Goal: Task Accomplishment & Management: Use online tool/utility

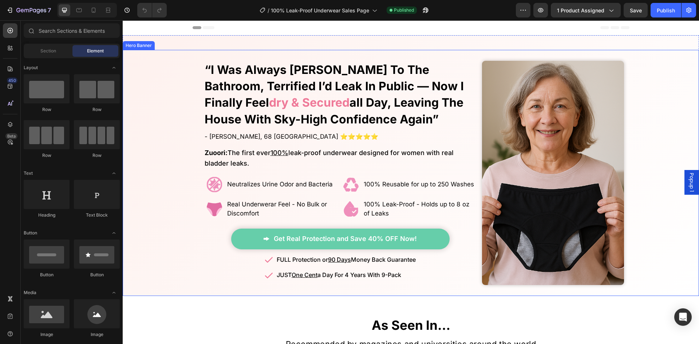
click at [269, 98] on strong "dry & secured" at bounding box center [309, 102] width 80 height 14
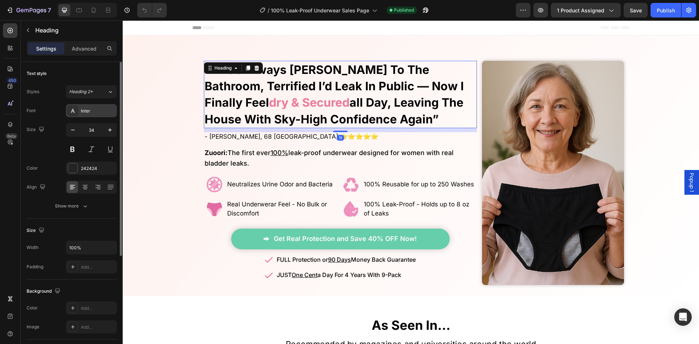
click at [84, 114] on div "Inter" at bounding box center [91, 110] width 51 height 13
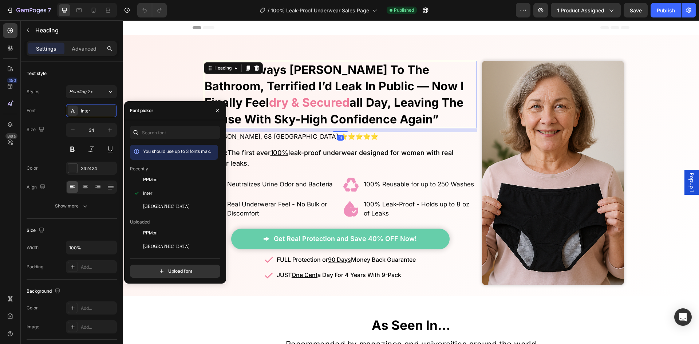
click at [168, 140] on div "You should use up to 3 fonts max. Recently PPMori Inter Nantes Uploaded PPMori …" at bounding box center [175, 202] width 90 height 152
click at [168, 138] on input "text" at bounding box center [175, 132] width 90 height 13
click at [162, 305] on div "[GEOGRAPHIC_DATA]" at bounding box center [174, 311] width 88 height 13
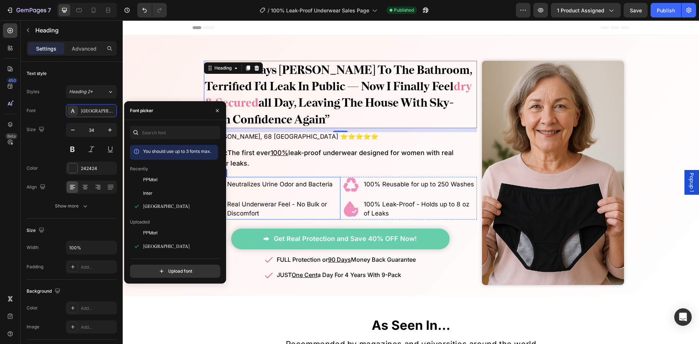
click at [294, 169] on div "No More Wasting Hundreds on Embarrasssing Diapers or Useless Pads - This New Al…" at bounding box center [340, 173] width 273 height 224
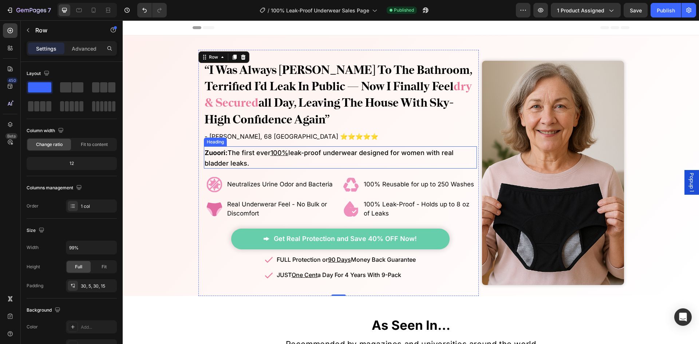
click at [273, 96] on strong "all day, leaving the house with sky-high confidence again”" at bounding box center [328, 110] width 249 height 31
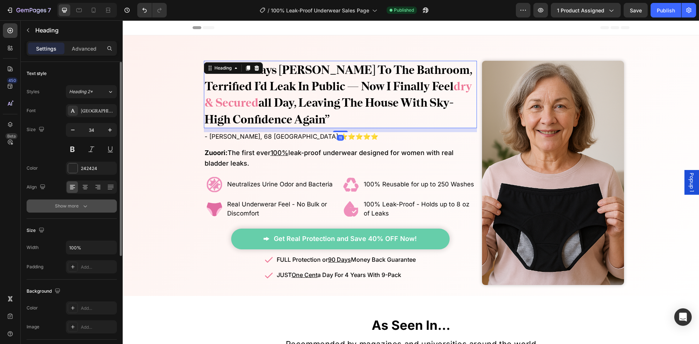
click at [88, 210] on button "Show more" at bounding box center [72, 205] width 90 height 13
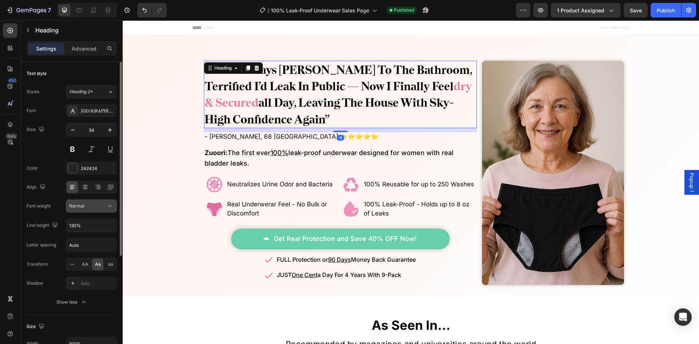
click at [93, 206] on div "Normal" at bounding box center [87, 206] width 37 height 7
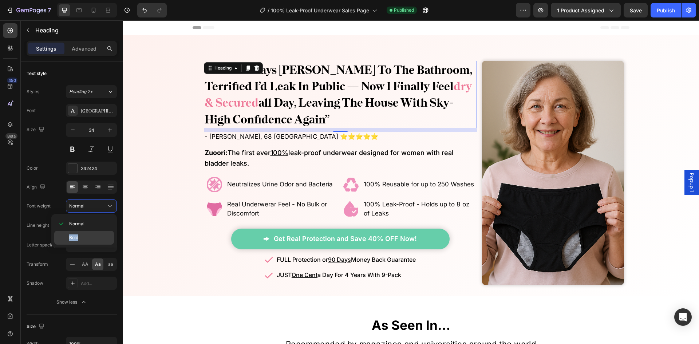
click at [90, 231] on div "Normal Bold" at bounding box center [84, 231] width 60 height 28
click at [90, 231] on div "Bold" at bounding box center [84, 238] width 60 height 14
click at [90, 148] on button at bounding box center [91, 149] width 13 height 13
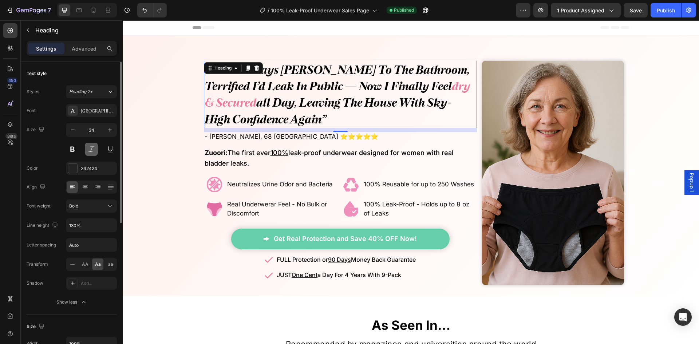
click at [90, 148] on button at bounding box center [91, 149] width 13 height 13
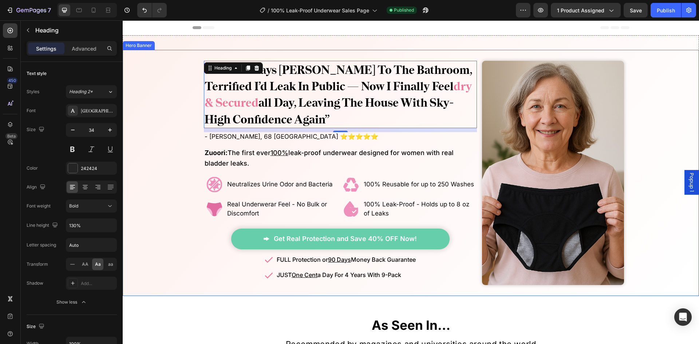
click at [172, 115] on div "Overlay" at bounding box center [411, 173] width 576 height 246
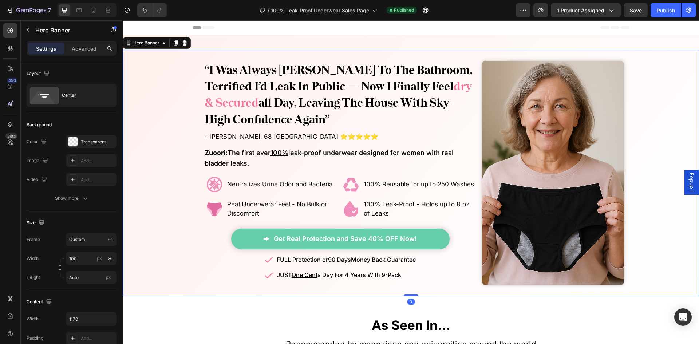
click at [266, 98] on strong "all day, leaving the house with sky-high confidence again”" at bounding box center [328, 110] width 249 height 31
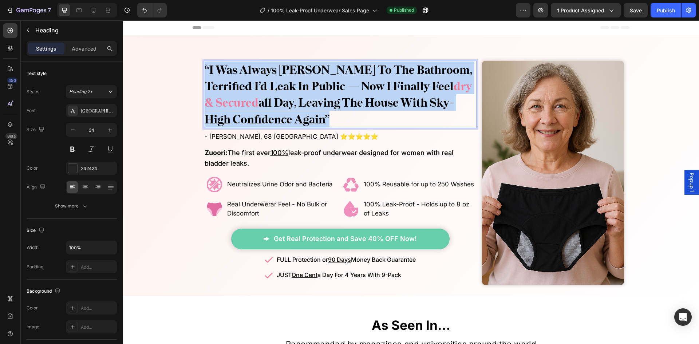
click at [266, 98] on strong "all day, leaving the house with sky-high confidence again”" at bounding box center [328, 110] width 249 height 31
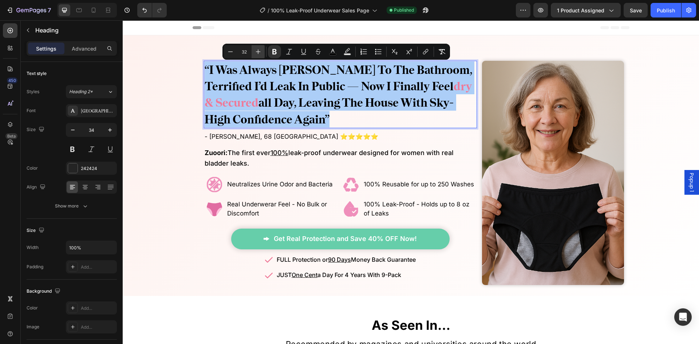
click at [259, 52] on icon "Editor contextual toolbar" at bounding box center [257, 51] width 7 height 7
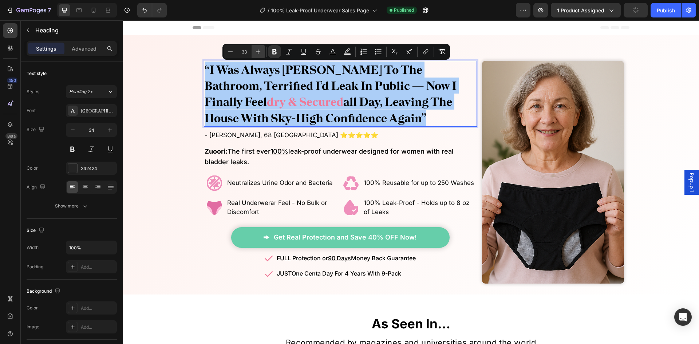
click at [259, 52] on icon "Editor contextual toolbar" at bounding box center [257, 51] width 7 height 7
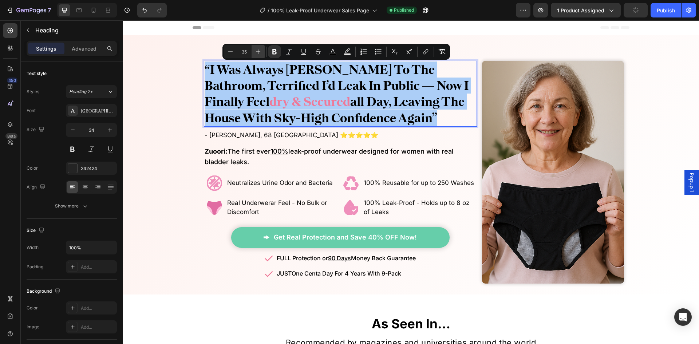
click at [259, 52] on icon "Editor contextual toolbar" at bounding box center [257, 51] width 7 height 7
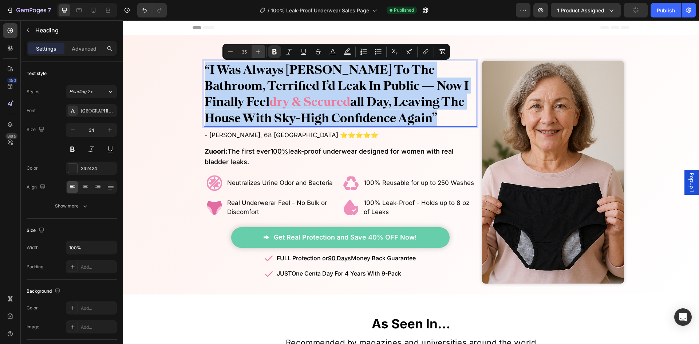
type input "36"
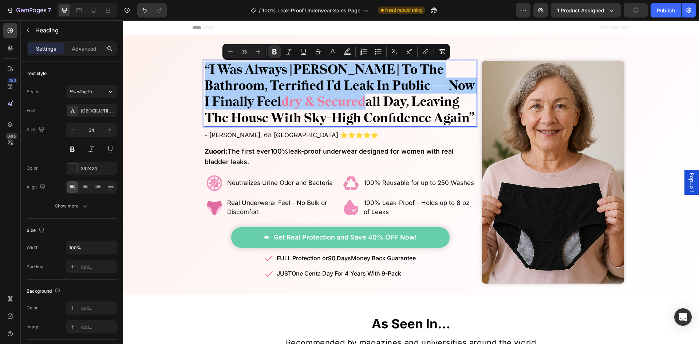
click at [176, 86] on div "Overlay" at bounding box center [411, 172] width 576 height 244
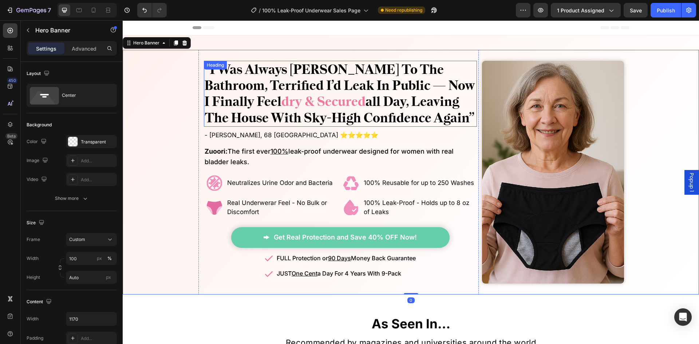
click at [300, 106] on strong "dry & secured" at bounding box center [323, 102] width 84 height 16
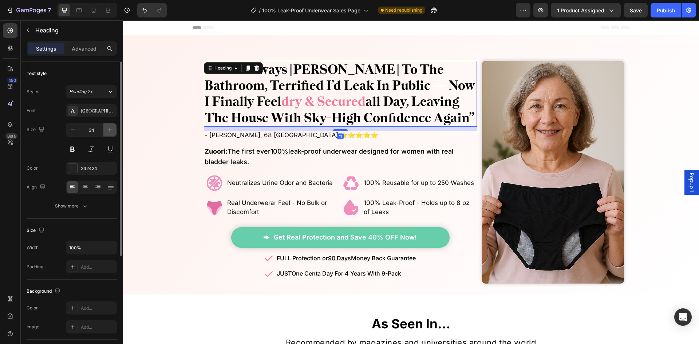
click at [112, 129] on icon "button" at bounding box center [109, 129] width 7 height 7
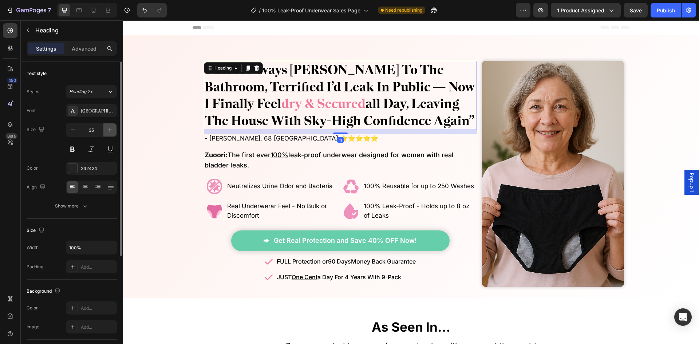
click at [112, 129] on icon "button" at bounding box center [109, 129] width 7 height 7
type input "37"
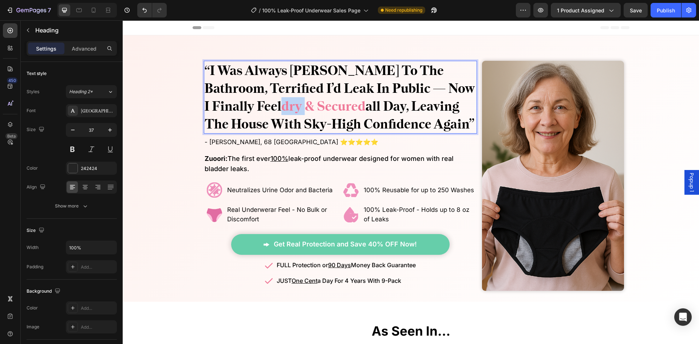
click at [281, 101] on strong "dry & secured" at bounding box center [323, 106] width 84 height 16
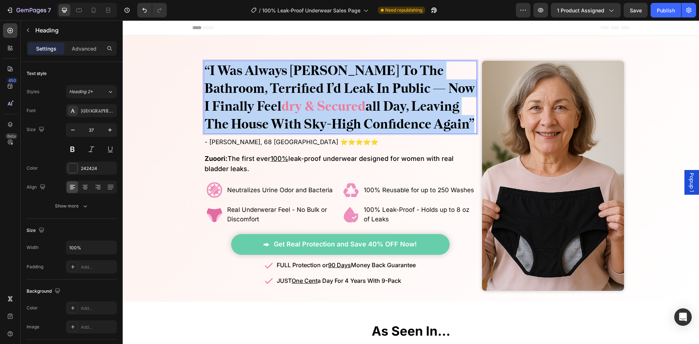
click at [281, 101] on strong "dry & secured" at bounding box center [323, 106] width 84 height 16
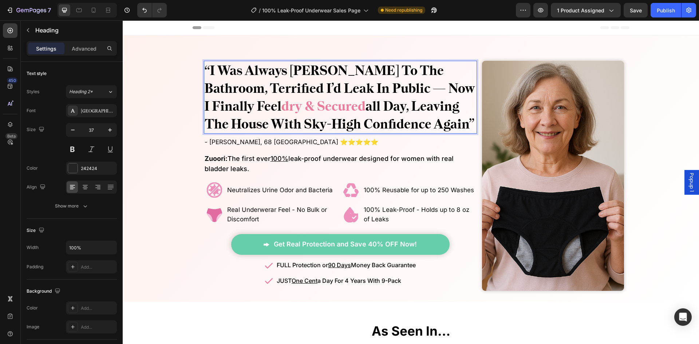
click at [302, 86] on strong "“i was always rushing to the bathroom, terrified i’d leak in public — now i fin…" at bounding box center [339, 88] width 270 height 51
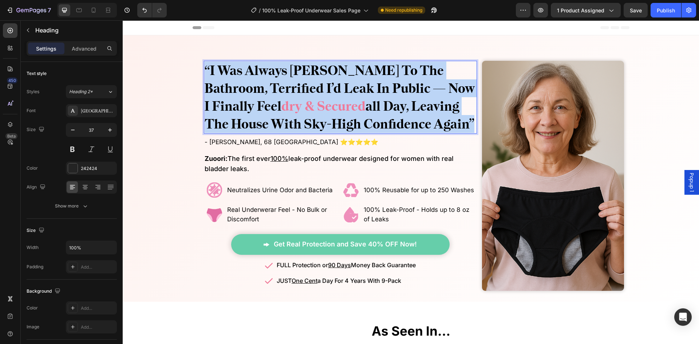
click at [303, 86] on strong "“i was always rushing to the bathroom, terrified i’d leak in public — now i fin…" at bounding box center [339, 88] width 270 height 51
click at [200, 81] on div "No More Wasting Hundreds on Embarrasssing Diapers or Useless Pads - This New Al…" at bounding box center [338, 176] width 281 height 252
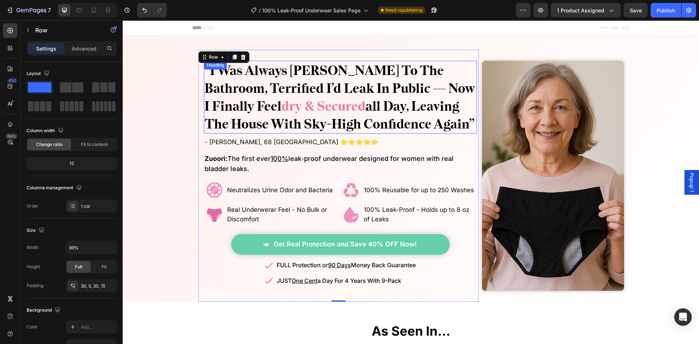
click at [303, 79] on p "⁠⁠⁠⁠⁠⁠⁠ “i was always rushing to the bathroom, terrified i’d leak in public — n…" at bounding box center [340, 96] width 272 height 71
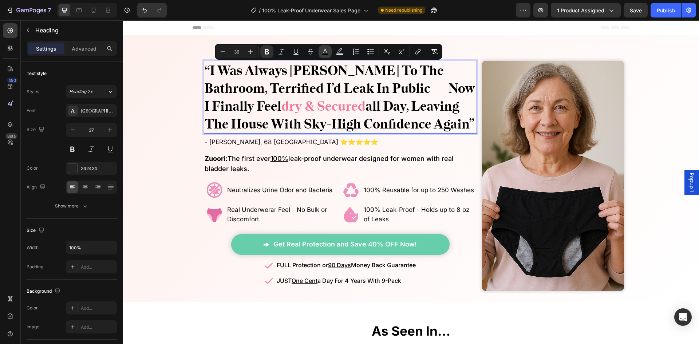
click at [329, 53] on button "color" at bounding box center [324, 51] width 13 height 13
type input "000000"
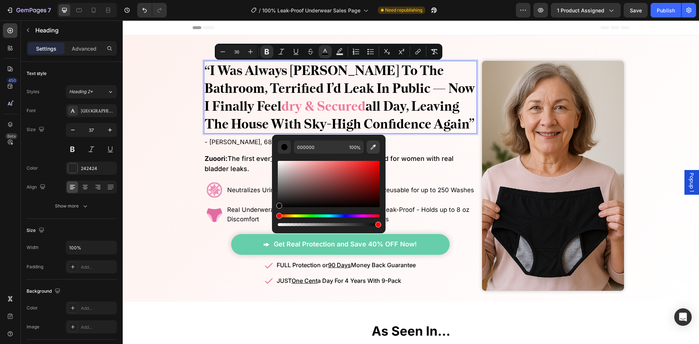
click at [372, 150] on icon "Editor contextual toolbar" at bounding box center [372, 146] width 7 height 7
type input "C74827"
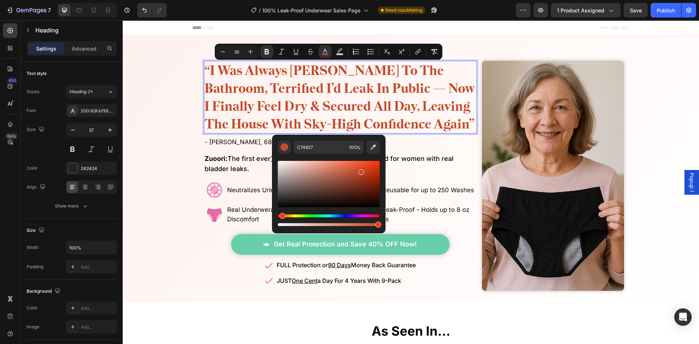
click at [162, 105] on div "Overlay" at bounding box center [411, 176] width 576 height 252
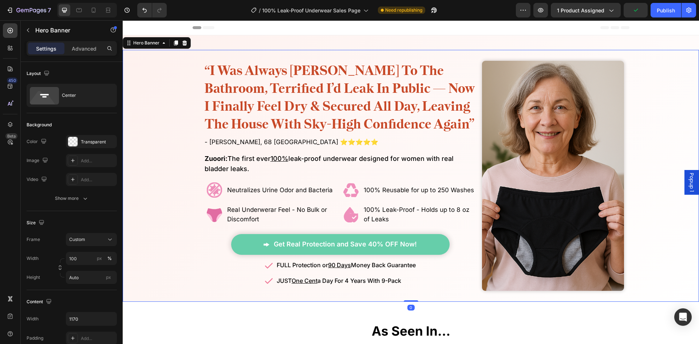
click at [163, 150] on div "Overlay" at bounding box center [411, 176] width 576 height 252
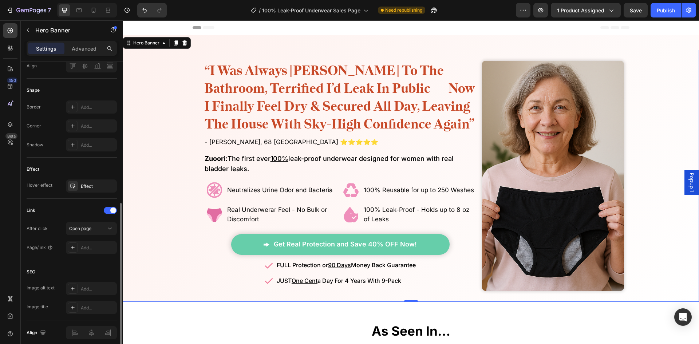
scroll to position [321, 0]
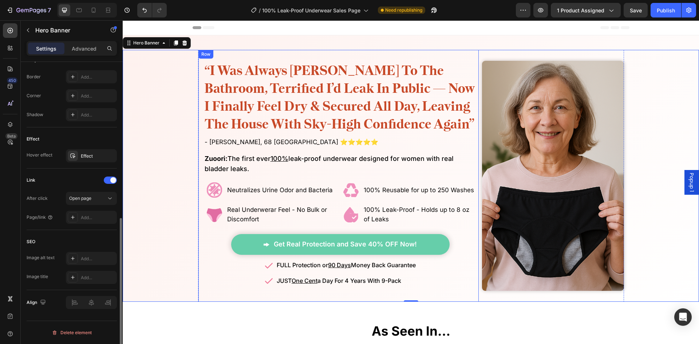
click at [315, 43] on div "Finally! Laugh and Live Freely Without the Constant Fear of Leaks or Uncomforta…" at bounding box center [411, 168] width 576 height 266
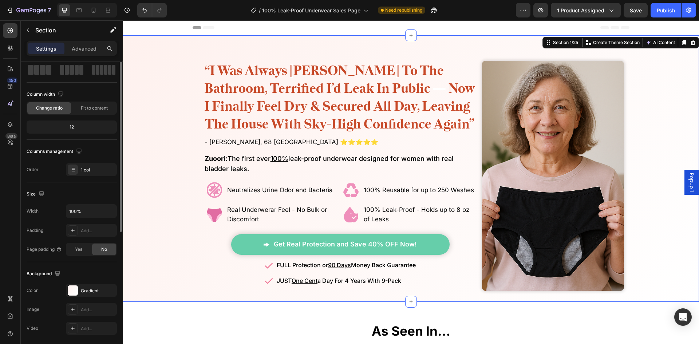
scroll to position [109, 0]
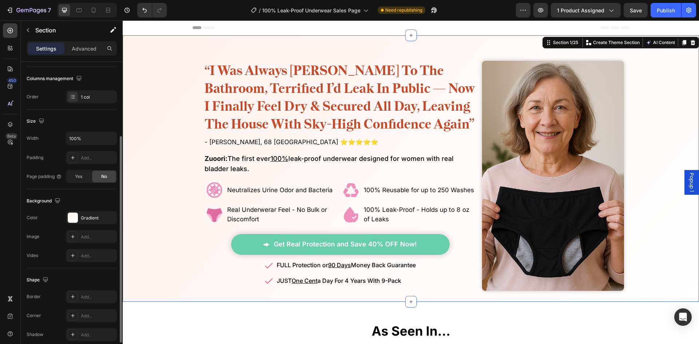
click at [86, 225] on div "The changes might be hidden by the video. Color Gradient Image Add... Video Add…" at bounding box center [72, 236] width 90 height 51
click at [94, 217] on div "Gradient" at bounding box center [91, 218] width 21 height 7
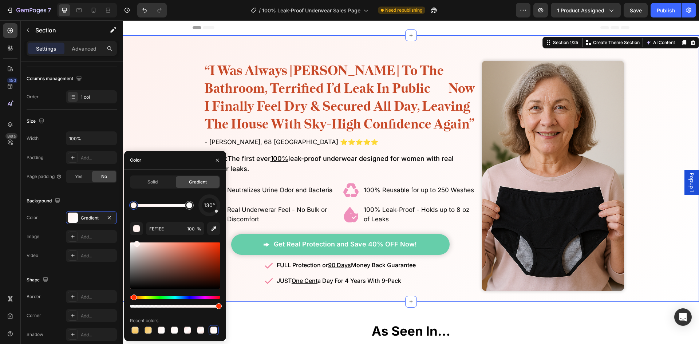
click at [221, 234] on div "Solid Gradient 130° FEF1EE 100 % Recent colors" at bounding box center [175, 255] width 102 height 160
click at [215, 224] on button "button" at bounding box center [213, 228] width 13 height 13
type input "FFF7EF"
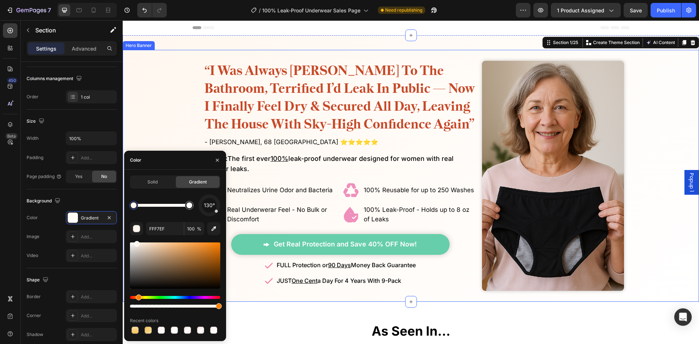
drag, startPoint x: 150, startPoint y: 87, endPoint x: 241, endPoint y: 47, distance: 99.4
click at [150, 87] on div "Overlay" at bounding box center [411, 176] width 576 height 252
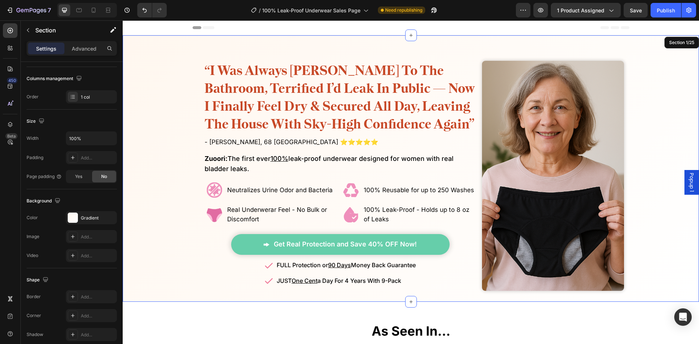
click at [241, 47] on div "Finally! Laugh and Live Freely Without the Constant Fear of Leaks or Uncomforta…" at bounding box center [411, 168] width 576 height 266
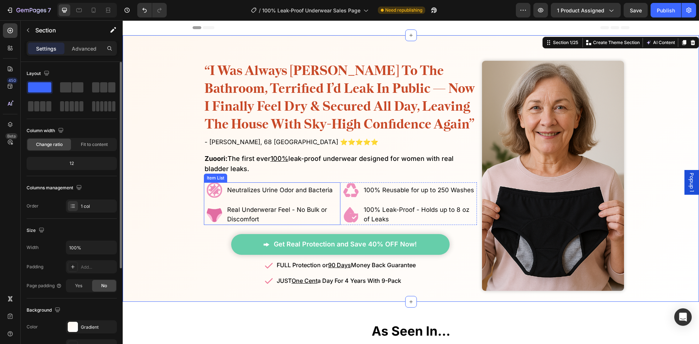
click at [212, 198] on div "Neutralizes Urine Odor and Bacteria Real Underwerar Feel - No Bulk or Discomfort" at bounding box center [274, 203] width 134 height 43
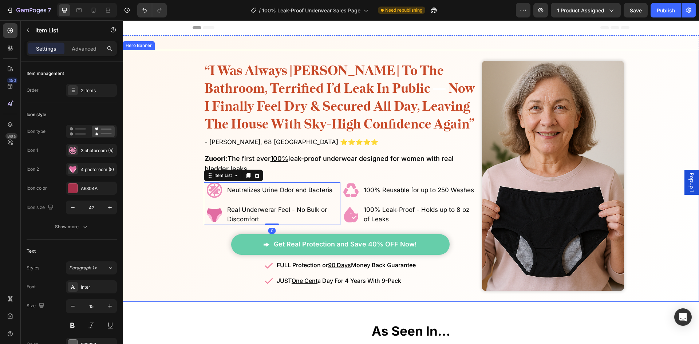
click at [156, 225] on div "Overlay" at bounding box center [411, 176] width 576 height 252
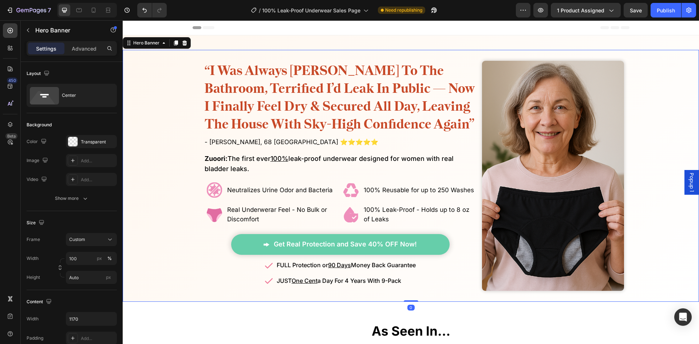
click at [215, 199] on div "Neutralizes Urine Odor and Bacteria Real Underwerar Feel - No Bulk or Discomfort" at bounding box center [274, 203] width 134 height 43
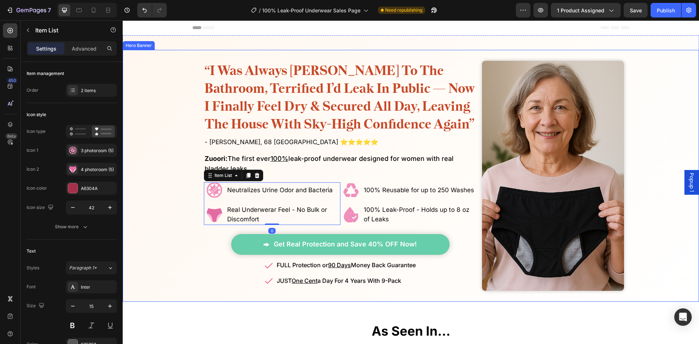
click at [138, 191] on div "Overlay" at bounding box center [411, 176] width 576 height 252
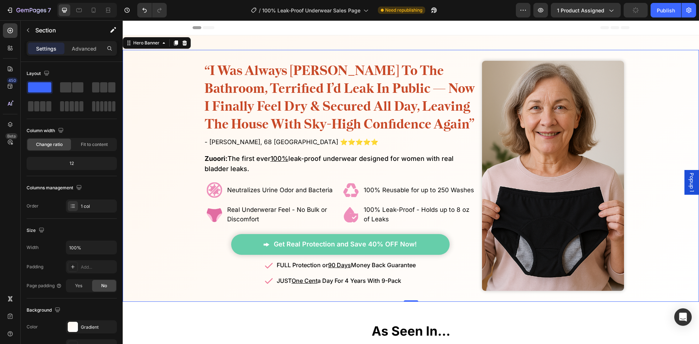
click at [322, 39] on div "Finally! Laugh and Live Freely Without the Constant Fear of Leaks or Uncomforta…" at bounding box center [411, 168] width 576 height 266
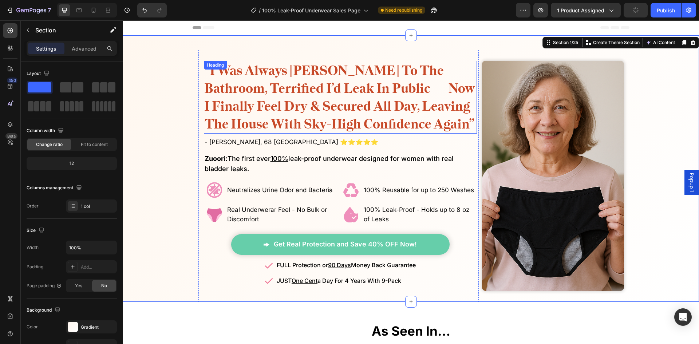
click at [328, 79] on p "⁠⁠⁠⁠⁠⁠⁠ “i was always rushing to the bathroom, terrified i’d leak in public — n…" at bounding box center [340, 96] width 272 height 71
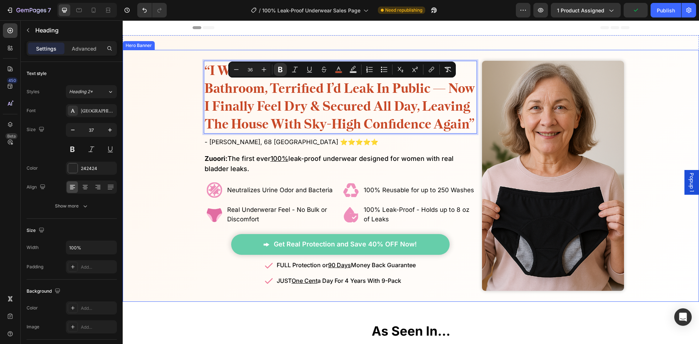
click at [162, 135] on div "Overlay" at bounding box center [411, 176] width 576 height 252
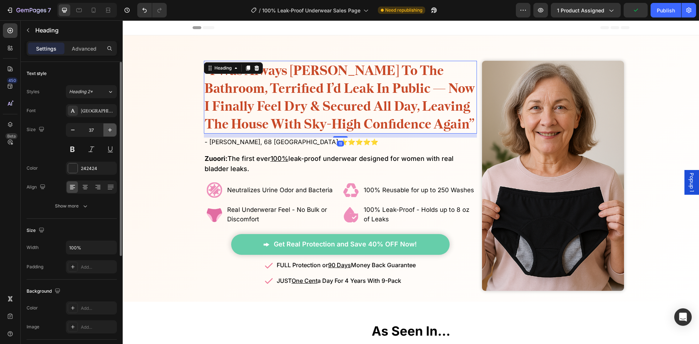
click at [106, 133] on icon "button" at bounding box center [109, 129] width 7 height 7
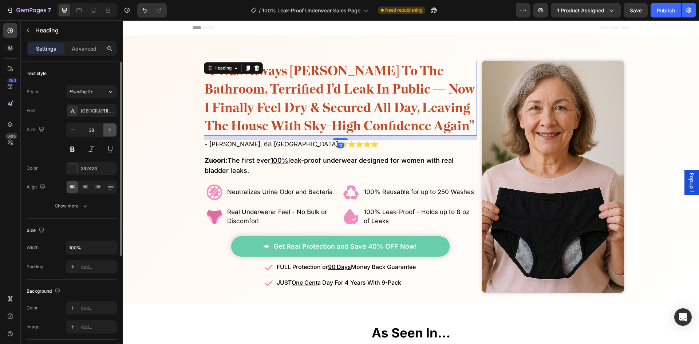
type input "39"
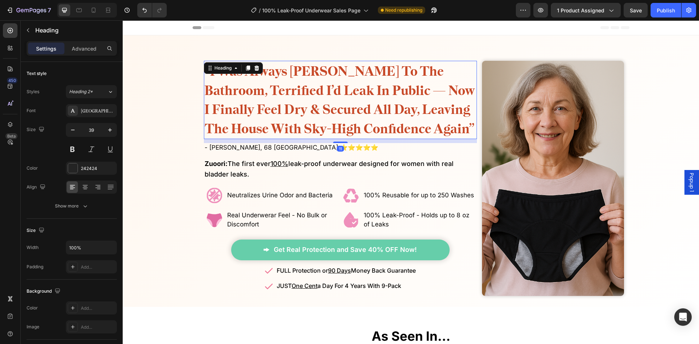
click at [148, 116] on div "Overlay" at bounding box center [411, 178] width 576 height 257
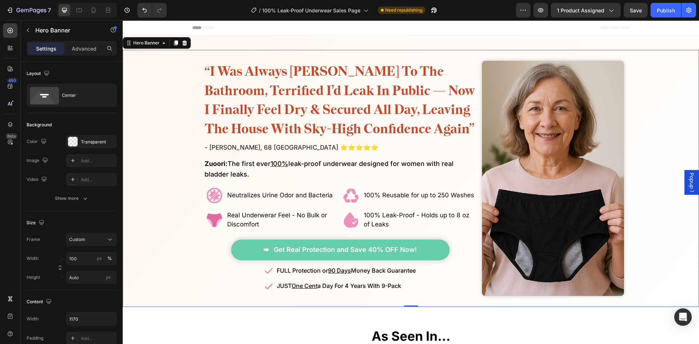
click at [162, 111] on div "Overlay" at bounding box center [411, 178] width 576 height 257
click at [226, 103] on strong "“i was always rushing to the bathroom, terrified i’d leak in public — now i fin…" at bounding box center [339, 99] width 270 height 73
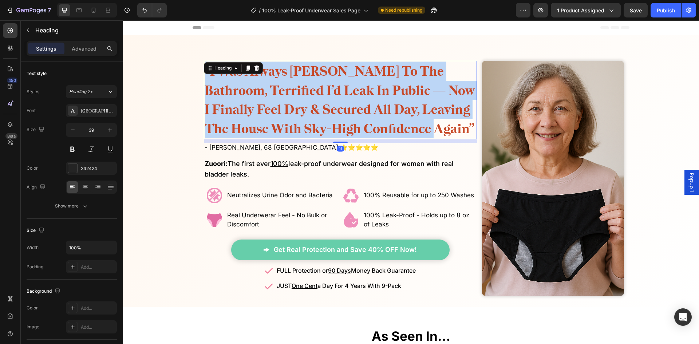
click at [226, 103] on strong "“i was always rushing to the bathroom, terrified i’d leak in public — now i fin…" at bounding box center [339, 99] width 270 height 73
click at [240, 103] on strong "“i was always rushing to the bathroom, terrified i’d leak in public — now i fin…" at bounding box center [339, 99] width 270 height 73
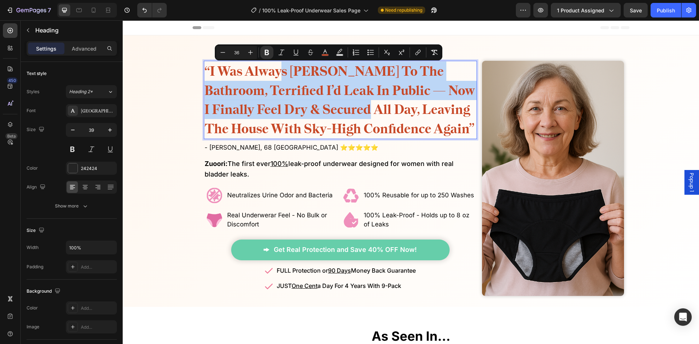
drag, startPoint x: 275, startPoint y: 75, endPoint x: 347, endPoint y: 111, distance: 80.7
click at [347, 111] on strong "“i was always rushing to the bathroom, terrified i’d leak in public — now i fin…" at bounding box center [339, 99] width 270 height 73
click at [348, 114] on strong "“i was always rushing to the bathroom, terrified i’d leak in public — now i fin…" at bounding box center [339, 99] width 270 height 73
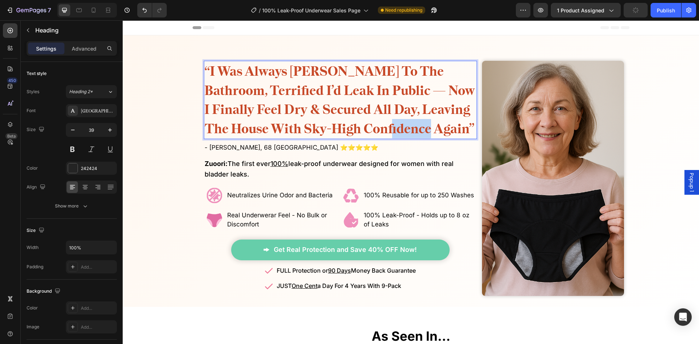
drag, startPoint x: 400, startPoint y: 130, endPoint x: 435, endPoint y: 131, distance: 35.3
click at [435, 131] on strong "“i was always rushing to the bathroom, terrified i’d leak in public — now i fin…" at bounding box center [339, 99] width 270 height 73
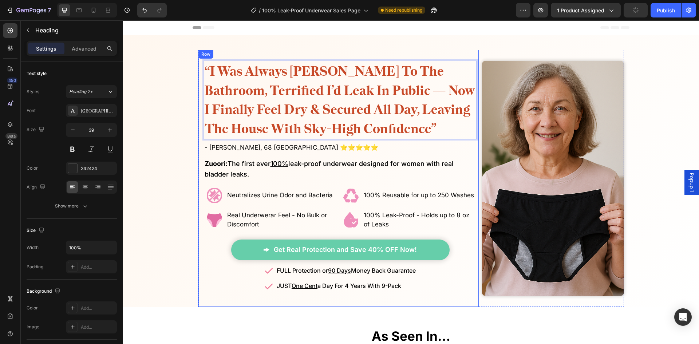
click at [139, 156] on div "Overlay" at bounding box center [411, 178] width 576 height 257
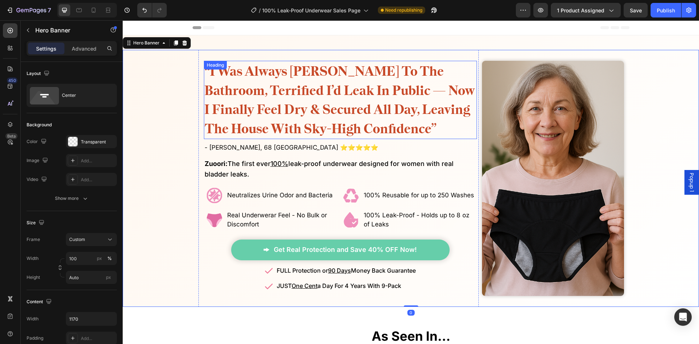
click at [277, 109] on strong "“i was always rushing to the bathroom, terrified i’d leak in public — now i fin…" at bounding box center [339, 99] width 270 height 73
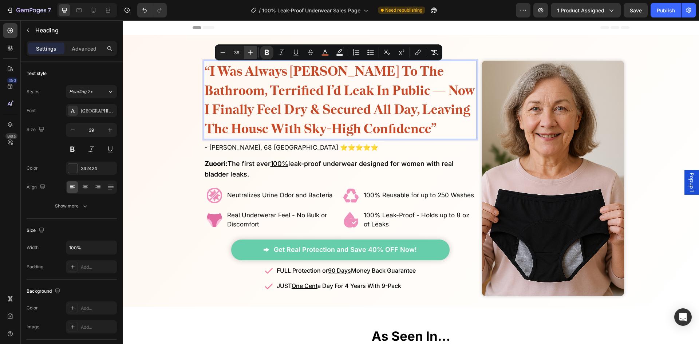
click at [255, 53] on button "Plus" at bounding box center [250, 52] width 13 height 13
type input "38"
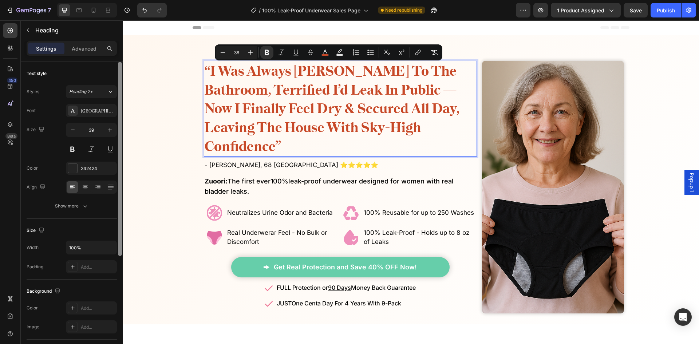
scroll to position [170, 0]
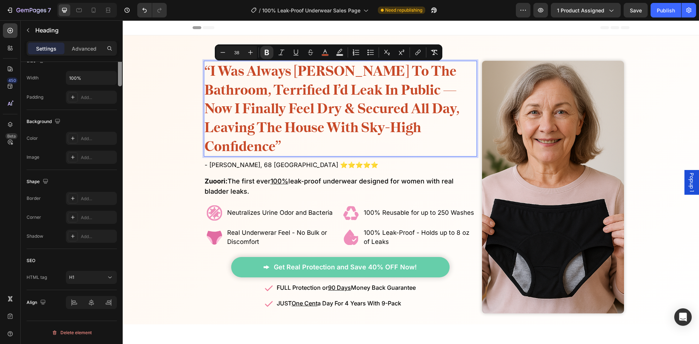
click at [119, 131] on div at bounding box center [119, 43] width 5 height 303
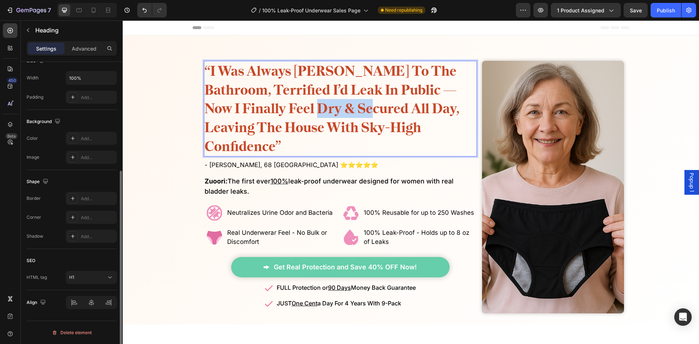
click at [282, 101] on strong "“i was always rushing to the bathroom, terrified i’d leak in public — now i fin…" at bounding box center [331, 109] width 254 height 92
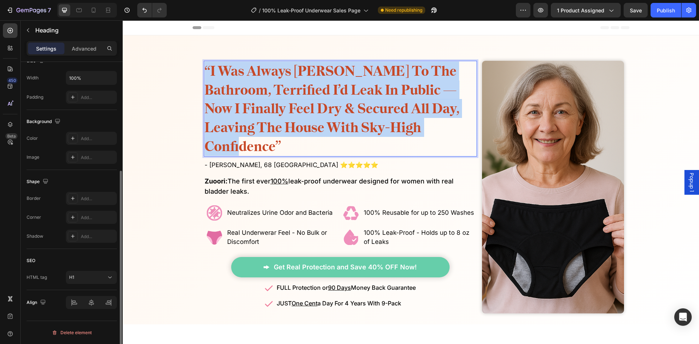
click at [282, 101] on strong "“i was always rushing to the bathroom, terrified i’d leak in public — now i fin…" at bounding box center [331, 109] width 254 height 92
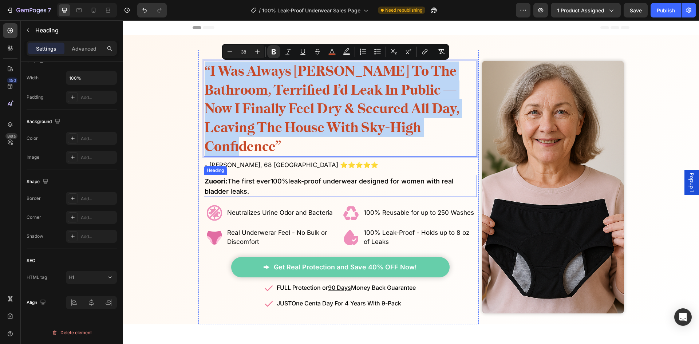
click at [285, 135] on strong "“i was always rushing to the bathroom, terrified i’d leak in public — now i fin…" at bounding box center [331, 109] width 254 height 92
click at [318, 131] on strong "“i was always rushing to the bathroom, terrified i’d leak in public — now i fin…" at bounding box center [331, 109] width 254 height 92
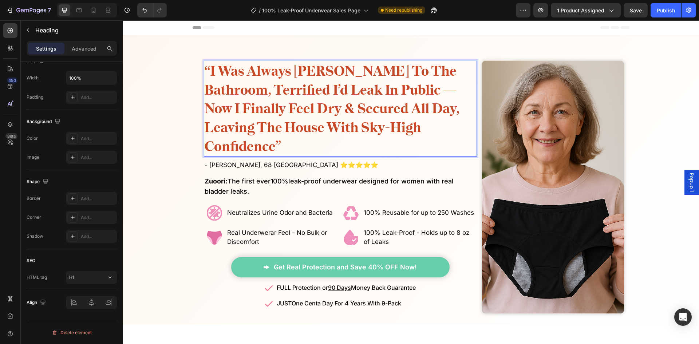
click at [346, 127] on strong "“i was always rushing to the bathroom, terrified i’d leak in public — now i fin…" at bounding box center [331, 109] width 254 height 92
drag, startPoint x: 255, startPoint y: 113, endPoint x: 248, endPoint y: 115, distance: 7.9
click at [255, 113] on strong "“i was always rushing to the bathroom, terrified i’d leak in public — now i fin…" at bounding box center [331, 109] width 254 height 92
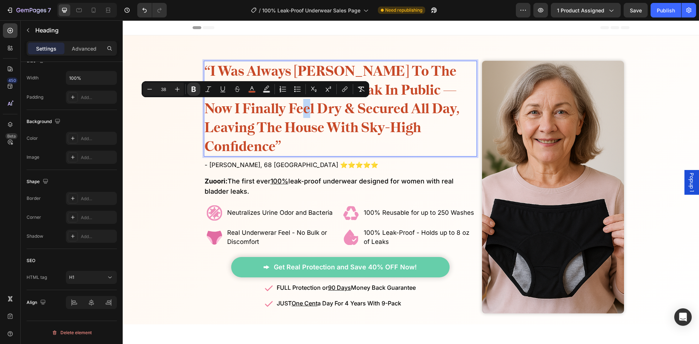
drag, startPoint x: 251, startPoint y: 112, endPoint x: 247, endPoint y: 114, distance: 4.6
click at [251, 112] on strong "“i was always rushing to the bathroom, terrified i’d leak in public — now i fin…" at bounding box center [331, 109] width 254 height 92
click at [186, 134] on div "Overlay" at bounding box center [411, 187] width 576 height 274
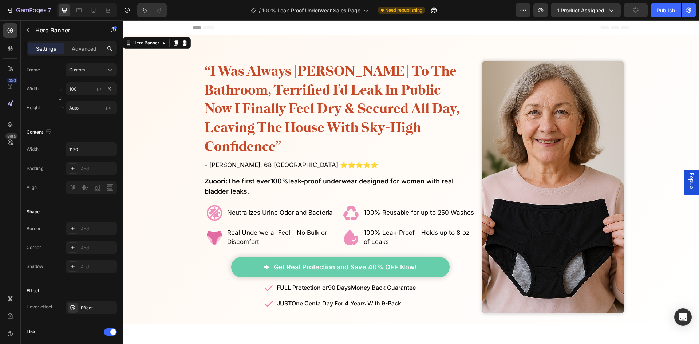
scroll to position [0, 0]
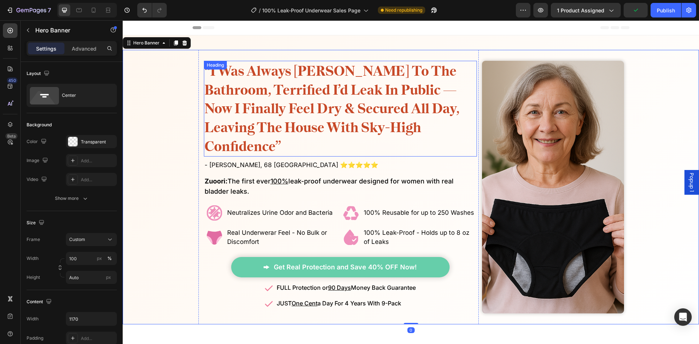
drag, startPoint x: 377, startPoint y: 115, endPoint x: 382, endPoint y: 123, distance: 9.9
click at [377, 115] on strong "“i was always rushing to the bathroom, terrified i’d leak in public — now i fin…" at bounding box center [331, 109] width 254 height 92
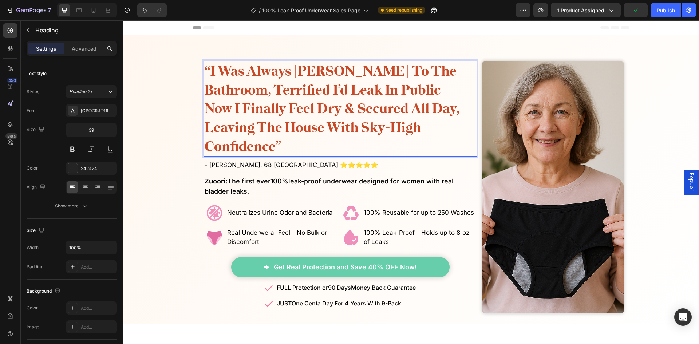
click at [383, 123] on strong "“i was always rushing to the bathroom, terrified i’d leak in public — now i fin…" at bounding box center [331, 109] width 254 height 92
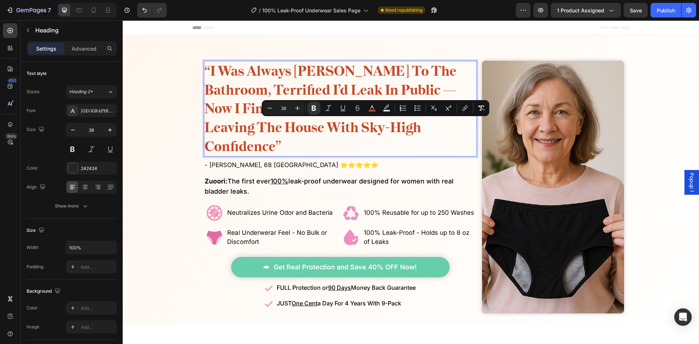
click at [405, 126] on strong "“i was always rushing to the bathroom, terrified i’d leak in public — now i fin…" at bounding box center [331, 109] width 254 height 92
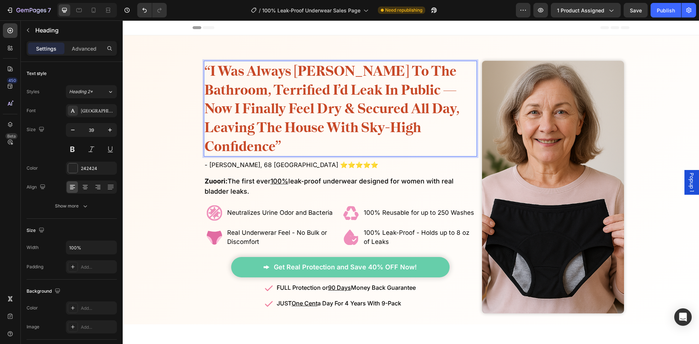
click at [410, 128] on strong "“i was always rushing to the bathroom, terrified i’d leak in public — now i fin…" at bounding box center [331, 109] width 254 height 92
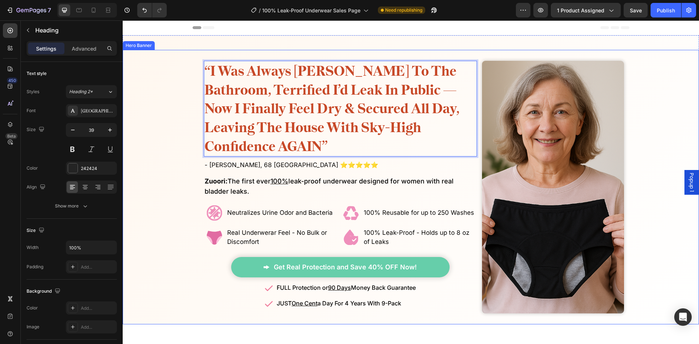
click at [140, 128] on div "Overlay" at bounding box center [411, 187] width 576 height 274
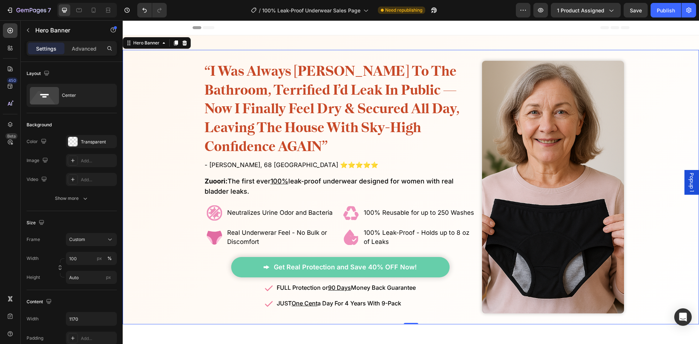
click at [181, 124] on div "Overlay" at bounding box center [411, 187] width 576 height 274
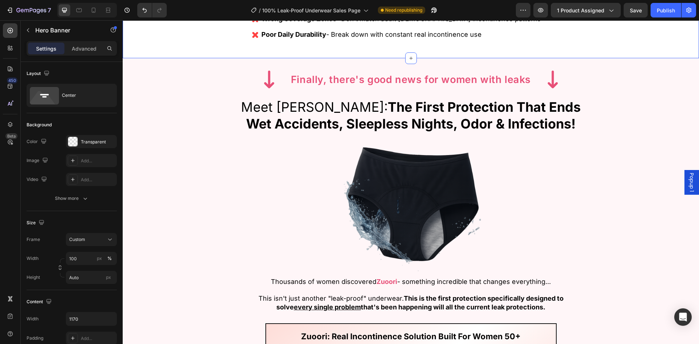
scroll to position [1565, 0]
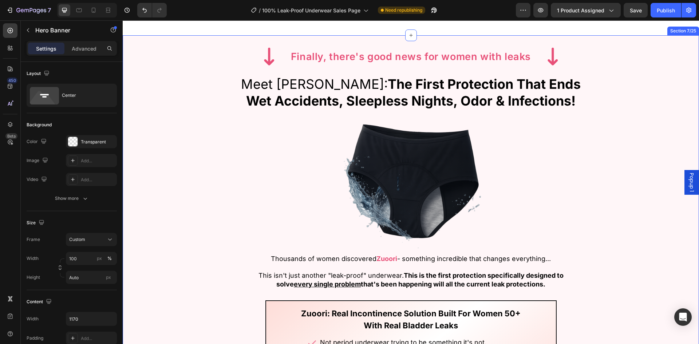
click at [180, 198] on div "Image Finally, there's good news for women with leaks Heading Finally, there's …" at bounding box center [411, 250] width 576 height 407
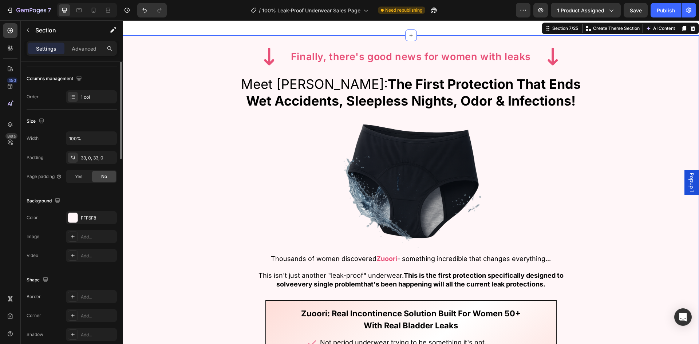
scroll to position [141, 0]
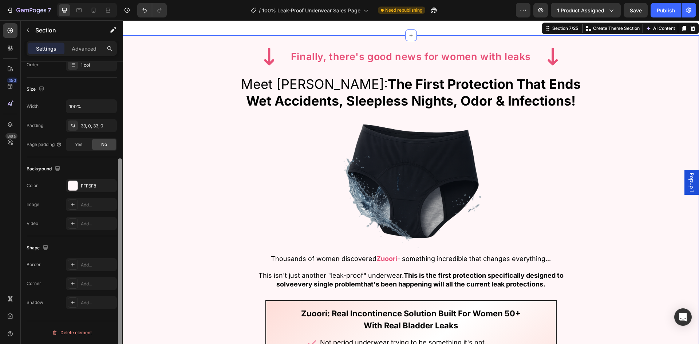
drag, startPoint x: 79, startPoint y: 184, endPoint x: 122, endPoint y: 197, distance: 45.1
click at [79, 184] on div "FFF6F8" at bounding box center [91, 185] width 51 height 13
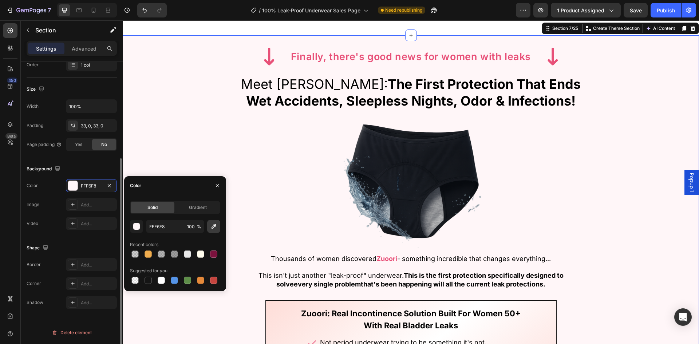
click at [212, 224] on icon "button" at bounding box center [213, 226] width 7 height 7
type input "FFF7EF"
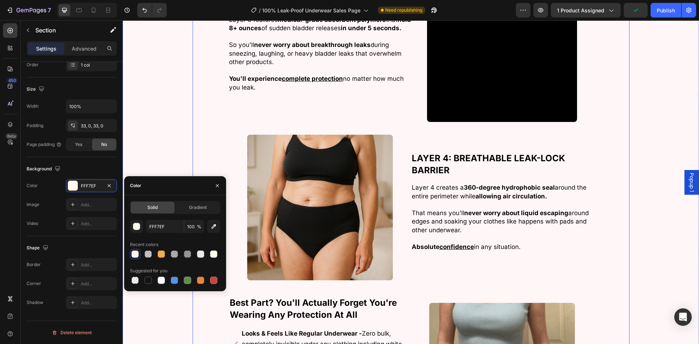
scroll to position [2874, 0]
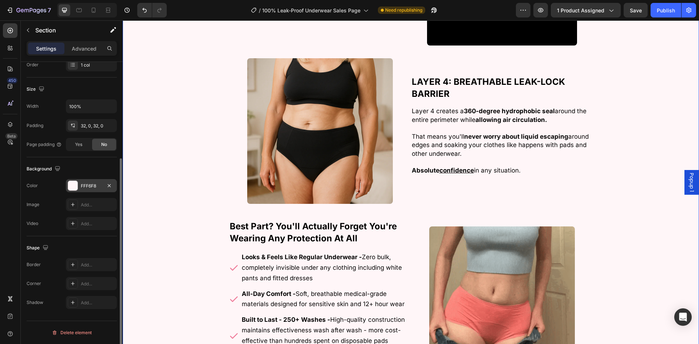
click at [96, 188] on div "FFF6F8" at bounding box center [91, 186] width 21 height 7
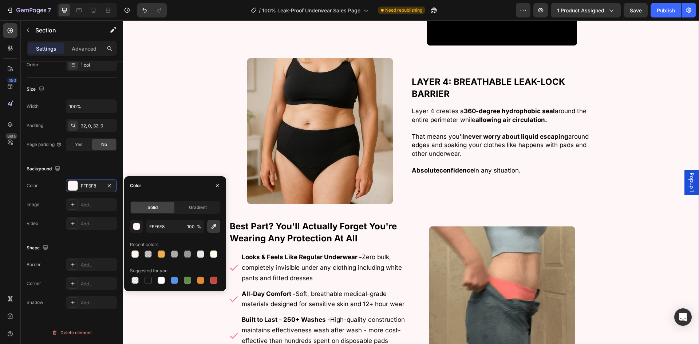
click at [219, 227] on button "button" at bounding box center [213, 226] width 13 height 13
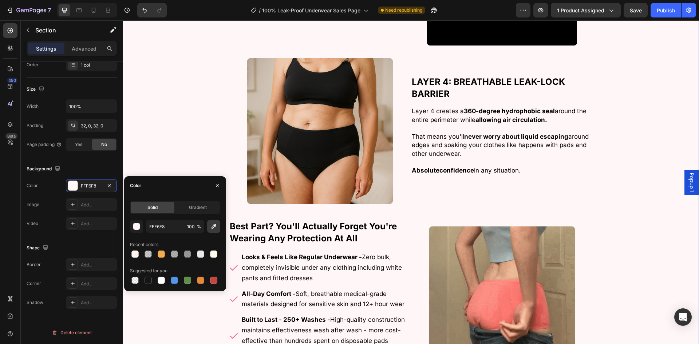
type input "FEFFF9"
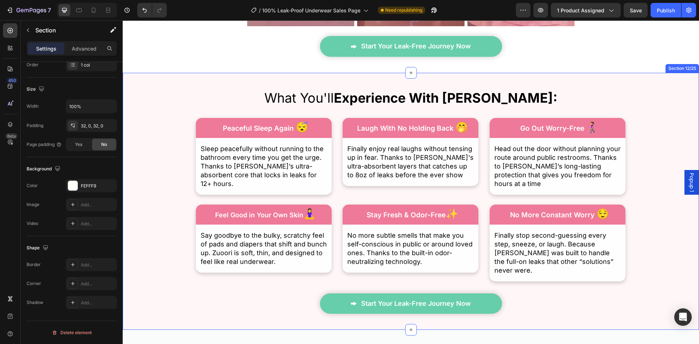
scroll to position [3638, 0]
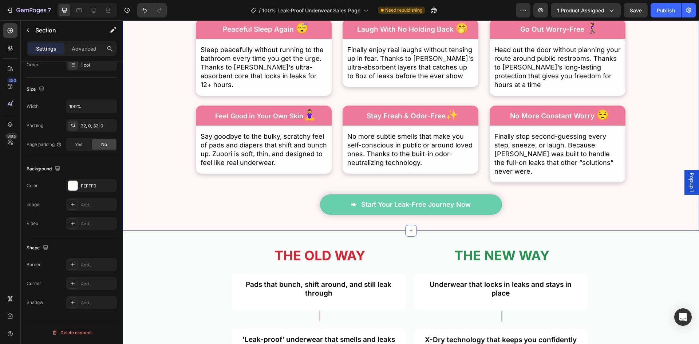
click at [163, 113] on div "What You'll Experience With Zuoori: Heading Peaceful Sleep Again 😴 Text Block R…" at bounding box center [411, 102] width 576 height 225
click at [18, 9] on icon "button" at bounding box center [31, 11] width 30 height 6
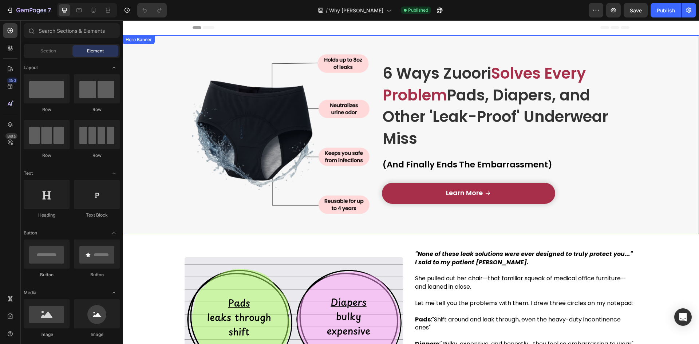
click at [170, 119] on div "Overlay" at bounding box center [411, 134] width 576 height 199
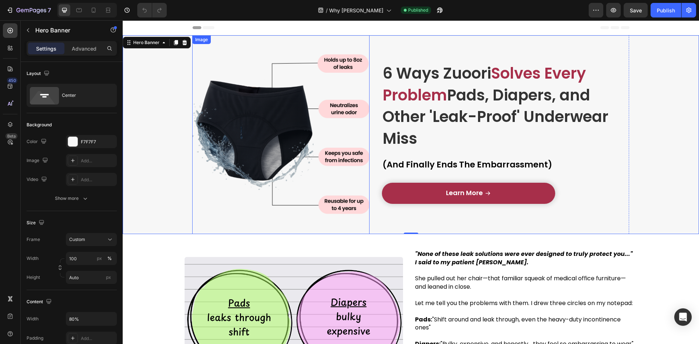
click at [195, 159] on img at bounding box center [280, 134] width 177 height 177
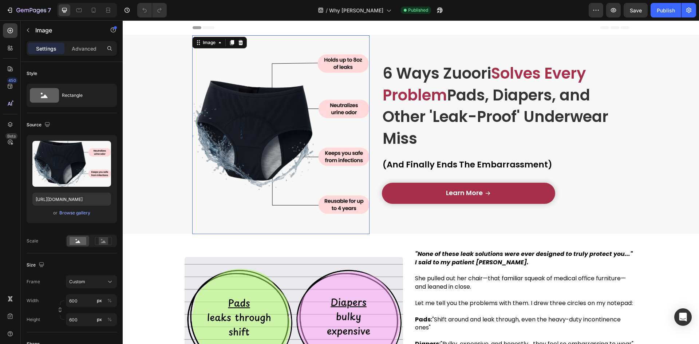
click at [168, 161] on div "Overlay" at bounding box center [411, 134] width 576 height 199
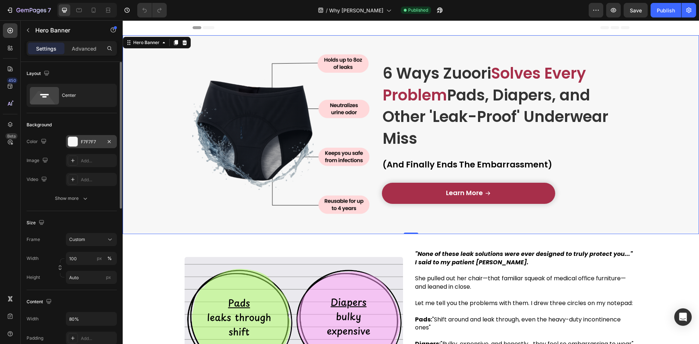
click at [89, 139] on div "F7F7F7" at bounding box center [91, 142] width 21 height 7
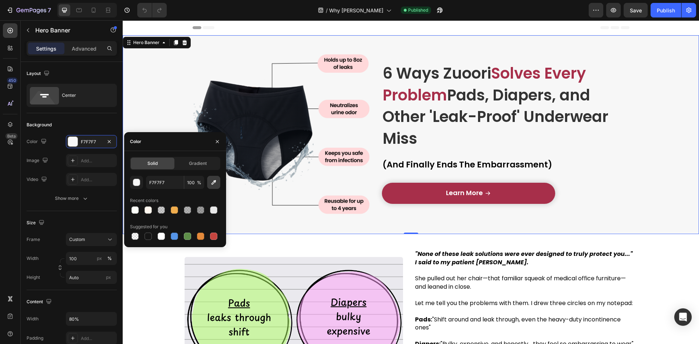
click at [215, 179] on icon "button" at bounding box center [213, 182] width 7 height 7
type input "F3EDE3"
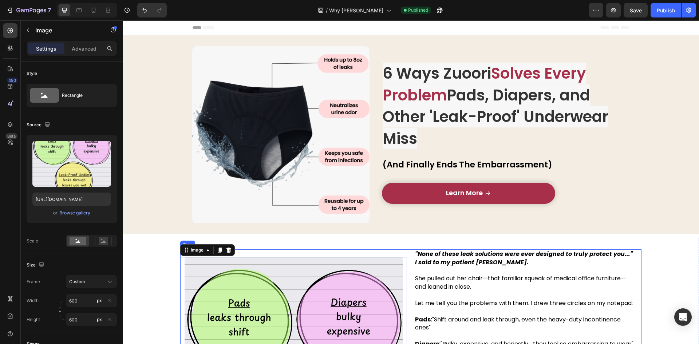
click at [252, 208] on img at bounding box center [280, 134] width 177 height 177
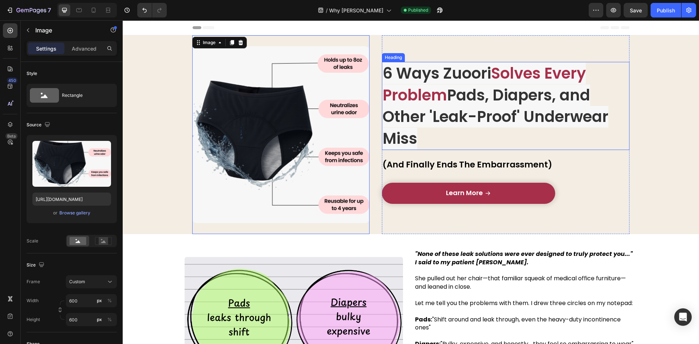
click at [571, 82] on span "Solves Every Problem" at bounding box center [483, 84] width 203 height 43
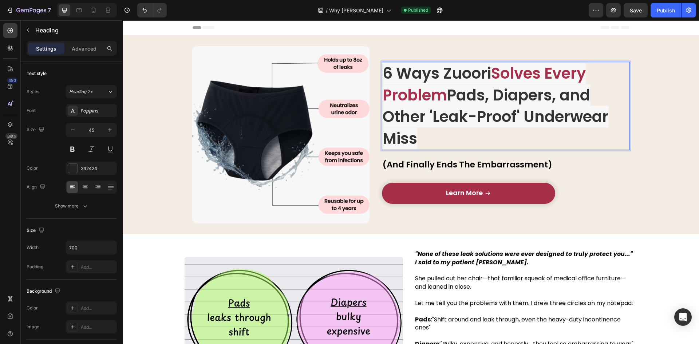
click at [571, 82] on span "Solves Every Problem" at bounding box center [483, 84] width 203 height 43
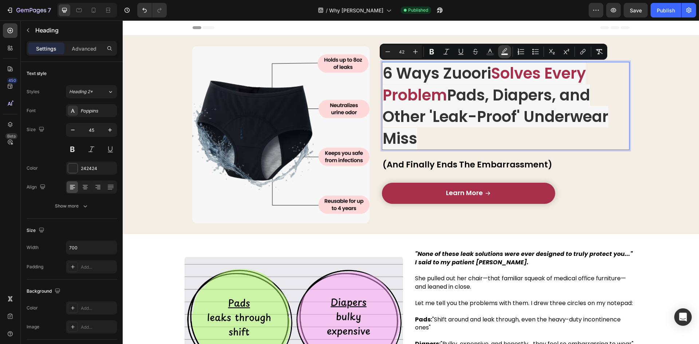
click at [505, 52] on icon "Editor contextual toolbar" at bounding box center [504, 51] width 7 height 7
type input "F7F7F7"
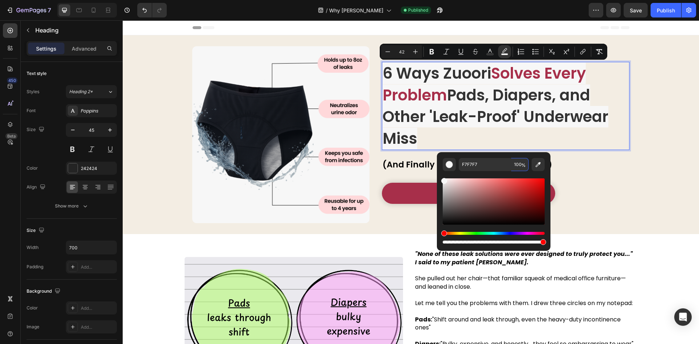
click at [523, 160] on input "100" at bounding box center [519, 164] width 17 height 13
type input "0"
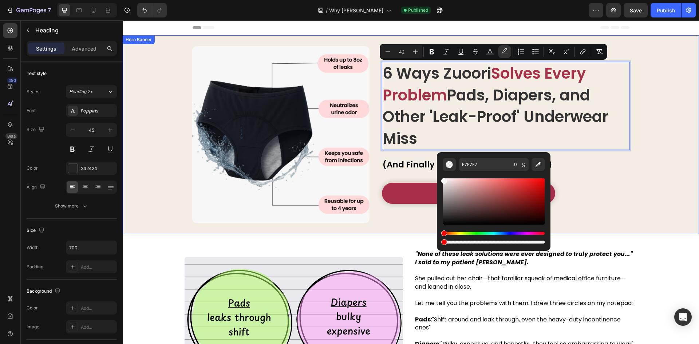
click at [632, 158] on div "6 Ways Zuoori Solves Every Problem Pads, Diapers, and Other 'Leak-Proof' Underw…" at bounding box center [410, 134] width 461 height 199
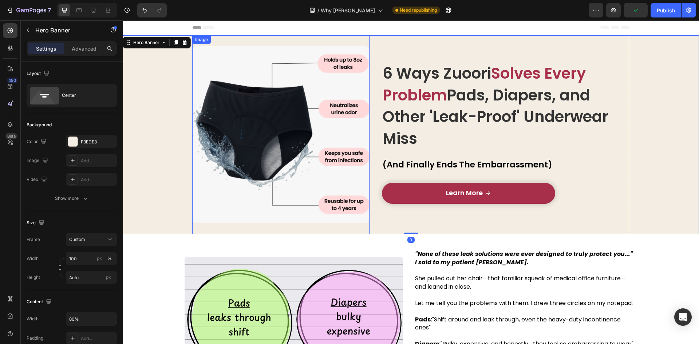
click at [581, 139] on p "⁠⁠⁠⁠⁠⁠⁠ 6 Ways Zuoori Solves Every Problem Pads, Diapers, and Other 'Leak-Proof…" at bounding box center [505, 106] width 246 height 87
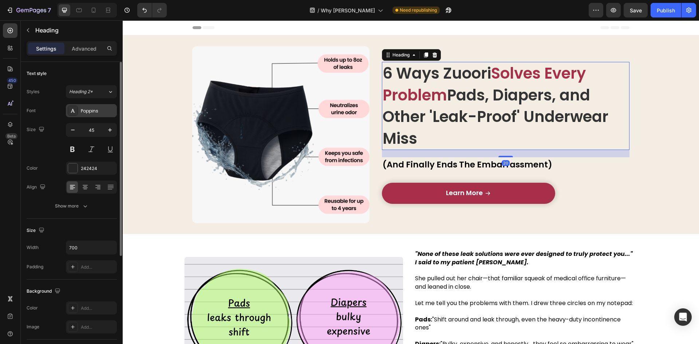
click at [78, 107] on div "Poppins" at bounding box center [91, 110] width 51 height 13
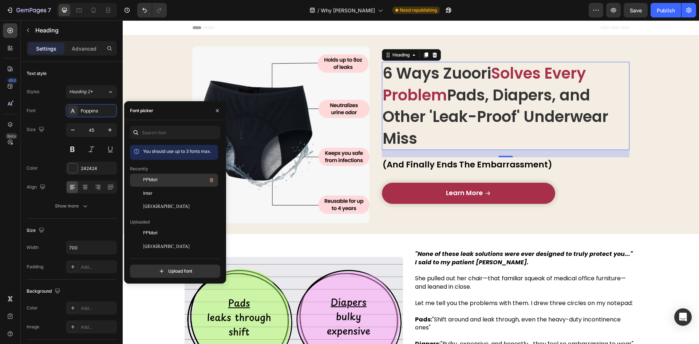
click at [177, 178] on div "PPMori" at bounding box center [179, 180] width 73 height 9
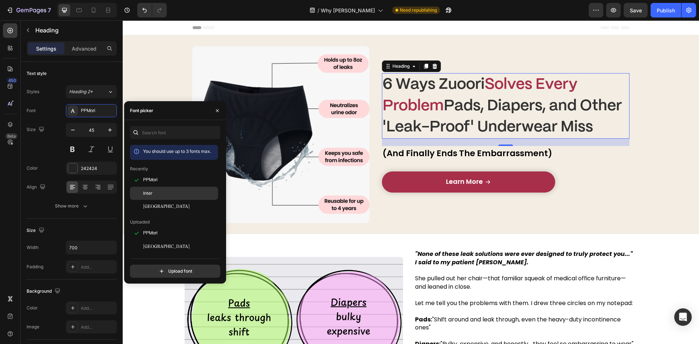
click at [179, 196] on div "Inter" at bounding box center [179, 193] width 73 height 7
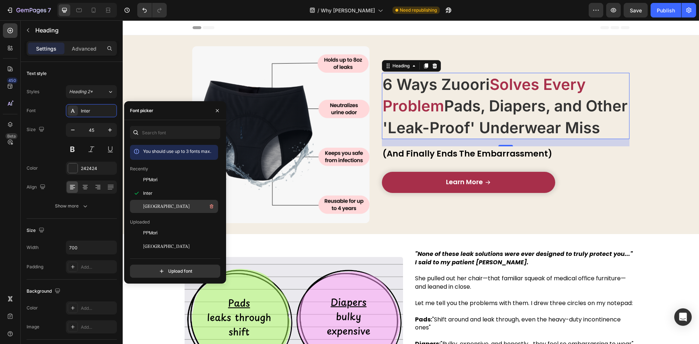
click at [176, 204] on div "[GEOGRAPHIC_DATA]" at bounding box center [179, 206] width 73 height 9
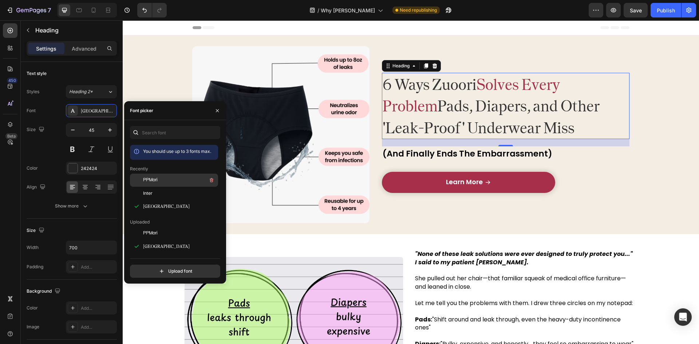
click at [163, 227] on div "PPMori" at bounding box center [174, 233] width 88 height 13
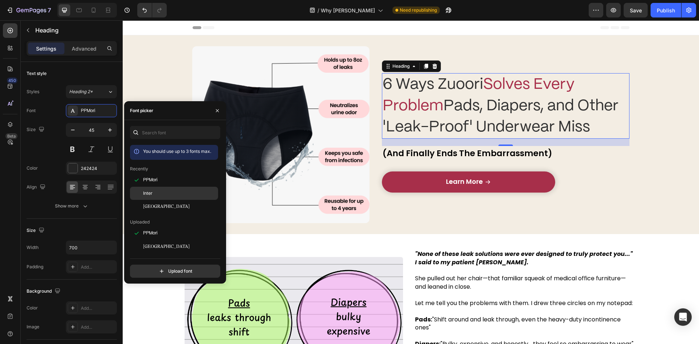
click at [164, 191] on div "Inter" at bounding box center [179, 193] width 73 height 7
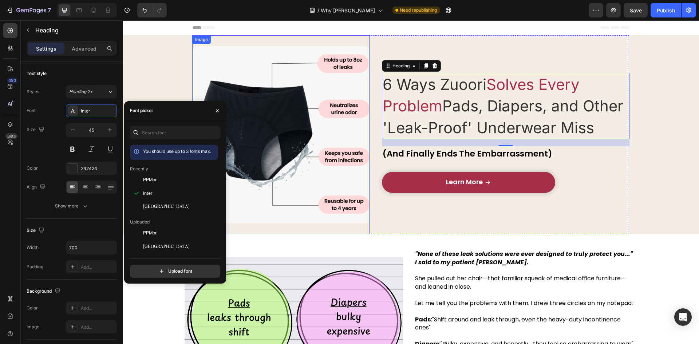
click at [482, 223] on div "6 Ways Zuoori Solves Every Problem Pads, Diapers, and Other 'Leak-Proof' Underw…" at bounding box center [506, 134] width 248 height 177
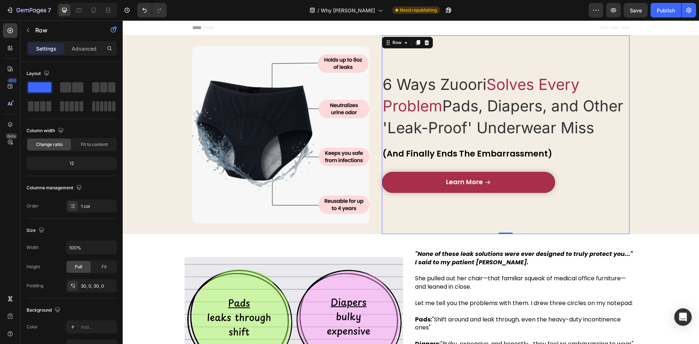
click at [464, 104] on span "Pads, Diapers, and Other 'Leak-Proof' Underwear Miss" at bounding box center [502, 116] width 240 height 40
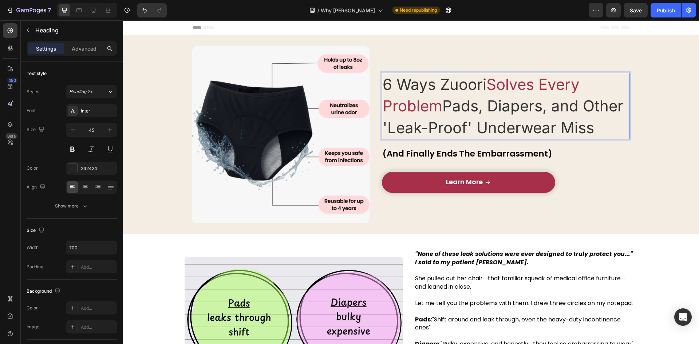
click at [464, 104] on span "Pads, Diapers, and Other 'Leak-Proof' Underwear Miss" at bounding box center [502, 116] width 240 height 40
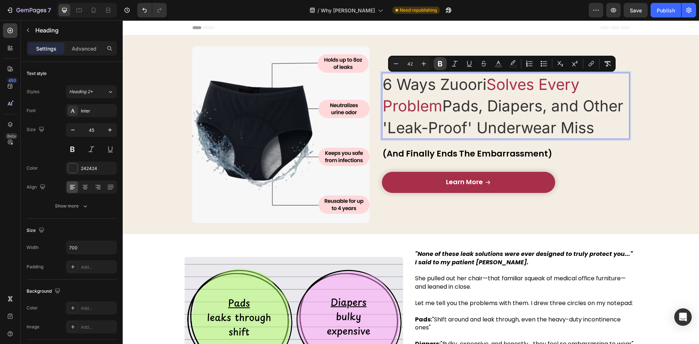
click at [435, 66] on button "Bold" at bounding box center [439, 63] width 13 height 13
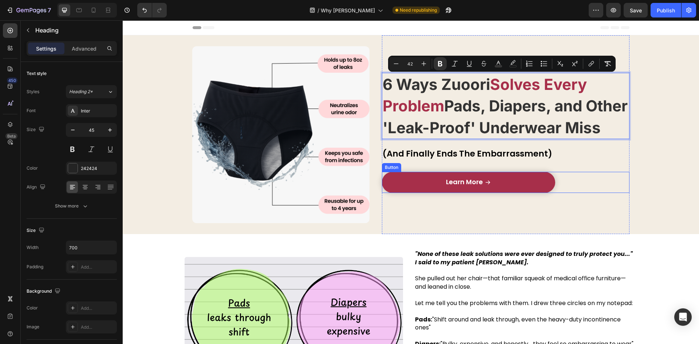
click at [578, 193] on div "Learn More Button" at bounding box center [506, 182] width 248 height 21
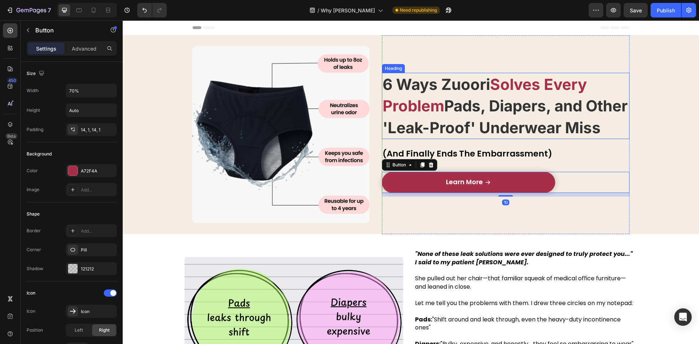
click at [498, 112] on strong "Pads, Diapers, and Other 'Leak-Proof' Underwear Miss" at bounding box center [504, 116] width 245 height 40
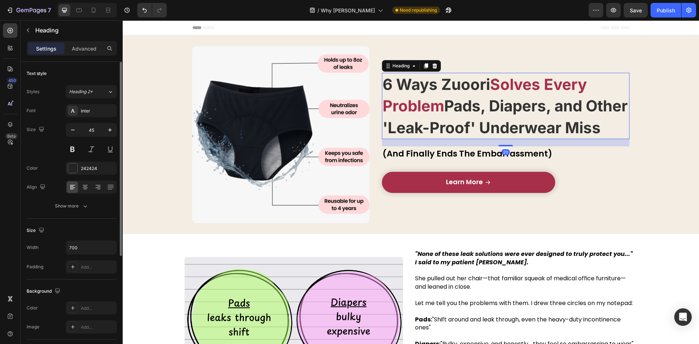
click at [80, 138] on div "45" at bounding box center [91, 139] width 51 height 33
click at [77, 132] on button "button" at bounding box center [72, 129] width 13 height 13
type input "44"
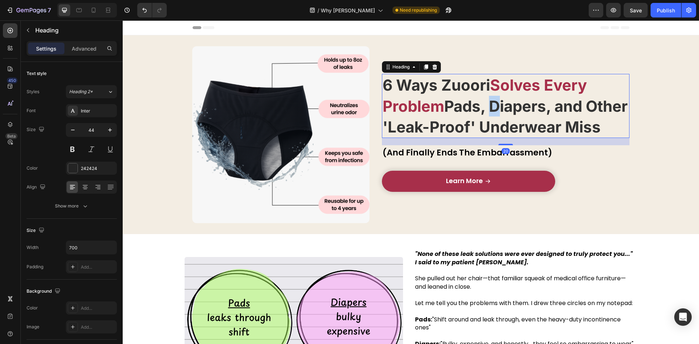
click at [486, 97] on strong "Pads, Diapers, and Other 'Leak-Proof' Underwear Miss" at bounding box center [504, 116] width 245 height 39
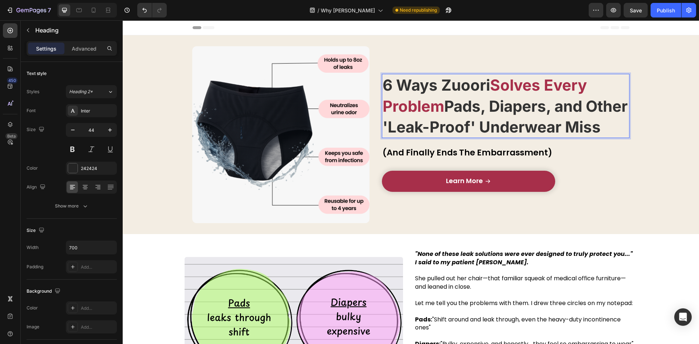
click at [449, 76] on strong "6 Ways Zuoori" at bounding box center [435, 85] width 107 height 19
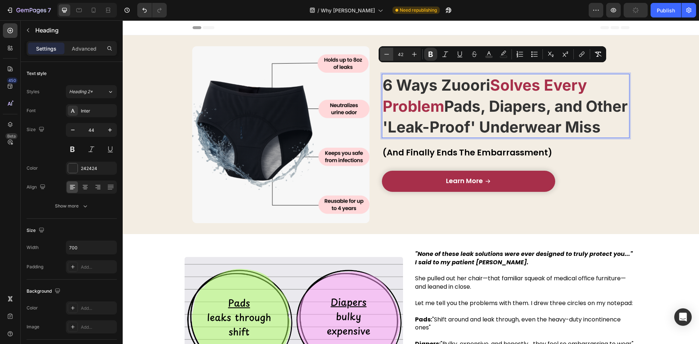
click at [389, 57] on icon "Editor contextual toolbar" at bounding box center [386, 54] width 7 height 7
type input "41"
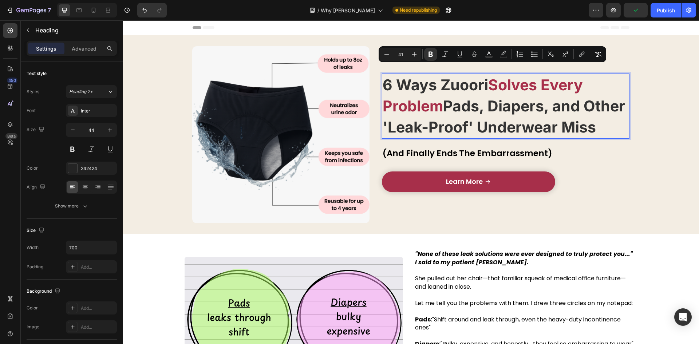
click at [617, 192] on div "Learn More Button" at bounding box center [506, 182] width 248 height 28
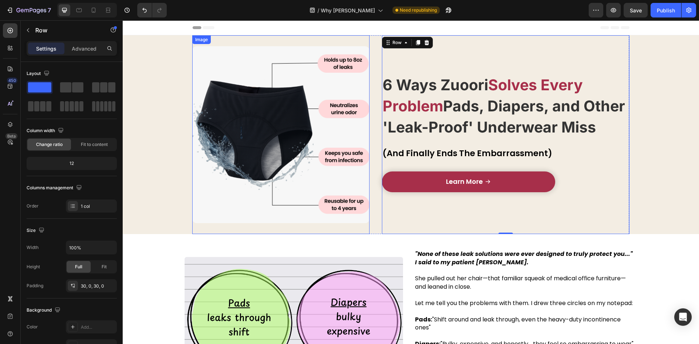
click at [378, 172] on div "⁠⁠⁠⁠⁠⁠⁠ 6 Ways Zuoori Solves Every Problem Pads, Diapers, and Other 'Leak-Proof…" at bounding box center [410, 134] width 437 height 199
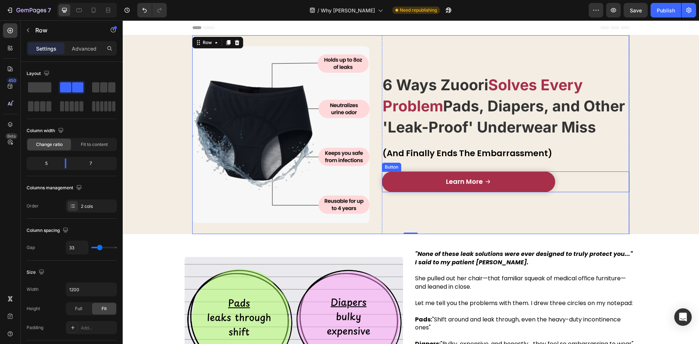
drag, startPoint x: 397, startPoint y: 178, endPoint x: 334, endPoint y: 180, distance: 63.3
click at [397, 178] on link "Learn More" at bounding box center [469, 181] width 174 height 21
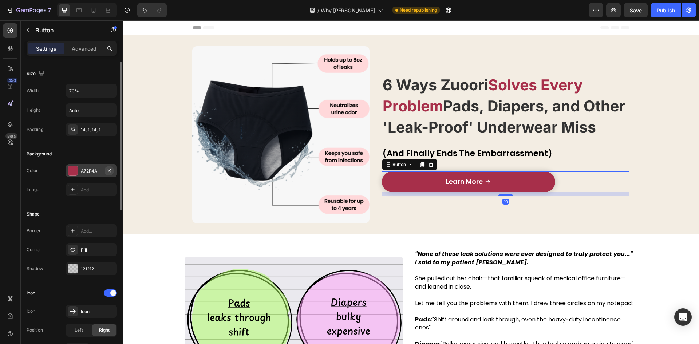
click at [88, 168] on div "A72F4A" at bounding box center [91, 171] width 21 height 7
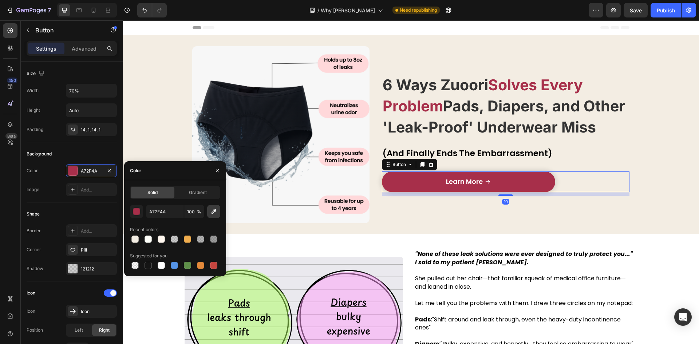
click at [212, 206] on button "button" at bounding box center [213, 211] width 13 height 13
type input "D5512D"
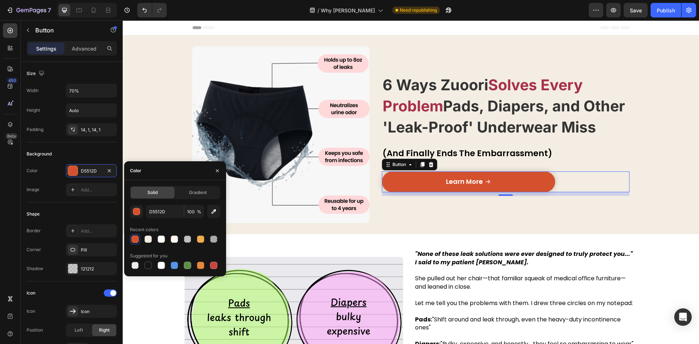
click at [483, 250] on strong ""None of these leak solutions were ever designed to truly protect you..." I sai…" at bounding box center [524, 258] width 218 height 16
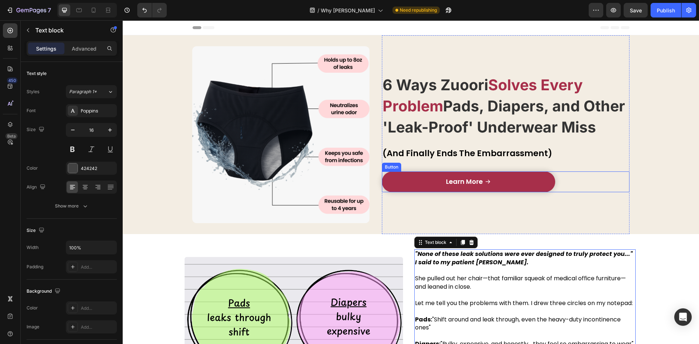
click at [509, 180] on link "Learn More" at bounding box center [469, 181] width 174 height 21
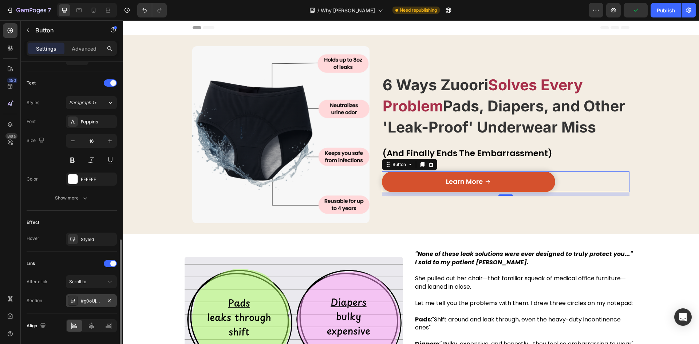
scroll to position [314, 0]
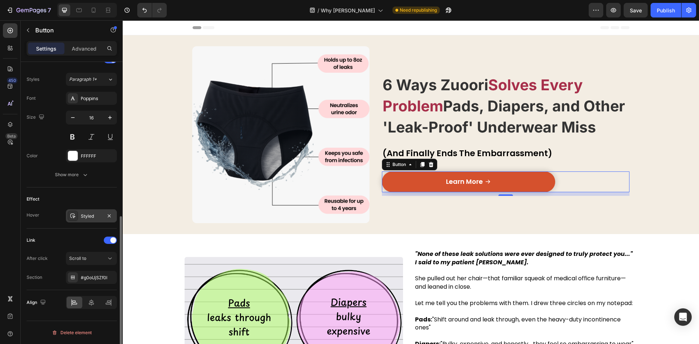
click at [87, 221] on div "Styled" at bounding box center [91, 215] width 51 height 13
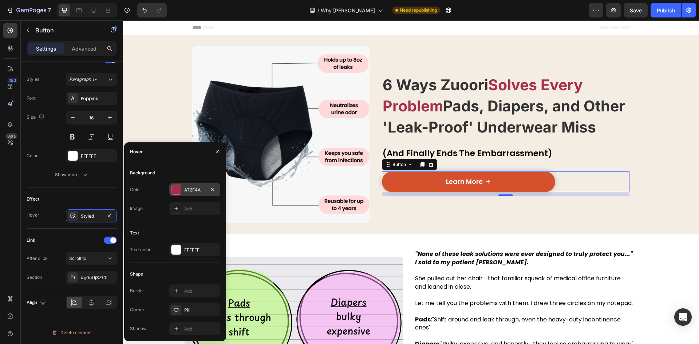
click at [203, 190] on div "A72F4A" at bounding box center [194, 190] width 21 height 7
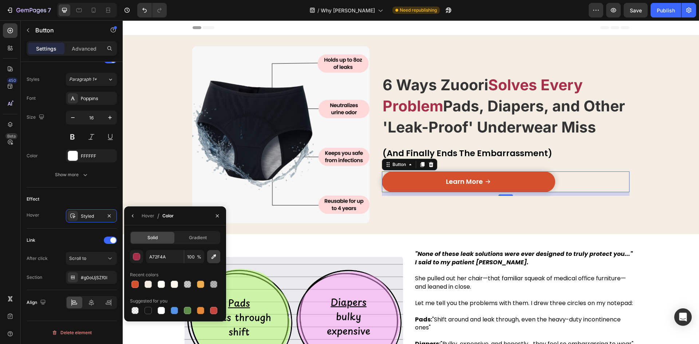
click at [214, 254] on icon "button" at bounding box center [213, 256] width 7 height 7
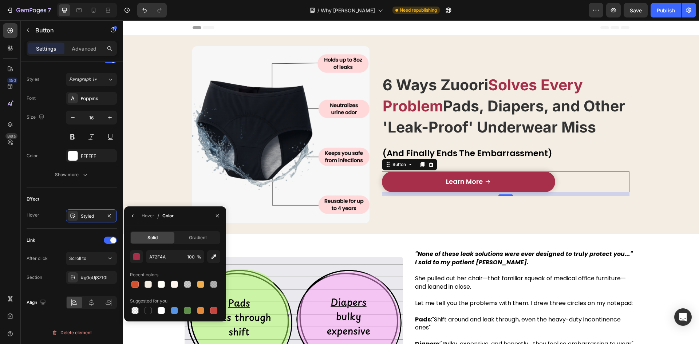
type input "D5512D"
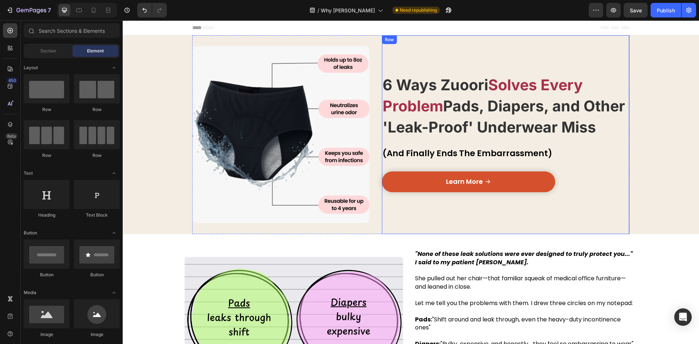
click at [521, 190] on link "Learn More" at bounding box center [469, 181] width 174 height 21
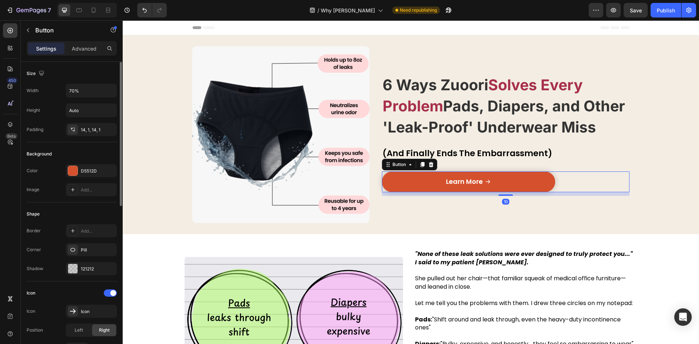
scroll to position [182, 0]
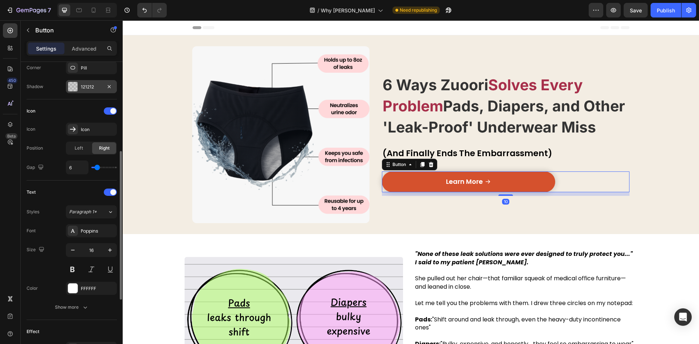
click at [75, 88] on div at bounding box center [72, 86] width 9 height 9
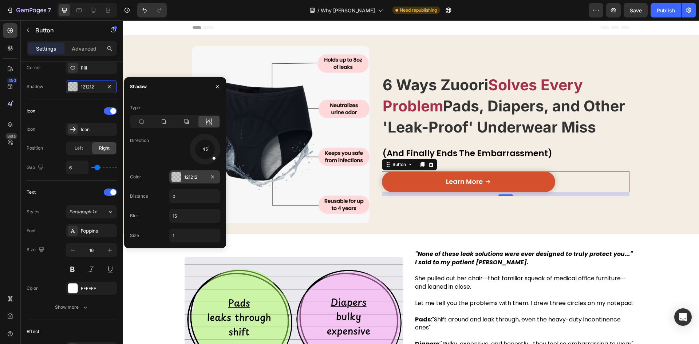
click at [184, 178] on div "121212" at bounding box center [194, 177] width 21 height 7
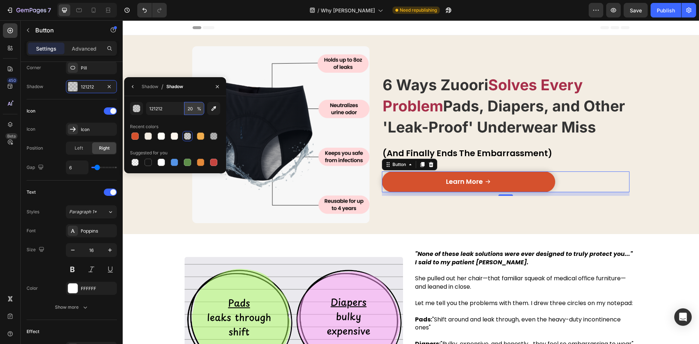
click at [191, 106] on input "20" at bounding box center [194, 108] width 20 height 13
type input "10"
click at [588, 250] on strong ""None of these leak solutions were ever designed to truly protect you..." I sai…" at bounding box center [524, 258] width 218 height 16
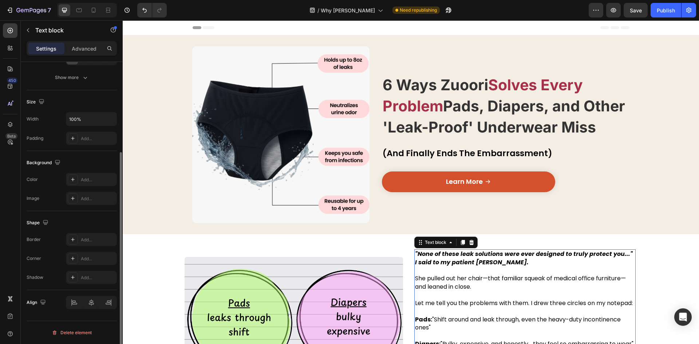
scroll to position [0, 0]
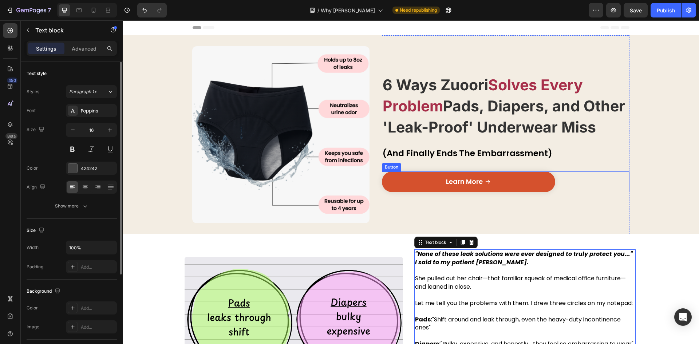
click at [512, 186] on link "Learn More" at bounding box center [469, 181] width 174 height 21
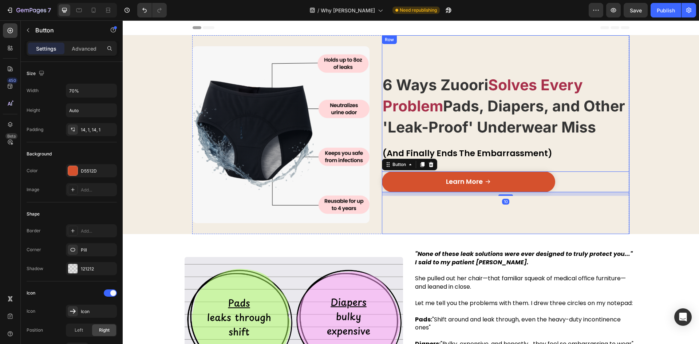
click at [582, 228] on div "⁠⁠⁠⁠⁠⁠⁠ 6 Ways Zuoori Solves Every Problem Pads, Diapers, and Other 'Leak-Proof…" at bounding box center [506, 134] width 248 height 199
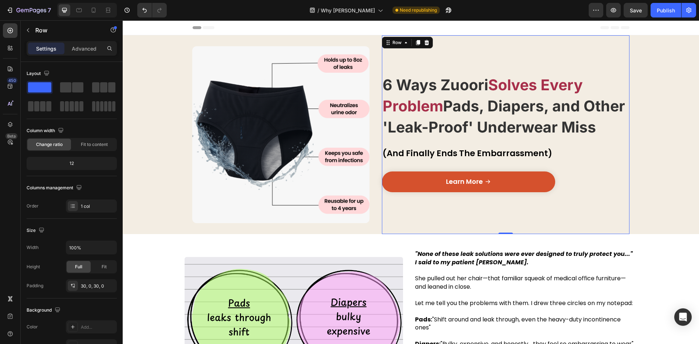
click at [339, 170] on img at bounding box center [280, 134] width 177 height 177
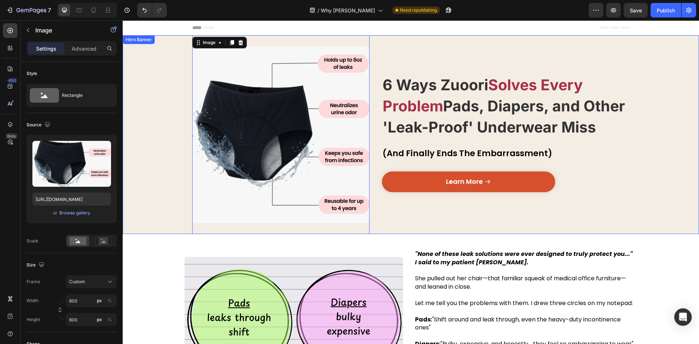
click at [146, 184] on div "Overlay" at bounding box center [411, 134] width 576 height 199
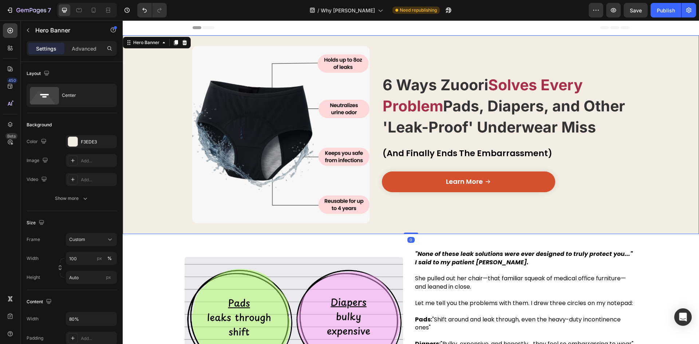
click at [134, 207] on div "Overlay" at bounding box center [411, 134] width 576 height 199
click at [141, 8] on button "Undo/Redo" at bounding box center [144, 10] width 15 height 15
click at [141, 8] on icon "Undo/Redo" at bounding box center [144, 10] width 7 height 7
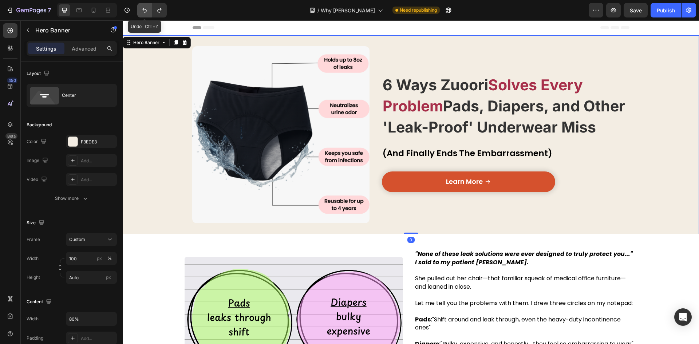
click at [141, 8] on icon "Undo/Redo" at bounding box center [144, 10] width 7 height 7
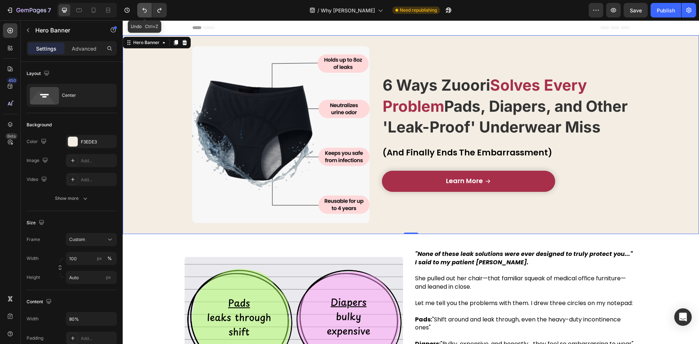
click at [141, 8] on icon "Undo/Redo" at bounding box center [144, 10] width 7 height 7
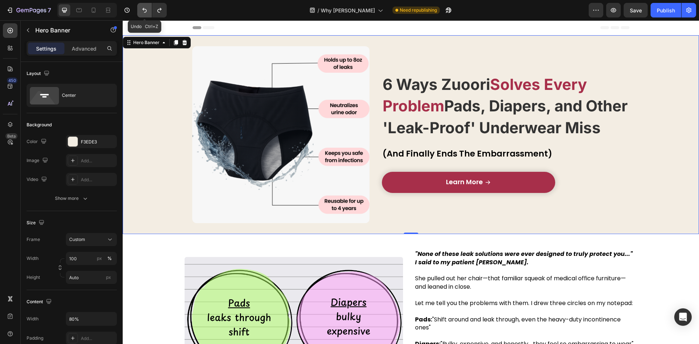
click at [141, 8] on icon "Undo/Redo" at bounding box center [144, 10] width 7 height 7
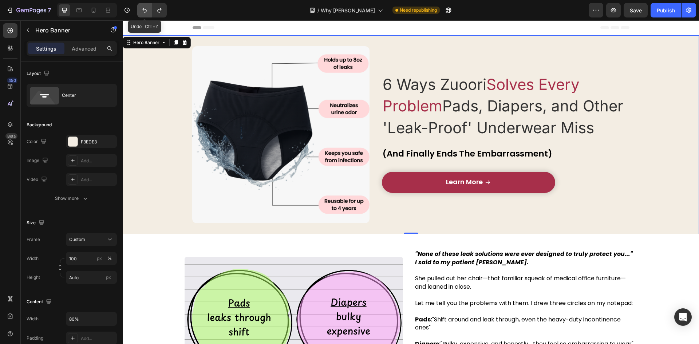
click at [141, 8] on icon "Undo/Redo" at bounding box center [144, 10] width 7 height 7
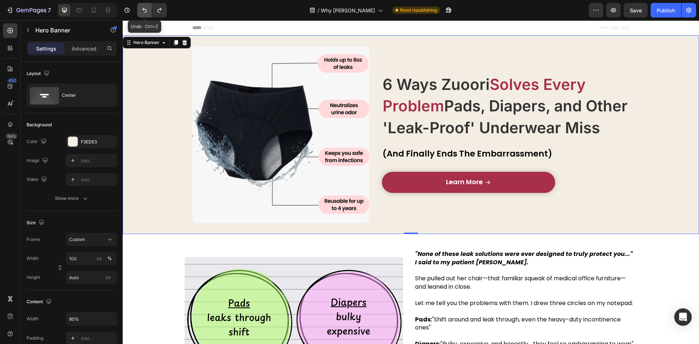
click at [141, 8] on icon "Undo/Redo" at bounding box center [144, 10] width 7 height 7
click at [141, 7] on icon "Undo/Redo" at bounding box center [144, 10] width 7 height 7
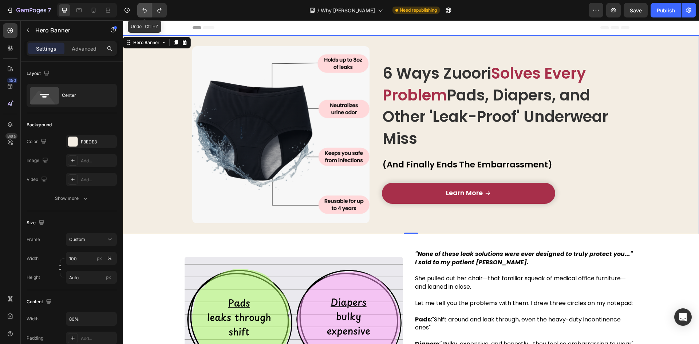
click at [141, 7] on icon "Undo/Redo" at bounding box center [144, 10] width 7 height 7
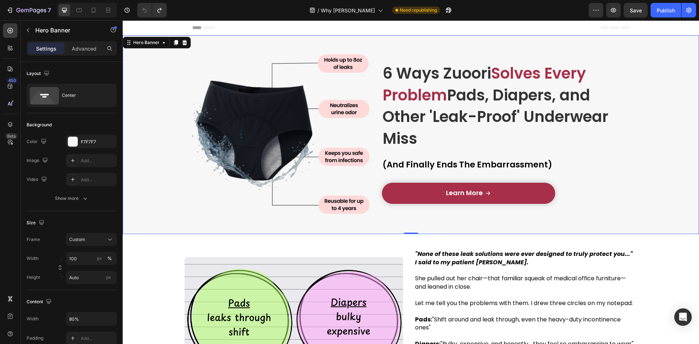
click at [450, 96] on span "Pads, Diapers, and Other 'Leak-Proof' Underwear Miss" at bounding box center [495, 116] width 226 height 65
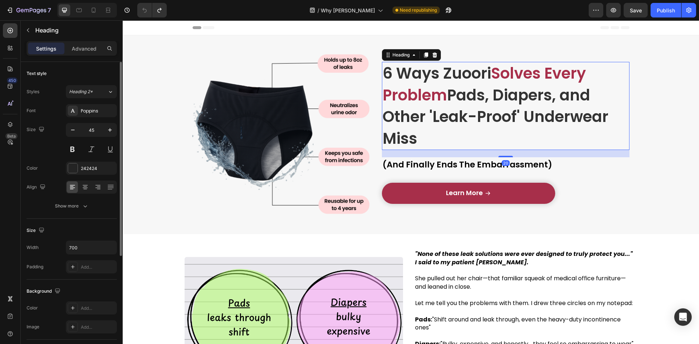
click at [82, 120] on div "Font Poppins Size 45 Color 242424 Align Show more" at bounding box center [72, 158] width 90 height 108
drag, startPoint x: 80, startPoint y: 109, endPoint x: 85, endPoint y: 115, distance: 8.3
click at [80, 109] on div "Poppins" at bounding box center [91, 110] width 51 height 13
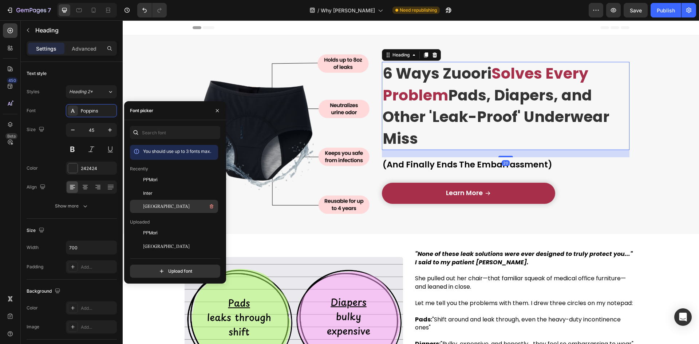
click at [170, 305] on div "[GEOGRAPHIC_DATA]" at bounding box center [174, 311] width 88 height 13
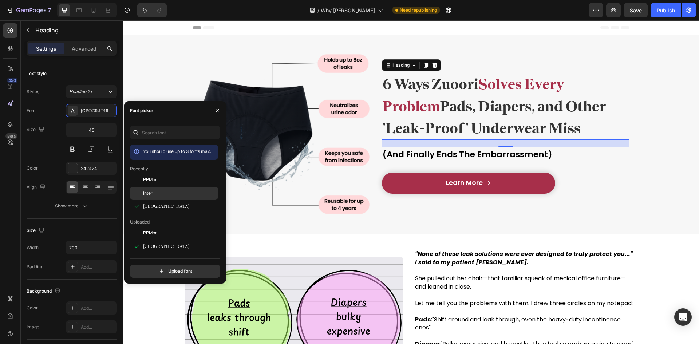
click at [172, 195] on div "Inter" at bounding box center [179, 193] width 73 height 7
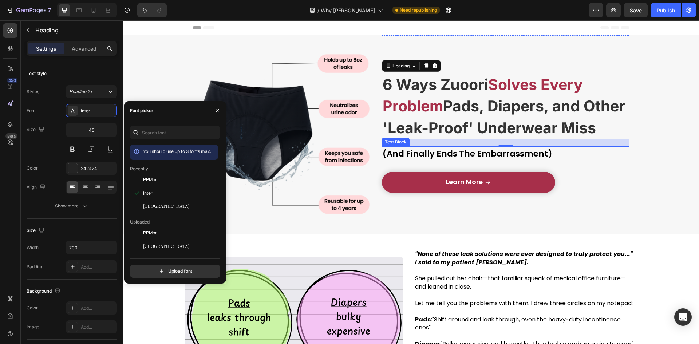
click at [432, 152] on span "(And Finally Ends The Embarrassment)" at bounding box center [467, 154] width 170 height 12
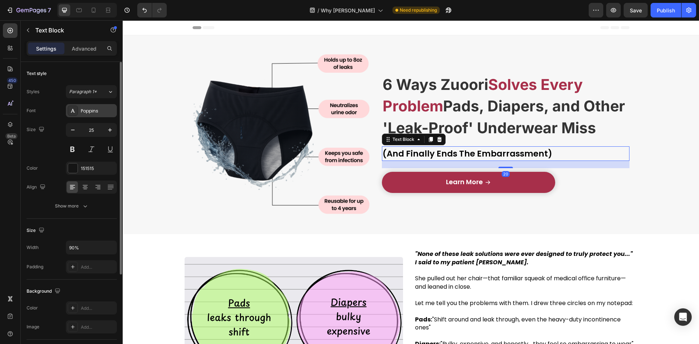
click at [99, 106] on div "Poppins" at bounding box center [91, 110] width 51 height 13
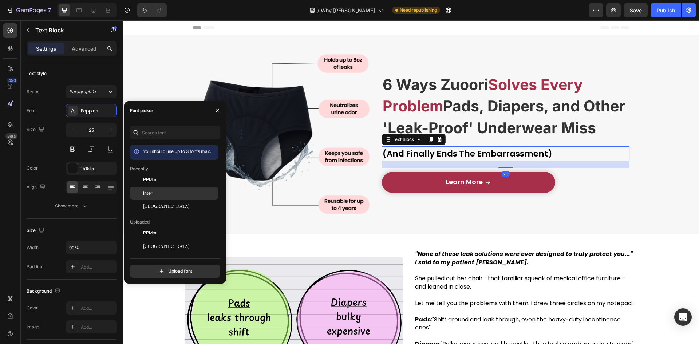
click at [159, 195] on div "Inter" at bounding box center [179, 193] width 73 height 7
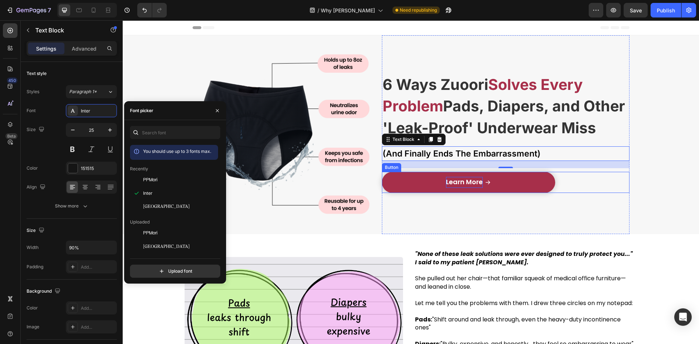
click at [453, 186] on span "Learn More" at bounding box center [464, 181] width 37 height 9
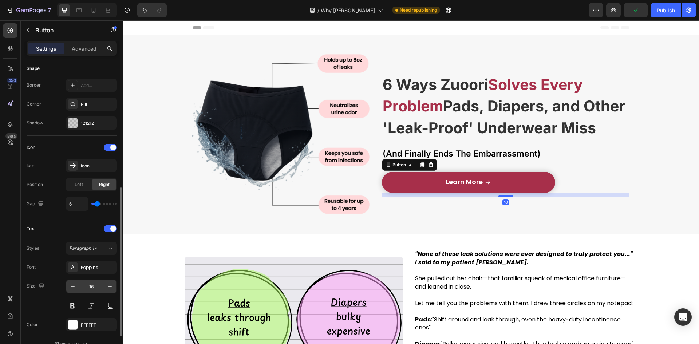
scroll to position [182, 0]
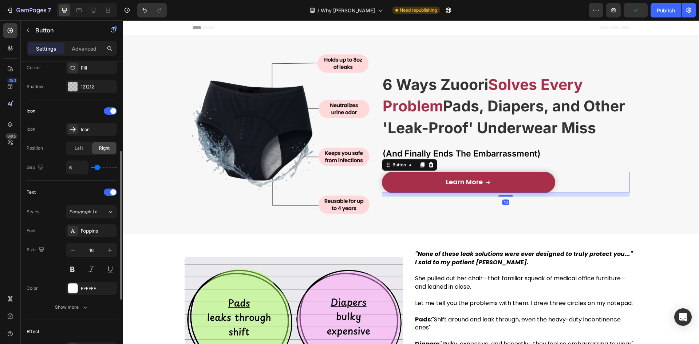
click at [91, 240] on div "Font Poppins Size 16 Color FFFFFF Show more" at bounding box center [72, 269] width 90 height 90
click at [90, 235] on div "Poppins" at bounding box center [91, 230] width 51 height 13
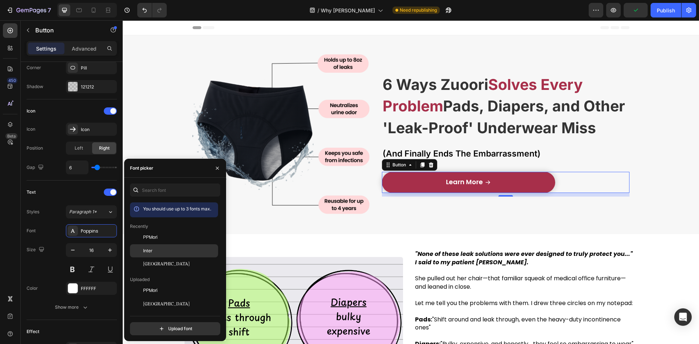
click at [165, 251] on div "Inter" at bounding box center [179, 250] width 73 height 7
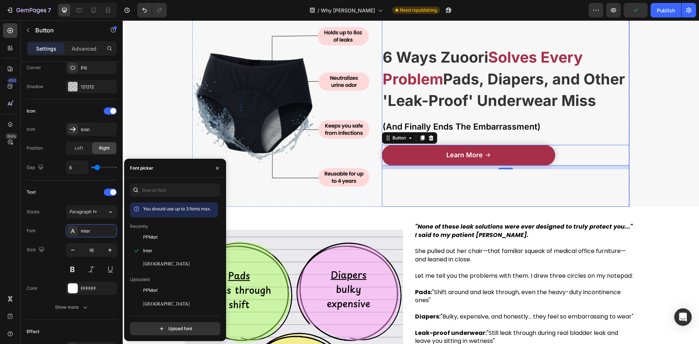
scroll to position [146, 0]
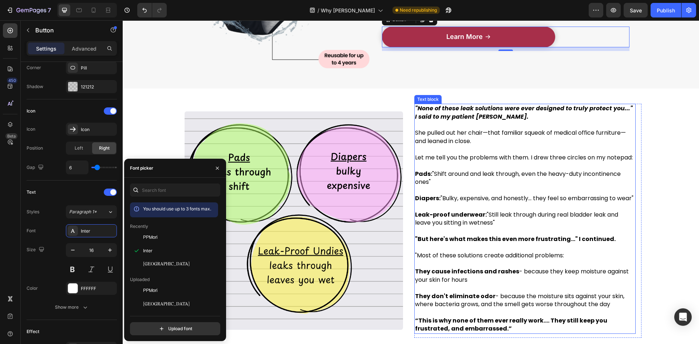
click at [444, 162] on p "Let me tell you the problems with them. I drew three circles on my notepad:" at bounding box center [524, 158] width 219 height 8
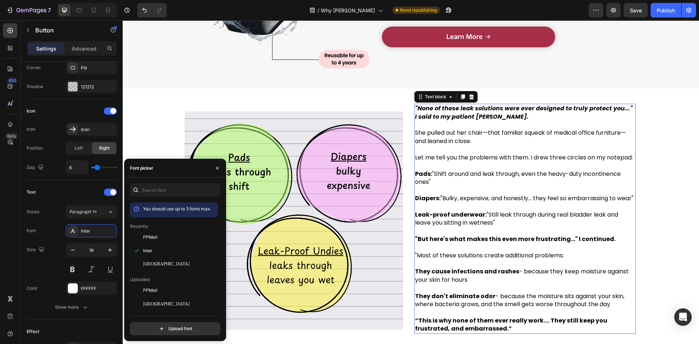
scroll to position [0, 0]
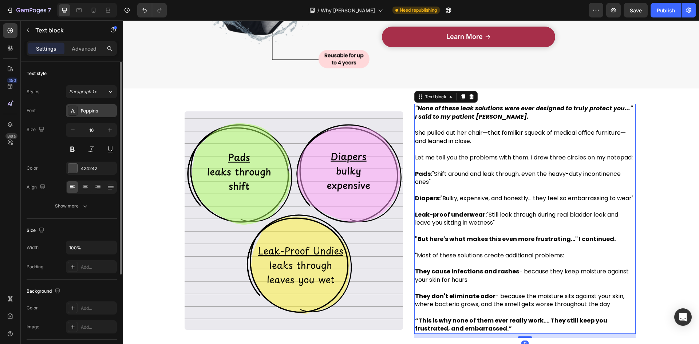
click at [91, 112] on div "Poppins" at bounding box center [98, 111] width 34 height 7
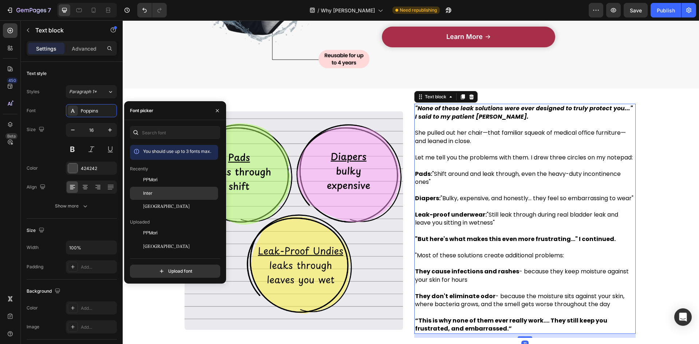
click at [142, 190] on div at bounding box center [136, 193] width 13 height 13
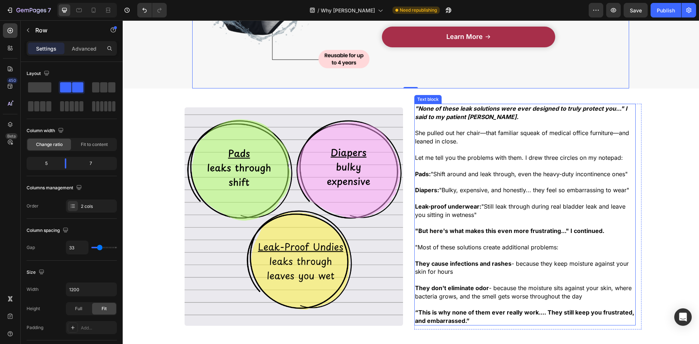
click at [448, 160] on span "Let me tell you the problems with them. I drew three circles on my notepad:" at bounding box center [519, 157] width 208 height 7
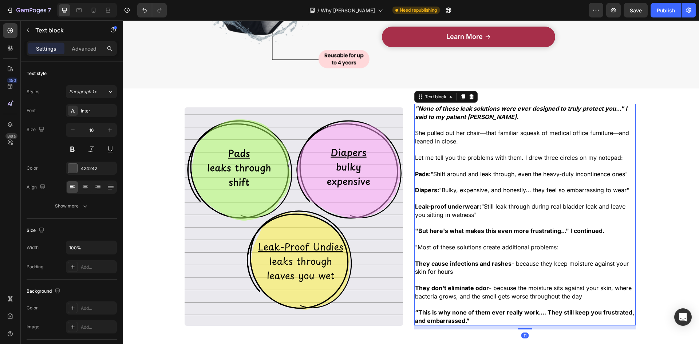
click at [487, 275] on p "They cause infections and rashes - because they keep moisture against your skin…" at bounding box center [524, 267] width 219 height 16
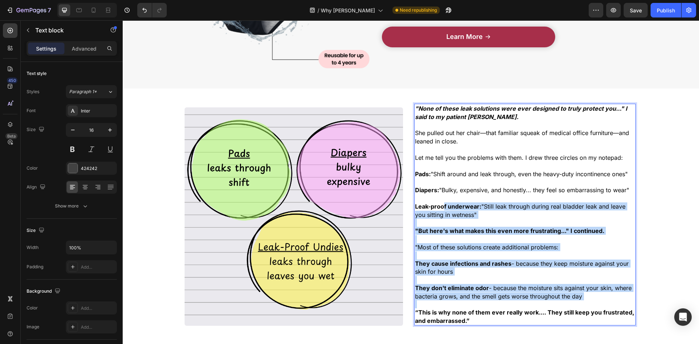
drag, startPoint x: 494, startPoint y: 301, endPoint x: 440, endPoint y: 206, distance: 110.2
click at [440, 206] on div ""None of these leak solutions were ever designed to truly protect you..." I sai…" at bounding box center [524, 215] width 221 height 222
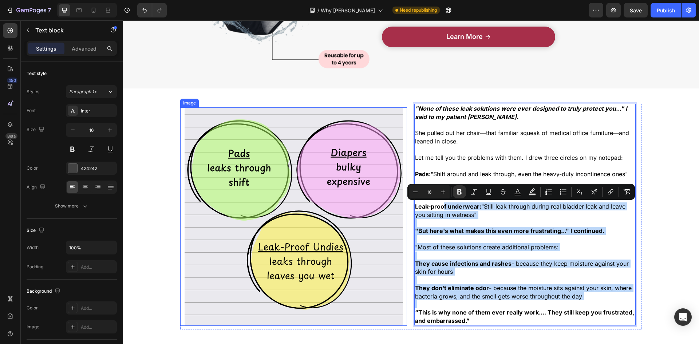
click at [376, 191] on img at bounding box center [293, 216] width 218 height 218
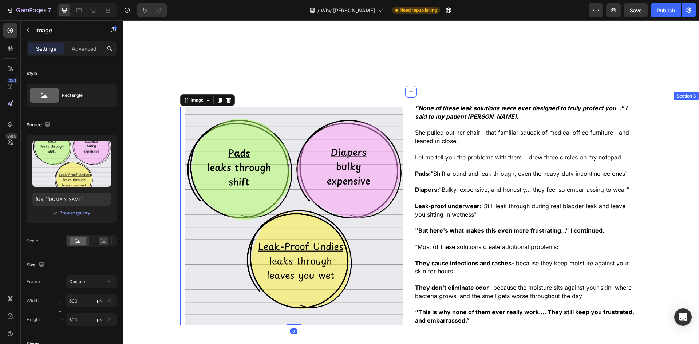
scroll to position [291, 0]
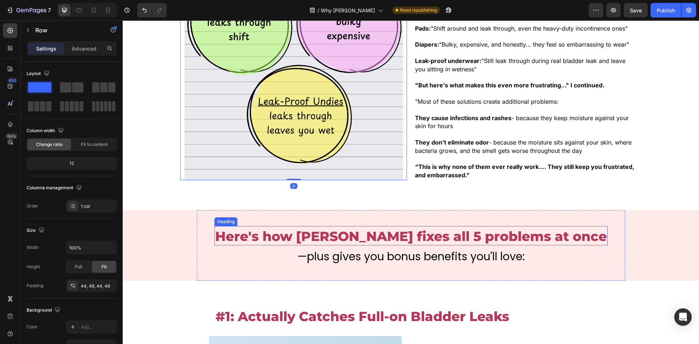
click at [388, 248] on div "Here's how Zuoori fixes all 5 problems at once Heading —plus gives you bonus be…" at bounding box center [410, 245] width 393 height 39
drag, startPoint x: 373, startPoint y: 235, endPoint x: 349, endPoint y: 228, distance: 24.2
click at [372, 235] on span "Here's how [PERSON_NAME] fixes all 5 problems at once" at bounding box center [410, 236] width 391 height 16
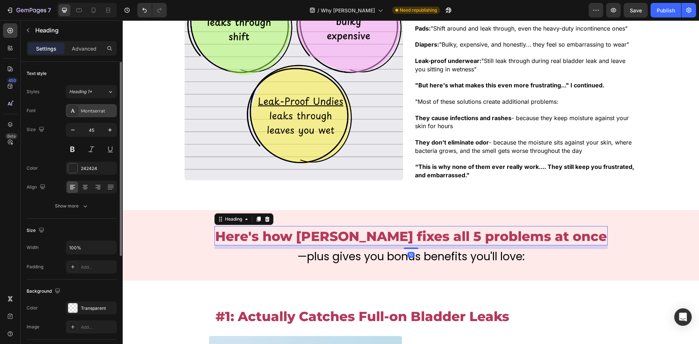
click at [90, 117] on div "Font Montserrat Size 45 Color 242424 Align Show more" at bounding box center [72, 158] width 90 height 108
click at [91, 116] on div "Montserrat" at bounding box center [91, 110] width 51 height 13
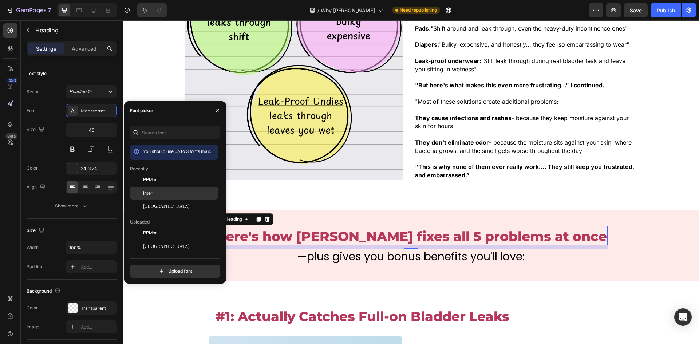
click at [167, 266] on div "Inter" at bounding box center [174, 272] width 88 height 13
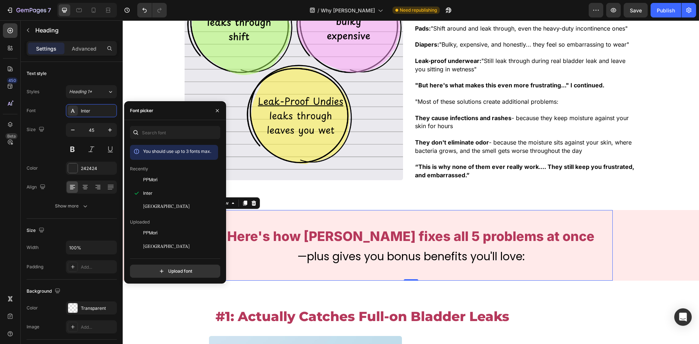
click at [377, 265] on div "Here's how Zuoori fixes all 5 problems at once Heading —plus gives you bonus be…" at bounding box center [410, 245] width 403 height 71
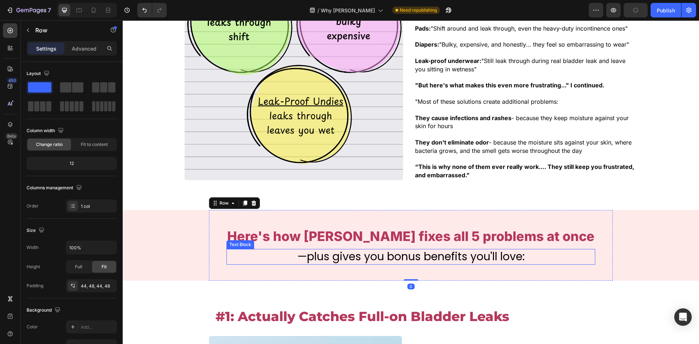
click at [364, 257] on span "—plus gives you bonus benefits you'll love:" at bounding box center [410, 257] width 227 height 16
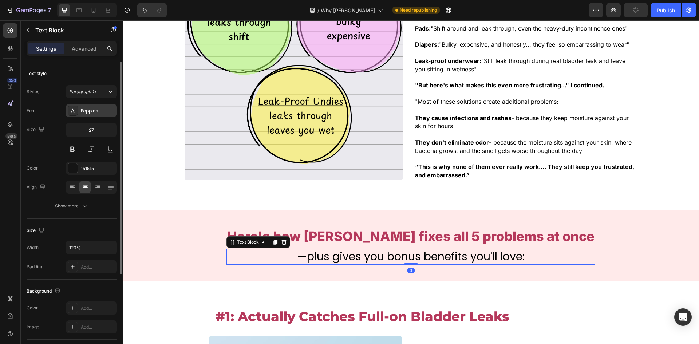
click at [101, 112] on div "Poppins" at bounding box center [98, 111] width 34 height 7
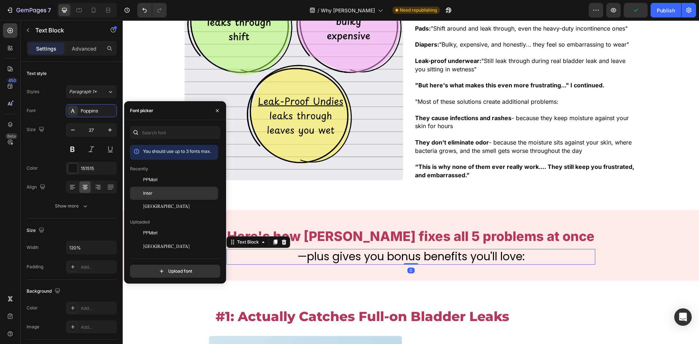
click at [172, 190] on div "Inter" at bounding box center [179, 193] width 73 height 7
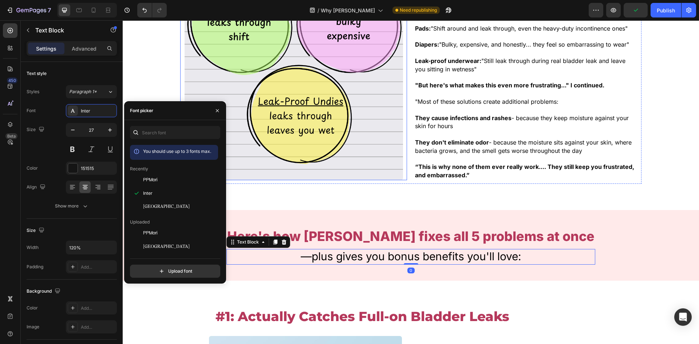
click at [302, 166] on img at bounding box center [293, 71] width 218 height 218
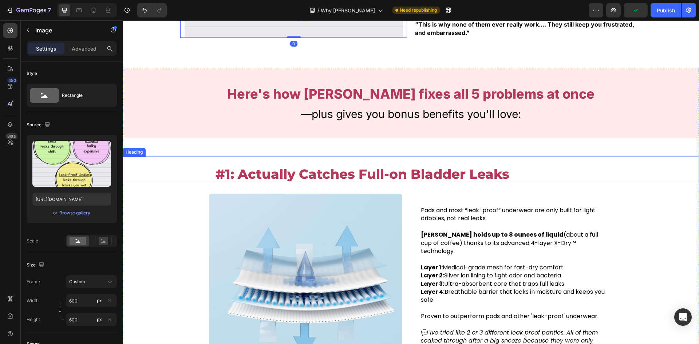
scroll to position [437, 0]
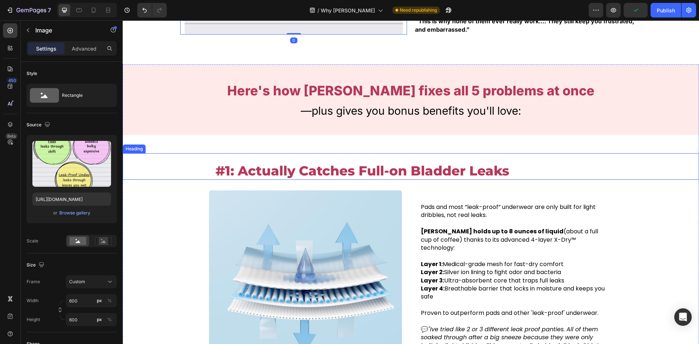
click at [313, 175] on span "#1: Actually Catches Full-on Bladder Leaks" at bounding box center [362, 171] width 294 height 16
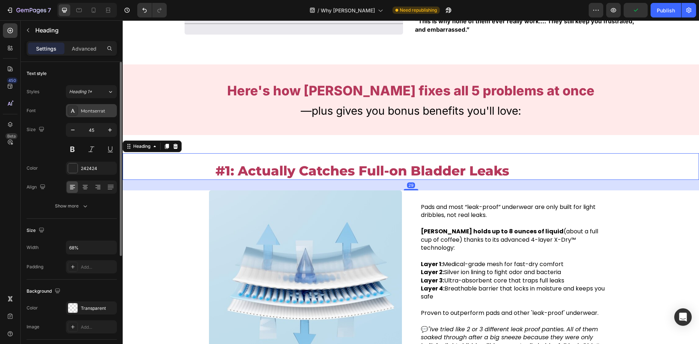
drag, startPoint x: 96, startPoint y: 108, endPoint x: 100, endPoint y: 113, distance: 7.2
click at [96, 108] on div "Montserrat" at bounding box center [98, 111] width 34 height 7
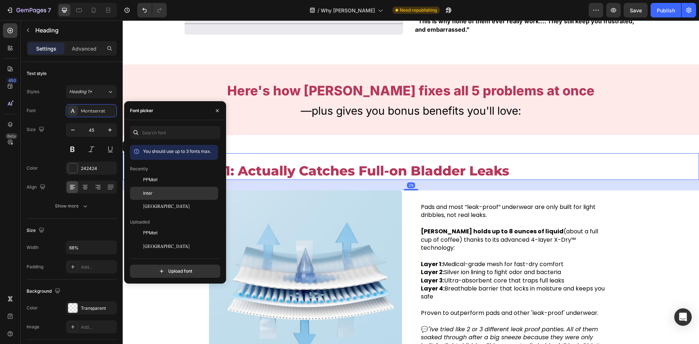
click at [170, 266] on div "Inter" at bounding box center [174, 272] width 88 height 13
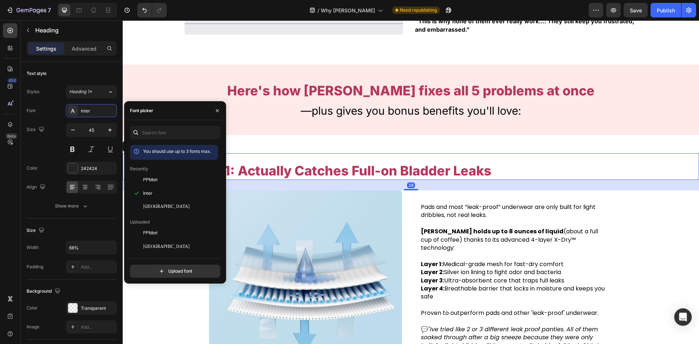
click at [425, 219] on span "Pads and most “leak-proof” underwear are only built for light dribbles, not rea…" at bounding box center [508, 211] width 175 height 16
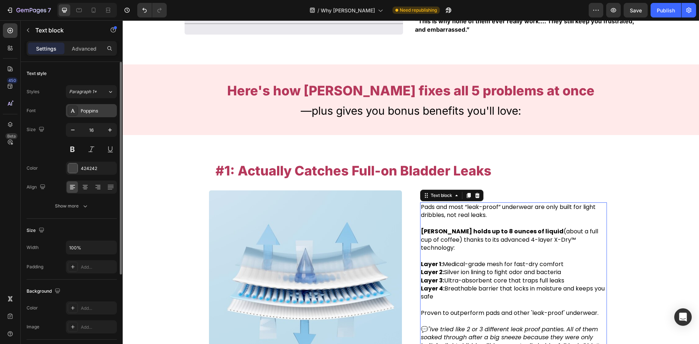
click at [96, 115] on div "Poppins" at bounding box center [91, 110] width 51 height 13
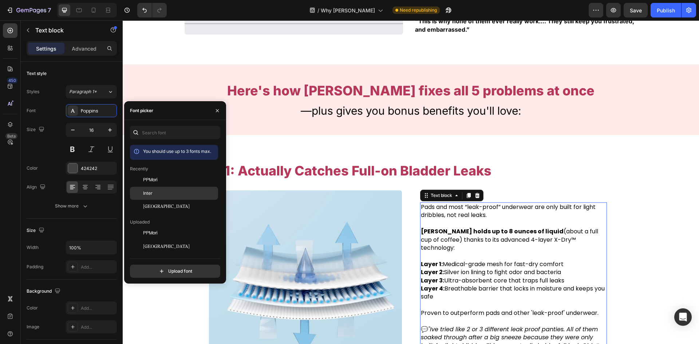
click at [154, 190] on div "Inter" at bounding box center [179, 193] width 73 height 7
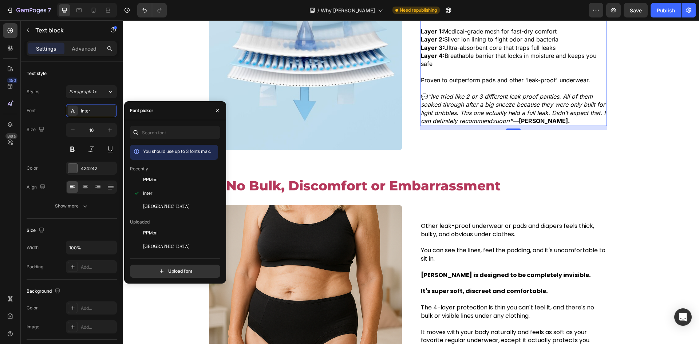
scroll to position [691, 0]
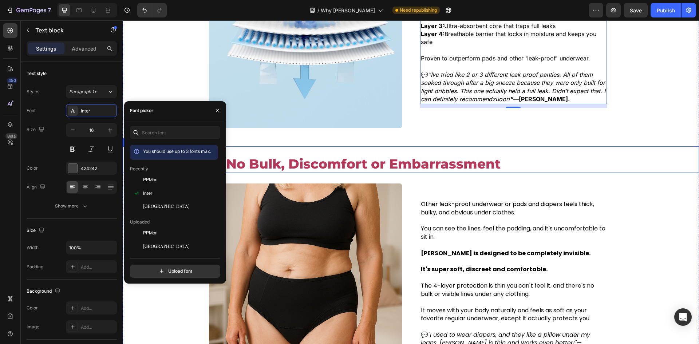
click at [423, 162] on span "#2: No Bulk, Discomfort or Embarrassment" at bounding box center [350, 164] width 299 height 16
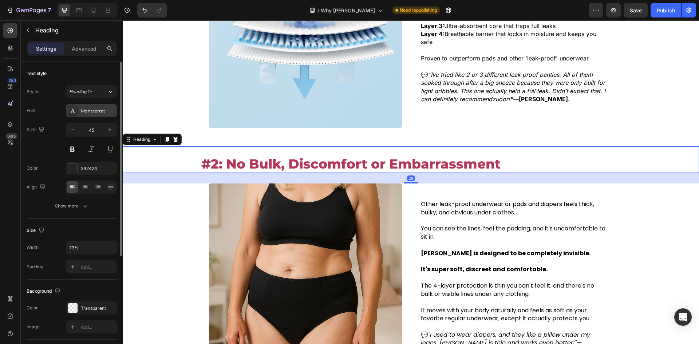
click at [75, 113] on icon at bounding box center [73, 111] width 6 height 6
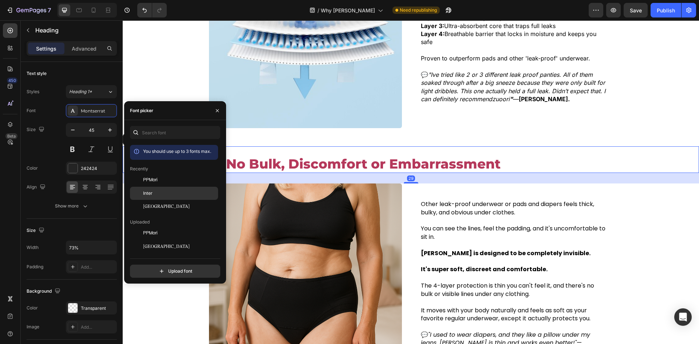
click at [150, 194] on span "Inter" at bounding box center [147, 193] width 9 height 7
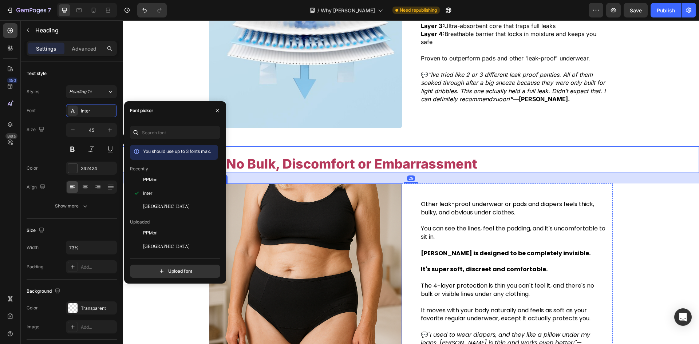
click at [449, 235] on p "You can see the lines, feel the padding, and it's uncomfortable to sit in." at bounding box center [513, 232] width 185 height 16
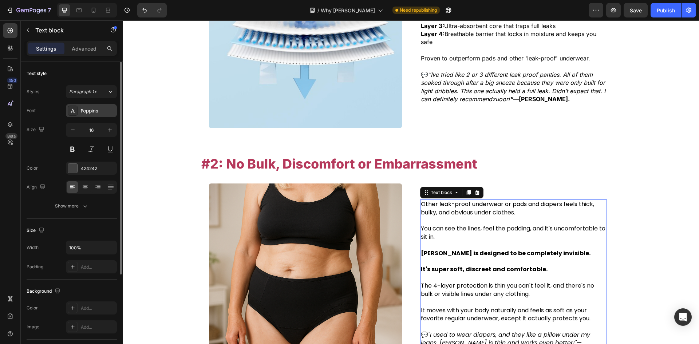
click at [75, 108] on icon at bounding box center [73, 111] width 6 height 6
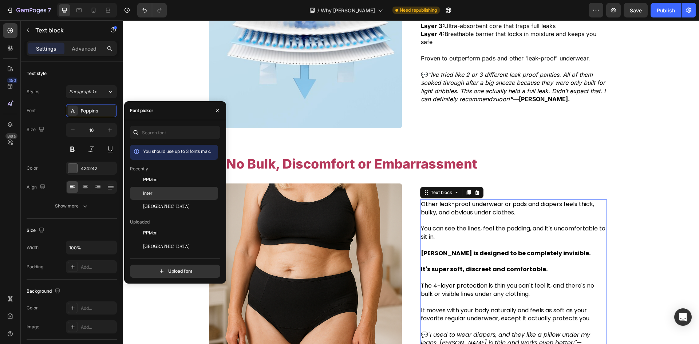
click at [158, 195] on div "Inter" at bounding box center [179, 193] width 73 height 7
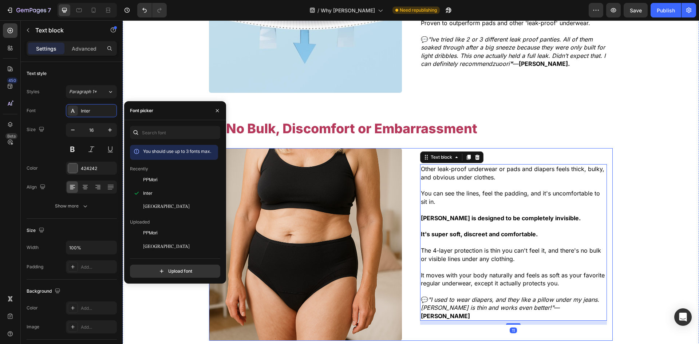
scroll to position [946, 0]
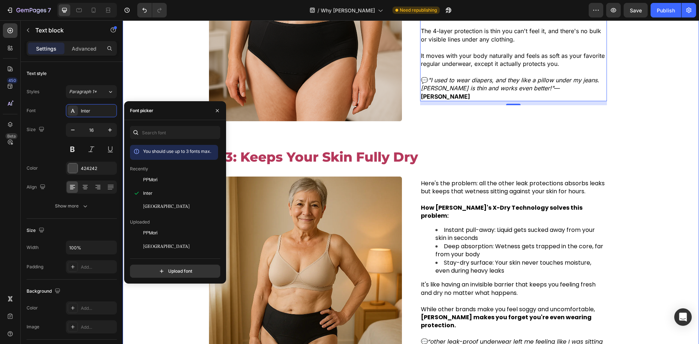
click at [336, 157] on span "#3: Keeps Your Skin Fully Dry" at bounding box center [316, 157] width 202 height 16
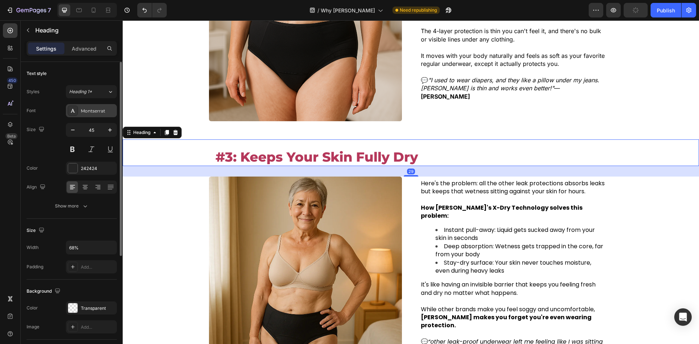
click at [81, 109] on div "Montserrat" at bounding box center [98, 111] width 34 height 7
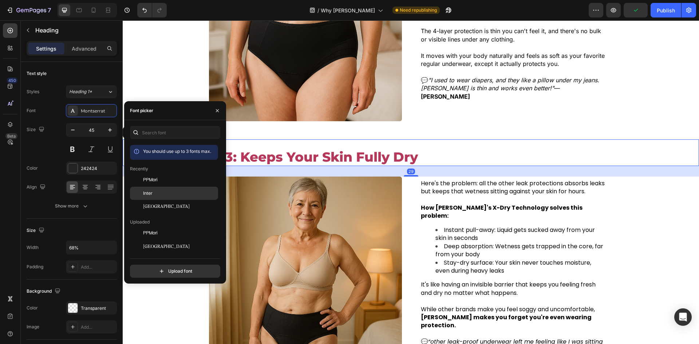
click at [178, 191] on div "Inter" at bounding box center [179, 193] width 73 height 7
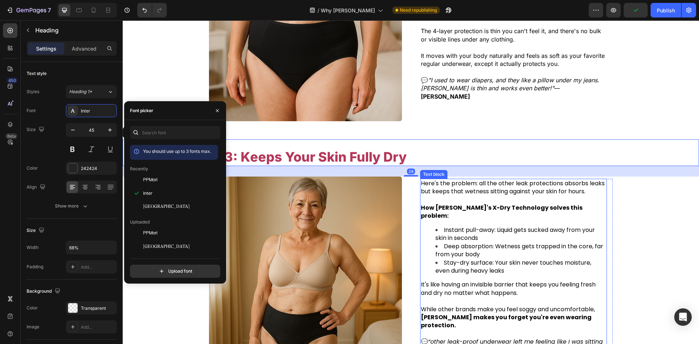
drag, startPoint x: 479, startPoint y: 228, endPoint x: 461, endPoint y: 222, distance: 19.7
click at [478, 228] on span "Instant pull-away: Liquid gets sucked away from your skin in seconds" at bounding box center [514, 234] width 159 height 16
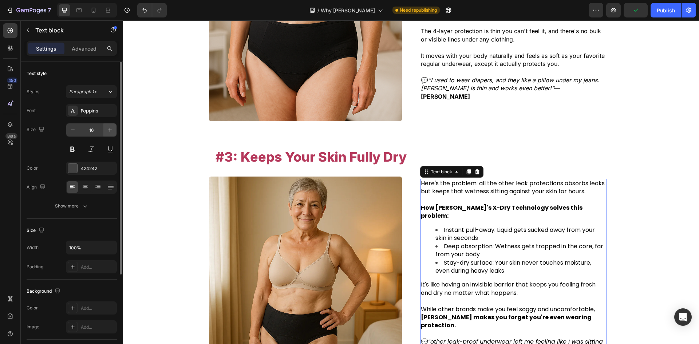
drag, startPoint x: 77, startPoint y: 113, endPoint x: 112, endPoint y: 135, distance: 41.4
click at [77, 113] on div at bounding box center [73, 111] width 10 height 10
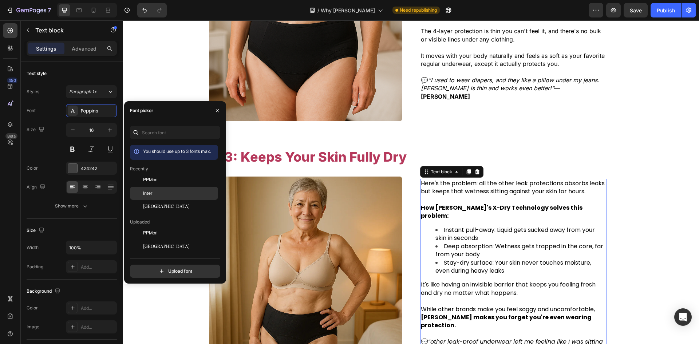
click at [173, 266] on div "Inter" at bounding box center [174, 272] width 88 height 13
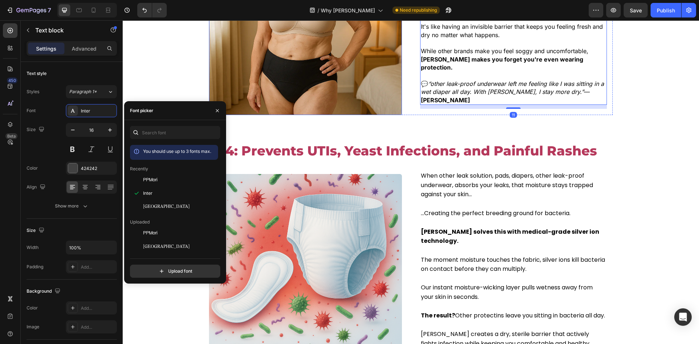
scroll to position [1201, 0]
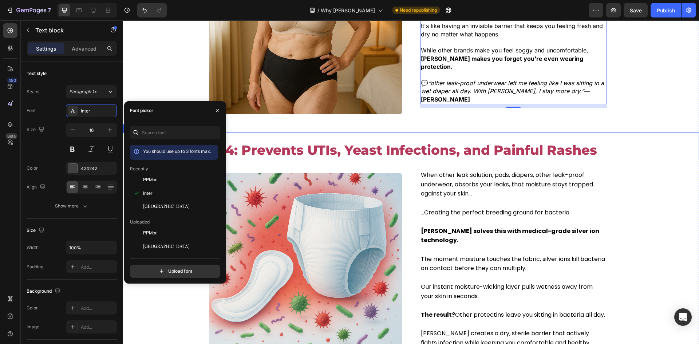
click at [361, 143] on span "#4: Prevents UTIs, Yeast Infections, and Painful Rashes" at bounding box center [405, 150] width 381 height 16
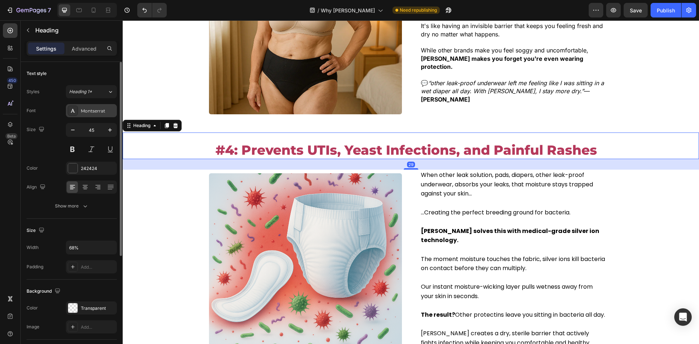
click at [81, 111] on div "Montserrat" at bounding box center [98, 111] width 34 height 7
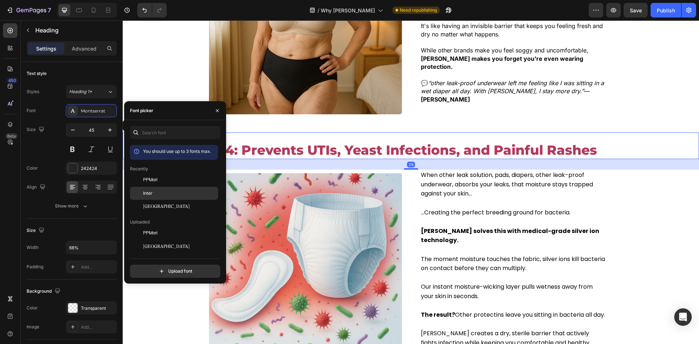
drag, startPoint x: 167, startPoint y: 188, endPoint x: 200, endPoint y: 188, distance: 32.7
click at [167, 266] on div "Inter" at bounding box center [174, 272] width 88 height 13
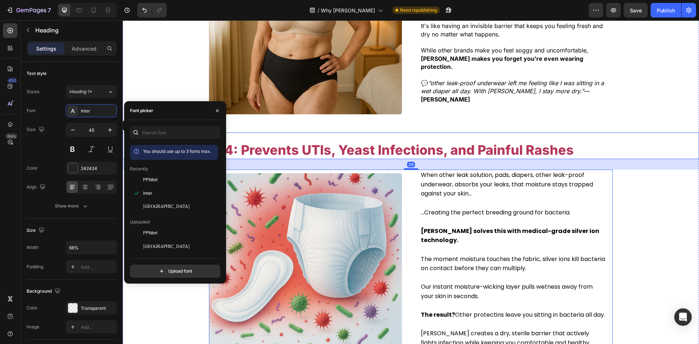
click at [450, 217] on p at bounding box center [513, 221] width 185 height 9
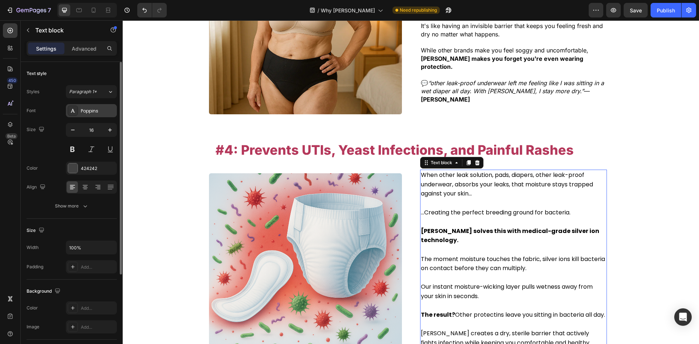
click at [82, 108] on div "Poppins" at bounding box center [98, 111] width 34 height 7
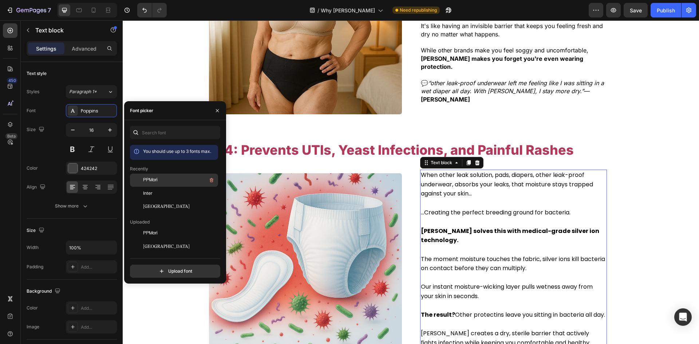
drag, startPoint x: 160, startPoint y: 188, endPoint x: 191, endPoint y: 186, distance: 31.3
click at [160, 266] on div "Inter" at bounding box center [174, 272] width 88 height 13
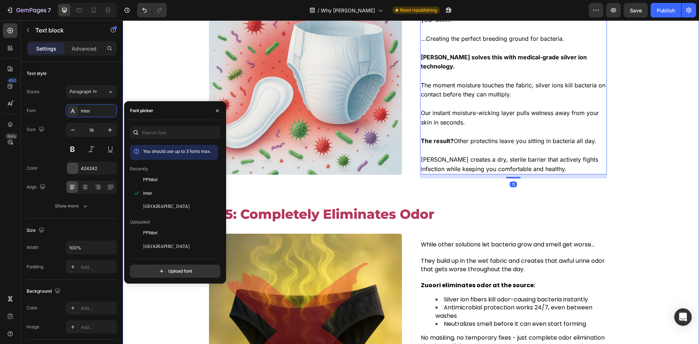
scroll to position [1419, 0]
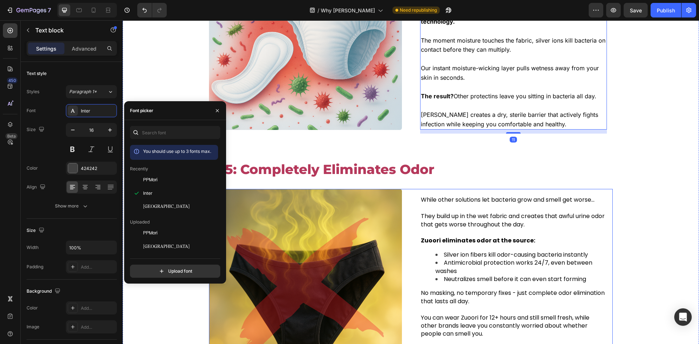
click at [366, 161] on span "#5: Completely Eliminates Odor" at bounding box center [324, 169] width 219 height 16
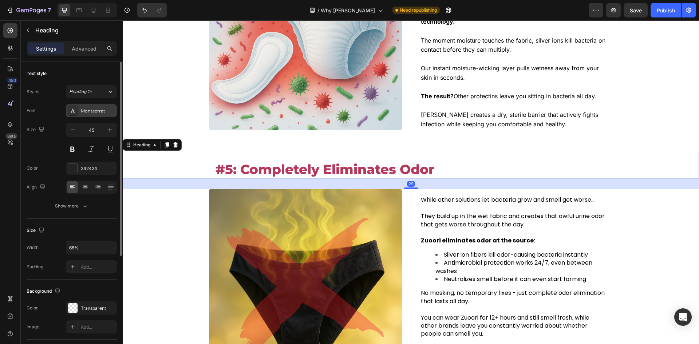
click at [86, 111] on div "Montserrat" at bounding box center [98, 111] width 34 height 7
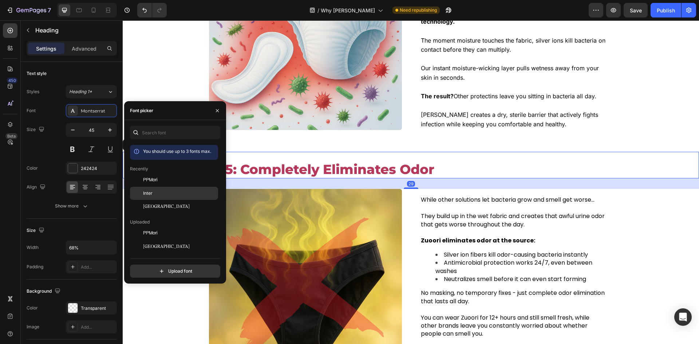
click at [182, 266] on div "Inter" at bounding box center [174, 272] width 88 height 13
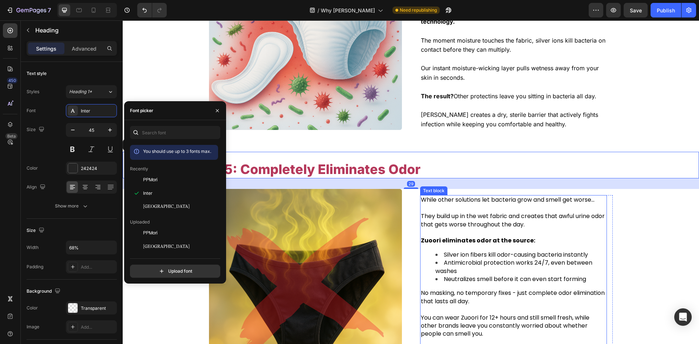
click at [433, 228] on p at bounding box center [513, 232] width 185 height 8
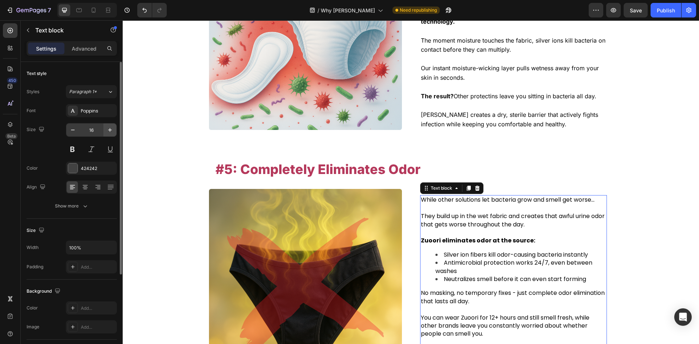
drag, startPoint x: 96, startPoint y: 112, endPoint x: 108, endPoint y: 124, distance: 16.7
click at [96, 112] on div "Poppins" at bounding box center [98, 111] width 34 height 7
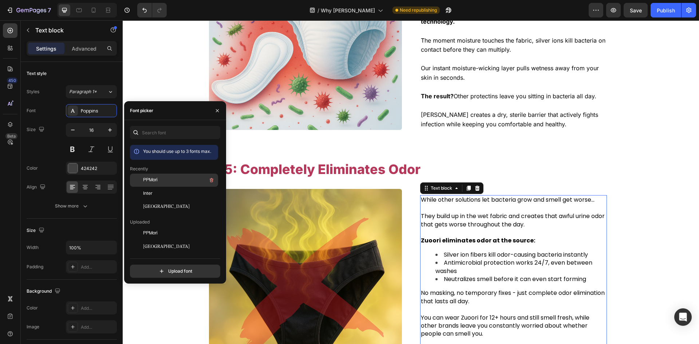
drag, startPoint x: 173, startPoint y: 188, endPoint x: 180, endPoint y: 182, distance: 9.3
click at [173, 266] on div "Inter" at bounding box center [174, 272] width 88 height 13
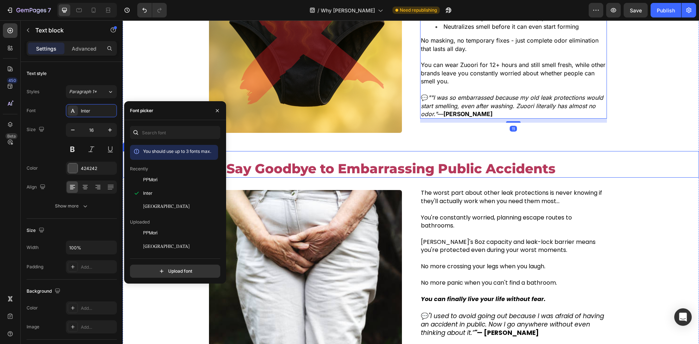
scroll to position [1674, 0]
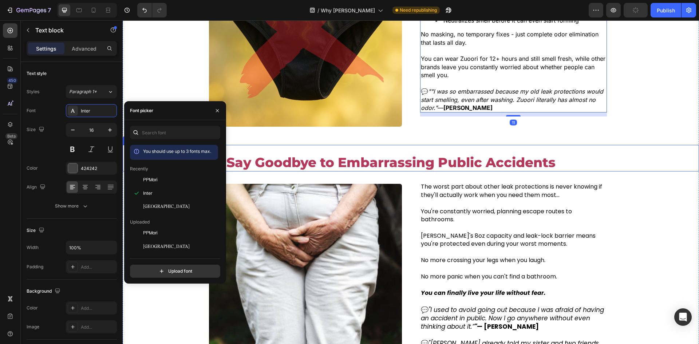
click at [333, 154] on span "#6: Say Goodbye to Embarrassing Public Accidents" at bounding box center [378, 162] width 354 height 16
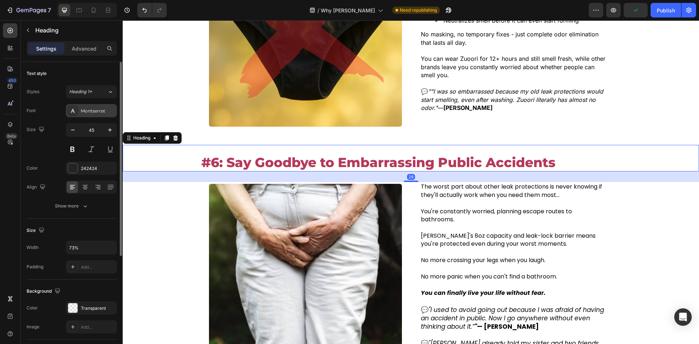
click at [82, 106] on div "Montserrat" at bounding box center [91, 110] width 51 height 13
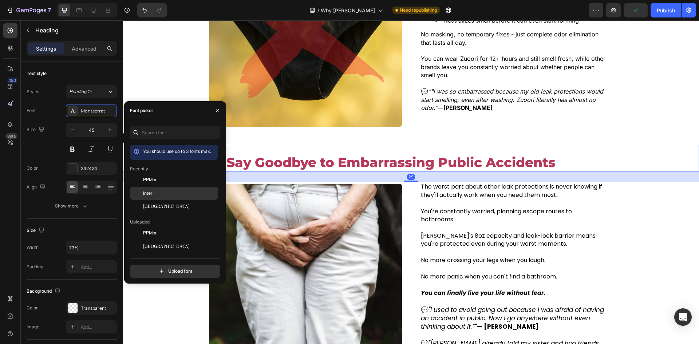
click at [152, 266] on div "Inter" at bounding box center [174, 272] width 88 height 13
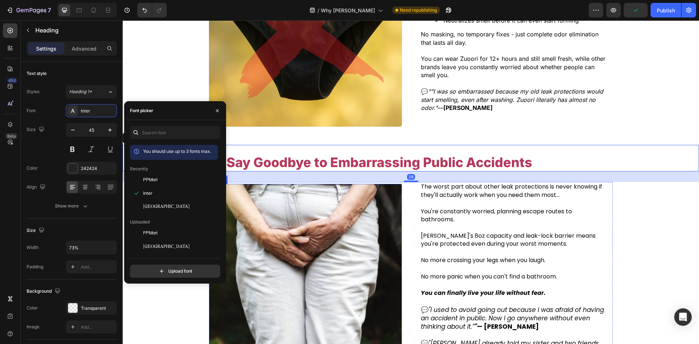
click at [469, 231] on span "[PERSON_NAME]'s 8oz capacity and leak-lock barrier means you're protected even …" at bounding box center [508, 239] width 175 height 16
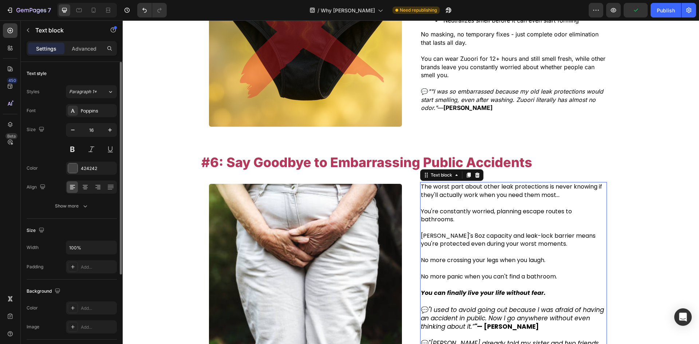
click at [80, 102] on div "Styles Paragraph 1* Font Poppins Size 16 Color 424242 Align Show more" at bounding box center [72, 148] width 90 height 127
click at [94, 108] on div "Poppins" at bounding box center [98, 111] width 34 height 7
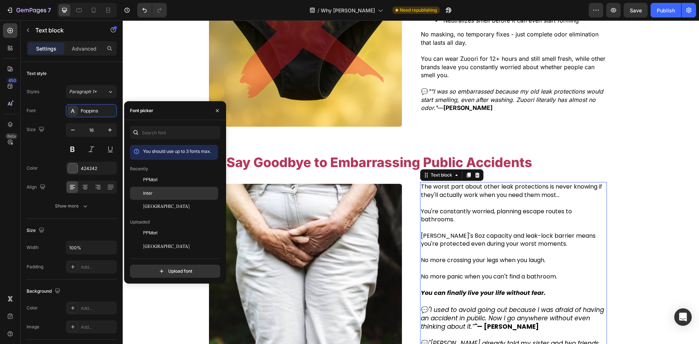
drag, startPoint x: 177, startPoint y: 197, endPoint x: 224, endPoint y: 184, distance: 49.1
click at [177, 266] on div "Inter" at bounding box center [174, 272] width 88 height 13
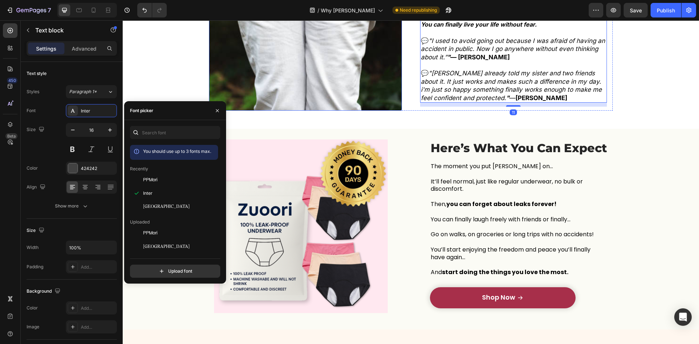
scroll to position [1965, 0]
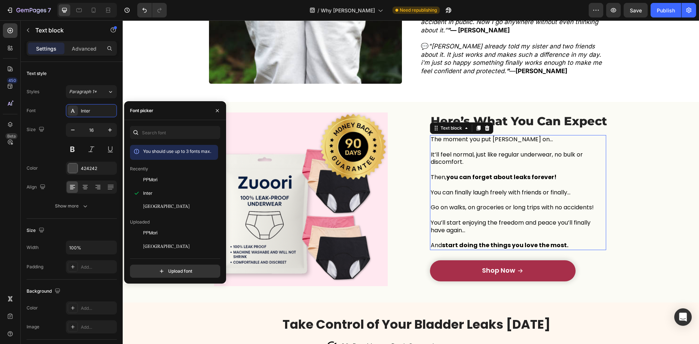
drag, startPoint x: 466, startPoint y: 164, endPoint x: 457, endPoint y: 164, distance: 8.7
click at [466, 181] on p at bounding box center [517, 185] width 175 height 8
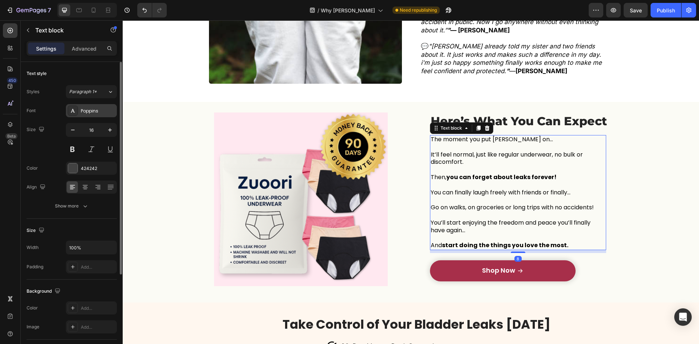
click at [98, 112] on div "Poppins" at bounding box center [98, 111] width 34 height 7
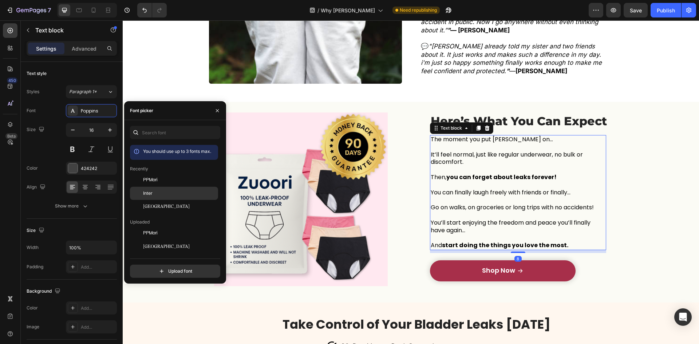
click at [172, 192] on div "Inter" at bounding box center [179, 193] width 73 height 7
click at [545, 114] on span "Here’s What You Can Expect" at bounding box center [518, 121] width 176 height 14
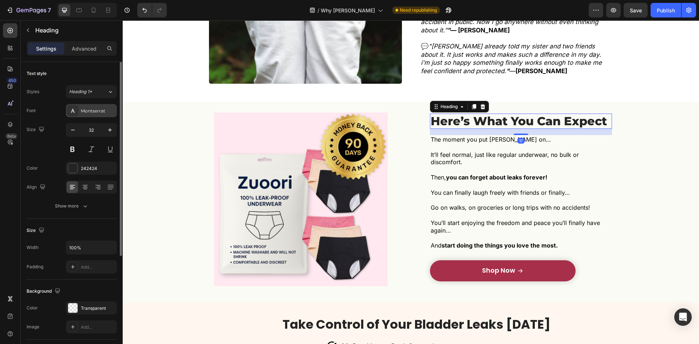
click at [95, 108] on div "Montserrat" at bounding box center [98, 111] width 34 height 7
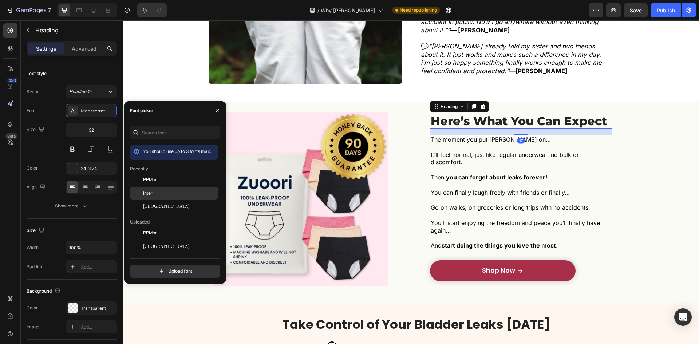
click at [165, 193] on div "Inter" at bounding box center [179, 193] width 73 height 7
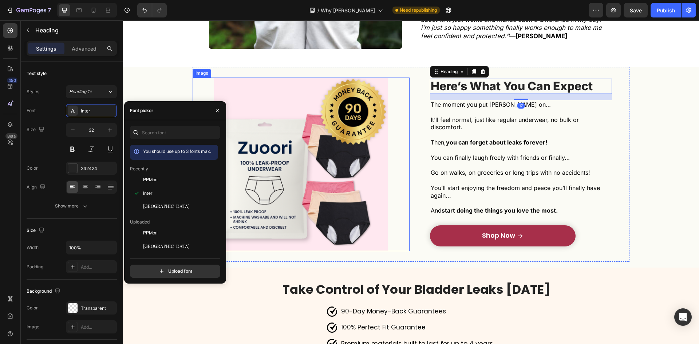
scroll to position [2001, 0]
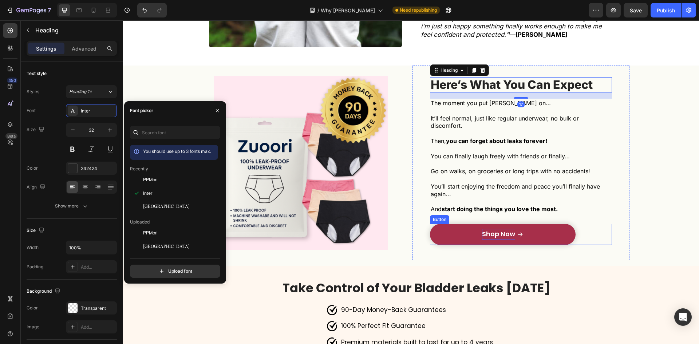
click at [502, 229] on p "Shop Now" at bounding box center [498, 234] width 33 height 11
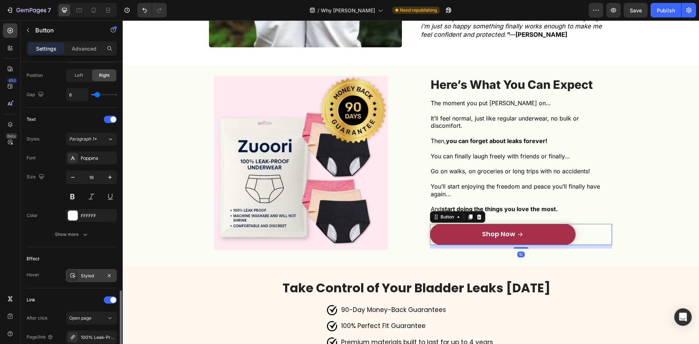
scroll to position [327, 0]
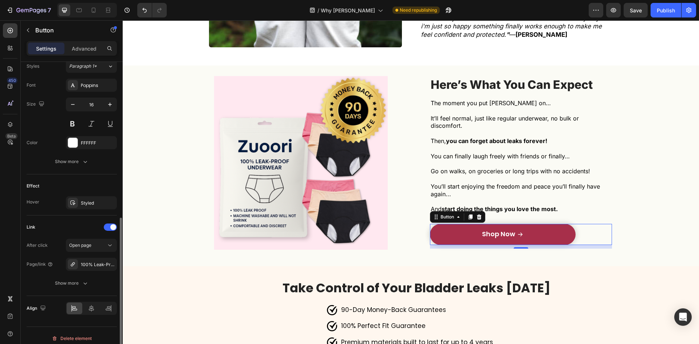
click at [87, 170] on div "Text Styles Paragraph 1* Font Poppins Size 16 Color FFFFFF Show more" at bounding box center [72, 104] width 90 height 139
click at [87, 162] on icon "button" at bounding box center [84, 161] width 7 height 7
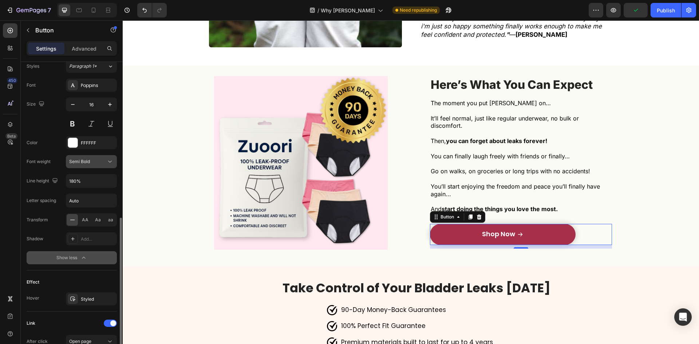
click at [87, 163] on span "Semi Bold" at bounding box center [79, 161] width 21 height 5
click at [89, 76] on div "Styles Paragraph 1* Font Poppins Size 16 Color FFFFFF Font weight Semi Bold Lin…" at bounding box center [72, 162] width 90 height 204
click at [104, 91] on div "Poppins" at bounding box center [91, 85] width 51 height 13
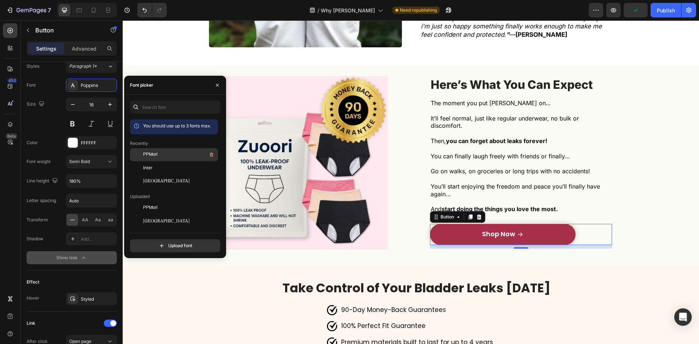
click at [177, 164] on div "Inter" at bounding box center [179, 167] width 73 height 7
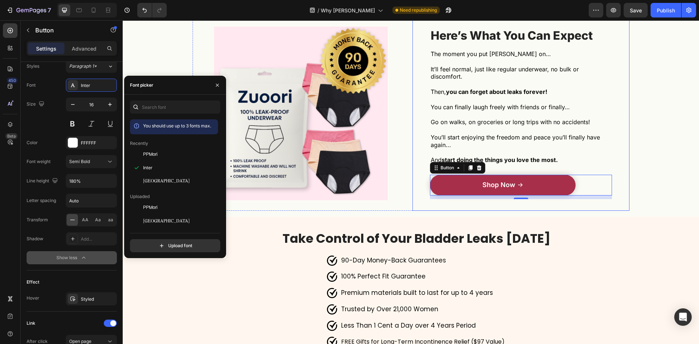
scroll to position [2074, 0]
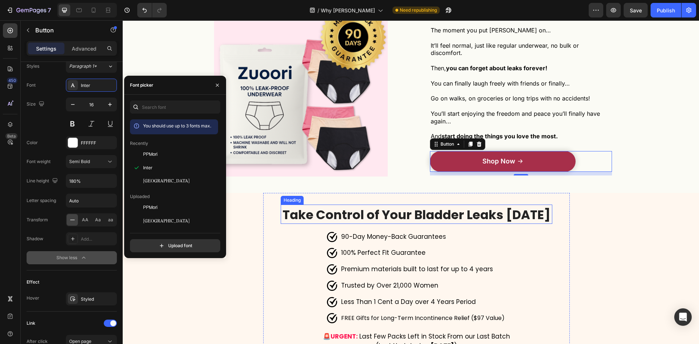
click at [406, 206] on strong "Take Control of Your Bladder Leaks [DATE]" at bounding box center [416, 214] width 268 height 17
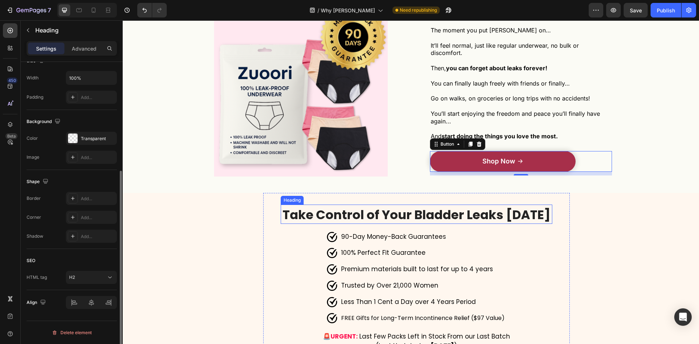
scroll to position [0, 0]
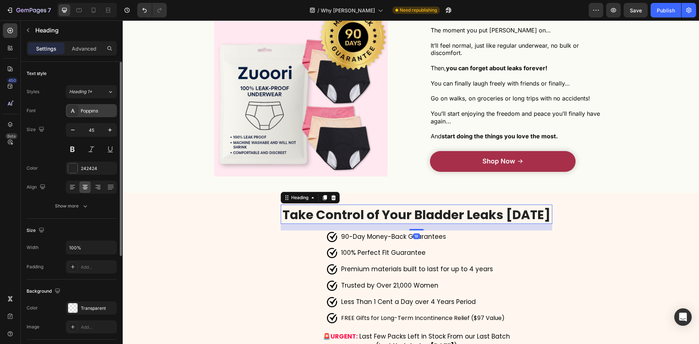
click at [107, 114] on div "Poppins" at bounding box center [98, 111] width 34 height 7
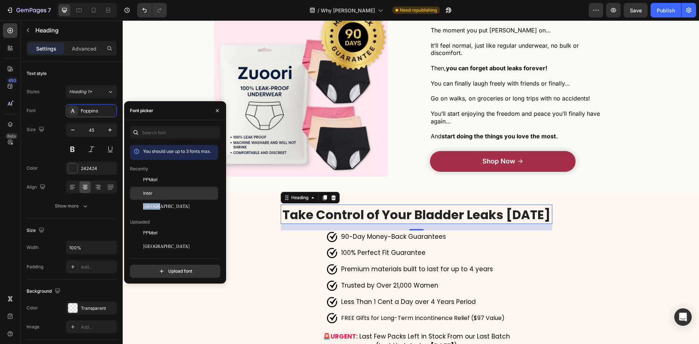
drag, startPoint x: 163, startPoint y: 200, endPoint x: 157, endPoint y: 191, distance: 11.1
click at [157, 191] on div "Inter" at bounding box center [179, 193] width 73 height 7
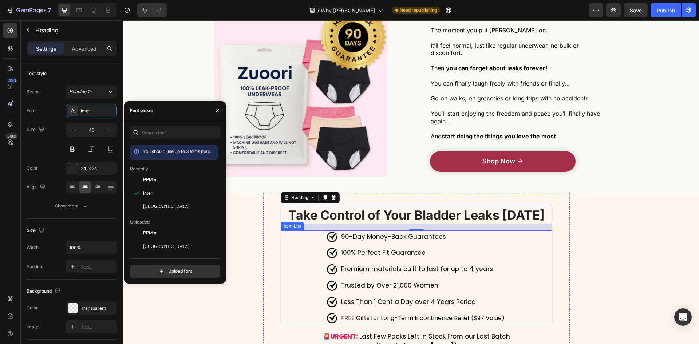
click at [412, 248] on span "100% Perfect Fit Guarantee" at bounding box center [383, 252] width 84 height 9
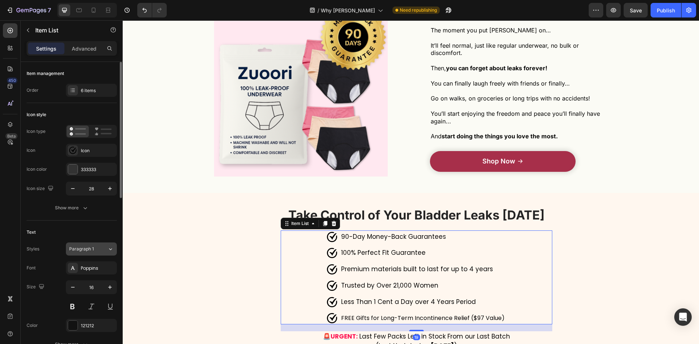
drag, startPoint x: 87, startPoint y: 270, endPoint x: 102, endPoint y: 249, distance: 25.8
click at [88, 270] on div "Poppins" at bounding box center [98, 268] width 34 height 7
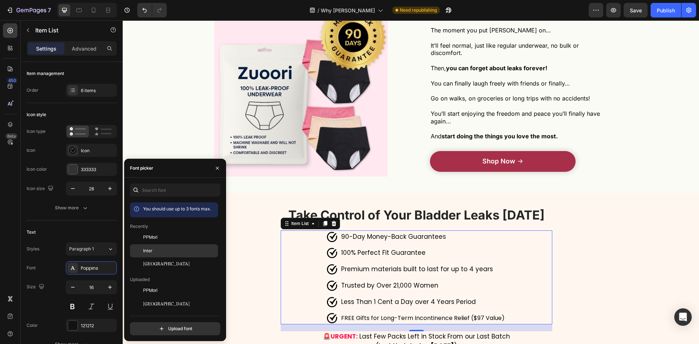
click at [162, 323] on div "Inter" at bounding box center [174, 329] width 88 height 13
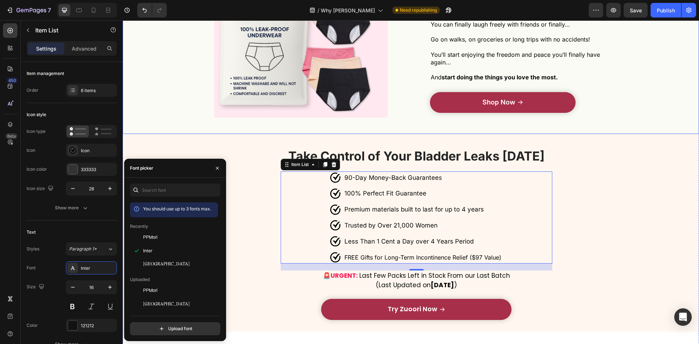
scroll to position [2147, 0]
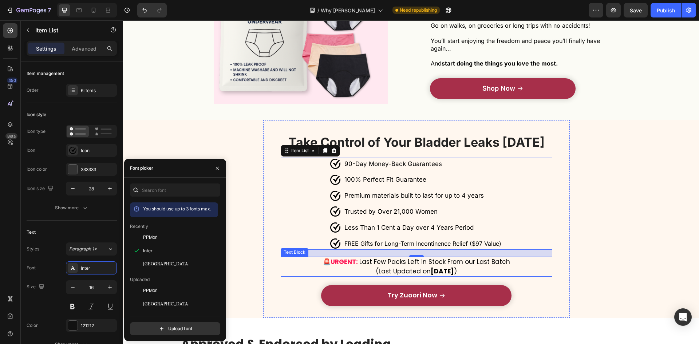
click at [389, 240] on div "Take Control of Your Bladder Leaks Today Heading 90-Day Money-Back Guarantee s …" at bounding box center [416, 219] width 271 height 175
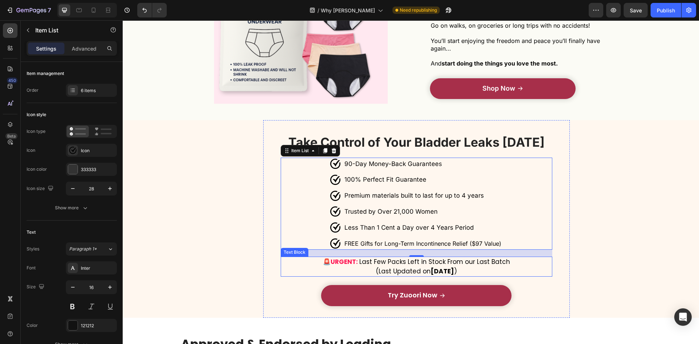
click at [396, 257] on span "Last Few Packs Left in Stock From our Last Batch (Last Updated on August 15 )" at bounding box center [434, 266] width 151 height 18
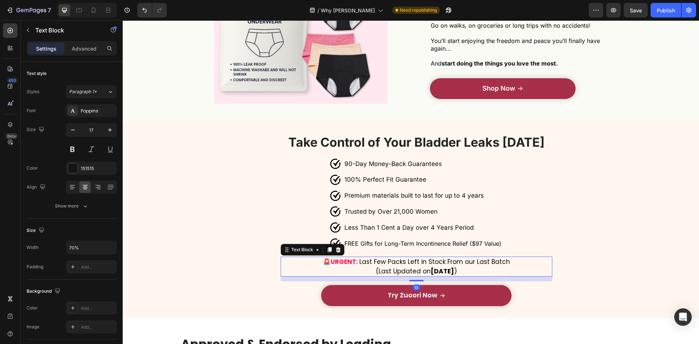
click at [461, 257] on p "🚨 URGENT: Last Few Packs Left in Stock From our Last Batch (Last Updated on Aug…" at bounding box center [416, 266] width 188 height 19
click at [448, 267] on strong "August 15" at bounding box center [441, 271] width 23 height 9
drag, startPoint x: 450, startPoint y: 253, endPoint x: 454, endPoint y: 252, distance: 4.0
click at [454, 267] on strong "August 15" at bounding box center [441, 271] width 23 height 9
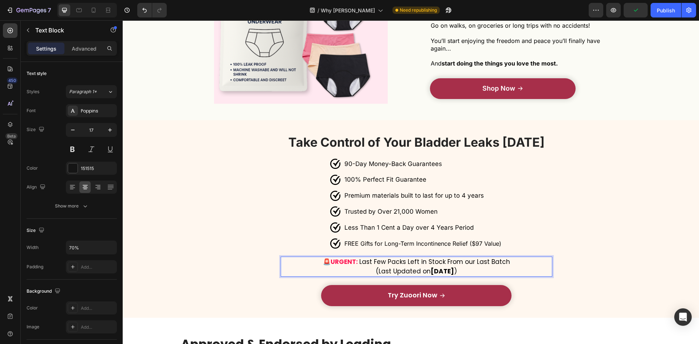
click at [309, 234] on div "Take Control of Your Bladder Leaks Today Heading 90-Day Money-Back Guarantee s …" at bounding box center [416, 219] width 271 height 175
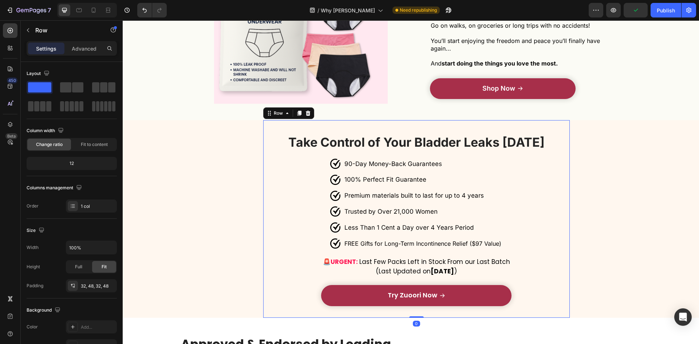
click at [371, 281] on div "Try Zuoori Now Button" at bounding box center [416, 293] width 271 height 25
click at [350, 257] on strong "URGENT:" at bounding box center [343, 261] width 27 height 9
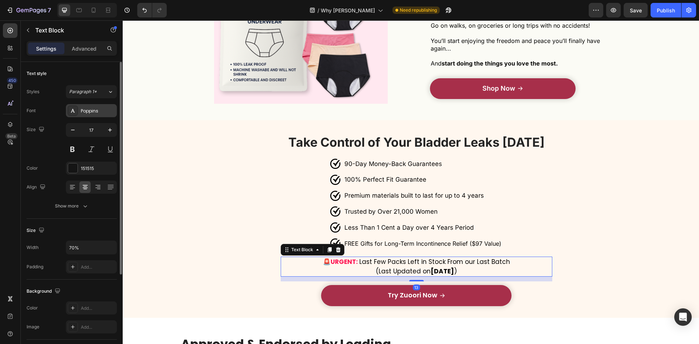
click at [92, 113] on div "Poppins" at bounding box center [98, 111] width 34 height 7
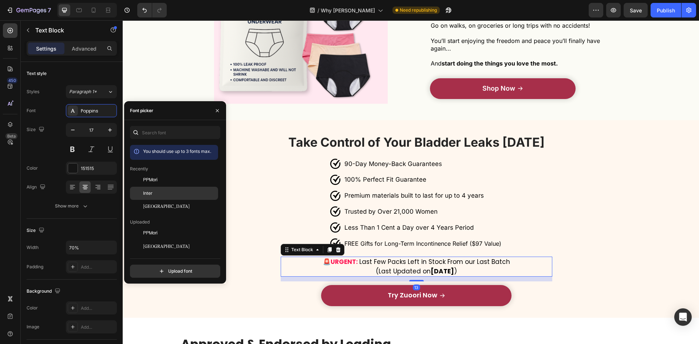
click at [167, 192] on div "Inter" at bounding box center [179, 193] width 73 height 7
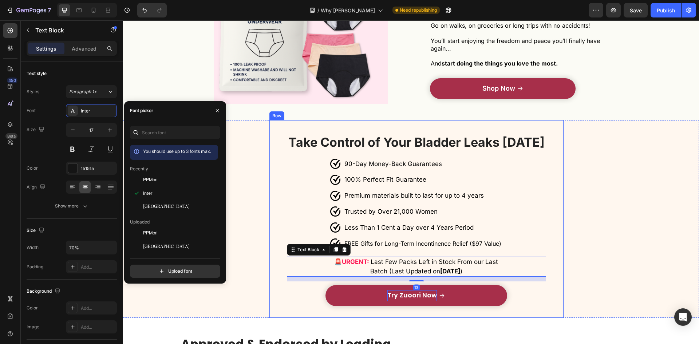
click at [399, 290] on span "Try Zuoori Now" at bounding box center [411, 294] width 49 height 9
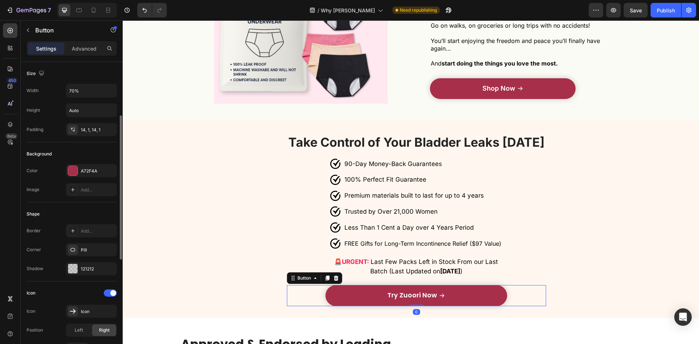
scroll to position [109, 0]
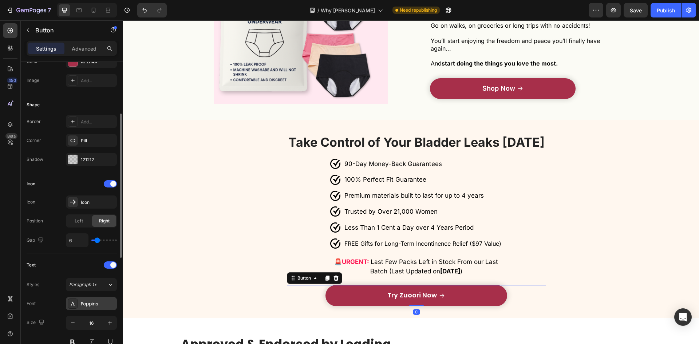
click at [99, 302] on div "Poppins" at bounding box center [98, 304] width 34 height 7
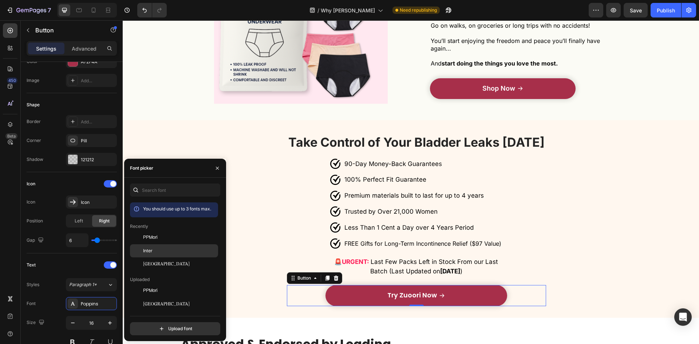
click at [145, 251] on span "Inter" at bounding box center [147, 250] width 9 height 7
click at [388, 176] on span "100% Perfect Fit Guarantee" at bounding box center [385, 179] width 82 height 7
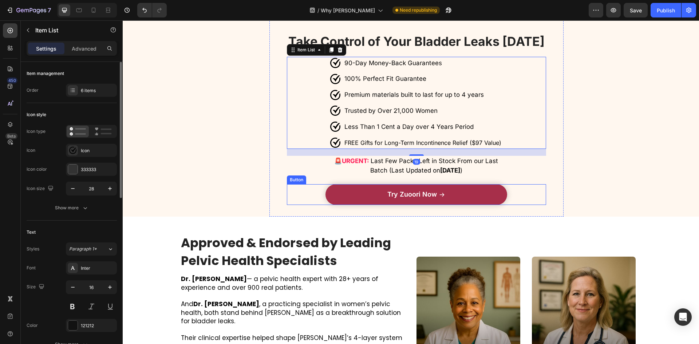
scroll to position [2256, 0]
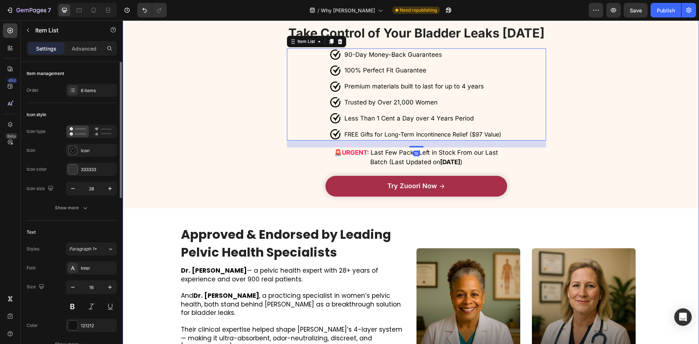
click at [331, 226] on strong "Approved & Endorsed by Leading Pelvic Health Specialists" at bounding box center [286, 243] width 210 height 35
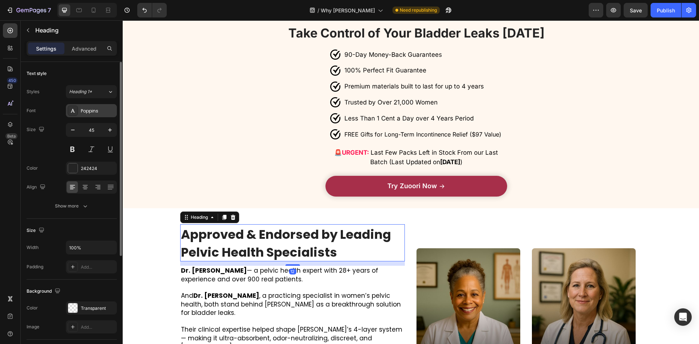
click at [94, 108] on div "Poppins" at bounding box center [98, 111] width 34 height 7
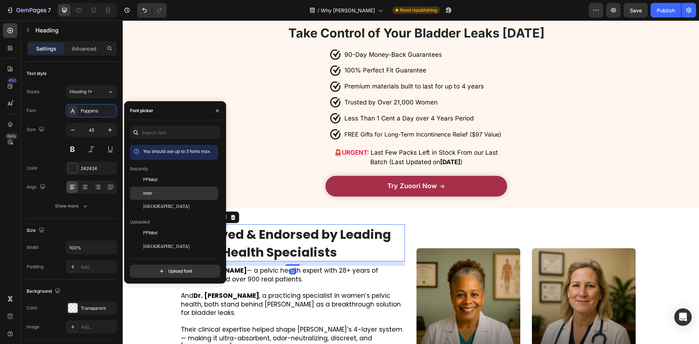
click at [153, 191] on div "Inter" at bounding box center [179, 193] width 73 height 7
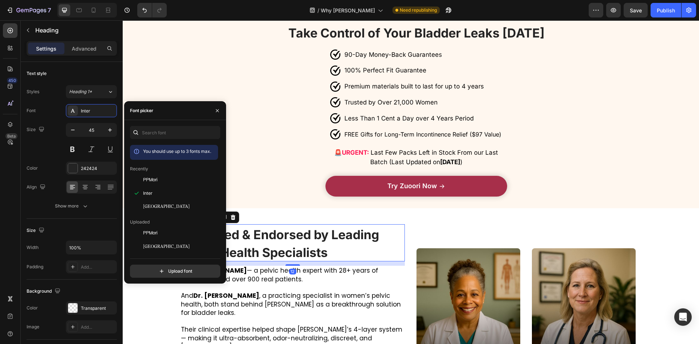
click at [320, 325] on span "Their clinical expertise helped shape [PERSON_NAME]’s 4-layer system — making i…" at bounding box center [291, 338] width 221 height 26
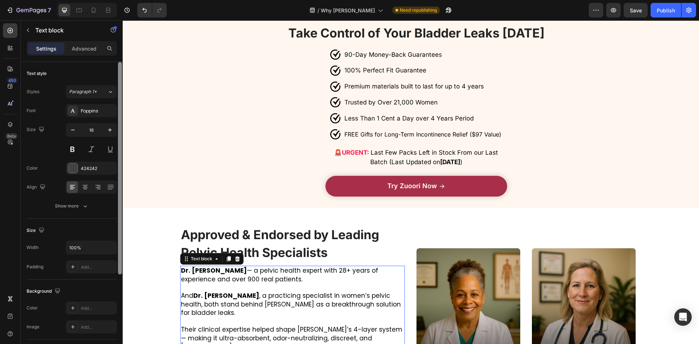
click at [89, 107] on div "Poppins" at bounding box center [91, 110] width 51 height 13
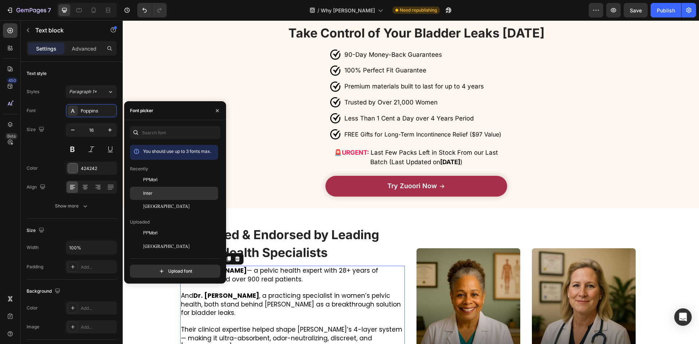
click at [176, 191] on div "Inter" at bounding box center [179, 193] width 73 height 7
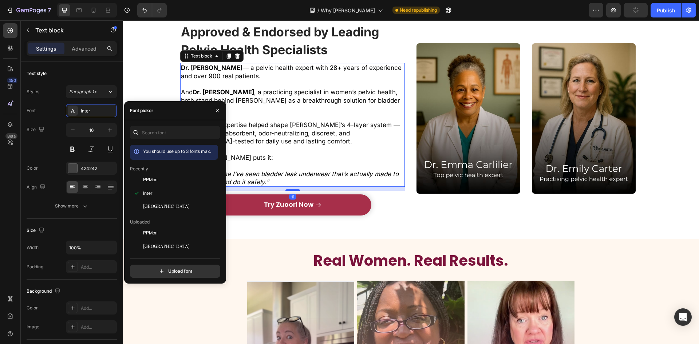
scroll to position [2474, 0]
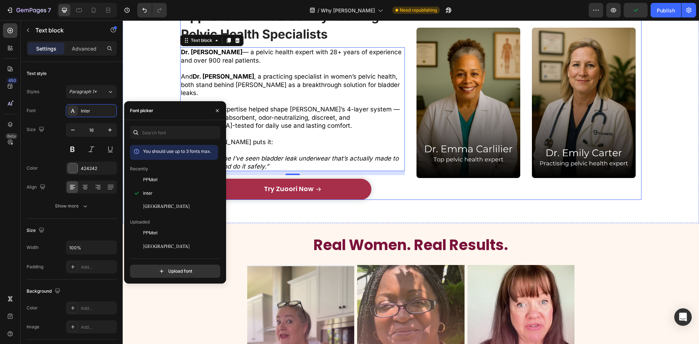
click at [339, 179] on link "Try Zuoori Now" at bounding box center [292, 189] width 157 height 21
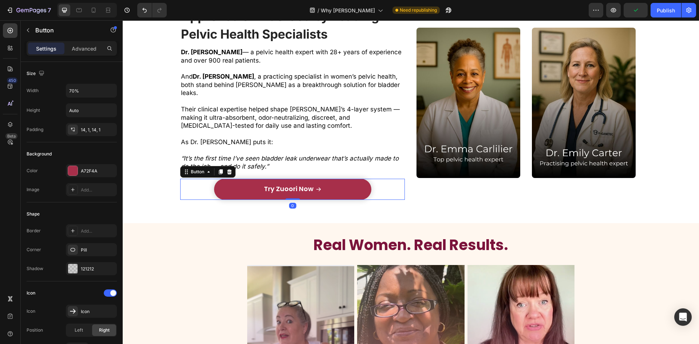
click at [318, 186] on icon at bounding box center [318, 189] width 6 height 6
click at [274, 184] on span "Try Zuoori Now" at bounding box center [288, 188] width 49 height 9
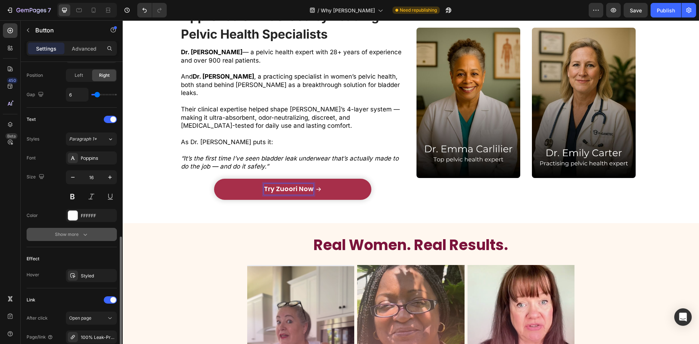
scroll to position [291, 0]
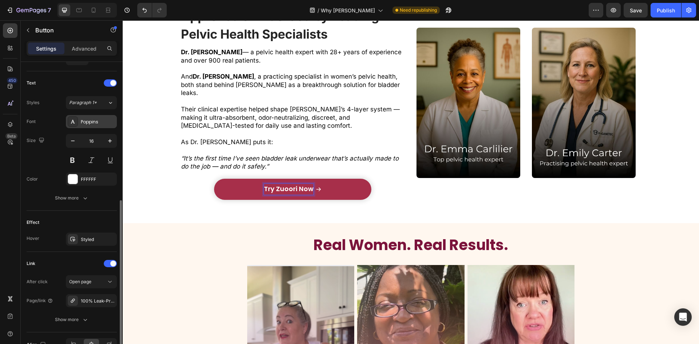
click at [87, 118] on div "Poppins" at bounding box center [91, 121] width 51 height 13
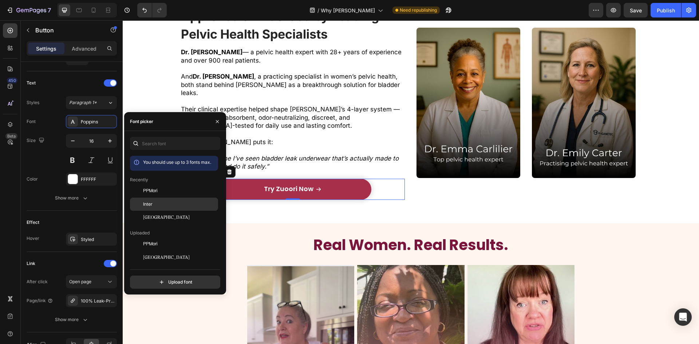
drag, startPoint x: 174, startPoint y: 199, endPoint x: 195, endPoint y: 190, distance: 22.3
click at [174, 277] on div "Inter" at bounding box center [174, 283] width 88 height 13
click at [349, 234] on strong "Real Women. Real Results." at bounding box center [410, 244] width 195 height 20
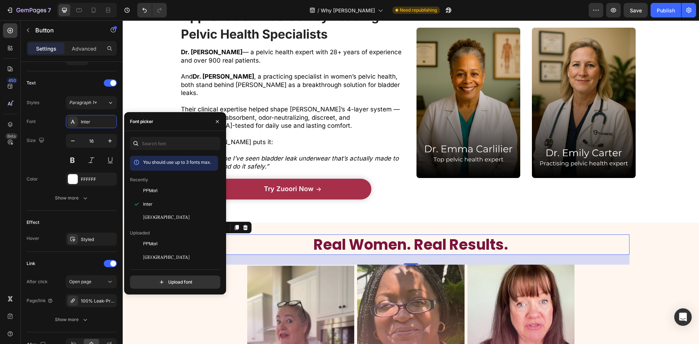
scroll to position [0, 0]
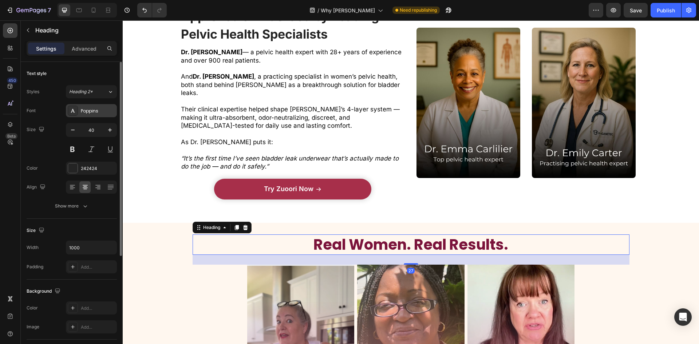
click at [82, 112] on div "Poppins" at bounding box center [91, 110] width 51 height 13
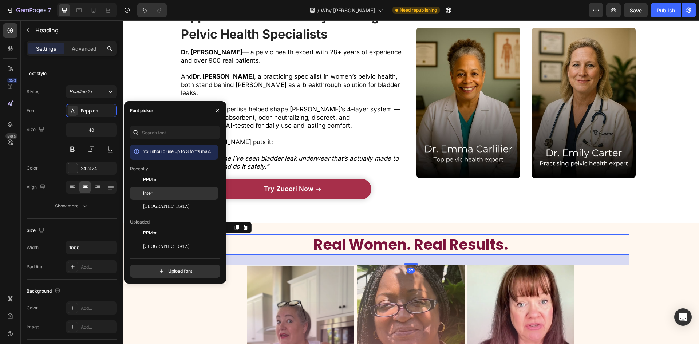
click at [151, 195] on span "Inter" at bounding box center [147, 193] width 9 height 7
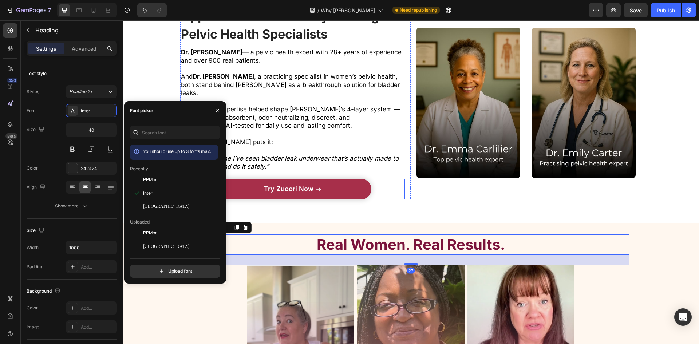
click at [407, 160] on div "Approved & Endorsed by Leading Pelvic Health Specialists Heading Dr. Emma Carli…" at bounding box center [295, 103] width 230 height 194
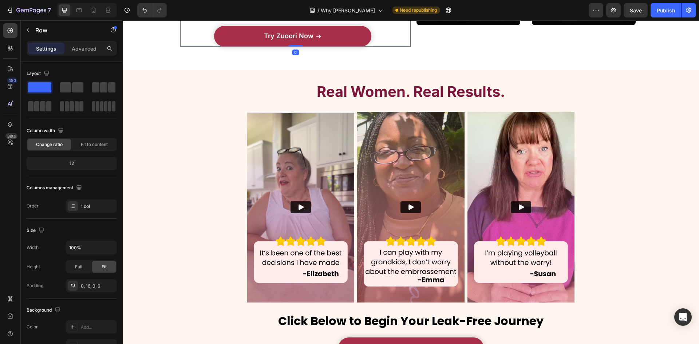
scroll to position [2656, 0]
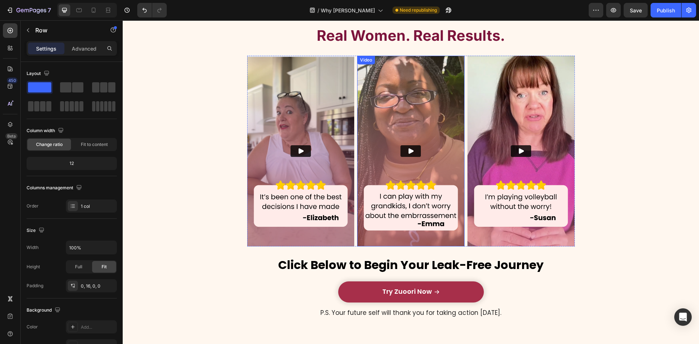
click at [405, 256] on h1 "Click Below to Begin Your Leak-Free Journey" at bounding box center [411, 264] width 364 height 21
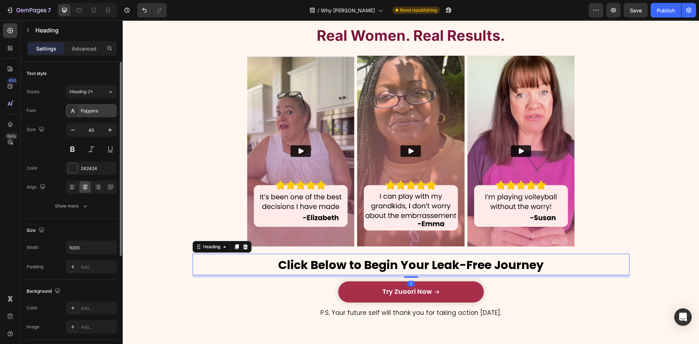
click at [92, 110] on div "Poppins" at bounding box center [98, 111] width 34 height 7
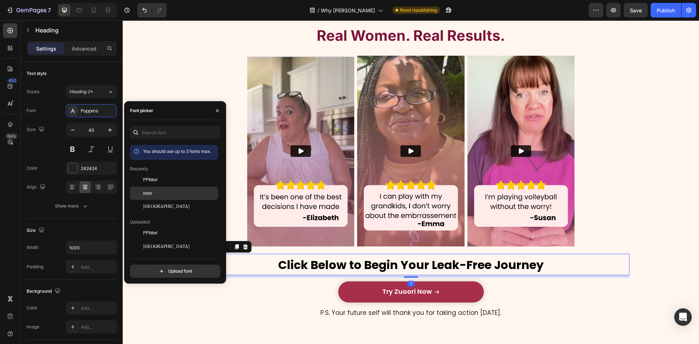
click at [156, 192] on div "Inter" at bounding box center [179, 193] width 73 height 7
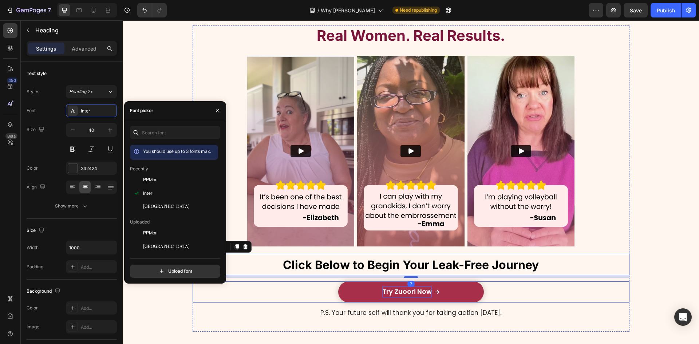
click at [387, 291] on span "Try Zuoori Now" at bounding box center [406, 291] width 49 height 9
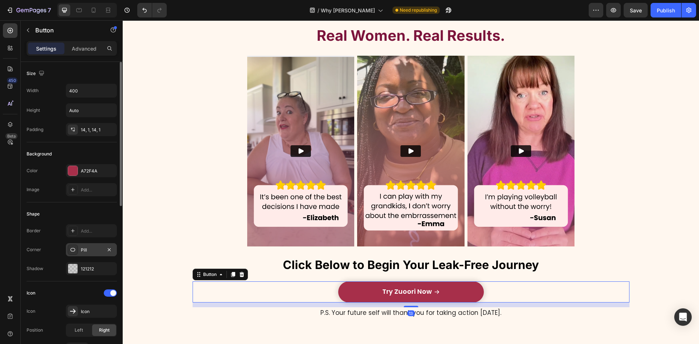
scroll to position [146, 0]
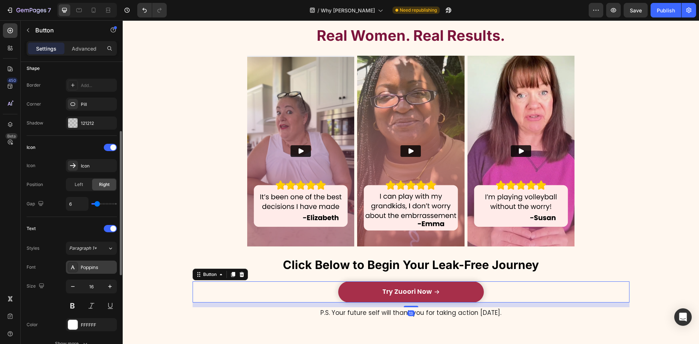
click at [108, 265] on div "Poppins" at bounding box center [98, 267] width 34 height 7
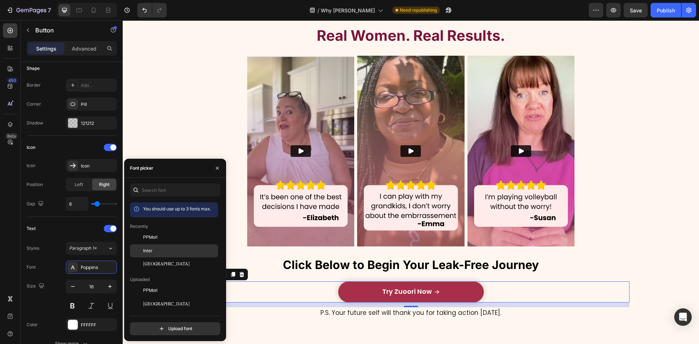
click at [167, 249] on div "Inter" at bounding box center [179, 250] width 73 height 7
click at [331, 309] on span "P.S. Your future self will thank you for taking action [DATE]." at bounding box center [410, 312] width 181 height 9
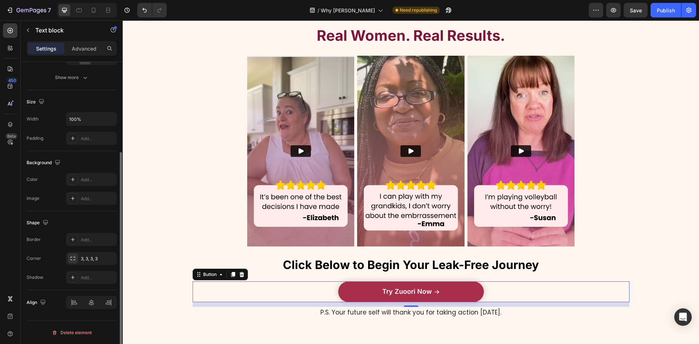
scroll to position [0, 0]
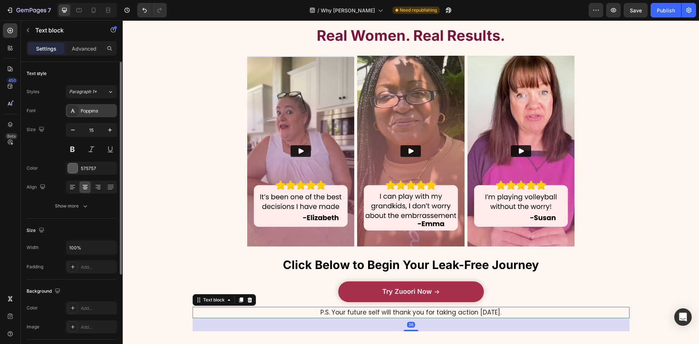
click at [78, 112] on div "Poppins" at bounding box center [91, 110] width 51 height 13
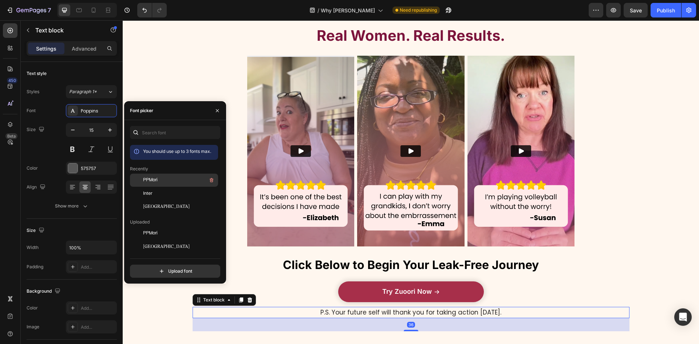
click at [168, 227] on div "PPMori" at bounding box center [174, 233] width 88 height 13
click at [151, 266] on div "Inter" at bounding box center [174, 272] width 88 height 13
click at [265, 151] on img at bounding box center [300, 151] width 107 height 191
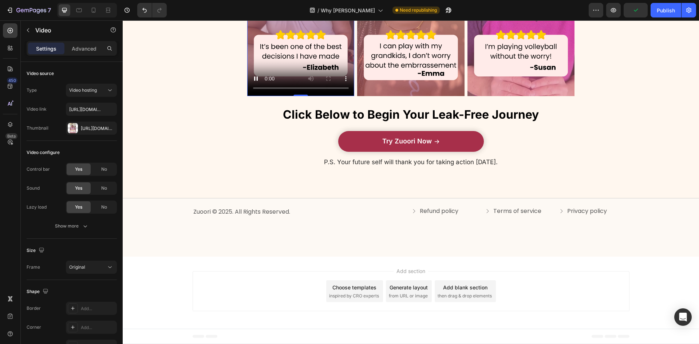
scroll to position [2661, 0]
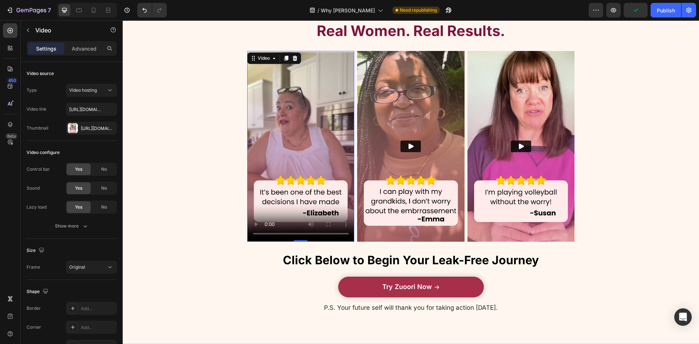
click at [286, 111] on video at bounding box center [300, 146] width 107 height 191
click at [94, 8] on icon at bounding box center [93, 10] width 7 height 7
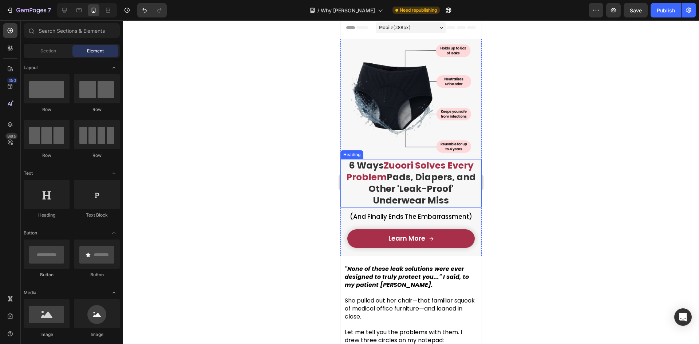
click at [432, 179] on strong "Pads, Diapers, and Other 'Leak-Proof' Underwear Miss" at bounding box center [421, 189] width 107 height 36
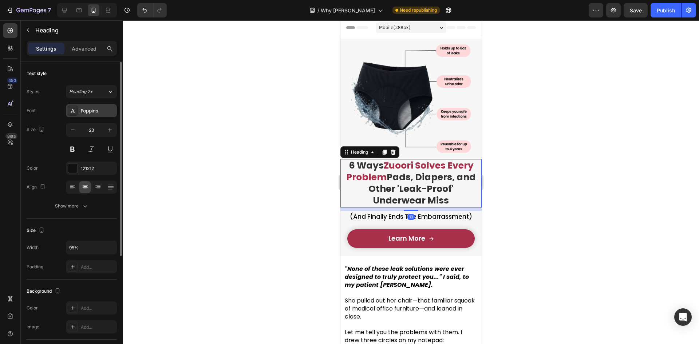
drag, startPoint x: 100, startPoint y: 106, endPoint x: 106, endPoint y: 110, distance: 6.8
click at [100, 106] on div "Poppins" at bounding box center [91, 110] width 51 height 13
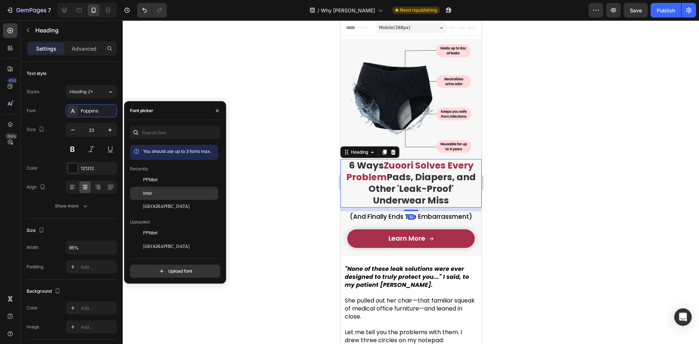
click at [166, 192] on div "Inter" at bounding box center [179, 193] width 73 height 7
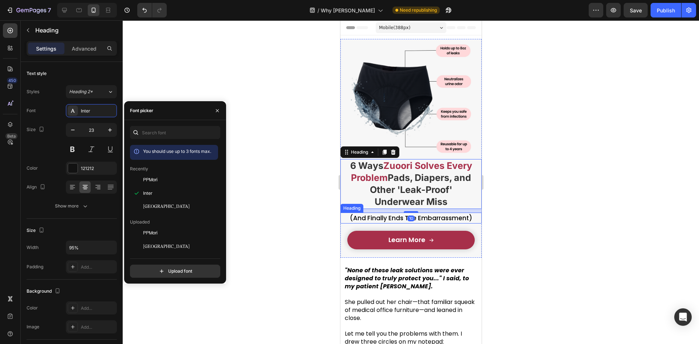
click at [399, 214] on span "(And Finally Ends The Embarrassment)" at bounding box center [410, 218] width 122 height 9
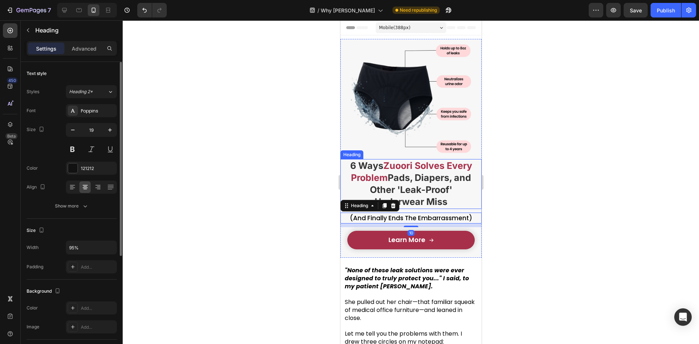
click at [84, 103] on div "Styles Heading 2* Font Poppins Size 19 Color 121212 Align Show more" at bounding box center [72, 148] width 90 height 127
drag, startPoint x: 110, startPoint y: 112, endPoint x: 106, endPoint y: 111, distance: 3.7
click at [110, 112] on div "Poppins" at bounding box center [98, 111] width 34 height 7
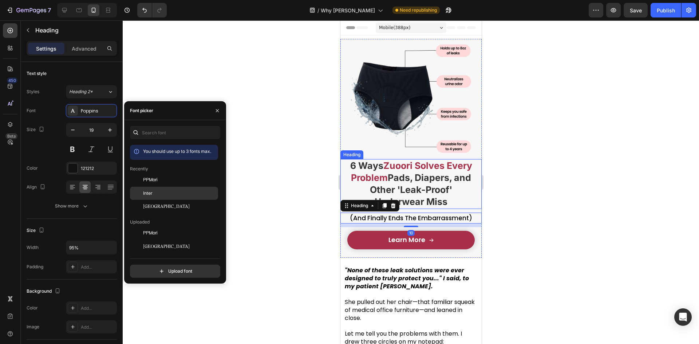
drag, startPoint x: 159, startPoint y: 183, endPoint x: 160, endPoint y: 187, distance: 4.4
click at [158, 227] on div "PPMori" at bounding box center [174, 233] width 88 height 13
drag, startPoint x: 160, startPoint y: 187, endPoint x: 168, endPoint y: 188, distance: 8.4
click at [160, 266] on div "Inter" at bounding box center [174, 272] width 88 height 13
click at [376, 184] on strong "Pads, Diapers, and Other 'Leak-Proof' Underwear Miss" at bounding box center [419, 189] width 101 height 35
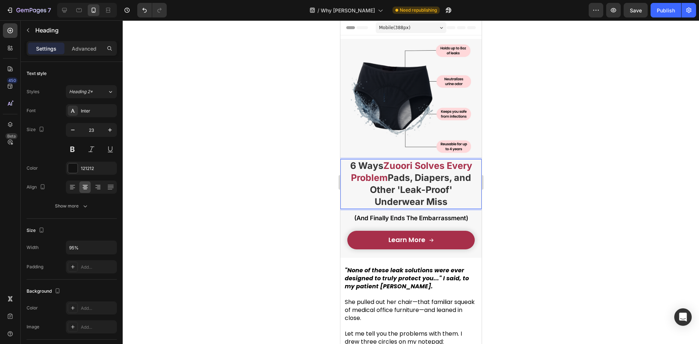
click at [376, 184] on strong "Pads, Diapers, and Other 'Leak-Proof' Underwear Miss" at bounding box center [419, 189] width 101 height 35
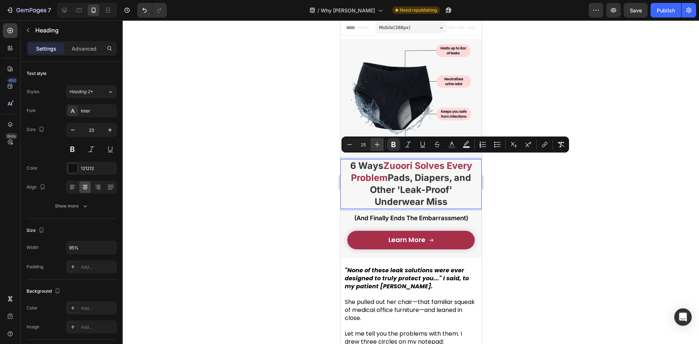
click at [376, 141] on icon "Editor contextual toolbar" at bounding box center [376, 144] width 7 height 7
type input "26"
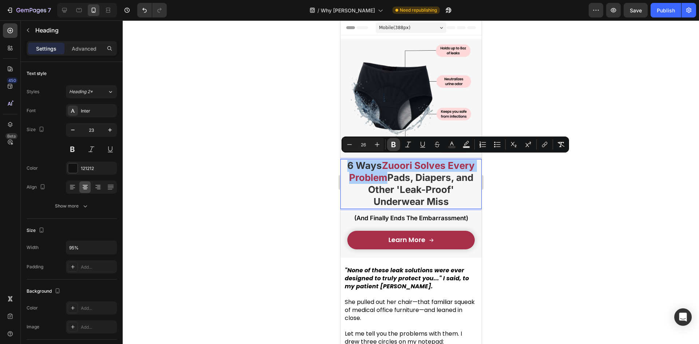
click at [395, 147] on icon "Editor contextual toolbar" at bounding box center [393, 144] width 7 height 7
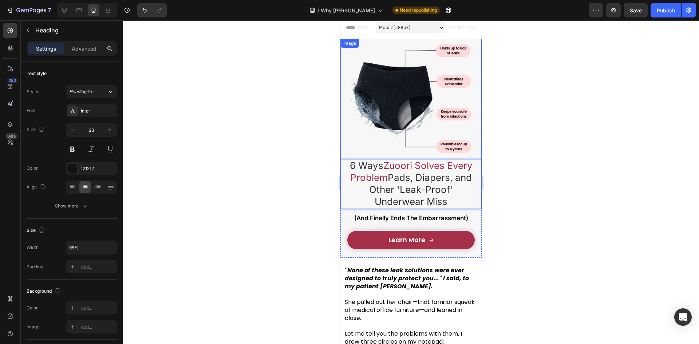
click at [394, 146] on img at bounding box center [410, 99] width 120 height 120
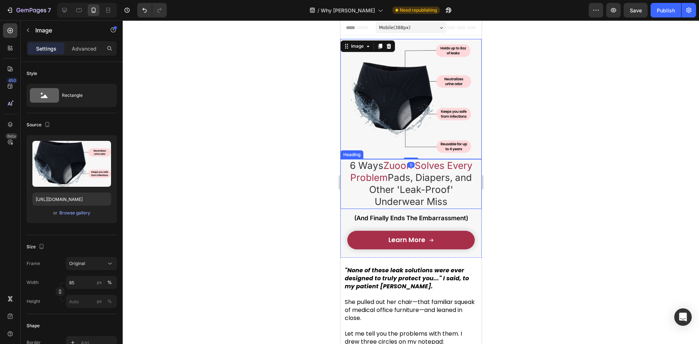
click at [400, 177] on span "Pads, Diapers, and Other 'Leak-Proof' Underwear Miss" at bounding box center [420, 189] width 103 height 35
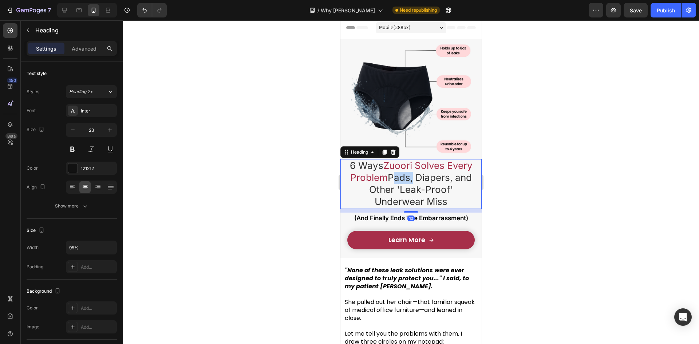
click at [400, 177] on span "Pads, Diapers, and Other 'Leak-Proof' Underwear Miss" at bounding box center [420, 189] width 103 height 35
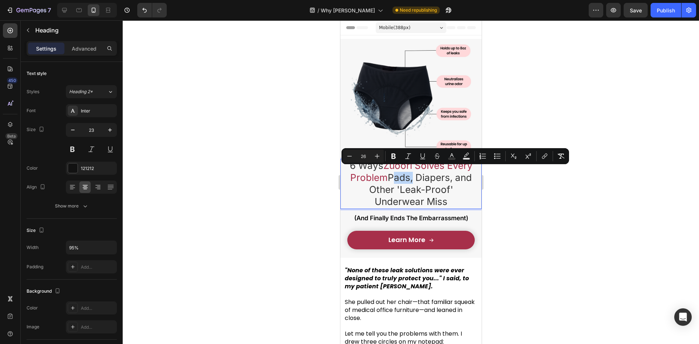
drag, startPoint x: 402, startPoint y: 178, endPoint x: 733, endPoint y: 184, distance: 331.9
click at [402, 178] on span "Pads, Diapers, and Other 'Leak-Proof' Underwear Miss" at bounding box center [420, 189] width 103 height 35
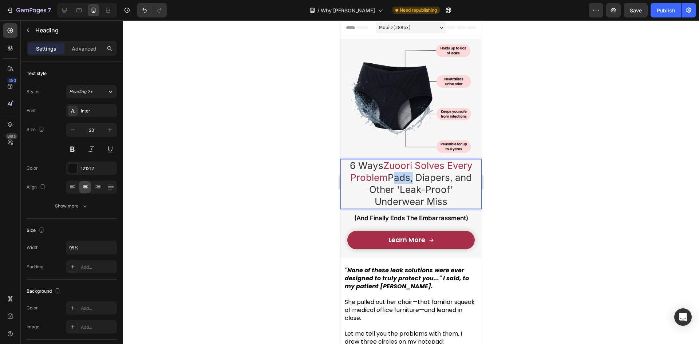
click at [402, 178] on span "Pads, Diapers, and Other 'Leak-Proof' Underwear Miss" at bounding box center [420, 189] width 103 height 35
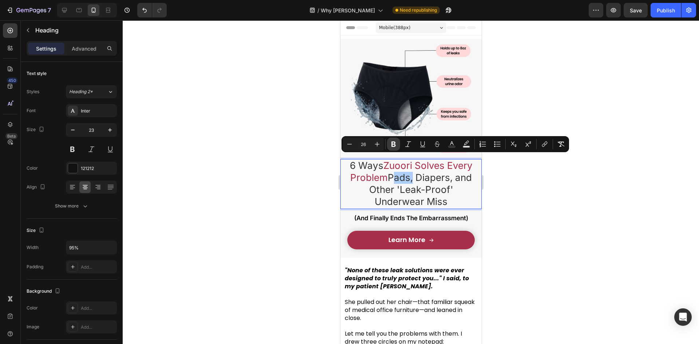
click at [391, 147] on button "Bold" at bounding box center [393, 144] width 13 height 13
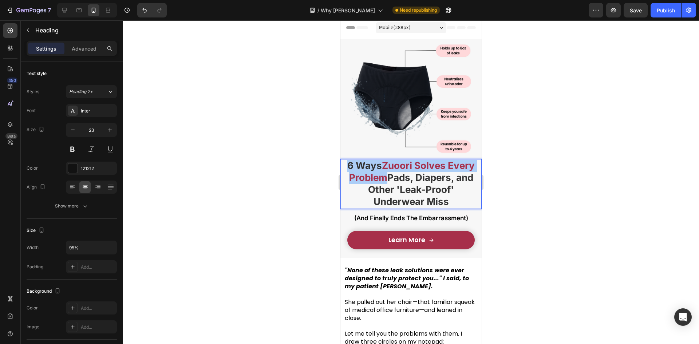
click at [263, 171] on div at bounding box center [411, 181] width 576 height 323
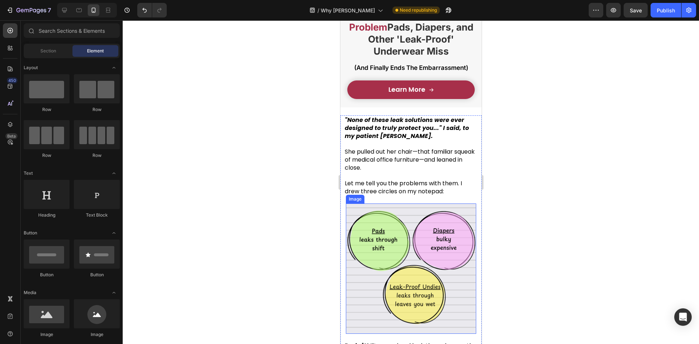
scroll to position [137, 0]
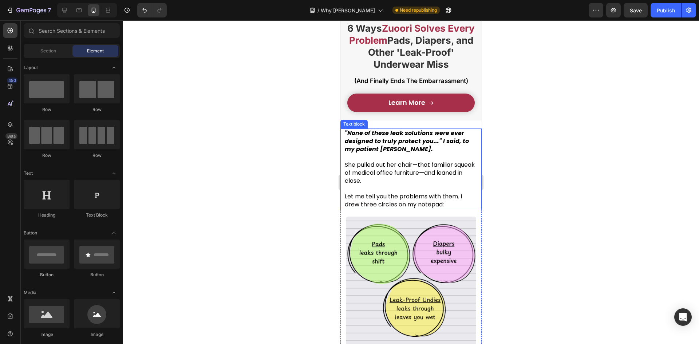
click at [395, 131] on strong ""None of these leak solutions were ever designed to truly protect you..." I sai…" at bounding box center [406, 141] width 124 height 24
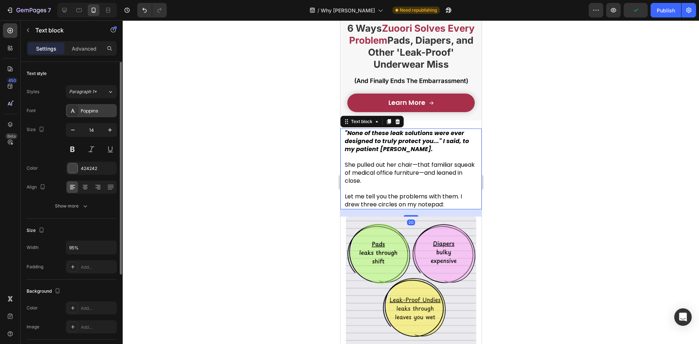
click at [102, 110] on div "Poppins" at bounding box center [98, 111] width 34 height 7
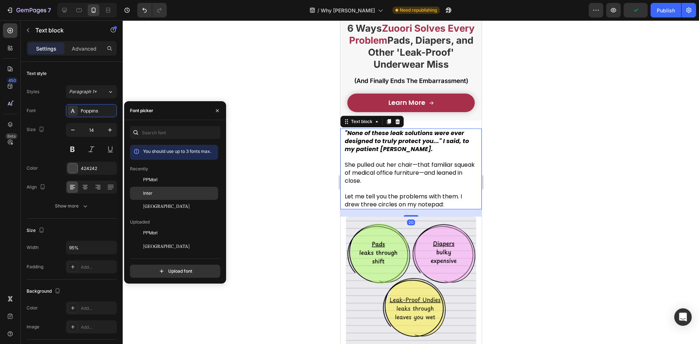
click at [154, 190] on div "Inter" at bounding box center [179, 193] width 73 height 7
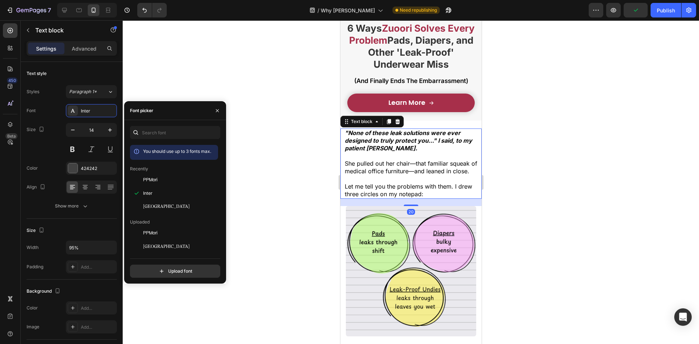
click at [275, 171] on div at bounding box center [411, 181] width 576 height 323
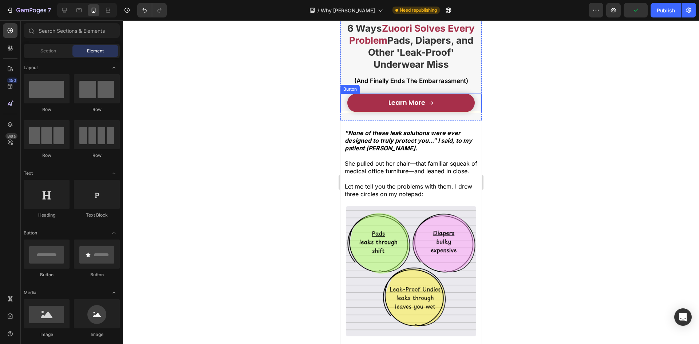
click at [401, 100] on span "Learn More" at bounding box center [406, 102] width 37 height 9
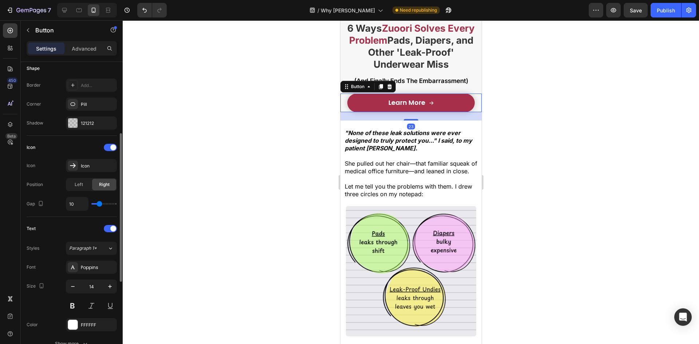
scroll to position [182, 0]
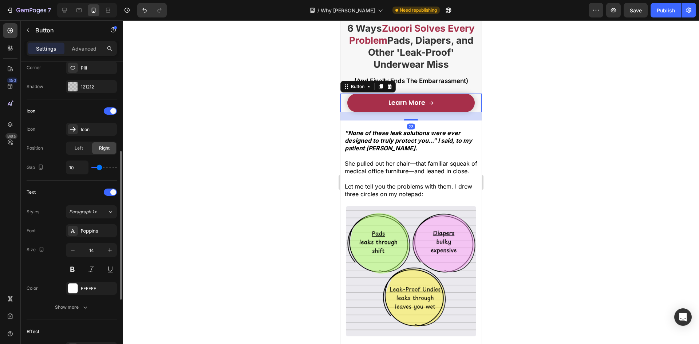
drag, startPoint x: 84, startPoint y: 214, endPoint x: 86, endPoint y: 222, distance: 8.6
click at [84, 215] on button "Paragraph 1*" at bounding box center [91, 211] width 51 height 13
click at [91, 230] on div "Poppins" at bounding box center [98, 231] width 34 height 7
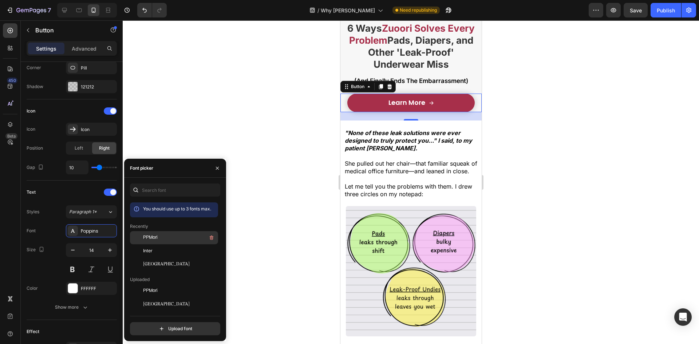
click at [154, 249] on div "Inter" at bounding box center [179, 250] width 73 height 7
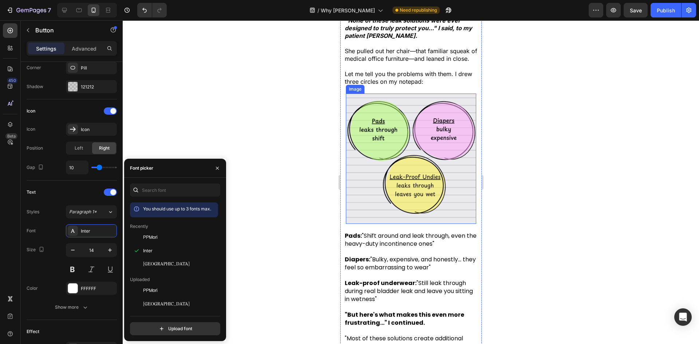
scroll to position [246, 0]
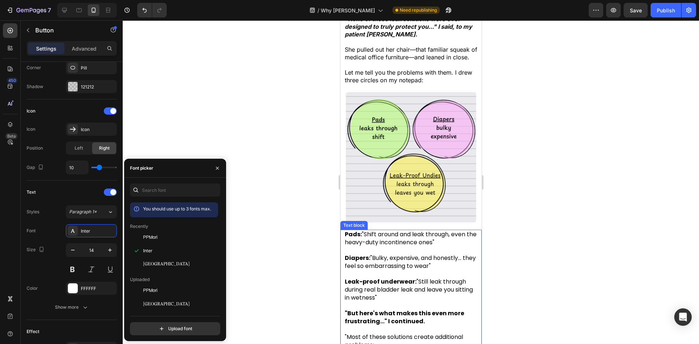
click at [411, 249] on p at bounding box center [410, 250] width 133 height 8
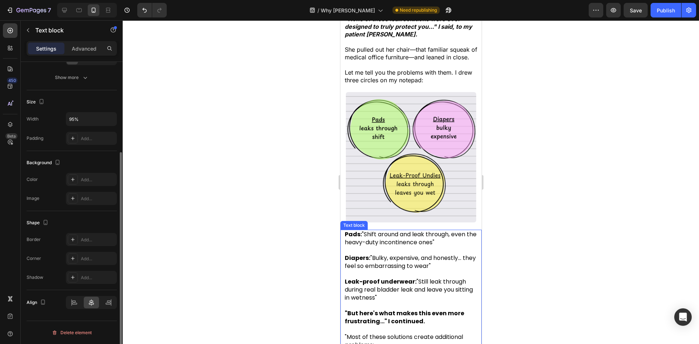
scroll to position [0, 0]
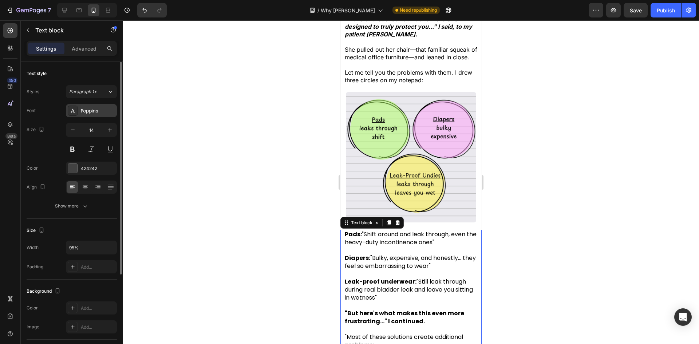
click at [89, 114] on div "Poppins" at bounding box center [91, 110] width 51 height 13
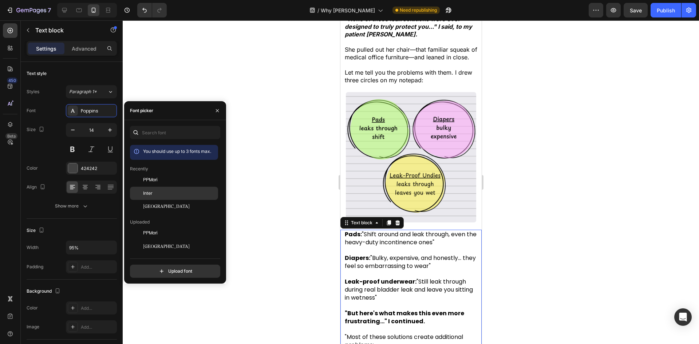
click at [159, 266] on div "Inter" at bounding box center [174, 272] width 88 height 13
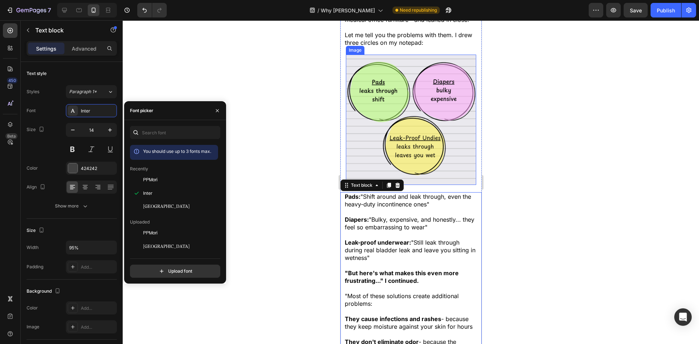
scroll to position [428, 0]
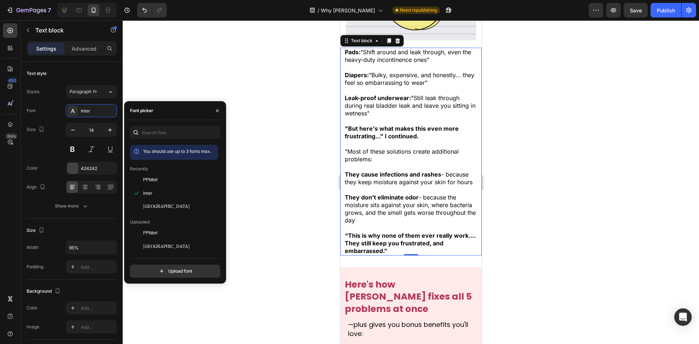
click at [404, 201] on strong "They don't eliminate odor" at bounding box center [381, 197] width 74 height 7
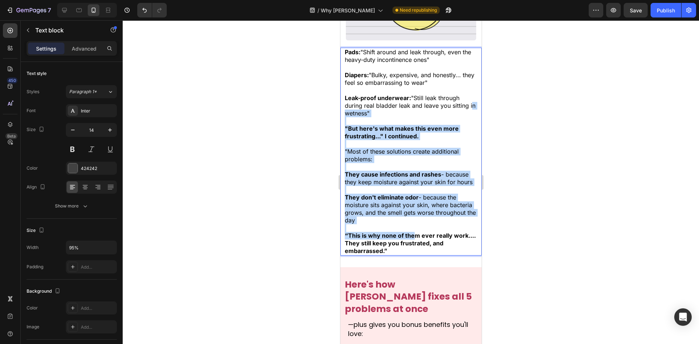
drag, startPoint x: 414, startPoint y: 235, endPoint x: 340, endPoint y: 114, distance: 141.8
click at [340, 115] on div "Pads: "Shift around and leak through, even the heavy-duty incontinence ones" Di…" at bounding box center [410, 152] width 141 height 208
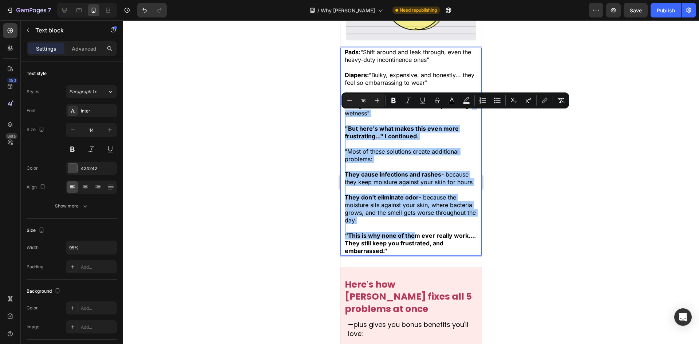
click at [308, 131] on div at bounding box center [411, 181] width 576 height 323
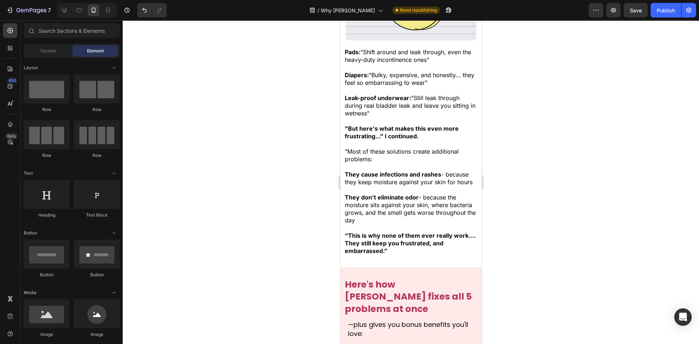
click at [417, 200] on span "They don't eliminate odor - because the moisture sits against your skin, where …" at bounding box center [409, 209] width 131 height 30
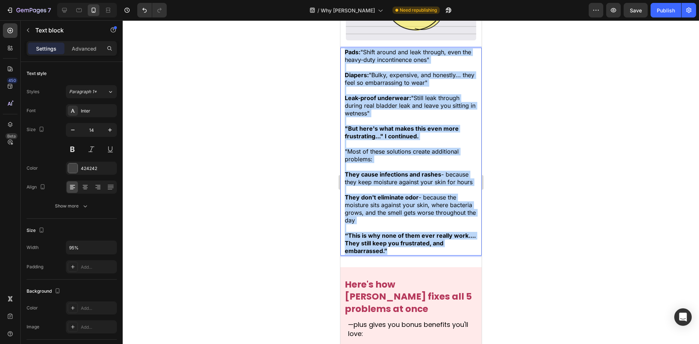
drag, startPoint x: 406, startPoint y: 254, endPoint x: 289, endPoint y: 52, distance: 233.6
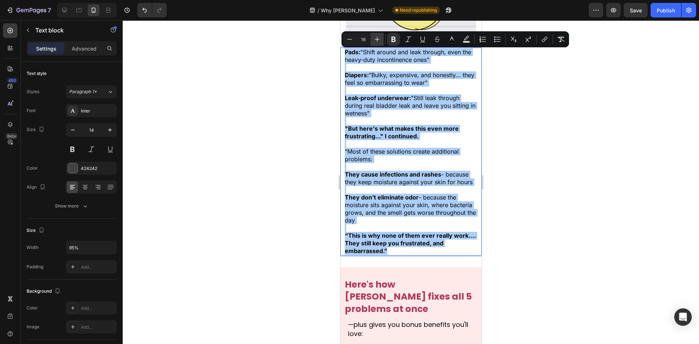
click at [378, 40] on icon "Editor contextual toolbar" at bounding box center [376, 39] width 7 height 7
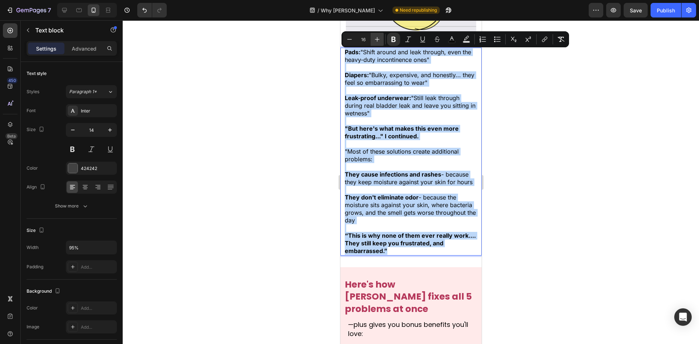
type input "17"
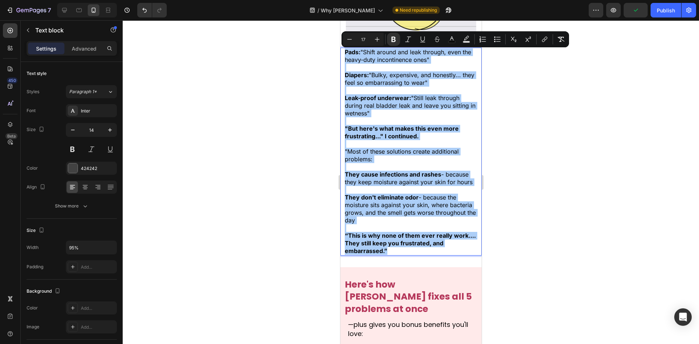
click at [305, 89] on div at bounding box center [411, 181] width 576 height 323
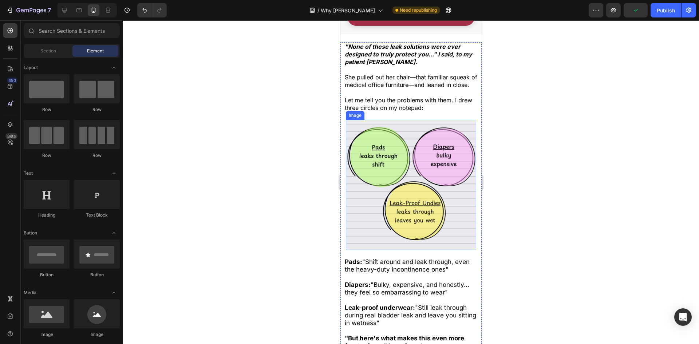
scroll to position [210, 0]
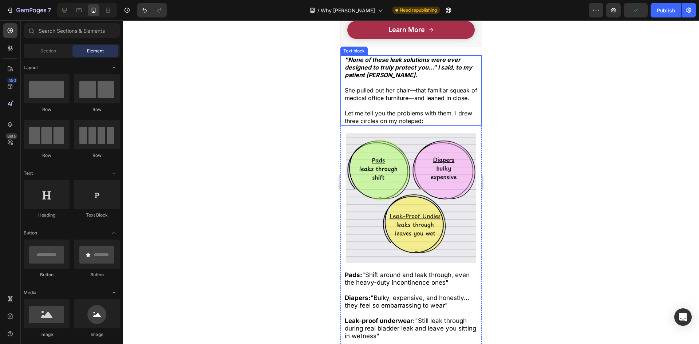
click at [385, 119] on span "Let me tell you the problems with them. I drew three circles on my notepad:" at bounding box center [407, 117] width 127 height 15
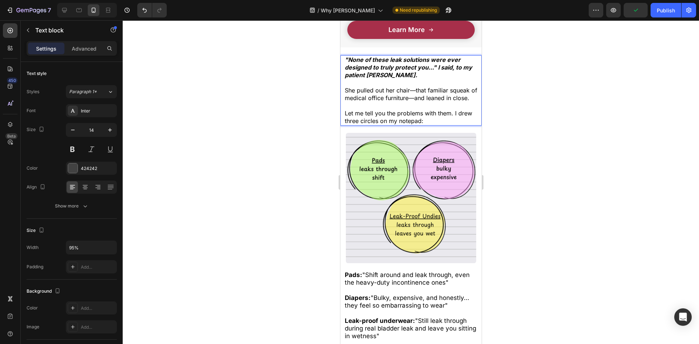
click at [414, 124] on span "Let me tell you the problems with them. I drew three circles on my notepad:" at bounding box center [407, 117] width 127 height 15
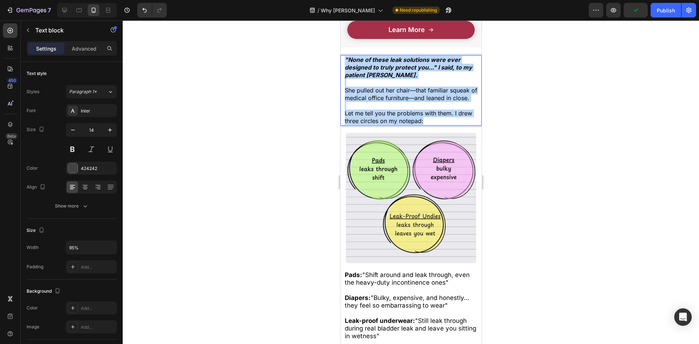
drag, startPoint x: 421, startPoint y: 117, endPoint x: 314, endPoint y: 50, distance: 126.3
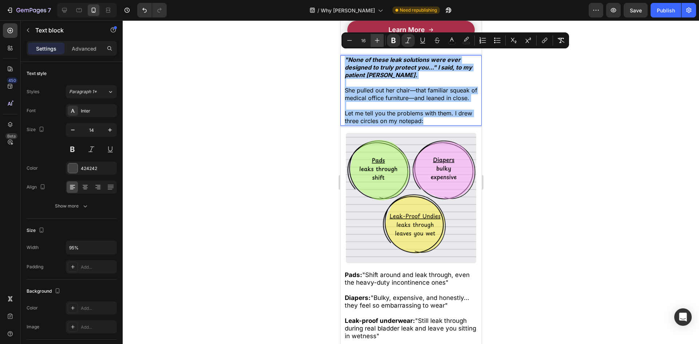
click at [376, 44] on icon "Editor contextual toolbar" at bounding box center [376, 40] width 7 height 7
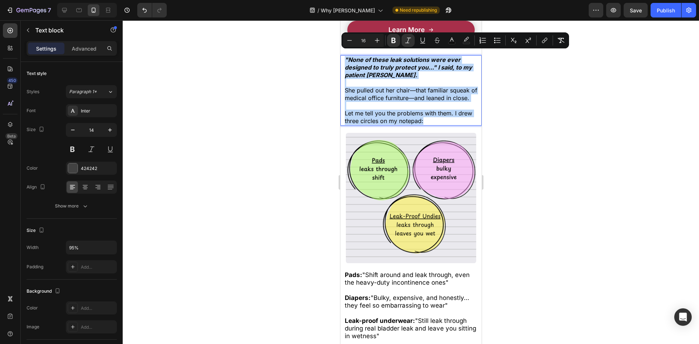
type input "17"
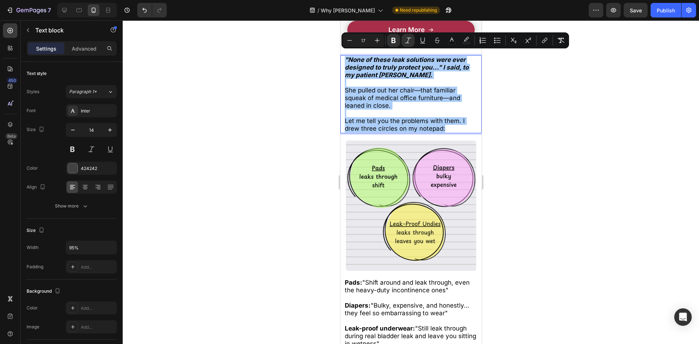
drag, startPoint x: 1, startPoint y: 34, endPoint x: 323, endPoint y: 111, distance: 331.7
click at [266, 85] on div at bounding box center [411, 181] width 576 height 323
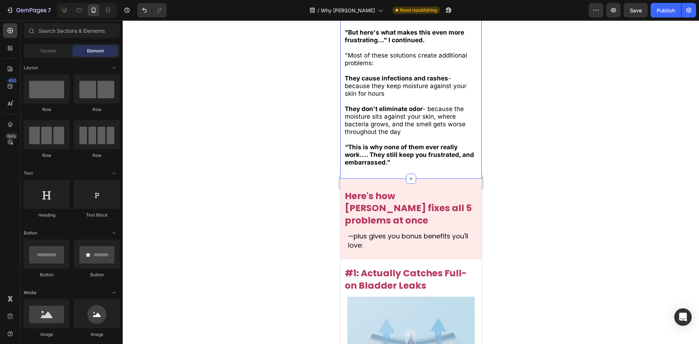
scroll to position [574, 0]
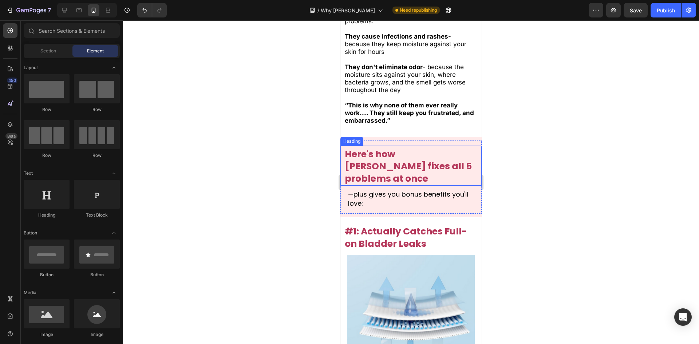
click at [393, 155] on strong "Here's how [PERSON_NAME] fixes all 5 problems at once" at bounding box center [407, 166] width 127 height 37
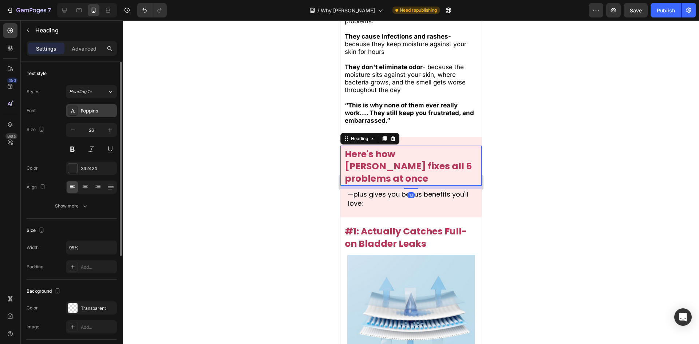
drag, startPoint x: 76, startPoint y: 110, endPoint x: 90, endPoint y: 113, distance: 14.3
click at [76, 109] on div at bounding box center [73, 111] width 10 height 10
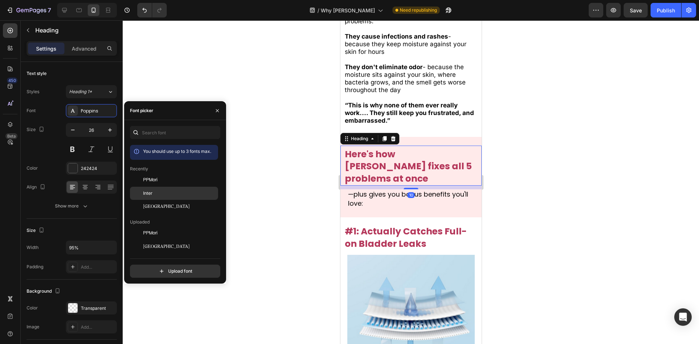
click at [164, 266] on div "Inter" at bounding box center [174, 272] width 88 height 13
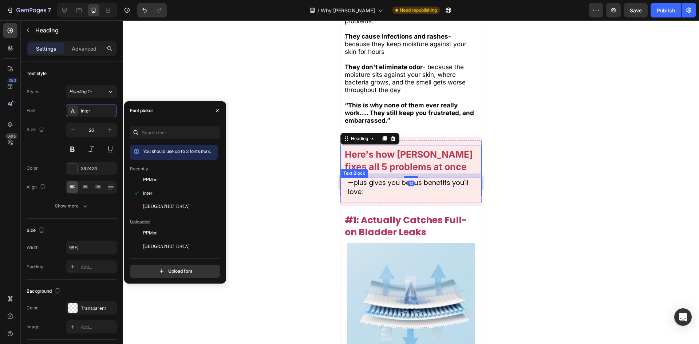
click at [361, 179] on span "—plus gives you bonus benefits you'll love:" at bounding box center [407, 187] width 120 height 18
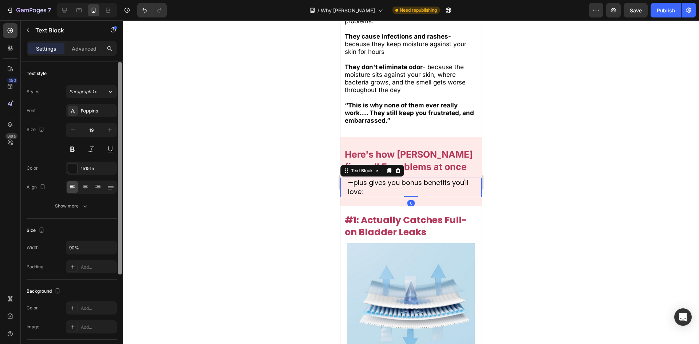
drag, startPoint x: 83, startPoint y: 111, endPoint x: 121, endPoint y: 138, distance: 46.4
click at [84, 111] on div "Poppins" at bounding box center [98, 111] width 34 height 7
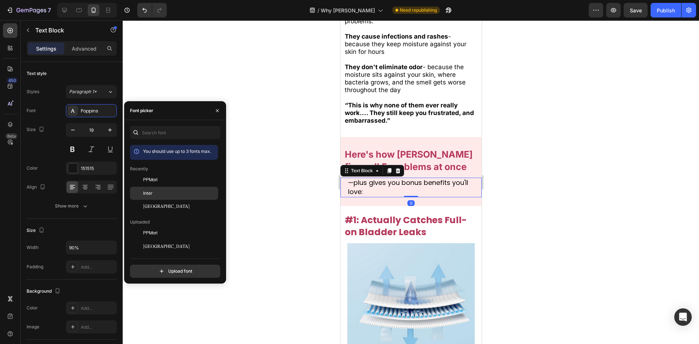
click at [175, 266] on div "Inter" at bounding box center [174, 272] width 88 height 13
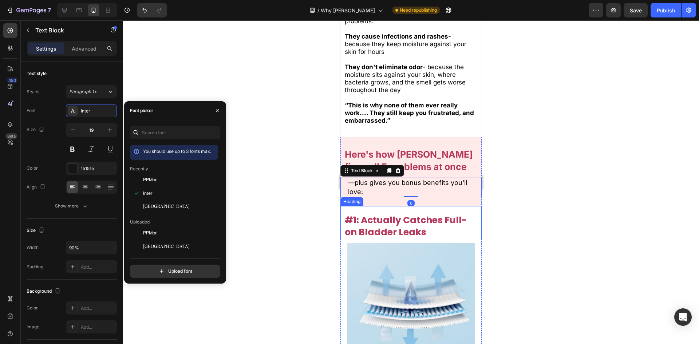
click at [373, 222] on strong "#1: Actually Catches Full-on Bladder Leaks" at bounding box center [405, 226] width 122 height 25
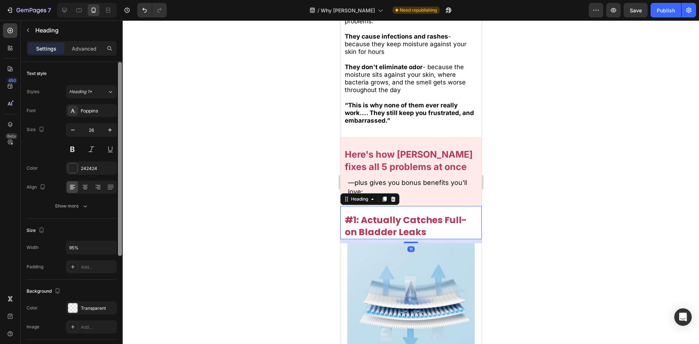
drag, startPoint x: 89, startPoint y: 112, endPoint x: 122, endPoint y: 138, distance: 41.7
click at [88, 110] on div "Poppins" at bounding box center [98, 111] width 34 height 7
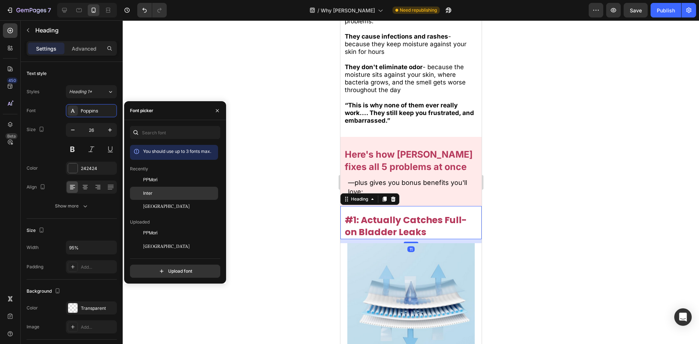
click at [179, 192] on div "Inter" at bounding box center [179, 193] width 73 height 7
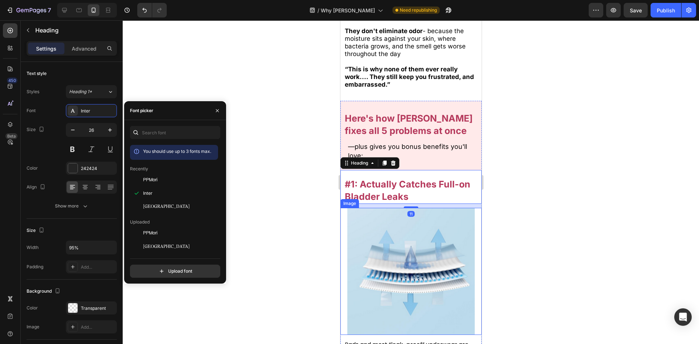
scroll to position [756, 0]
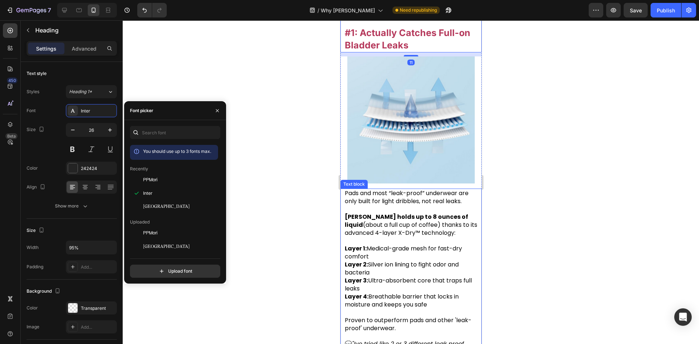
click at [387, 249] on p "Layer 1: Medical-grade mesh for fast-dry comfort" at bounding box center [410, 252] width 133 height 16
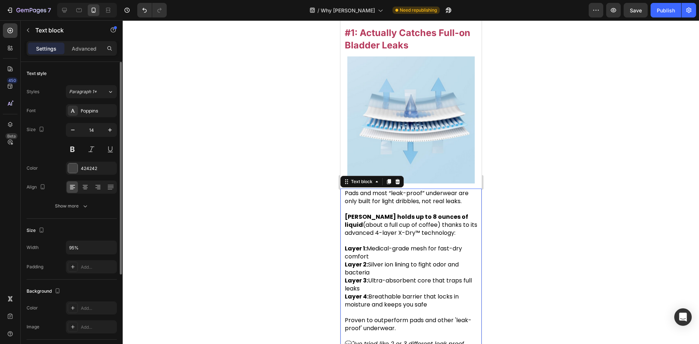
click at [88, 110] on div "Poppins" at bounding box center [98, 111] width 34 height 7
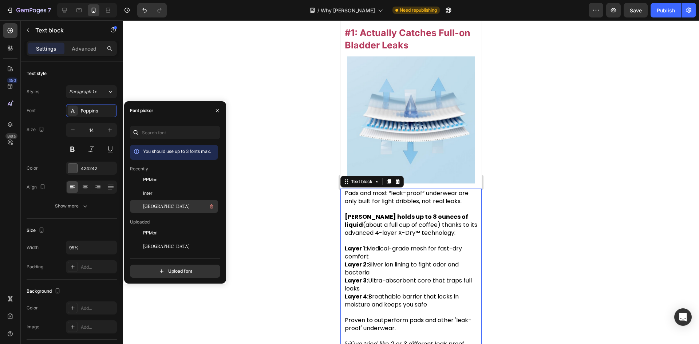
drag, startPoint x: 166, startPoint y: 192, endPoint x: 190, endPoint y: 202, distance: 25.9
click at [166, 192] on div "Inter" at bounding box center [179, 193] width 73 height 7
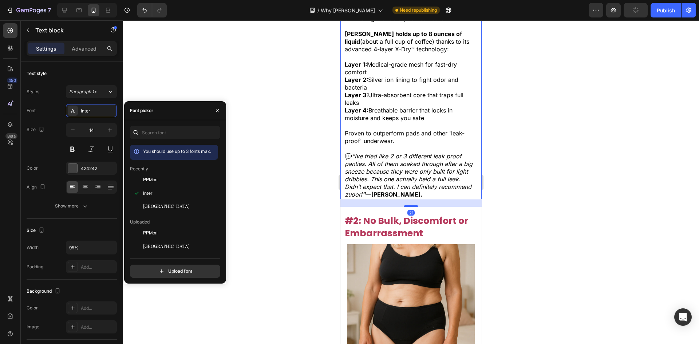
click at [377, 191] on strong "[PERSON_NAME]." at bounding box center [396, 194] width 51 height 7
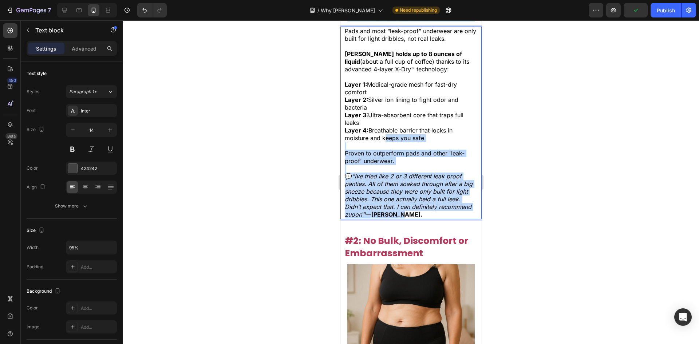
scroll to position [865, 0]
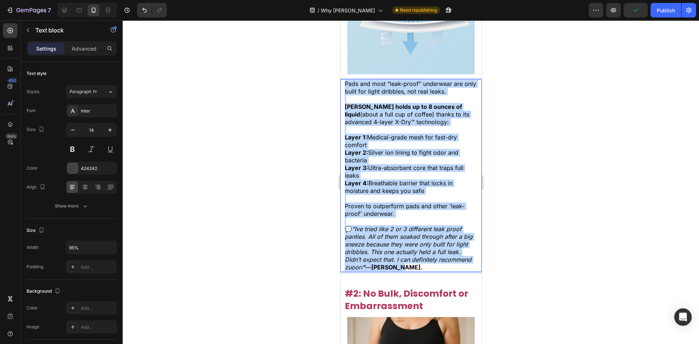
drag, startPoint x: 416, startPoint y: 194, endPoint x: 325, endPoint y: 65, distance: 157.1
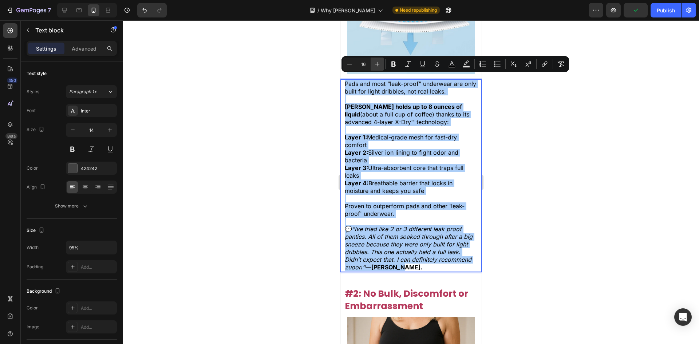
click at [376, 68] on button "Plus" at bounding box center [376, 63] width 13 height 13
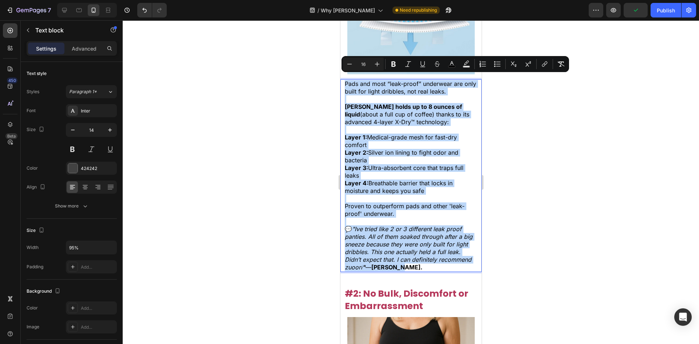
type input "17"
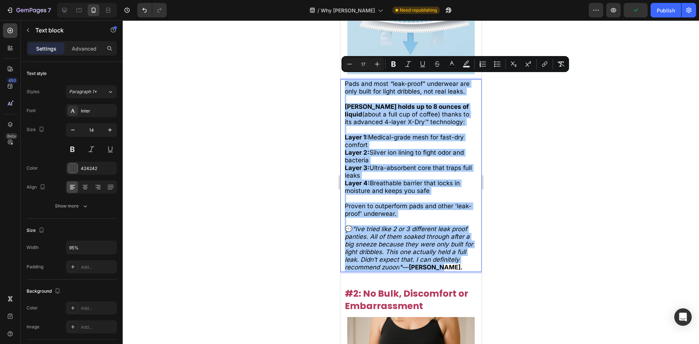
click at [275, 97] on div at bounding box center [411, 181] width 576 height 323
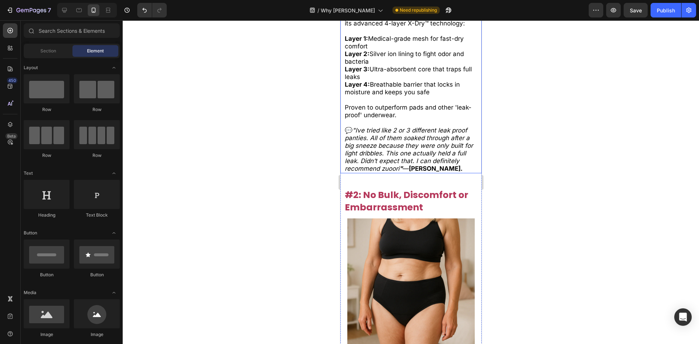
scroll to position [974, 0]
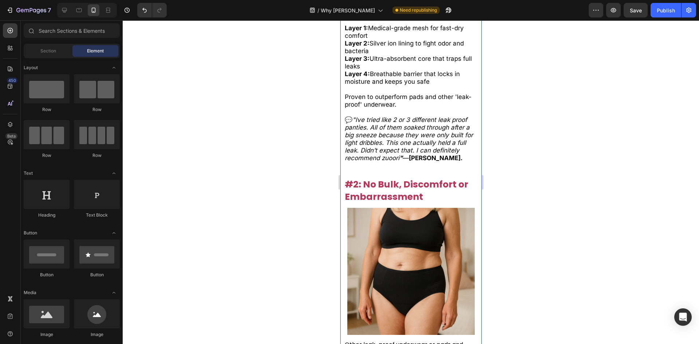
click at [414, 186] on strong "#2: No Bulk, Discomfort or Embarrassment" at bounding box center [405, 190] width 123 height 25
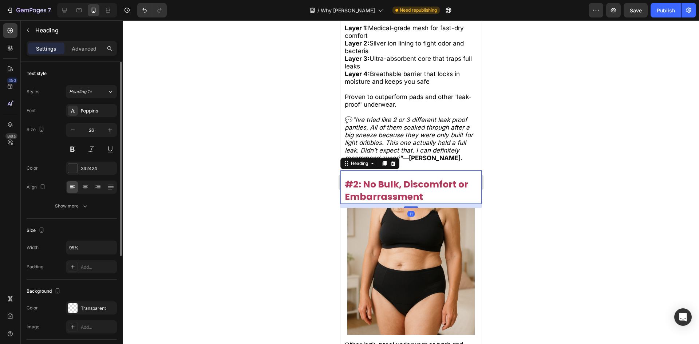
click at [79, 102] on div "Styles Heading 1* Font Poppins Size 26 Color 242424 Align Show more" at bounding box center [72, 148] width 90 height 127
click at [81, 103] on div "Styles Heading 1* Font Poppins Size 26 Color 242424 Align Show more" at bounding box center [72, 148] width 90 height 127
click at [84, 107] on div "Poppins" at bounding box center [91, 110] width 51 height 13
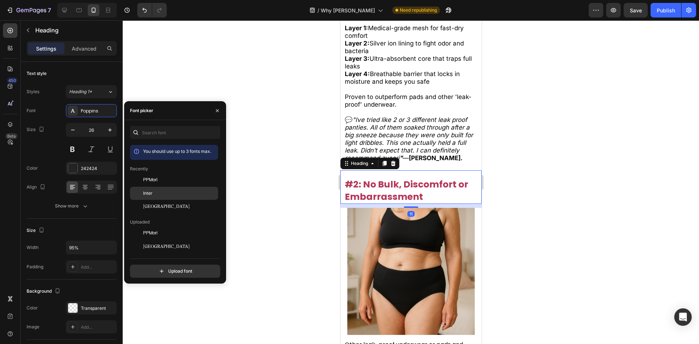
click at [178, 266] on div "Inter" at bounding box center [174, 272] width 88 height 13
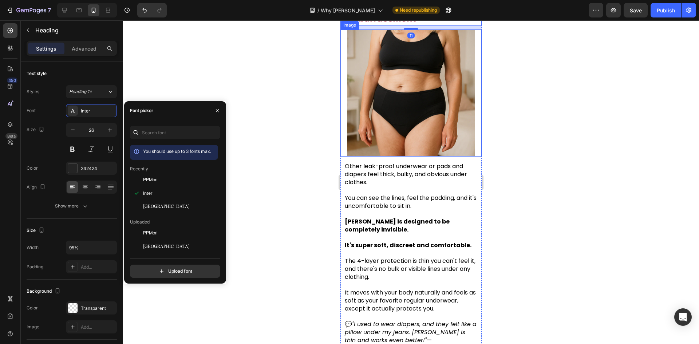
scroll to position [1156, 0]
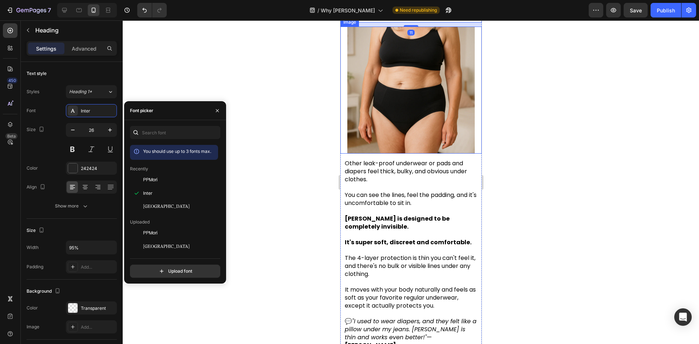
click at [398, 216] on p "[PERSON_NAME] is designed to be completely invisible." at bounding box center [410, 223] width 133 height 16
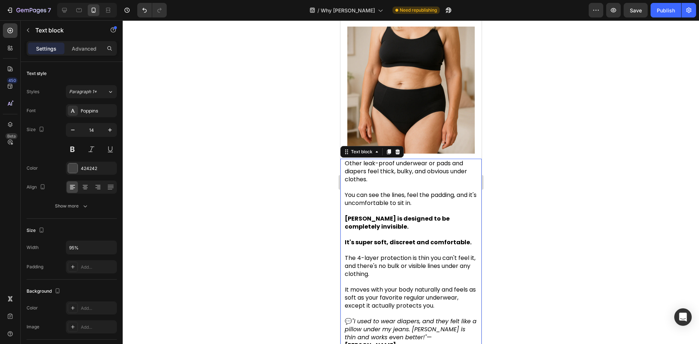
click at [375, 207] on p "Rich Text Editor. Editing area: main" at bounding box center [410, 211] width 133 height 8
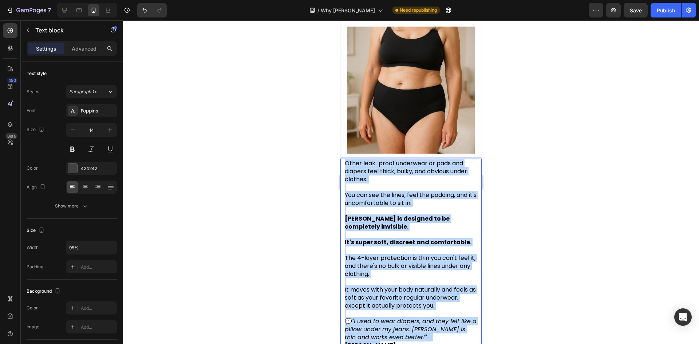
drag, startPoint x: 345, startPoint y: 152, endPoint x: 429, endPoint y: 250, distance: 129.0
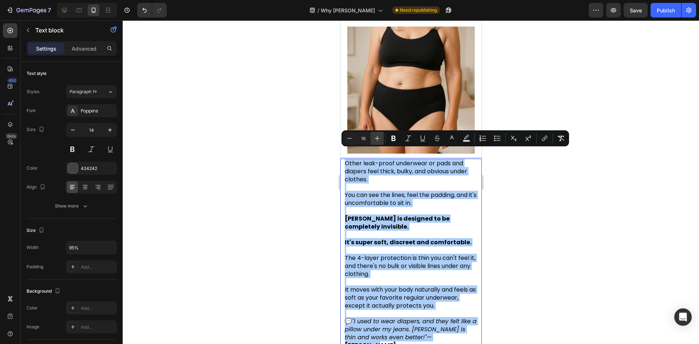
click at [373, 141] on button "Plus" at bounding box center [376, 138] width 13 height 13
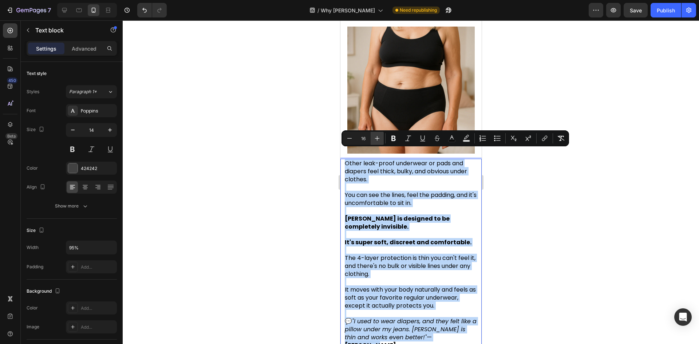
type input "17"
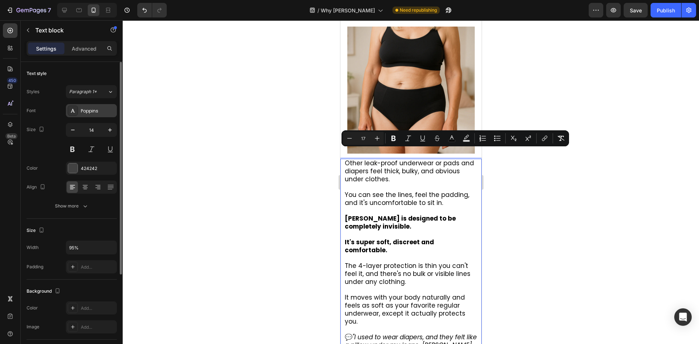
click at [94, 108] on div "Poppins" at bounding box center [98, 111] width 34 height 7
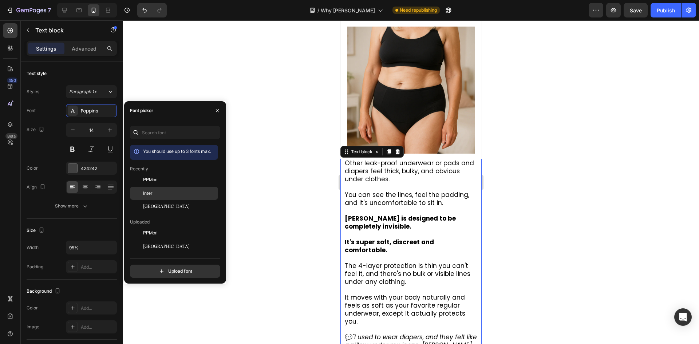
click at [179, 191] on div "Inter" at bounding box center [179, 193] width 73 height 7
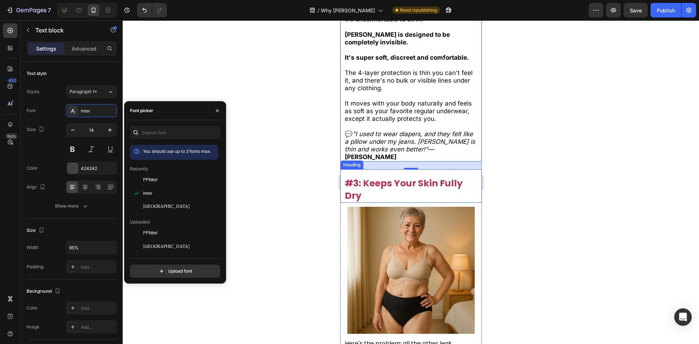
scroll to position [1411, 0]
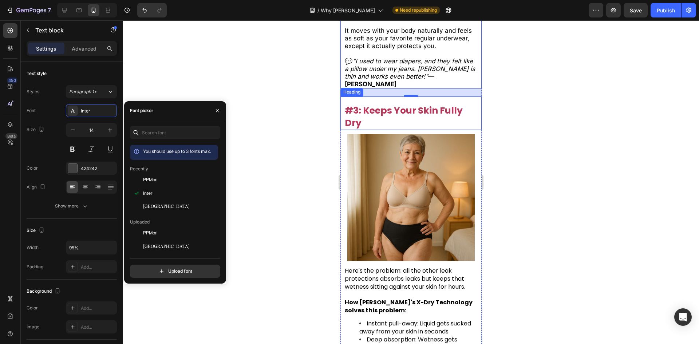
click at [371, 104] on strong "#3: Keeps Your Skin Fully Dry" at bounding box center [403, 116] width 118 height 25
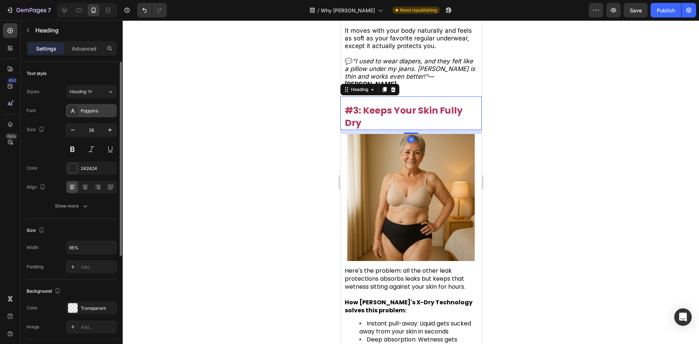
click at [97, 105] on div "Poppins" at bounding box center [91, 110] width 51 height 13
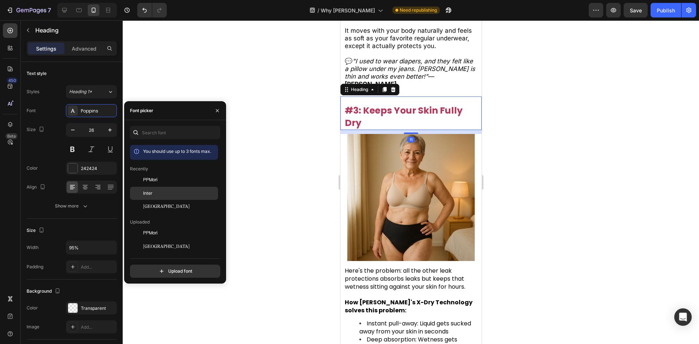
click at [151, 266] on div "Inter" at bounding box center [174, 272] width 88 height 13
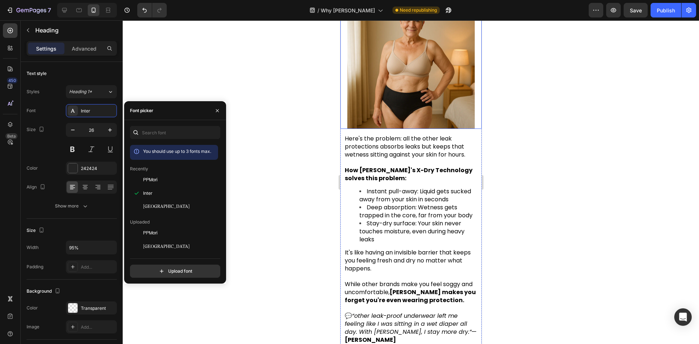
scroll to position [1556, 0]
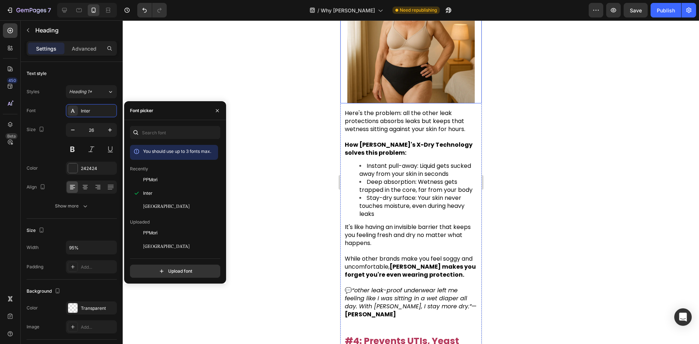
click at [407, 190] on span "Deep absorption: Wetness gets trapped in the core, far from your body" at bounding box center [415, 186] width 113 height 16
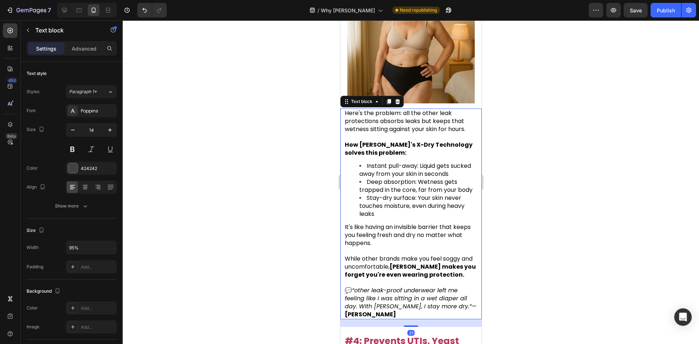
click at [419, 228] on div "Here's the problem: all the other leak protections absorbs leaks but keeps that…" at bounding box center [410, 213] width 134 height 211
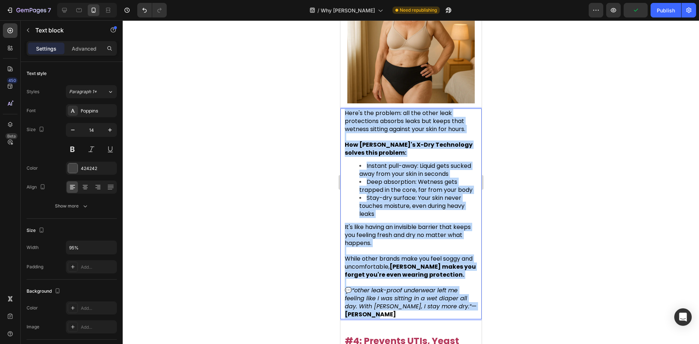
drag, startPoint x: 374, startPoint y: 319, endPoint x: 280, endPoint y: 72, distance: 263.9
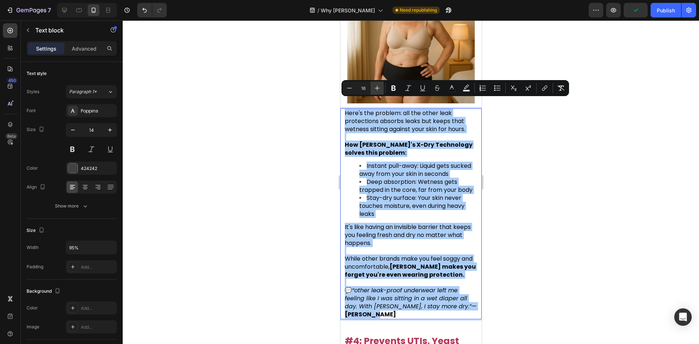
click at [375, 85] on icon "Editor contextual toolbar" at bounding box center [376, 87] width 7 height 7
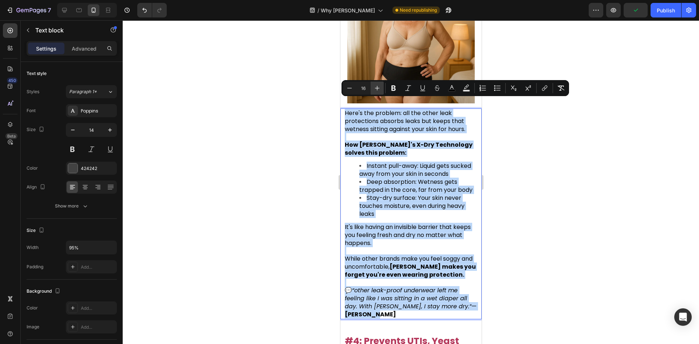
type input "17"
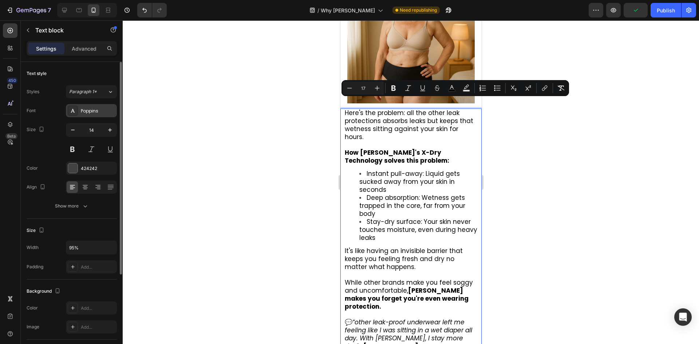
click at [82, 109] on div "Poppins" at bounding box center [98, 111] width 34 height 7
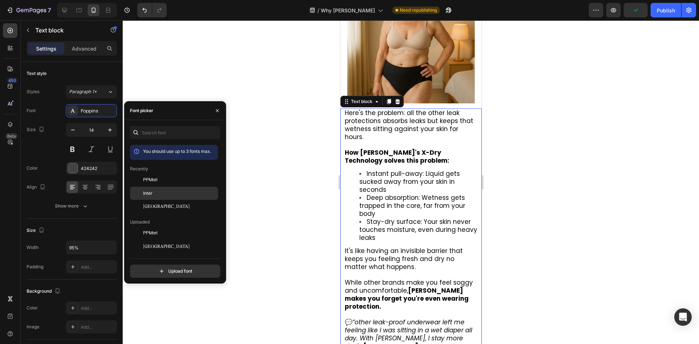
click at [151, 193] on span "Inter" at bounding box center [147, 193] width 9 height 7
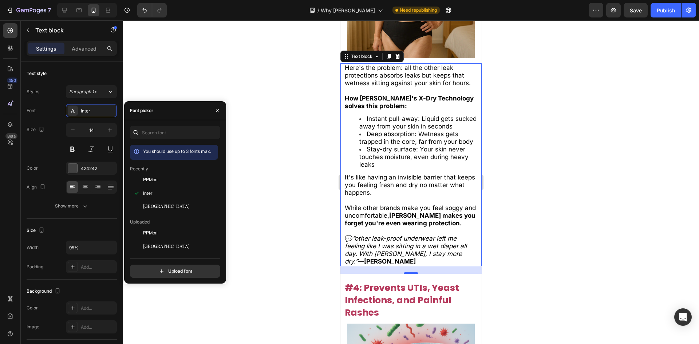
scroll to position [1738, 0]
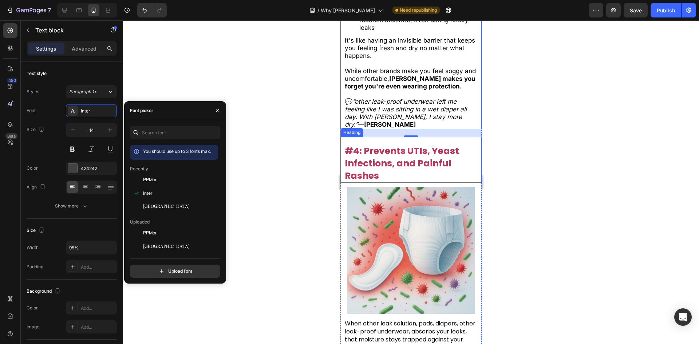
click at [368, 163] on strong "#4: Prevents UTIs, Yeast Infections, and Painful Rashes" at bounding box center [401, 162] width 114 height 37
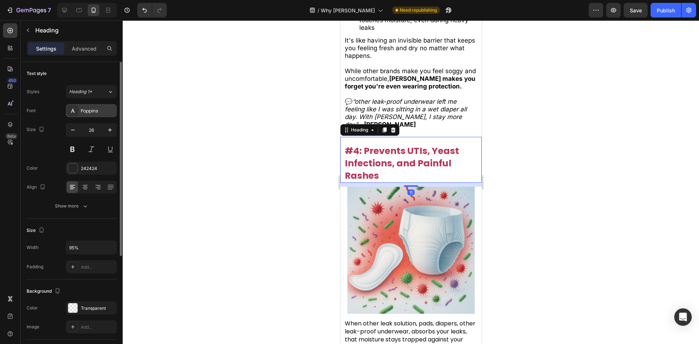
click at [91, 107] on div "Poppins" at bounding box center [91, 110] width 51 height 13
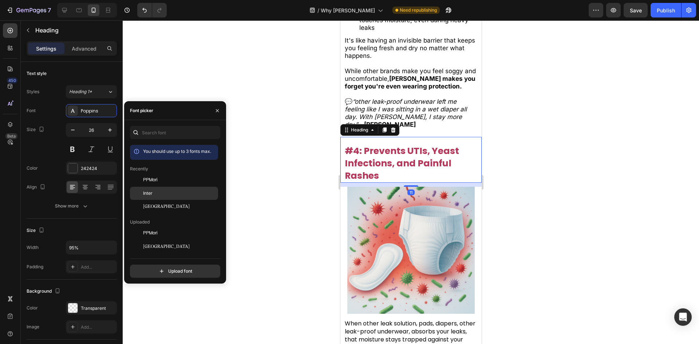
click at [145, 194] on span "Inter" at bounding box center [147, 193] width 9 height 7
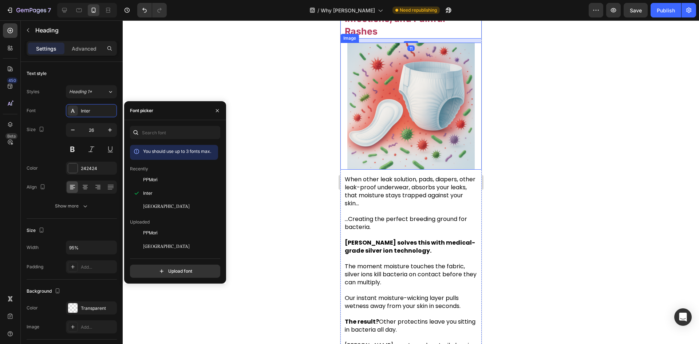
scroll to position [1884, 0]
click at [406, 251] on strong "[PERSON_NAME] solves this with medical-grade silver ion technology." at bounding box center [409, 246] width 130 height 16
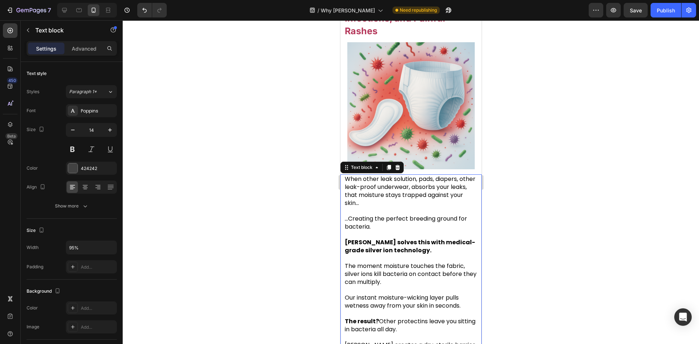
click at [359, 216] on span "...Creating the perfect breeding ground for bacteria." at bounding box center [405, 222] width 122 height 16
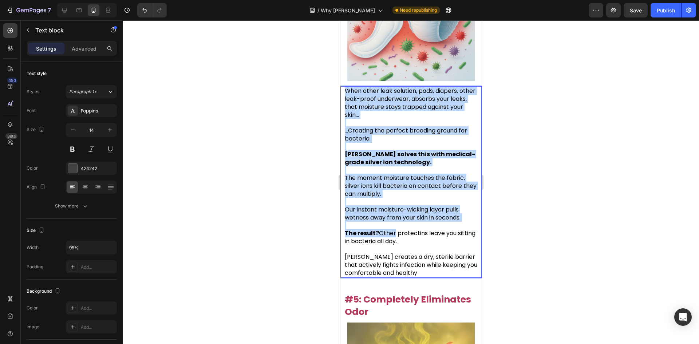
scroll to position [1993, 0]
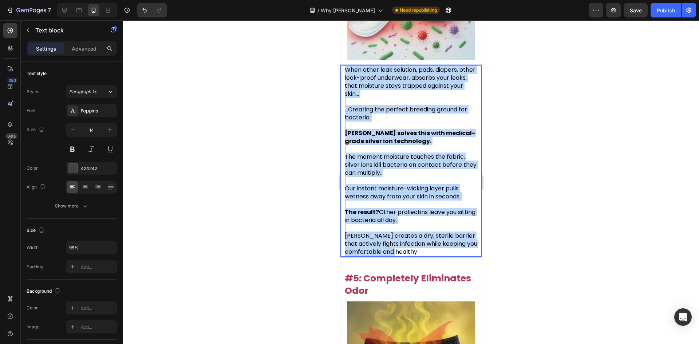
drag, startPoint x: 347, startPoint y: 179, endPoint x: 517, endPoint y: 287, distance: 201.1
click at [481, 287] on html "Mobile ( 388 px) iPhone 13 Mini iPhone 13 Pro iPhone 11 Pro Max iPhone 15 Pro M…" at bounding box center [410, 210] width 141 height 4365
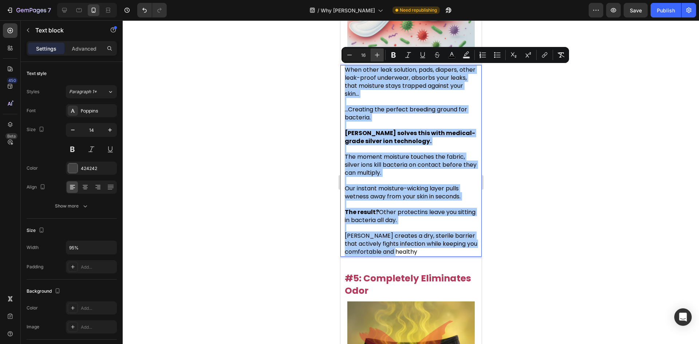
click at [379, 57] on button "Plus" at bounding box center [376, 54] width 13 height 13
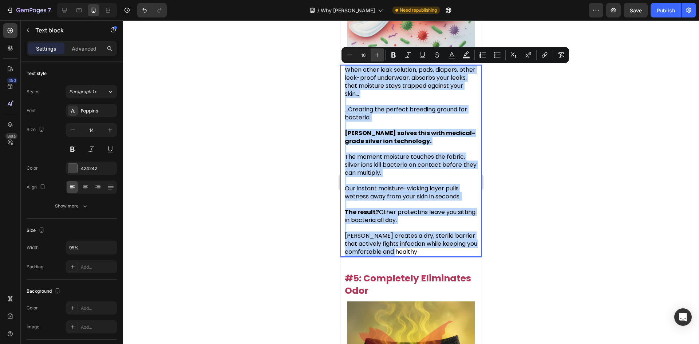
type input "17"
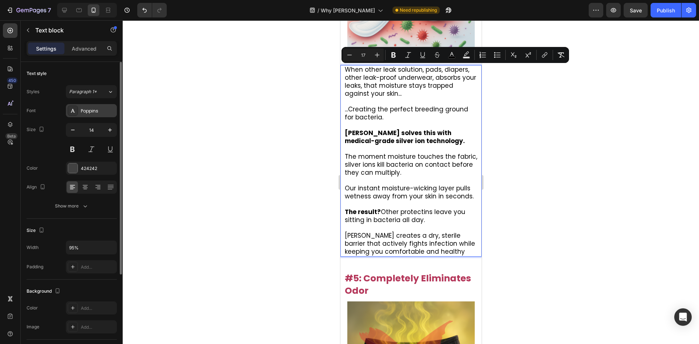
click at [91, 110] on div "Poppins" at bounding box center [98, 111] width 34 height 7
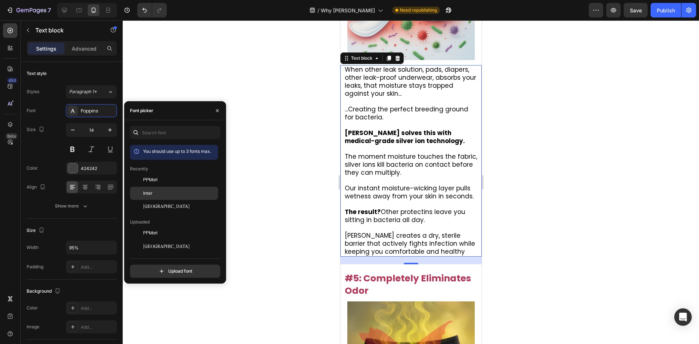
click at [162, 266] on div "Inter" at bounding box center [174, 272] width 88 height 13
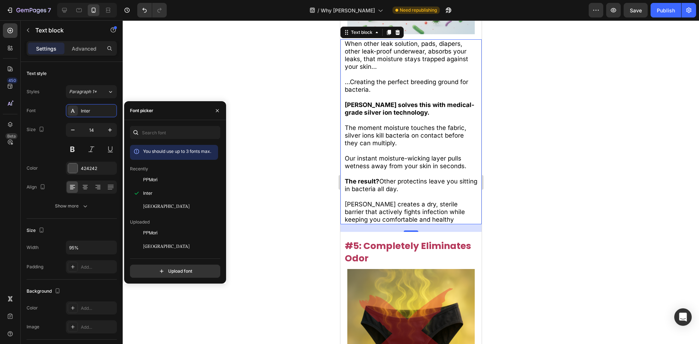
scroll to position [2066, 0]
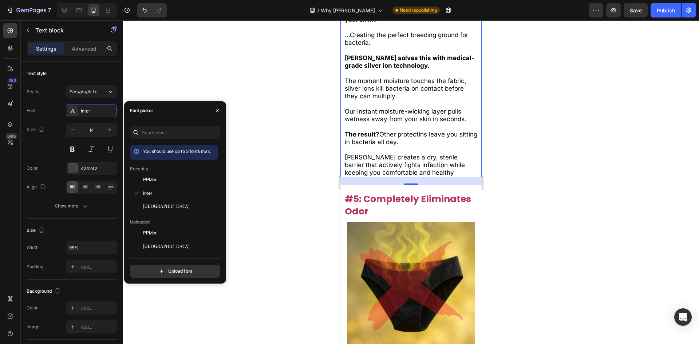
click at [410, 196] on strong "#5: Completely Eliminates Odor" at bounding box center [407, 204] width 126 height 25
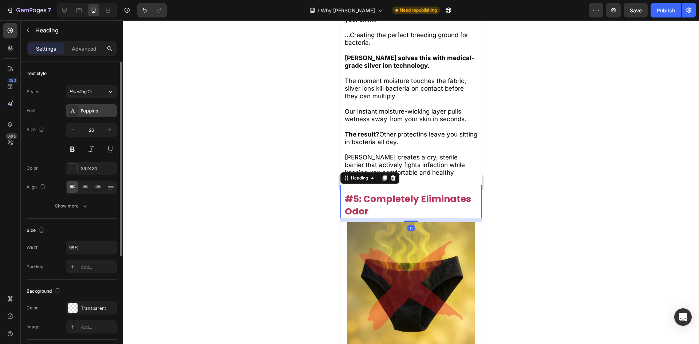
click at [95, 116] on div "Poppins" at bounding box center [91, 110] width 51 height 13
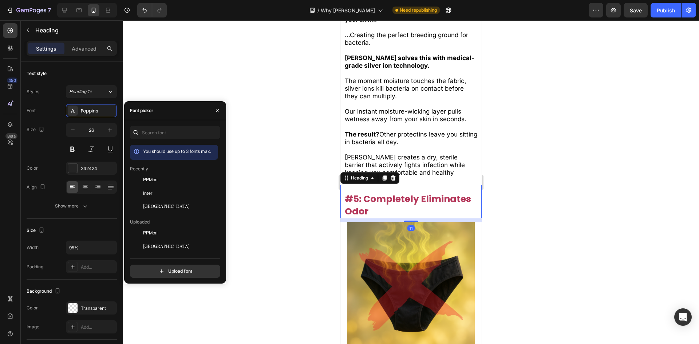
drag, startPoint x: 165, startPoint y: 187, endPoint x: 284, endPoint y: 164, distance: 121.1
click at [164, 266] on div "Inter" at bounding box center [174, 272] width 88 height 13
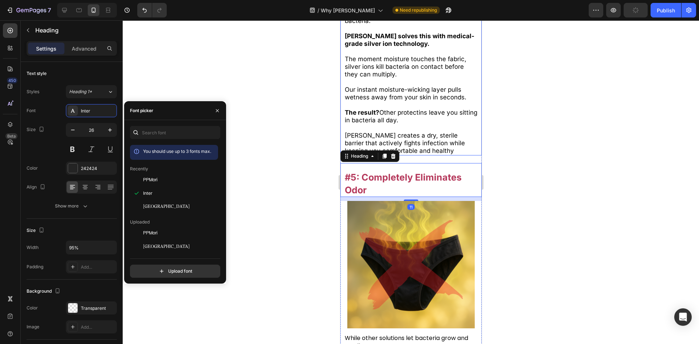
scroll to position [2284, 0]
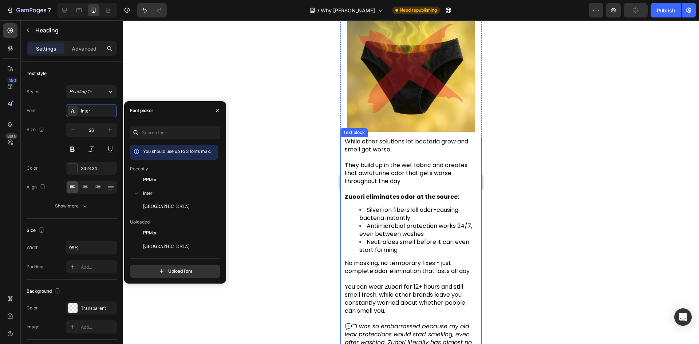
click at [406, 232] on span "Antimicrobial protection works 24/7, even between washes" at bounding box center [415, 230] width 113 height 16
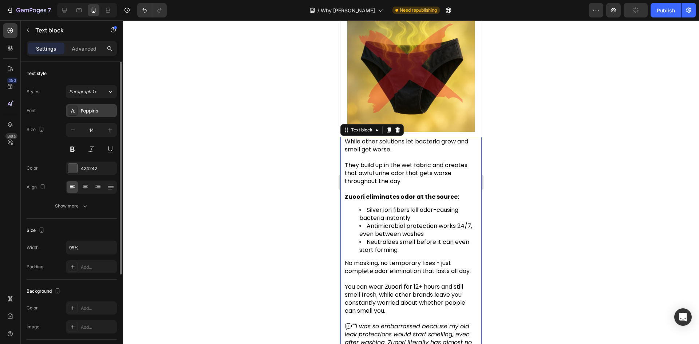
click at [80, 113] on div "Poppins" at bounding box center [91, 110] width 51 height 13
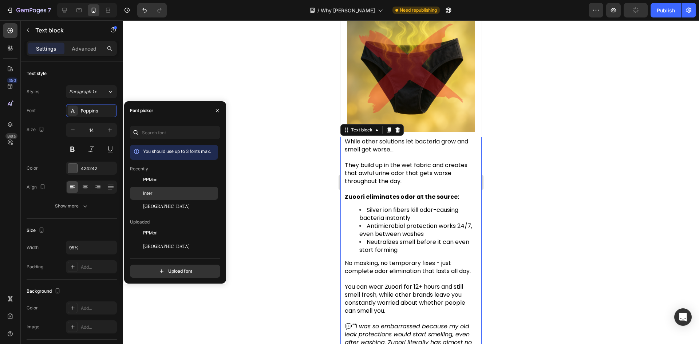
click at [162, 266] on div "Inter" at bounding box center [174, 272] width 88 height 13
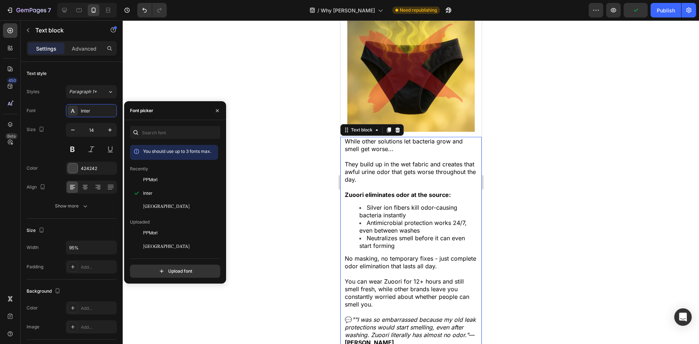
click at [342, 160] on div "While other solutions let bacteria grow and smell get worse... They build up in…" at bounding box center [410, 242] width 141 height 210
click at [344, 140] on span "While other solutions let bacteria grow and smell get worse..." at bounding box center [403, 145] width 118 height 15
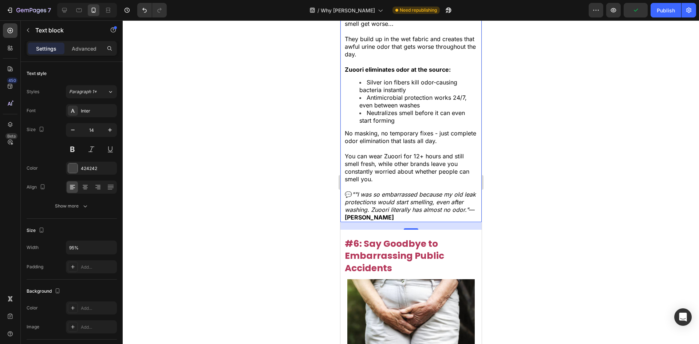
scroll to position [2466, 0]
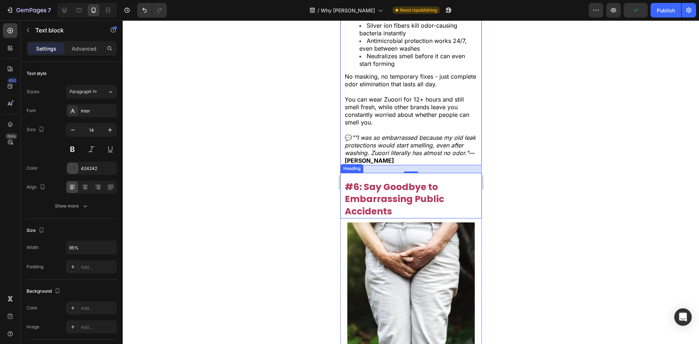
drag, startPoint x: 342, startPoint y: 136, endPoint x: 484, endPoint y: 216, distance: 162.6
click at [405, 154] on p "💬 ""I was so embarrassed because my old leak protections would start smelling, …" at bounding box center [410, 149] width 133 height 31
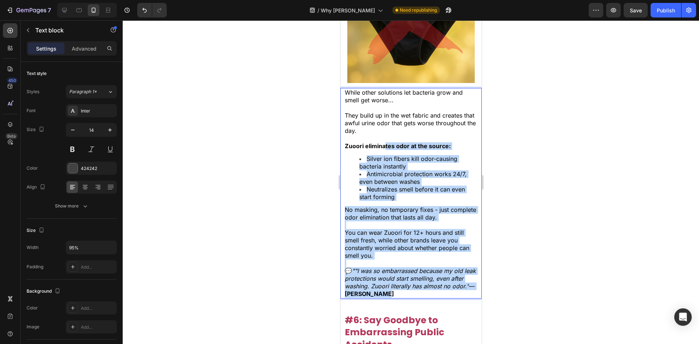
scroll to position [2320, 0]
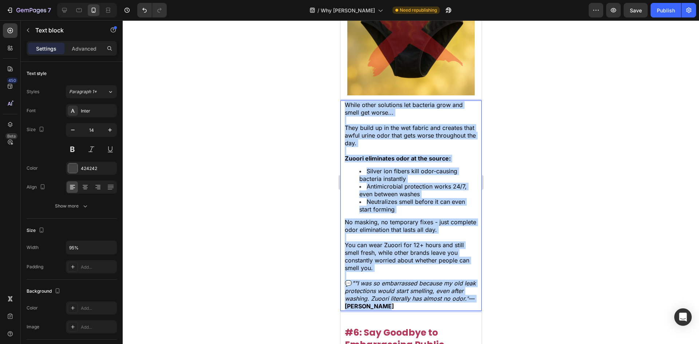
drag, startPoint x: 414, startPoint y: 159, endPoint x: 297, endPoint y: 84, distance: 138.7
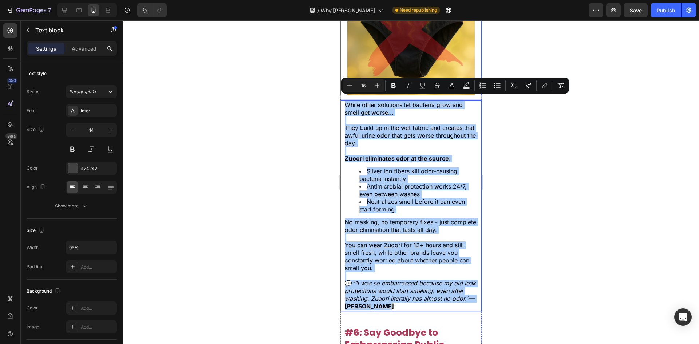
click at [385, 83] on div "Minus 16 Plus Bold Italic Underline Strikethrough color Text Background Color N…" at bounding box center [455, 85] width 224 height 13
click at [381, 88] on button "Plus" at bounding box center [376, 85] width 13 height 13
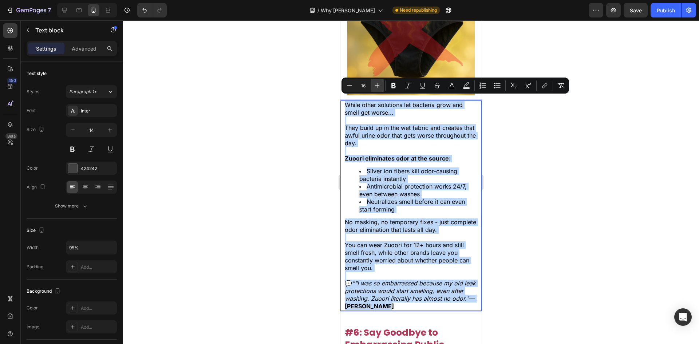
type input "17"
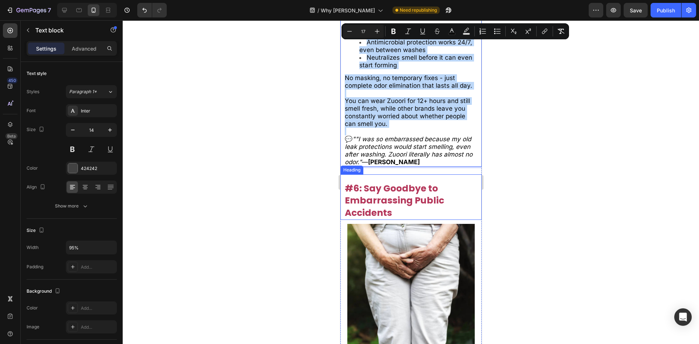
scroll to position [2466, 0]
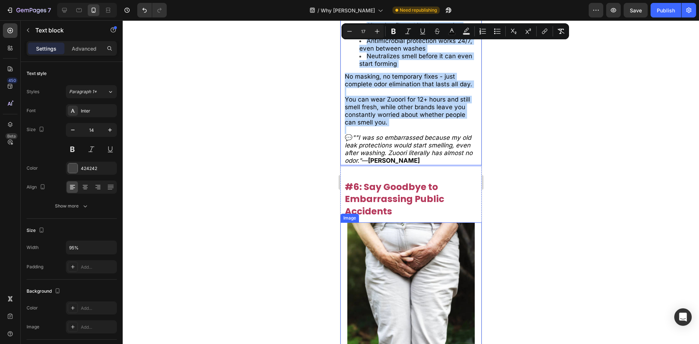
click at [380, 205] on strong "#6: Say Goodbye to Embarrassing Public Accidents" at bounding box center [393, 198] width 99 height 37
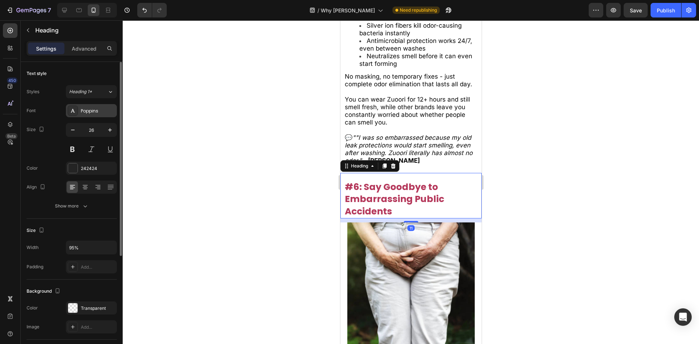
click at [90, 111] on div "Poppins" at bounding box center [98, 111] width 34 height 7
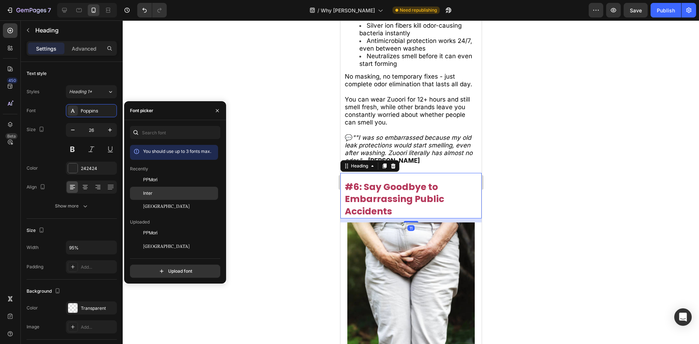
click at [162, 192] on div "Inter" at bounding box center [179, 193] width 73 height 7
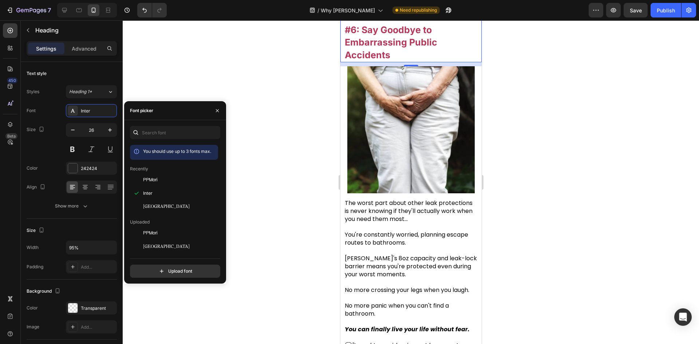
scroll to position [2684, 0]
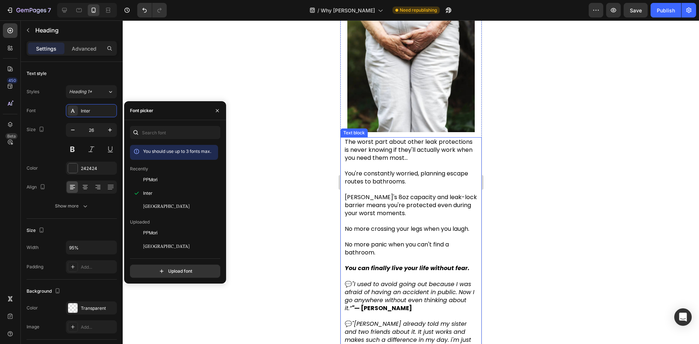
click at [404, 217] on p at bounding box center [410, 221] width 133 height 8
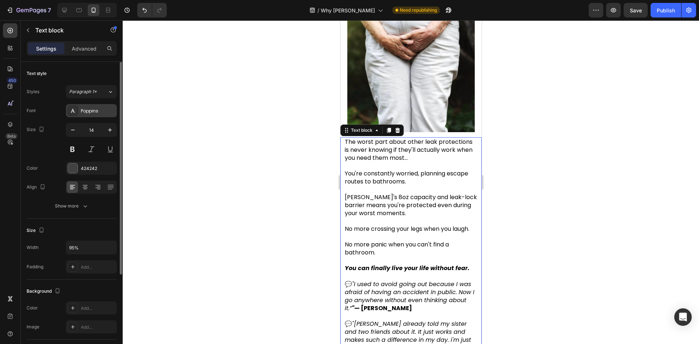
click at [79, 108] on div "Poppins" at bounding box center [91, 110] width 51 height 13
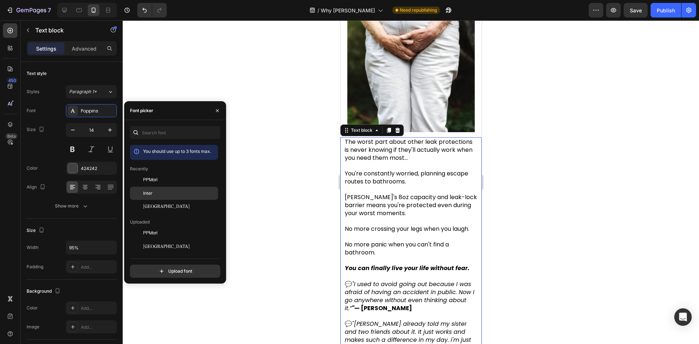
click at [162, 266] on div "Inter" at bounding box center [174, 272] width 88 height 13
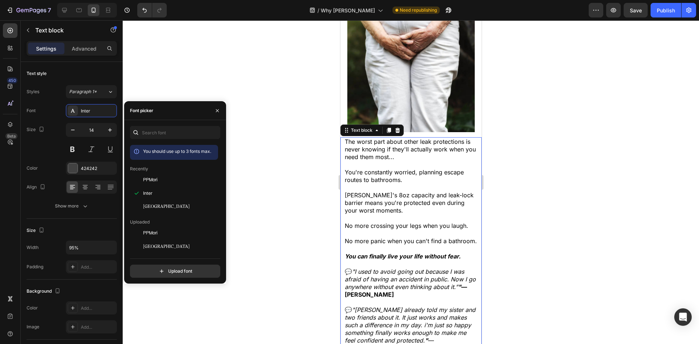
click at [352, 149] on span "The worst part about other leak protections is never knowing if they'll actuall…" at bounding box center [409, 149] width 131 height 23
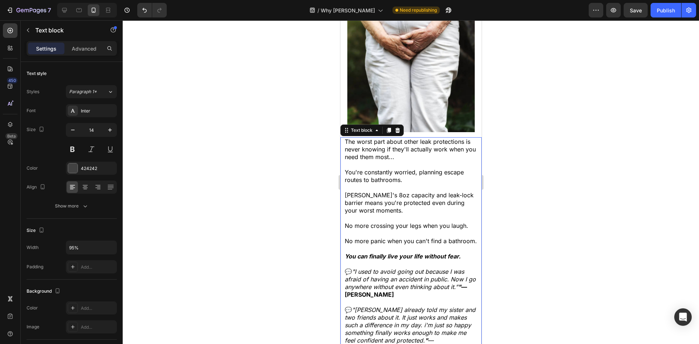
drag, startPoint x: 342, startPoint y: 132, endPoint x: 366, endPoint y: 147, distance: 28.1
click at [403, 167] on div "The worst part about other leak protections is never knowing if they'll actuall…" at bounding box center [410, 244] width 141 height 215
click at [359, 143] on span "The worst part about other leak protections is never knowing if they'll actuall…" at bounding box center [409, 149] width 131 height 23
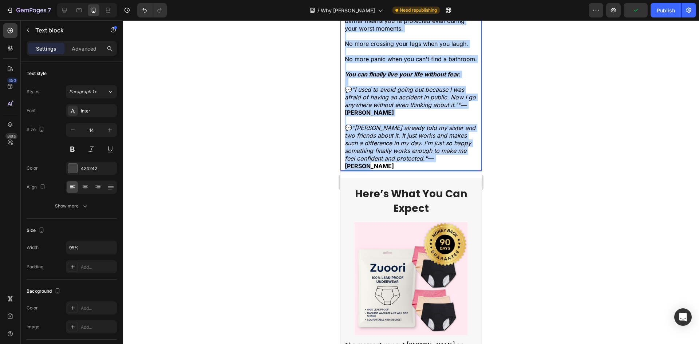
drag, startPoint x: 345, startPoint y: 132, endPoint x: 838, endPoint y: 243, distance: 504.7
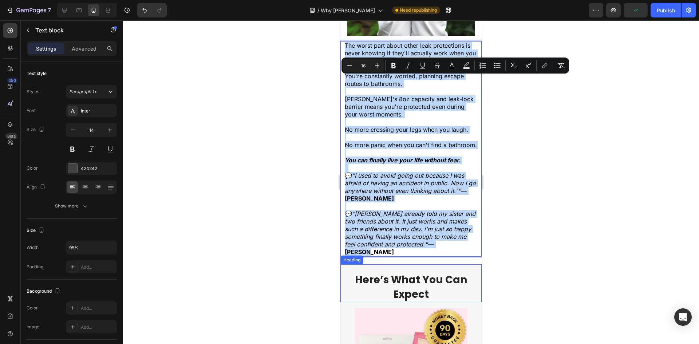
scroll to position [2720, 0]
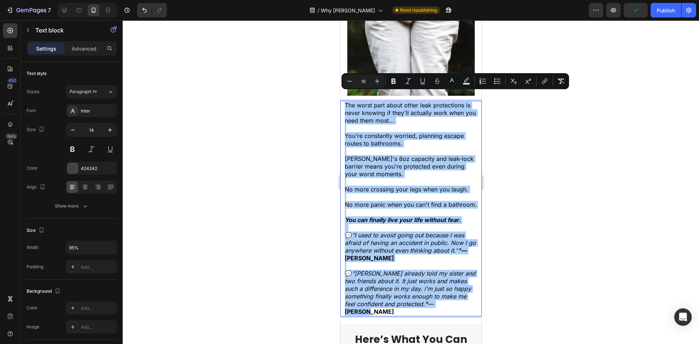
drag, startPoint x: 380, startPoint y: 81, endPoint x: 320, endPoint y: 104, distance: 63.8
click at [380, 81] on icon "Editor contextual toolbar" at bounding box center [376, 80] width 7 height 7
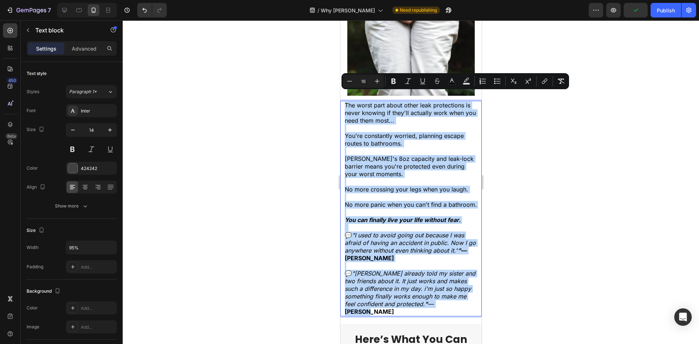
type input "17"
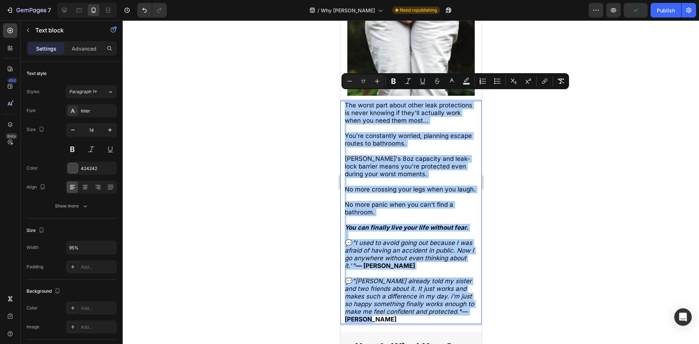
drag, startPoint x: 283, startPoint y: 107, endPoint x: 2, endPoint y: 79, distance: 282.3
click at [283, 107] on div at bounding box center [411, 181] width 576 height 323
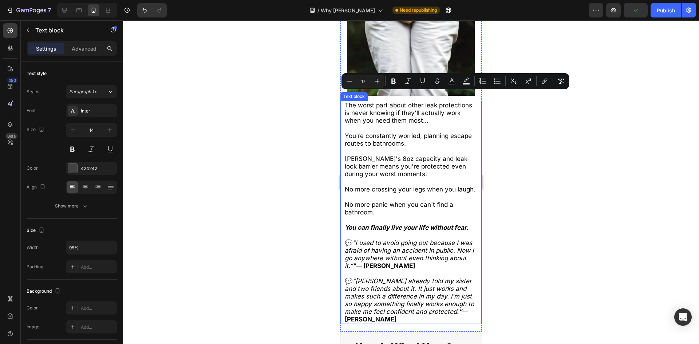
click at [429, 178] on p "Rich Text Editor. Editing area: main" at bounding box center [410, 182] width 133 height 8
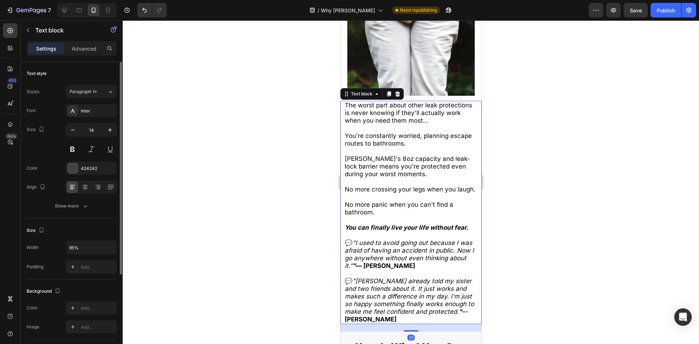
click at [72, 199] on div "Font Inter Size 14 Color 424242 Align Show more" at bounding box center [72, 158] width 90 height 108
click at [92, 210] on button "Show more" at bounding box center [72, 205] width 90 height 13
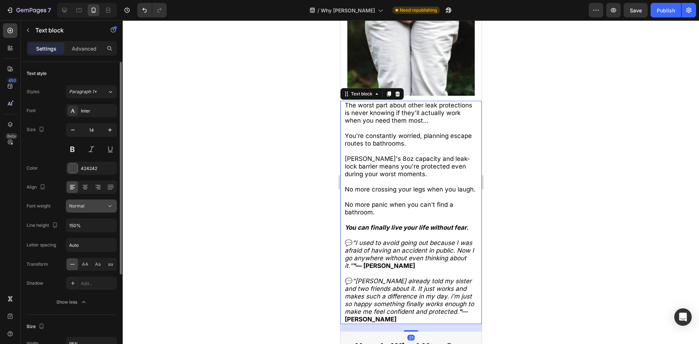
click at [88, 207] on div "Normal" at bounding box center [87, 206] width 37 height 7
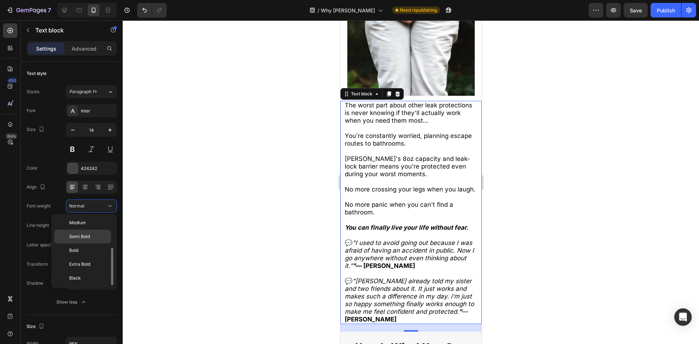
scroll to position [0, 0]
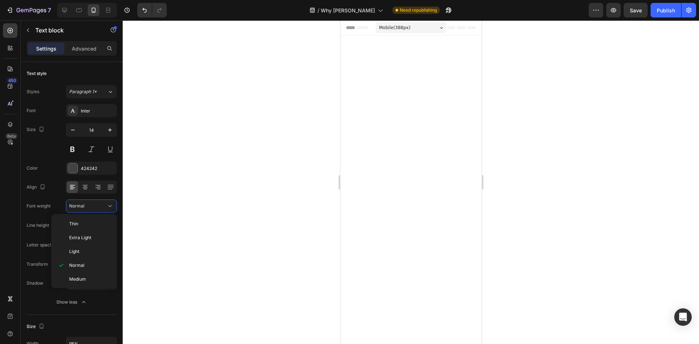
scroll to position [2720, 0]
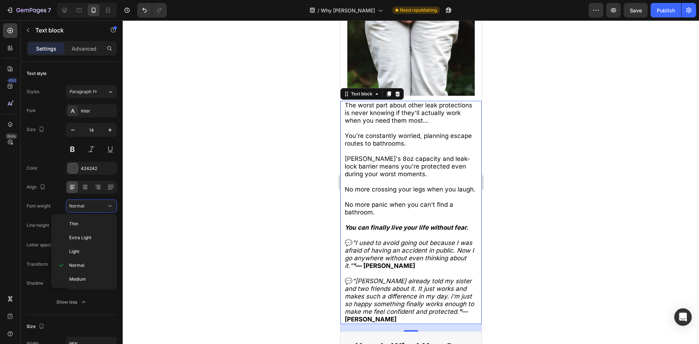
click at [258, 200] on div at bounding box center [411, 181] width 576 height 323
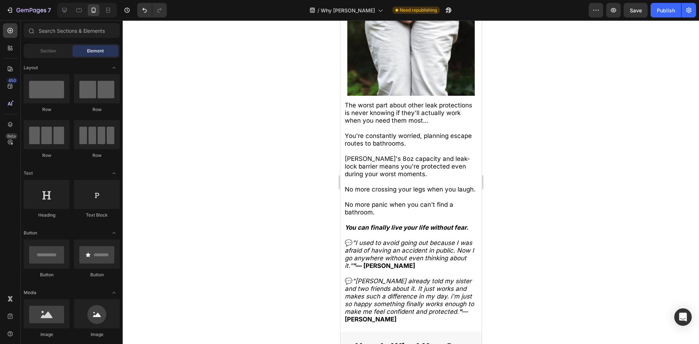
click at [48, 58] on div "Sections(18) Elements(83) Section Element Hero Section Product Detail Brands Tr…" at bounding box center [72, 182] width 102 height 319
click at [46, 55] on div "Section" at bounding box center [48, 51] width 46 height 12
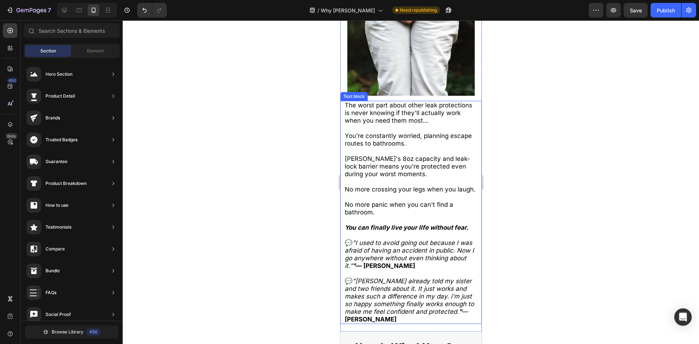
click at [425, 246] on icon ""I used to avoid going out because I was afraid of having an accident in public…" at bounding box center [408, 254] width 129 height 30
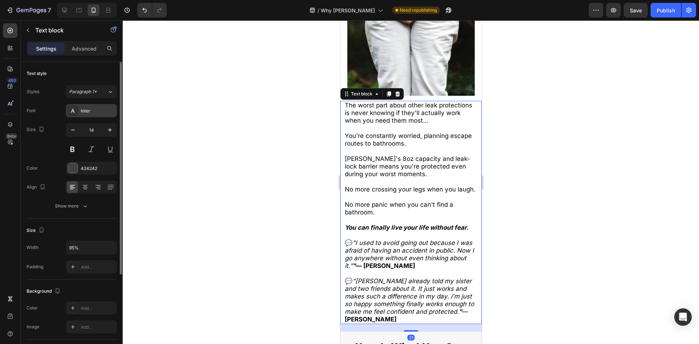
click at [87, 109] on div "Inter" at bounding box center [98, 111] width 34 height 7
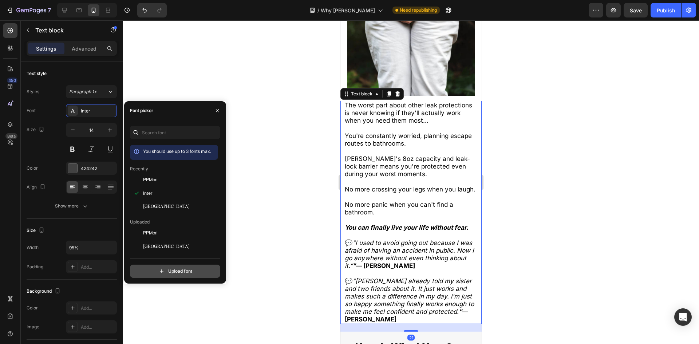
click at [171, 267] on input "file" at bounding box center [191, 271] width 182 height 12
type input "C:\fakepath\Inter_18pt-Italic.ttf"
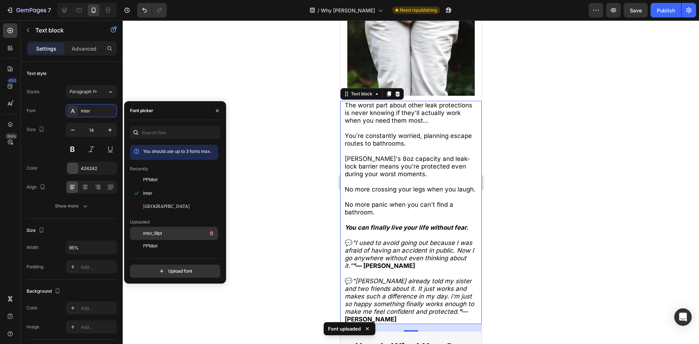
click at [166, 230] on div "Inter_18pt" at bounding box center [179, 233] width 73 height 9
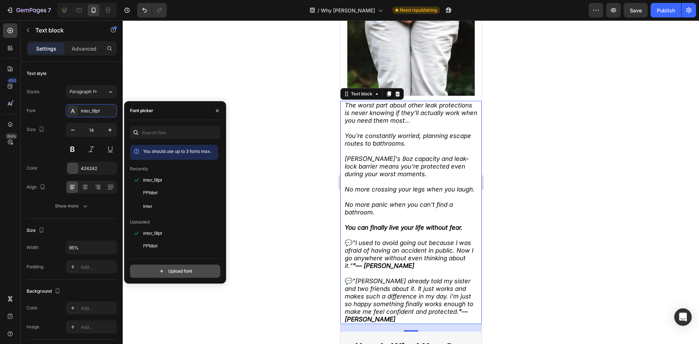
click at [179, 268] on input "file" at bounding box center [191, 271] width 182 height 12
type input "C:\fakepath\Inter_18pt-Bold.ttf"
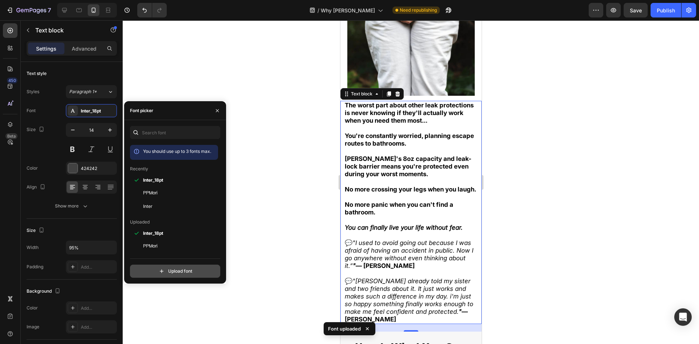
click at [172, 274] on input "file" at bounding box center [191, 271] width 182 height 12
type input "C:\fakepath\Inter_18pt-BoldItalic.ttf"
click at [269, 209] on div at bounding box center [411, 181] width 576 height 323
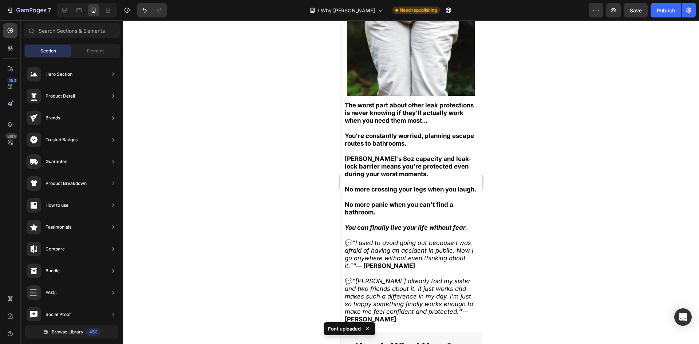
click at [369, 202] on span "No more panic when you can't find a bathroom." at bounding box center [398, 208] width 108 height 15
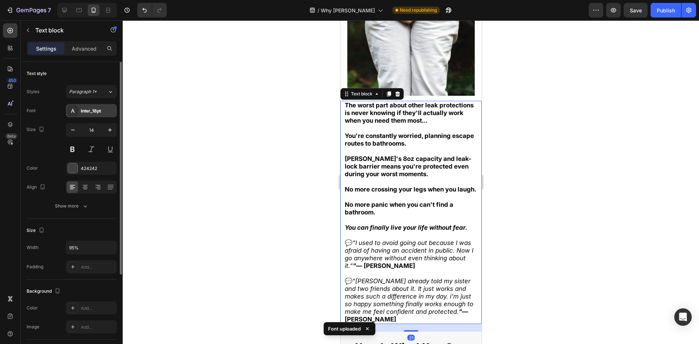
click at [86, 109] on div "Inter_18pt" at bounding box center [98, 111] width 34 height 7
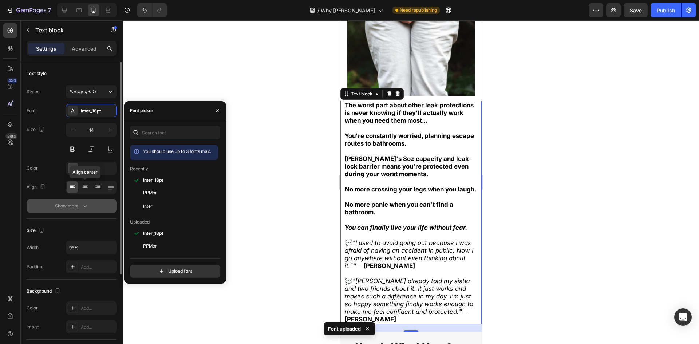
click at [86, 202] on button "Show more" at bounding box center [72, 205] width 90 height 13
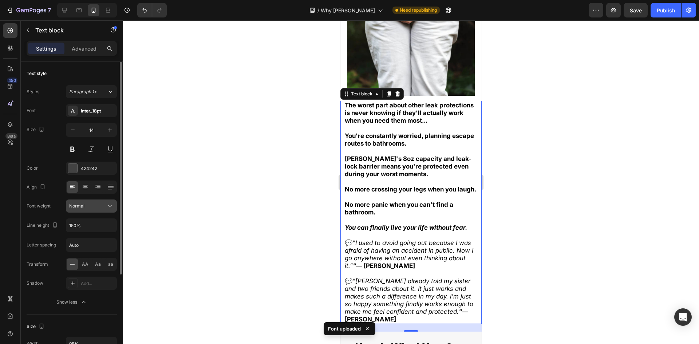
click at [100, 204] on div "Normal" at bounding box center [87, 206] width 37 height 7
click at [89, 200] on button "Normal" at bounding box center [91, 205] width 51 height 13
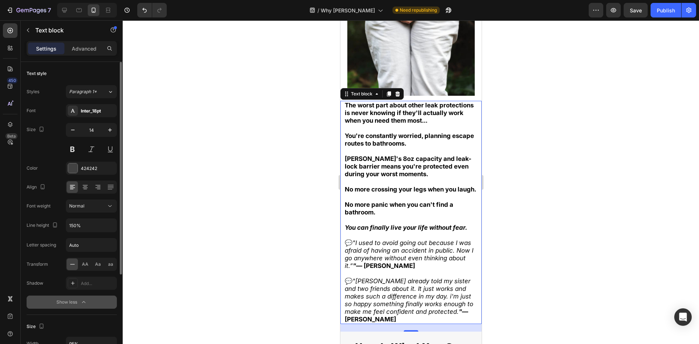
click at [78, 303] on div "Show less" at bounding box center [71, 301] width 31 height 7
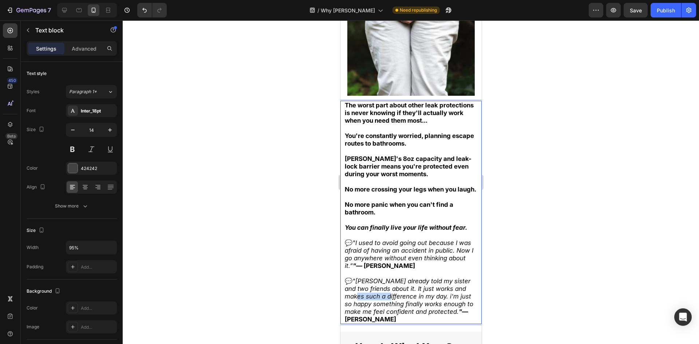
click at [374, 293] on icon ""Ive already told my sister and two friends about it. It just works and makes s…" at bounding box center [408, 296] width 128 height 38
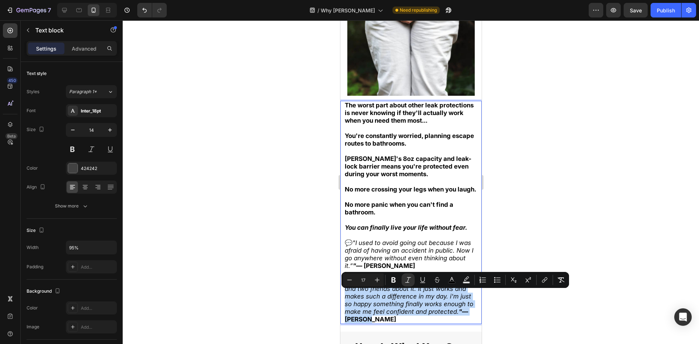
click at [374, 293] on icon ""Ive already told my sister and two friends about it. It just works and makes s…" at bounding box center [408, 296] width 128 height 38
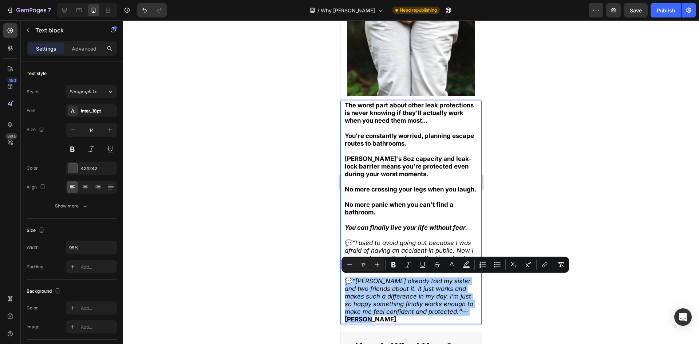
click at [285, 269] on div at bounding box center [411, 181] width 576 height 323
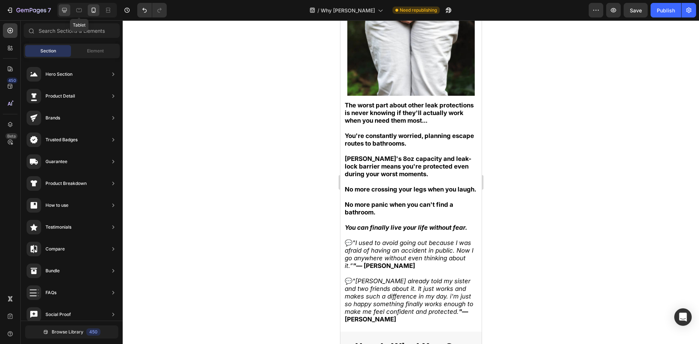
click at [64, 10] on icon at bounding box center [64, 10] width 5 height 5
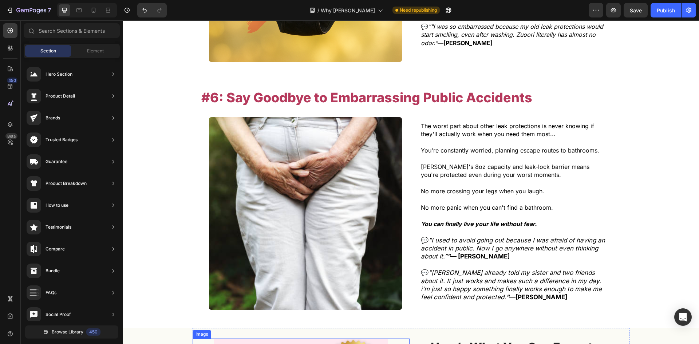
scroll to position [1586, 0]
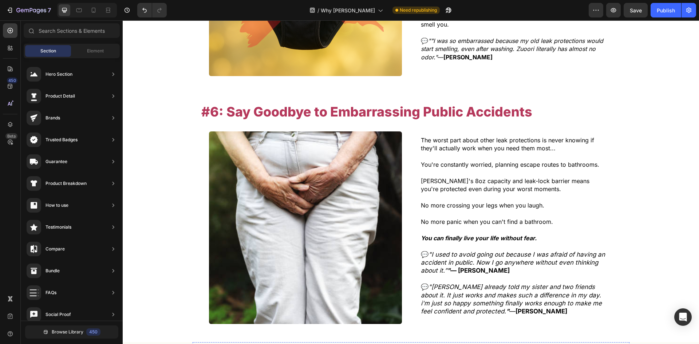
click at [482, 226] on p at bounding box center [513, 230] width 185 height 8
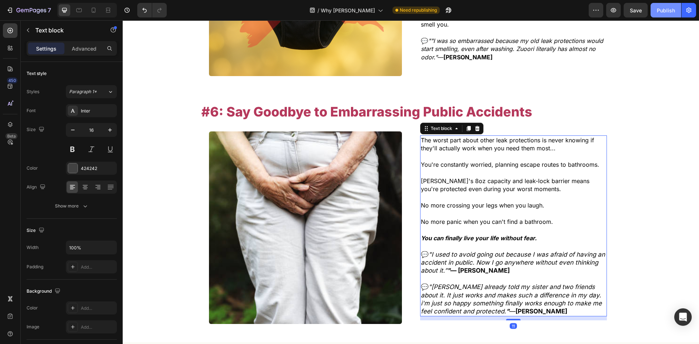
click at [672, 9] on div "Publish" at bounding box center [665, 11] width 18 height 8
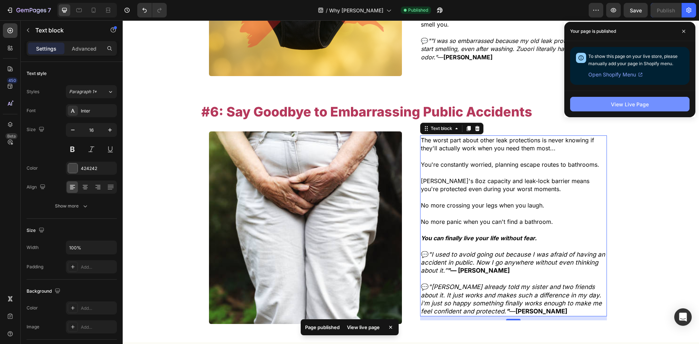
click at [605, 98] on button "View Live Page" at bounding box center [629, 104] width 119 height 15
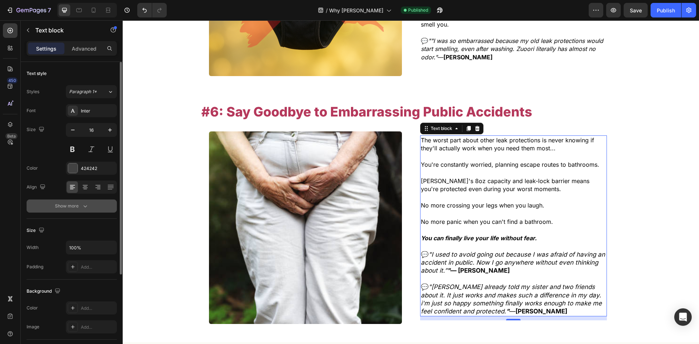
click at [85, 200] on button "Show more" at bounding box center [72, 205] width 90 height 13
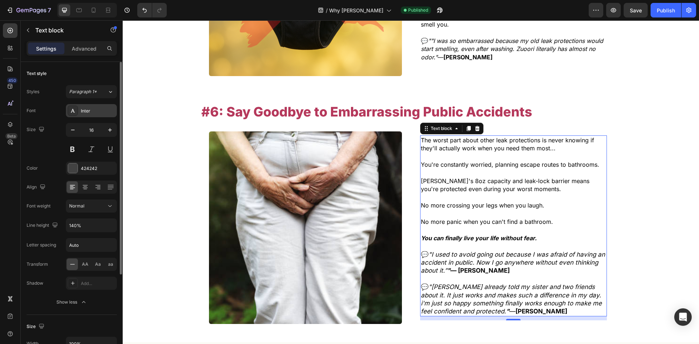
click at [87, 109] on div "Inter" at bounding box center [98, 111] width 34 height 7
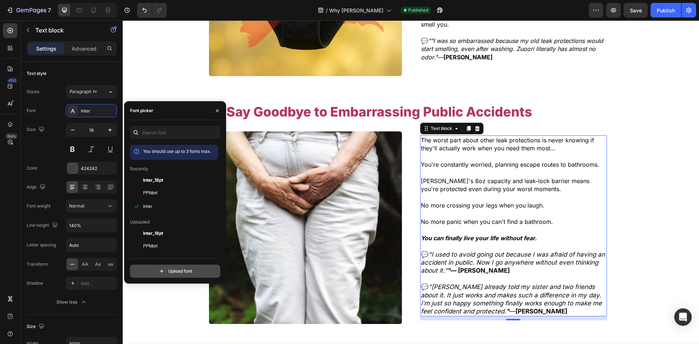
click at [179, 270] on input "file" at bounding box center [191, 271] width 182 height 12
type input "C:\fakepath\Inter_18pt-Regular.ttf"
click at [163, 178] on div "Inter_18pt" at bounding box center [179, 180] width 73 height 9
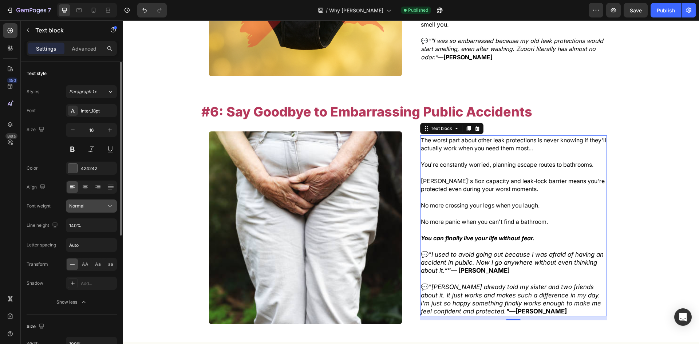
drag, startPoint x: 81, startPoint y: 207, endPoint x: 101, endPoint y: 212, distance: 19.9
click at [101, 212] on button "Normal" at bounding box center [91, 205] width 51 height 13
click at [101, 207] on div "Normal" at bounding box center [87, 206] width 37 height 7
click at [88, 203] on div "Normal" at bounding box center [87, 206] width 37 height 7
click at [91, 200] on button "Normal" at bounding box center [91, 205] width 51 height 13
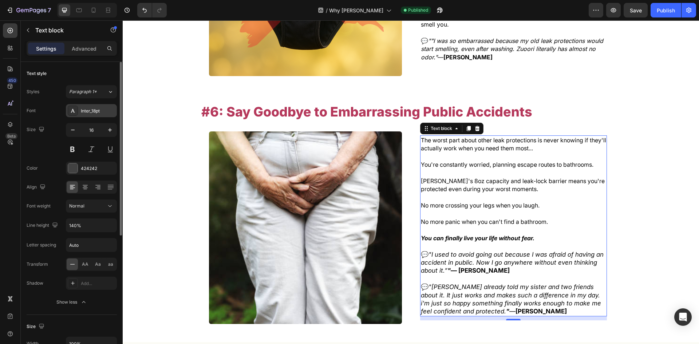
click at [88, 111] on div "Inter_18pt" at bounding box center [98, 111] width 34 height 7
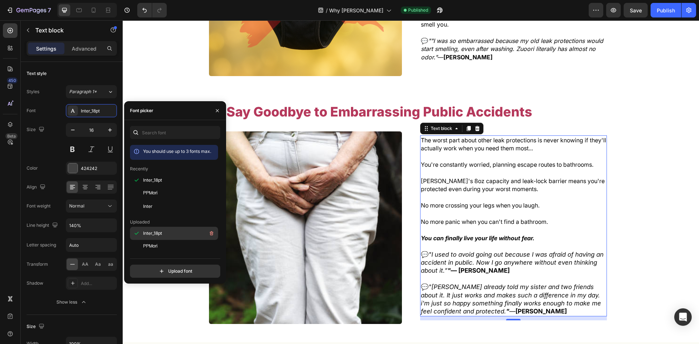
click at [167, 236] on div "Inter_18pt" at bounding box center [179, 233] width 73 height 9
drag, startPoint x: 172, startPoint y: 187, endPoint x: 163, endPoint y: 231, distance: 45.0
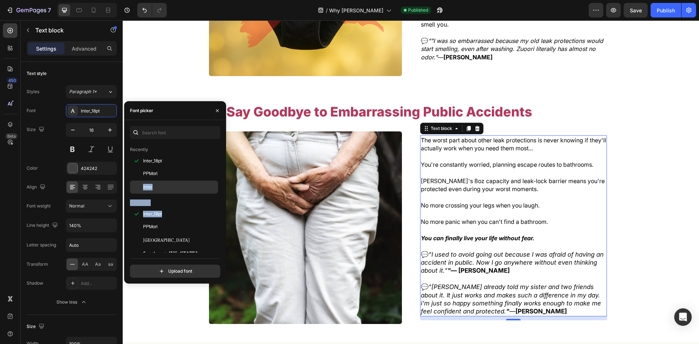
scroll to position [0, 0]
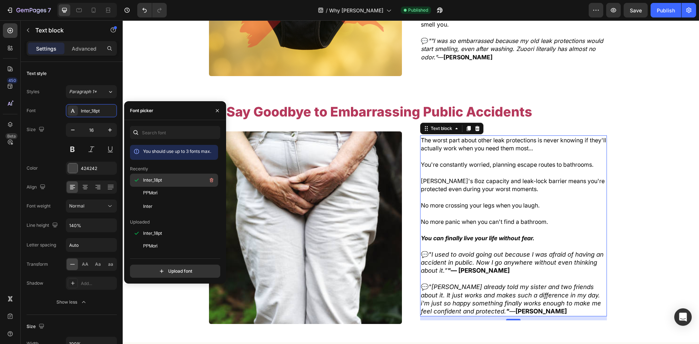
click at [156, 182] on span "Inter_18pt" at bounding box center [152, 180] width 19 height 7
click at [389, 209] on img at bounding box center [305, 227] width 192 height 192
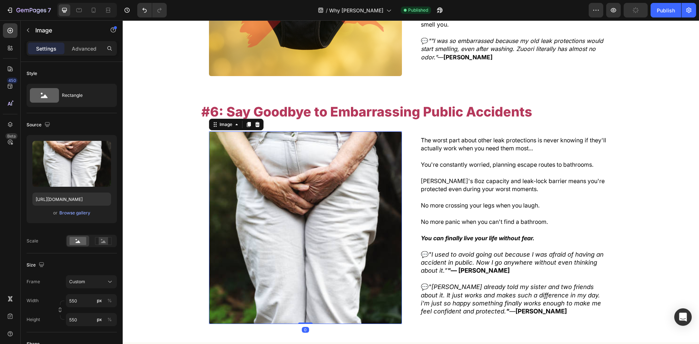
click at [516, 226] on p at bounding box center [513, 230] width 185 height 8
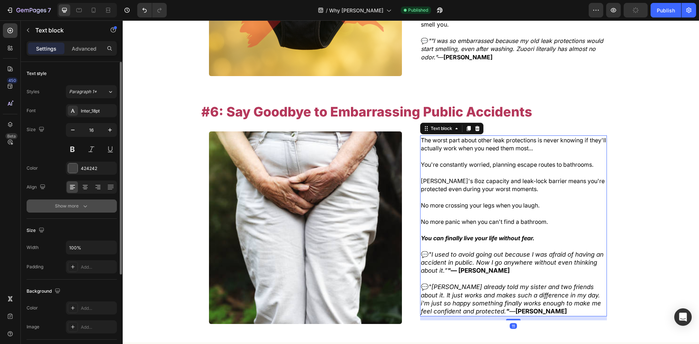
click at [91, 206] on button "Show more" at bounding box center [72, 205] width 90 height 13
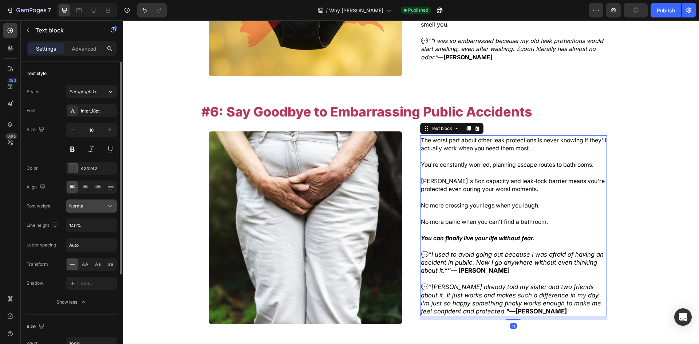
click at [91, 204] on div "Normal" at bounding box center [87, 206] width 37 height 7
click at [90, 214] on div "Normal Bold" at bounding box center [83, 230] width 65 height 33
click at [91, 110] on div "Inter_18pt" at bounding box center [98, 111] width 34 height 7
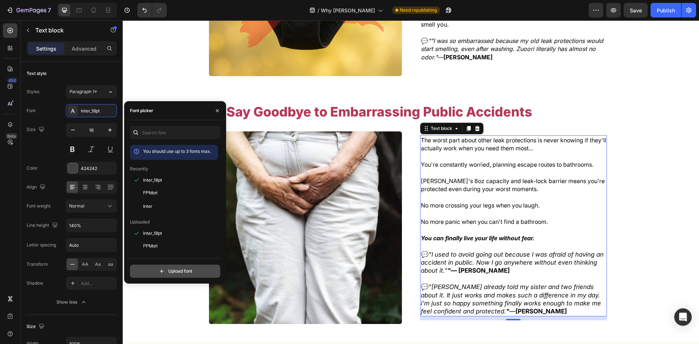
click at [157, 270] on input "file" at bounding box center [191, 271] width 182 height 12
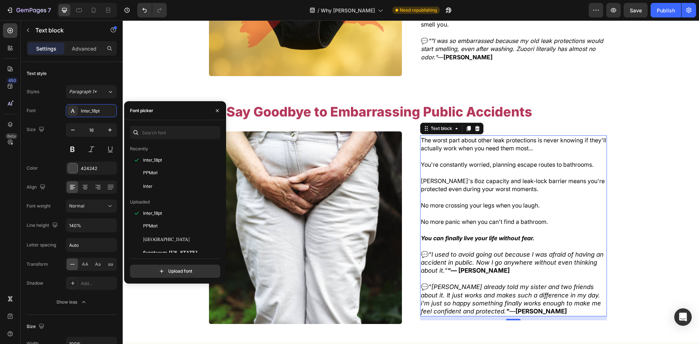
scroll to position [36, 0]
click at [585, 209] on p at bounding box center [513, 213] width 185 height 8
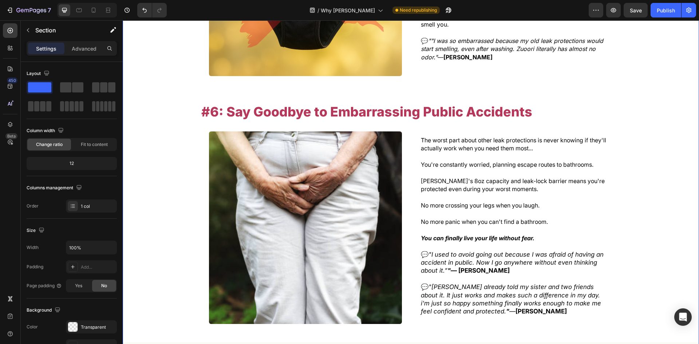
click at [541, 168] on p "[PERSON_NAME]'s 8oz capacity and leak-lock barrier means you're protected even …" at bounding box center [513, 180] width 185 height 24
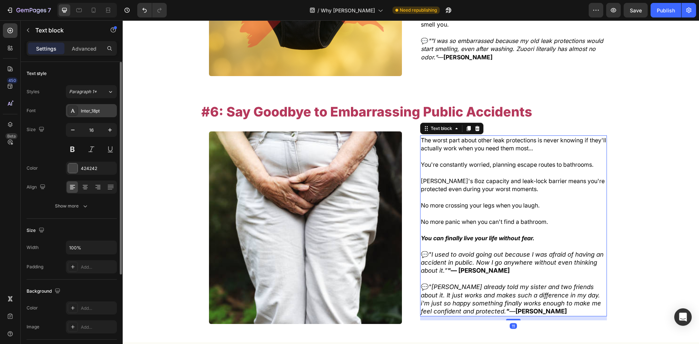
click at [90, 111] on div "Inter_18pt" at bounding box center [98, 111] width 34 height 7
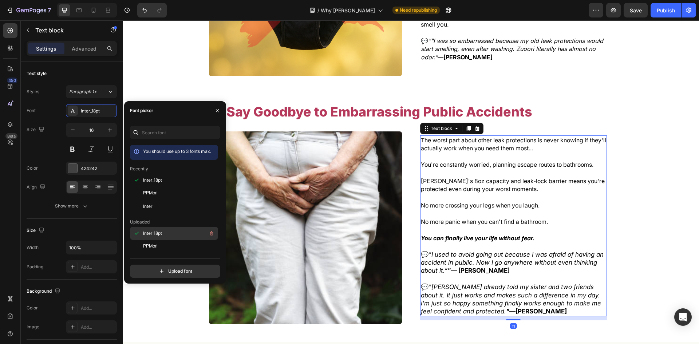
click at [167, 230] on div "Inter_18pt" at bounding box center [179, 233] width 73 height 9
click at [159, 178] on span "Inter_18pt" at bounding box center [152, 180] width 19 height 7
click at [321, 190] on img at bounding box center [305, 227] width 192 height 192
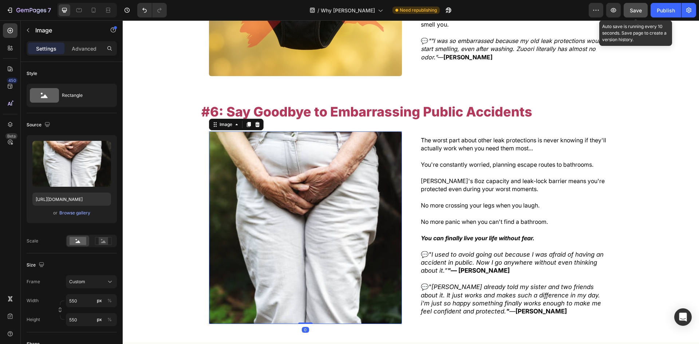
click at [639, 10] on span "Save" at bounding box center [635, 10] width 12 height 6
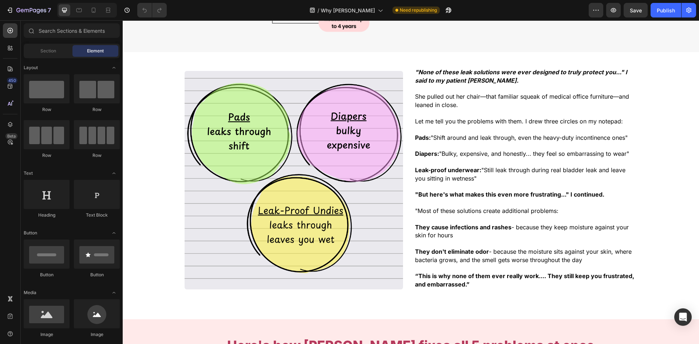
scroll to position [186, 0]
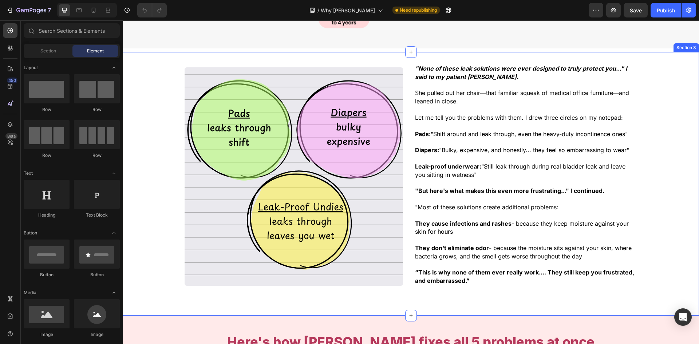
click at [548, 145] on p at bounding box center [524, 142] width 219 height 8
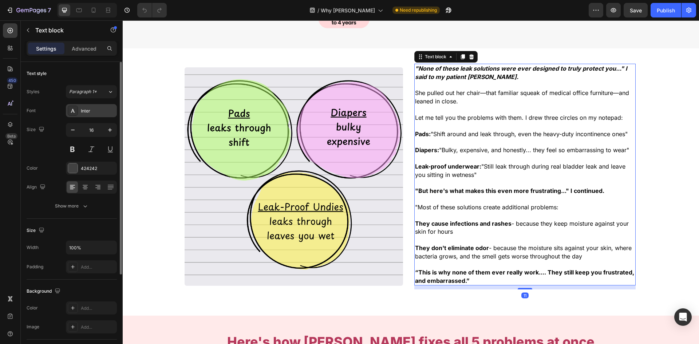
click at [88, 111] on div "Inter" at bounding box center [98, 111] width 34 height 7
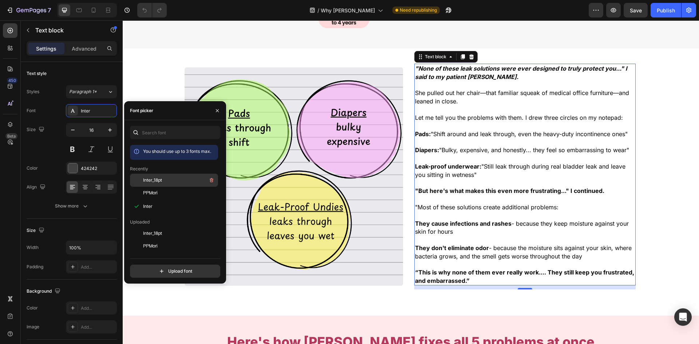
click at [160, 180] on span "Inter_18pt" at bounding box center [152, 180] width 19 height 7
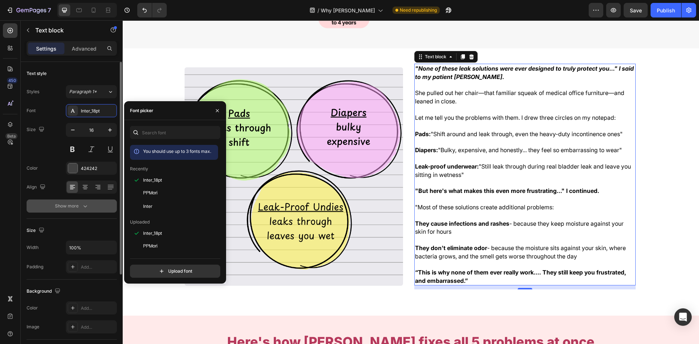
click at [87, 203] on icon "button" at bounding box center [84, 205] width 7 height 7
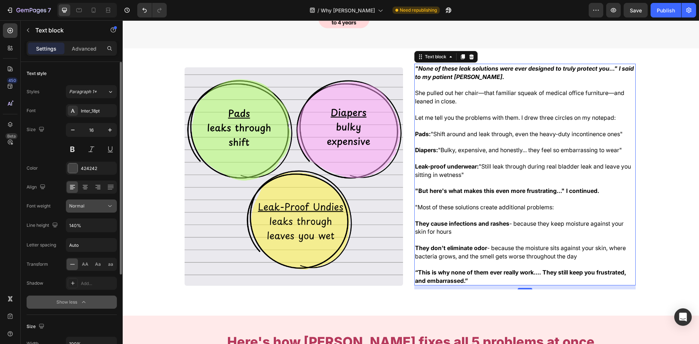
click at [102, 208] on div "Normal" at bounding box center [87, 206] width 37 height 7
click at [486, 281] on p "“This is why none of them ever really work.... They still keep you frustrated, …" at bounding box center [524, 276] width 219 height 16
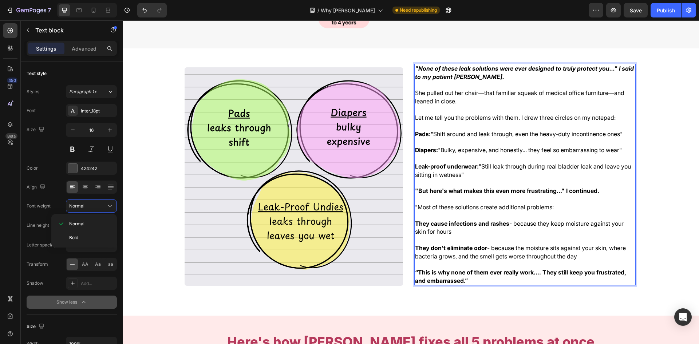
click at [486, 281] on p "“This is why none of them ever really work.... They still keep you frustrated, …" at bounding box center [524, 276] width 219 height 16
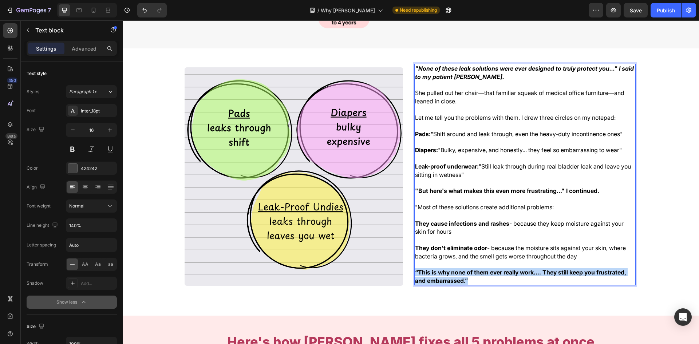
click at [486, 281] on p "“This is why none of them ever really work.... They still keep you frustrated, …" at bounding box center [524, 276] width 219 height 16
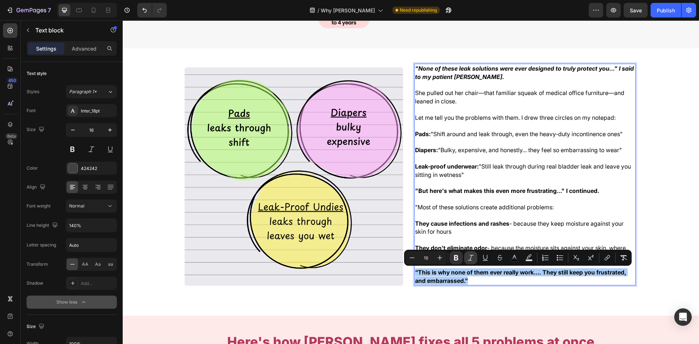
click at [469, 257] on icon "Editor contextual toolbar" at bounding box center [470, 257] width 7 height 7
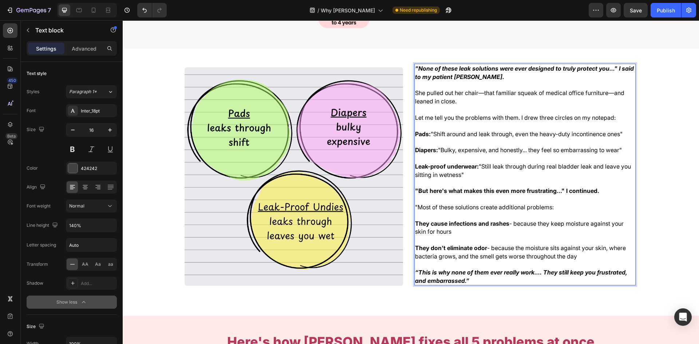
click at [445, 74] on strong ""None of these leak solutions were ever designed to truly protect you..." I sai…" at bounding box center [524, 72] width 219 height 15
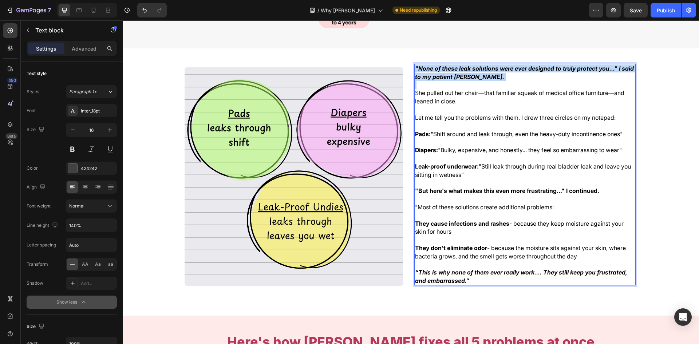
click at [445, 74] on strong ""None of these leak solutions were ever designed to truly protect you..." I sai…" at bounding box center [524, 72] width 219 height 15
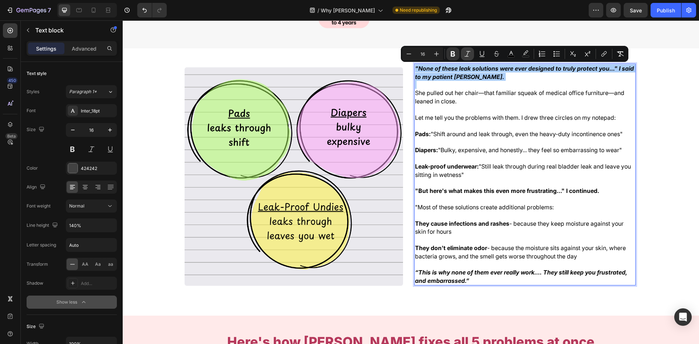
click at [462, 49] on button "Italic" at bounding box center [467, 53] width 13 height 13
click at [464, 52] on icon "Editor contextual toolbar" at bounding box center [467, 53] width 7 height 7
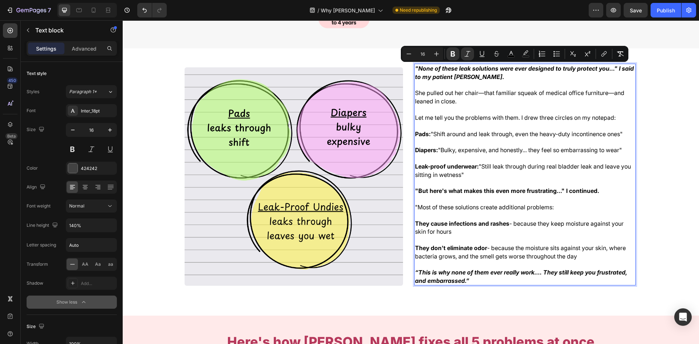
click at [470, 108] on p "Rich Text Editor. Editing area: main" at bounding box center [524, 109] width 219 height 8
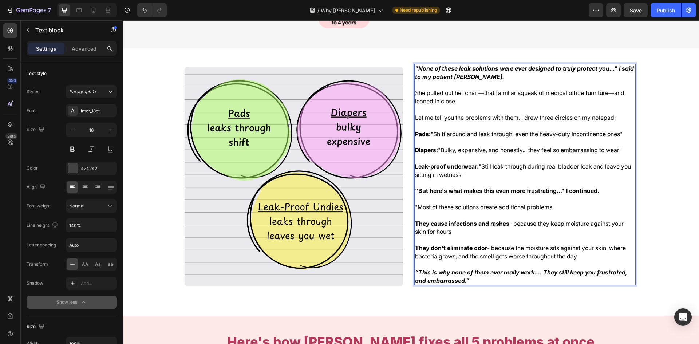
click at [470, 128] on p "Rich Text Editor. Editing area: main" at bounding box center [524, 126] width 219 height 8
click at [470, 132] on span "Pads: "Shift around and leak through, even the heavy-duty incontinence ones"" at bounding box center [518, 133] width 207 height 7
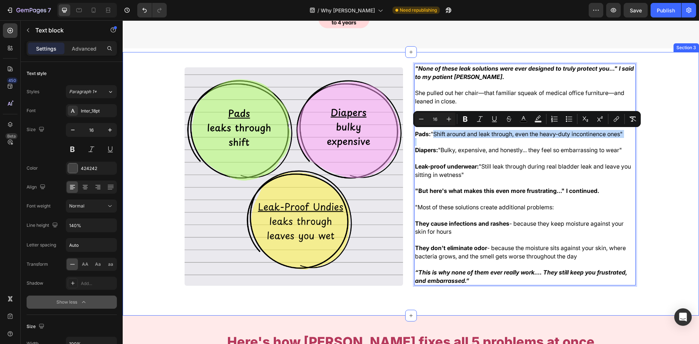
drag, startPoint x: 430, startPoint y: 132, endPoint x: 634, endPoint y: 137, distance: 204.2
click at [640, 142] on div ""None of these leak solutions were ever designed to truly protect you..." I sai…" at bounding box center [411, 184] width 576 height 240
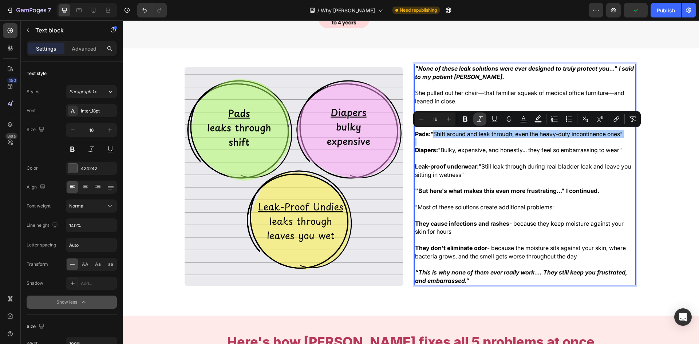
click at [485, 119] on button "Italic" at bounding box center [479, 118] width 13 height 13
drag, startPoint x: 462, startPoint y: 143, endPoint x: 453, endPoint y: 148, distance: 10.8
click at [461, 143] on p "Rich Text Editor. Editing area: main" at bounding box center [524, 142] width 219 height 8
click at [440, 151] on span "Diapers: "Bulky, expensive, and honestly... they feel so embarrassing to wear"" at bounding box center [518, 149] width 207 height 7
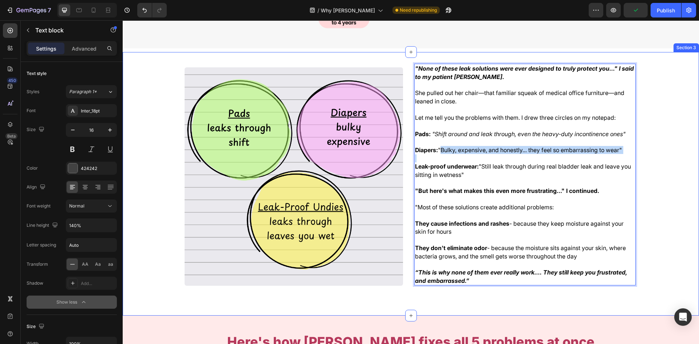
drag, startPoint x: 439, startPoint y: 150, endPoint x: 573, endPoint y: 144, distance: 134.4
click at [684, 160] on div ""None of these leak solutions were ever designed to truly protect you..." I sai…" at bounding box center [411, 184] width 576 height 240
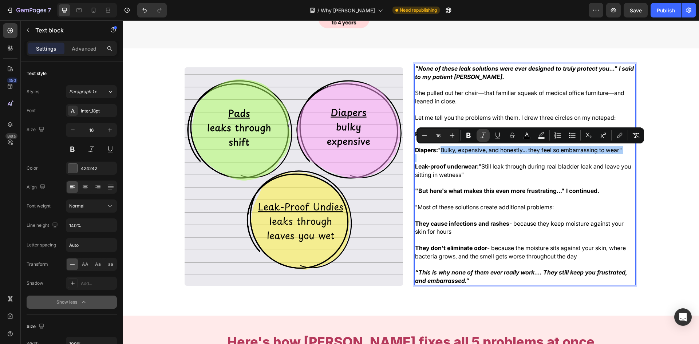
click at [481, 135] on icon "Editor contextual toolbar" at bounding box center [482, 135] width 7 height 7
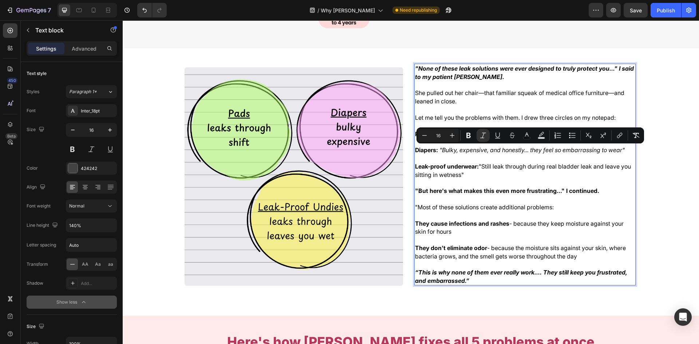
click at [488, 171] on p "Leak-proof underwear: "Still leak through during real bladder leak and leave yo…" at bounding box center [524, 170] width 219 height 16
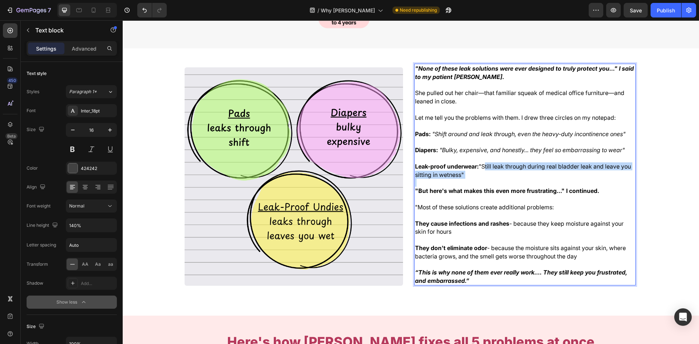
drag, startPoint x: 479, startPoint y: 165, endPoint x: 512, endPoint y: 178, distance: 34.7
click at [521, 184] on div ""None of these leak solutions were ever designed to truly protect you..." I sai…" at bounding box center [524, 175] width 221 height 222
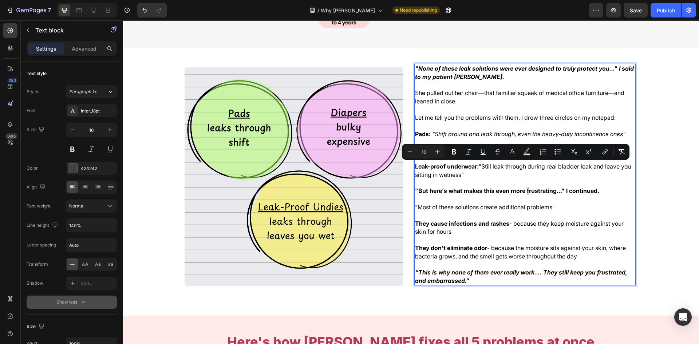
drag, startPoint x: 523, startPoint y: 192, endPoint x: 516, endPoint y: 187, distance: 9.4
click at [522, 191] on strong ""But here's what makes this even more frustrating..." I continued." at bounding box center [507, 190] width 184 height 7
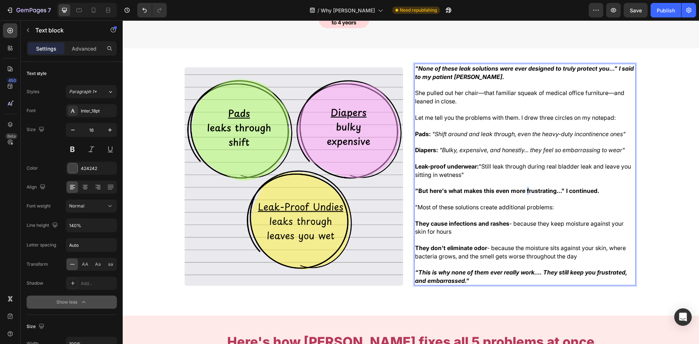
drag, startPoint x: 478, startPoint y: 163, endPoint x: 500, endPoint y: 177, distance: 26.0
click at [501, 177] on p "Leak-proof underwear: "Still leak through during real bladder leak and leave yo…" at bounding box center [524, 170] width 219 height 16
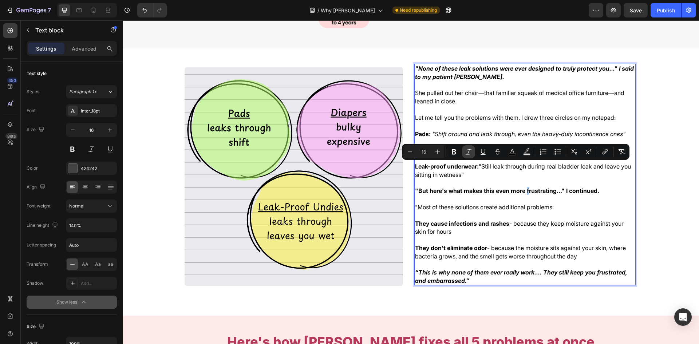
click at [465, 154] on icon "Editor contextual toolbar" at bounding box center [468, 151] width 7 height 7
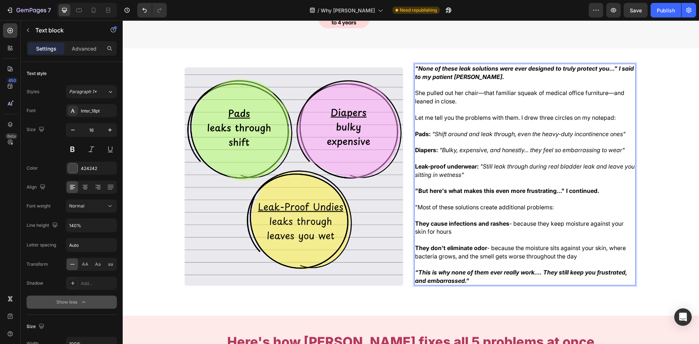
click at [493, 185] on p "Rich Text Editor. Editing area: main" at bounding box center [524, 183] width 219 height 8
click at [507, 195] on p ""But here's what makes this even more frustrating..." I continued." at bounding box center [524, 191] width 219 height 8
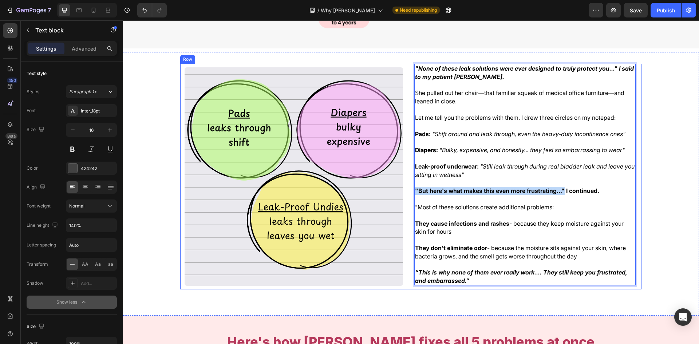
drag, startPoint x: 561, startPoint y: 190, endPoint x: 424, endPoint y: 189, distance: 136.4
click at [406, 188] on div ""None of these leak solutions were ever designed to truly protect you..." I sai…" at bounding box center [410, 177] width 461 height 226
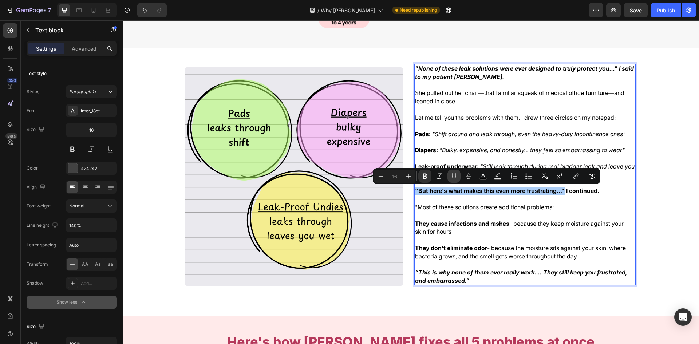
click at [442, 174] on icon "Editor contextual toolbar" at bounding box center [439, 175] width 7 height 7
click at [482, 206] on span ""Most of these solutions create additional problems:" at bounding box center [484, 206] width 139 height 7
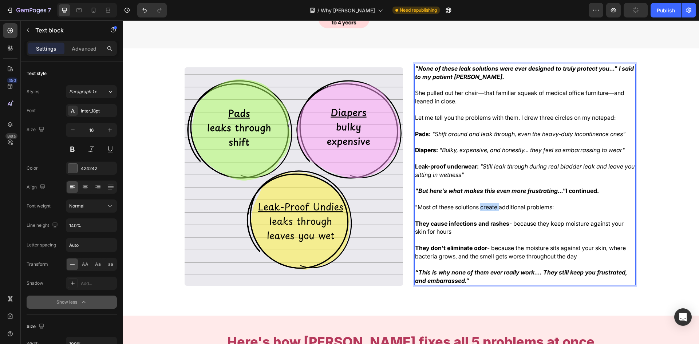
click at [482, 206] on span ""Most of these solutions create additional problems:" at bounding box center [484, 206] width 139 height 7
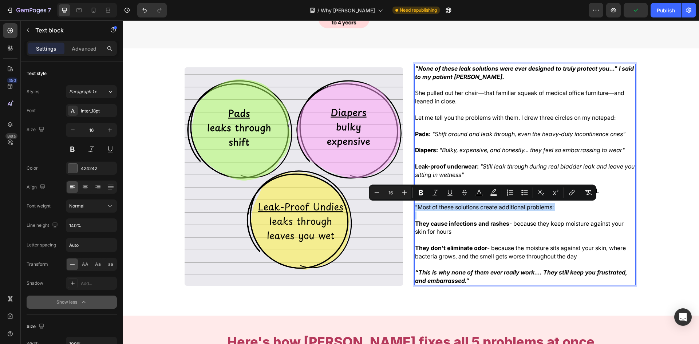
click at [478, 218] on p "Rich Text Editor. Editing area: main" at bounding box center [524, 215] width 219 height 8
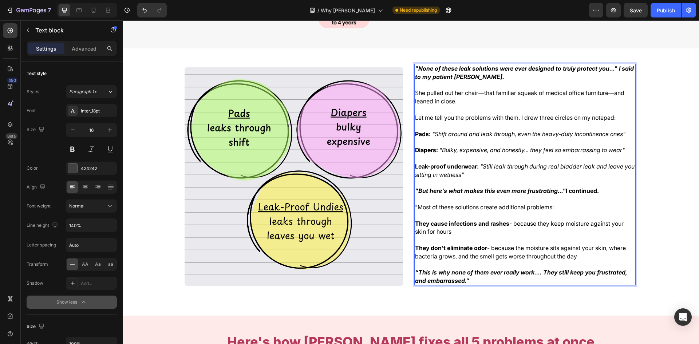
click at [417, 207] on span ""Most of these solutions create additional problems:" at bounding box center [484, 206] width 139 height 7
click at [568, 208] on p ""Most of these solutions create additional problems:" at bounding box center [524, 207] width 219 height 8
click at [577, 257] on p "They don't eliminate odor - because the moisture sits against your skin, where …" at bounding box center [524, 252] width 219 height 16
drag, startPoint x: 584, startPoint y: 256, endPoint x: 416, endPoint y: 207, distance: 175.4
click at [416, 207] on div ""None of these leak solutions were ever designed to truly protect you..." I sai…" at bounding box center [524, 175] width 221 height 222
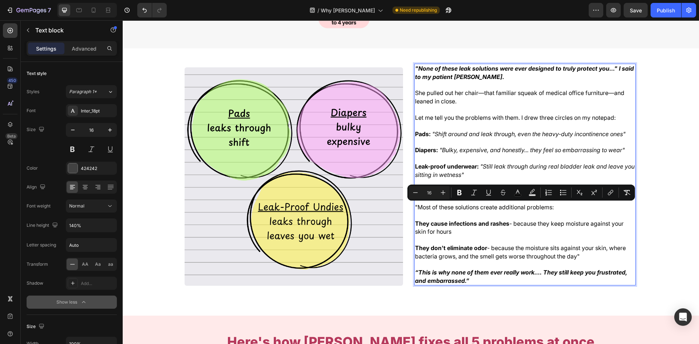
click at [448, 240] on p "Rich Text Editor. Editing area: main" at bounding box center [524, 240] width 219 height 8
click at [469, 258] on span "They don't eliminate odor - because the moisture sits against your skin, where …" at bounding box center [520, 251] width 211 height 15
click at [579, 260] on p "Rich Text Editor. Editing area: main" at bounding box center [524, 264] width 219 height 8
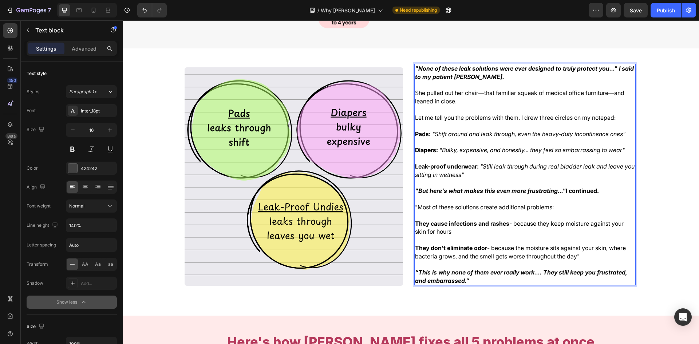
drag, startPoint x: 579, startPoint y: 257, endPoint x: 413, endPoint y: 217, distance: 170.5
click at [414, 217] on div ""None of these leak solutions were ever designed to truly protect you..." I sai…" at bounding box center [524, 175] width 221 height 222
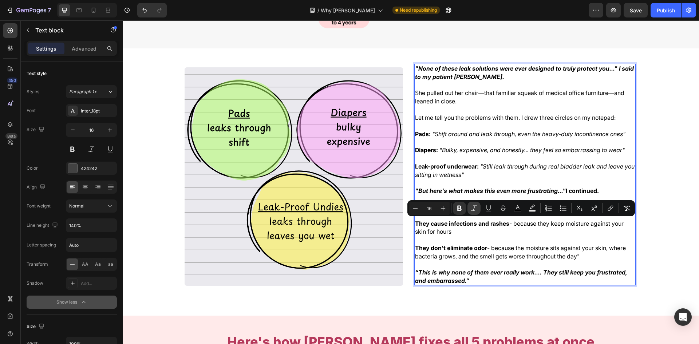
click at [474, 206] on icon "Editor contextual toolbar" at bounding box center [473, 207] width 7 height 7
click at [572, 237] on p "Rich Text Editor. Editing area: main" at bounding box center [524, 240] width 219 height 8
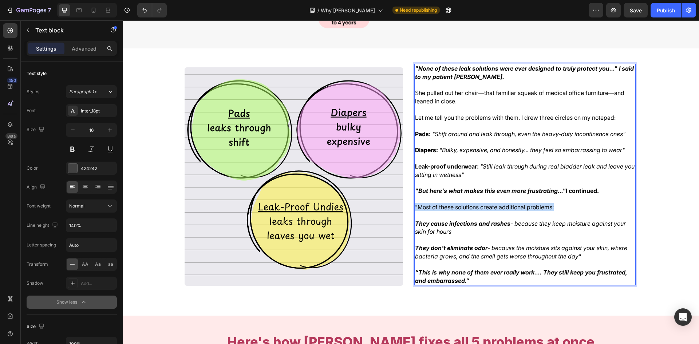
drag, startPoint x: 548, startPoint y: 207, endPoint x: 397, endPoint y: 204, distance: 151.7
click at [396, 204] on div ""None of these leak solutions were ever designed to truly protect you..." I sai…" at bounding box center [410, 177] width 461 height 226
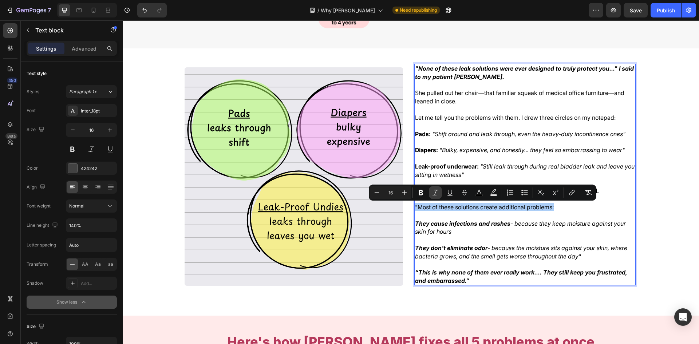
click at [436, 191] on icon "Editor contextual toolbar" at bounding box center [435, 192] width 6 height 5
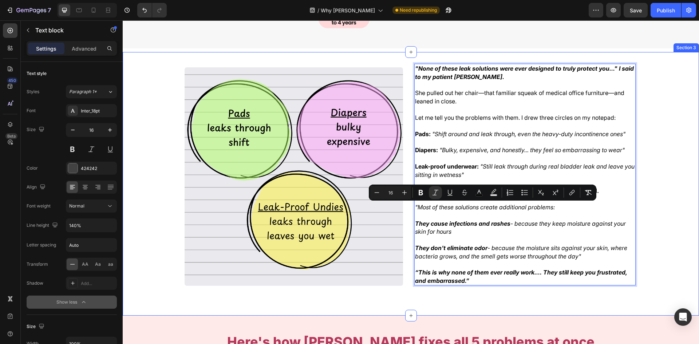
click at [679, 236] on div ""None of these leak solutions were ever designed to truly protect you..." I sai…" at bounding box center [411, 184] width 576 height 240
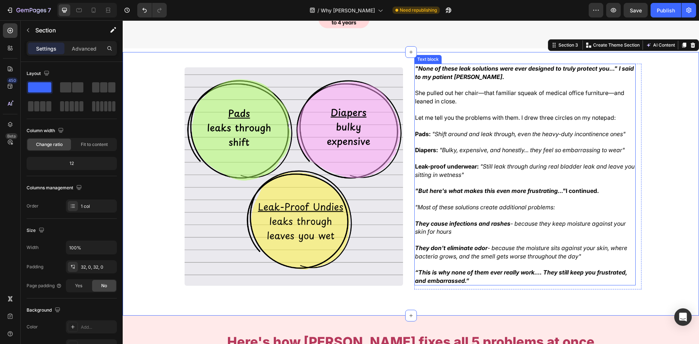
click at [585, 236] on p "Rich Text Editor. Editing area: main" at bounding box center [524, 240] width 219 height 8
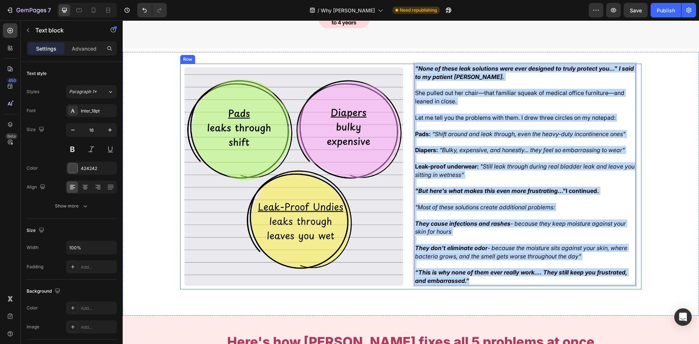
drag, startPoint x: 484, startPoint y: 279, endPoint x: 375, endPoint y: 68, distance: 237.4
click at [373, 68] on div ""None of these leak solutions were ever designed to truly protect you..." I sai…" at bounding box center [410, 177] width 461 height 226
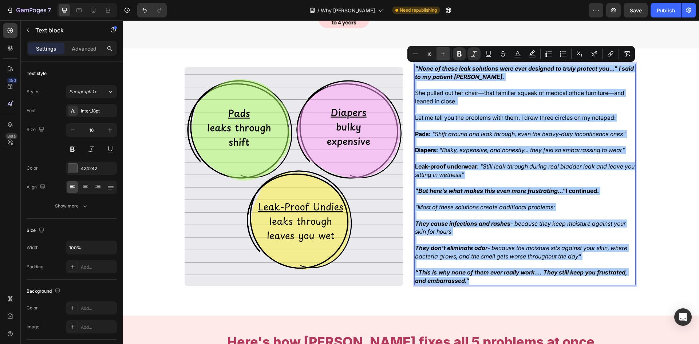
click at [446, 55] on icon "Editor contextual toolbar" at bounding box center [442, 53] width 7 height 7
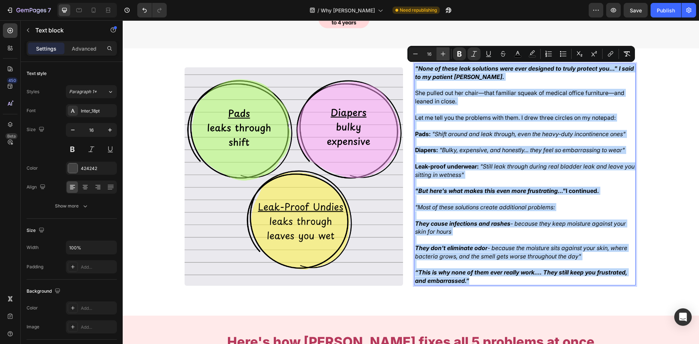
type input "17"
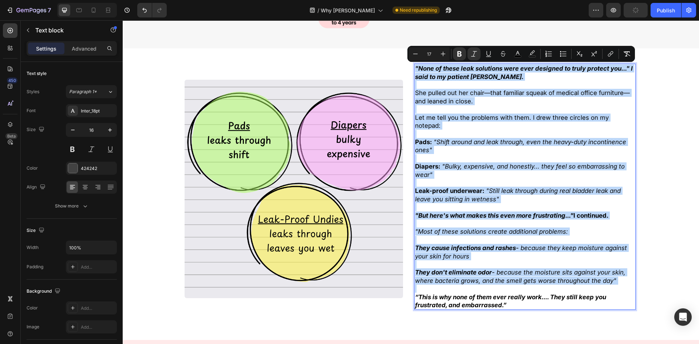
click at [654, 159] on div ""None of these leak solutions were ever designed to truly protect you..." I sai…" at bounding box center [411, 196] width 576 height 265
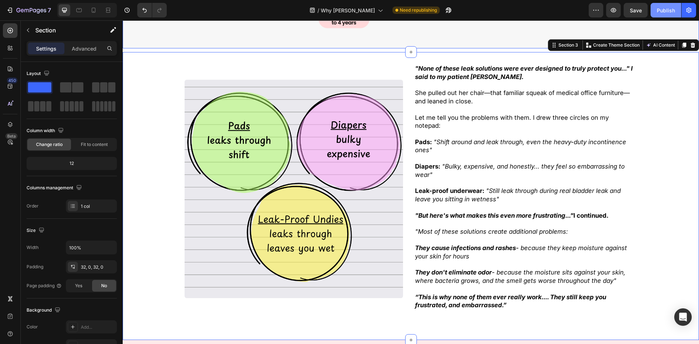
click at [659, 7] on div "Publish" at bounding box center [665, 11] width 18 height 8
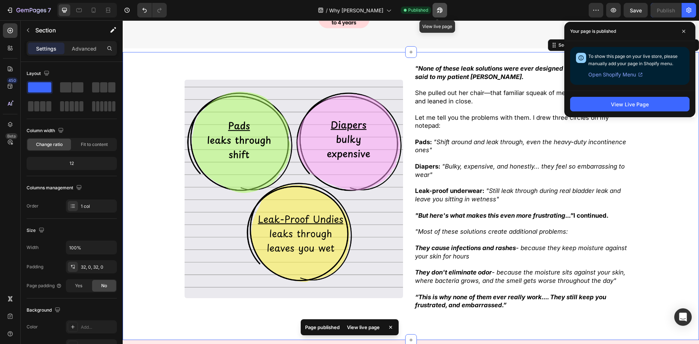
click at [437, 11] on icon "button" at bounding box center [439, 10] width 7 height 7
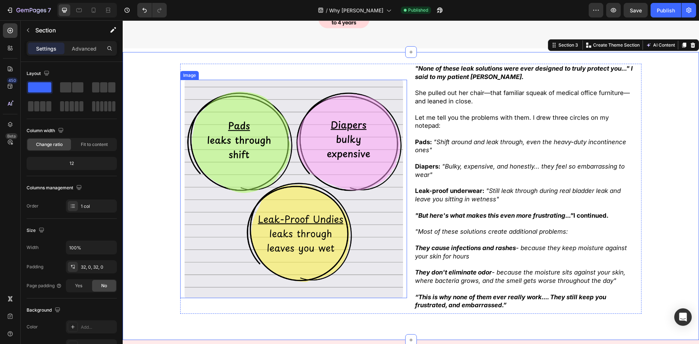
click at [454, 138] on icon ""Shift around and leak through, even the heavy-duty incontinence ones"" at bounding box center [520, 145] width 211 height 15
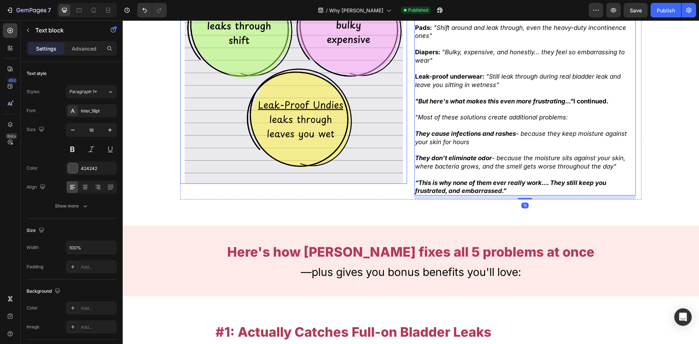
scroll to position [477, 0]
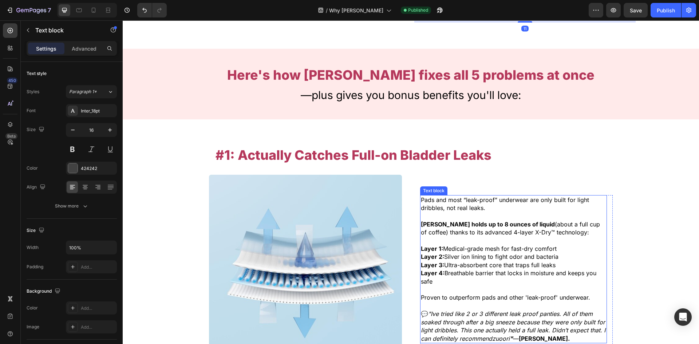
click at [473, 196] on span "Pads and most “leak-proof” underwear are only built for light dribbles, not rea…" at bounding box center [505, 203] width 168 height 15
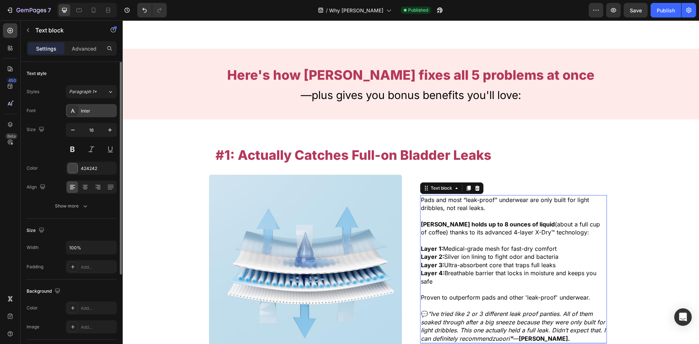
click at [88, 108] on div "Inter" at bounding box center [98, 111] width 34 height 7
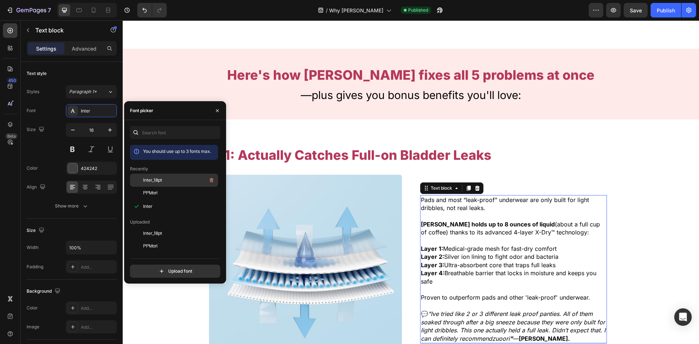
click at [169, 179] on div "Inter_18pt" at bounding box center [179, 180] width 73 height 9
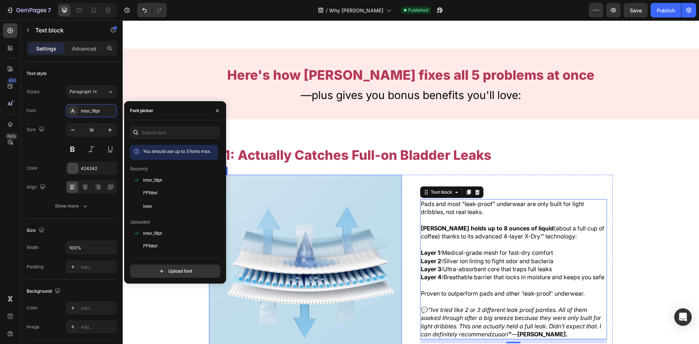
click at [464, 273] on p "Layer 4: Breathable barrier that locks in moisture and keeps you safe" at bounding box center [513, 277] width 185 height 8
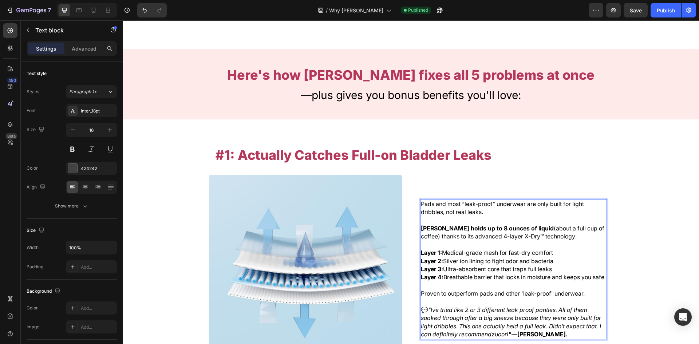
drag, startPoint x: 520, startPoint y: 295, endPoint x: 525, endPoint y: 300, distance: 6.7
click at [521, 298] on p "Rich Text Editor. Editing area: main" at bounding box center [513, 302] width 185 height 8
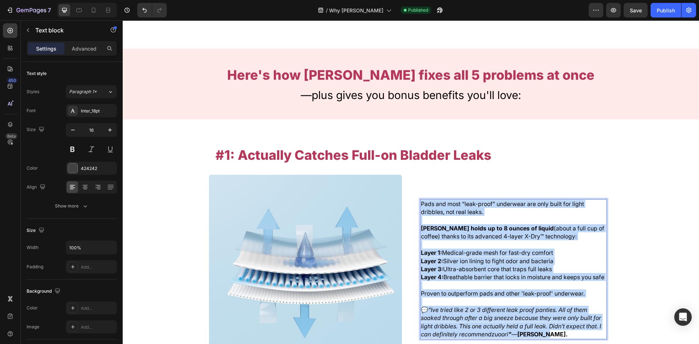
drag, startPoint x: 550, startPoint y: 328, endPoint x: 391, endPoint y: 174, distance: 221.5
click at [391, 175] on div "Pads and most “leak-proof” underwear are only built for light dribbles, not rea…" at bounding box center [410, 271] width 403 height 192
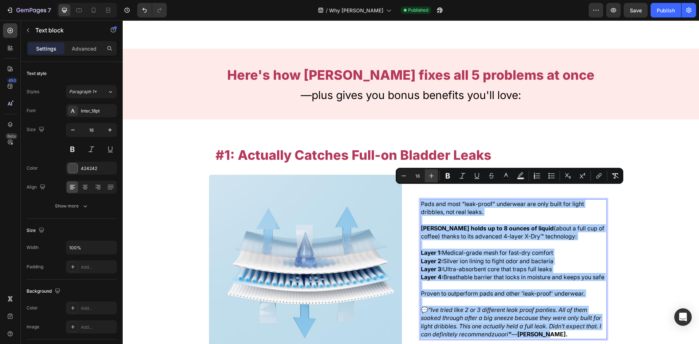
click at [426, 172] on button "Plus" at bounding box center [431, 175] width 13 height 13
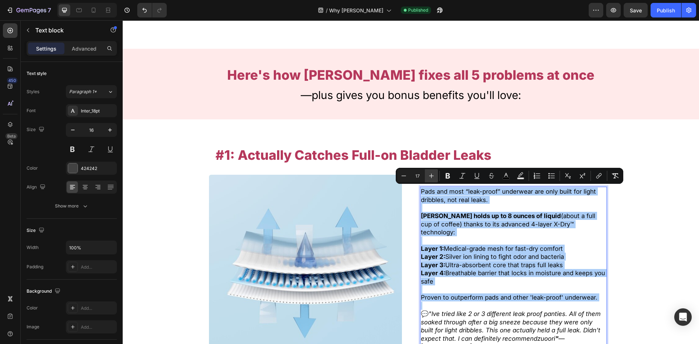
click at [426, 172] on button "Plus" at bounding box center [431, 175] width 13 height 13
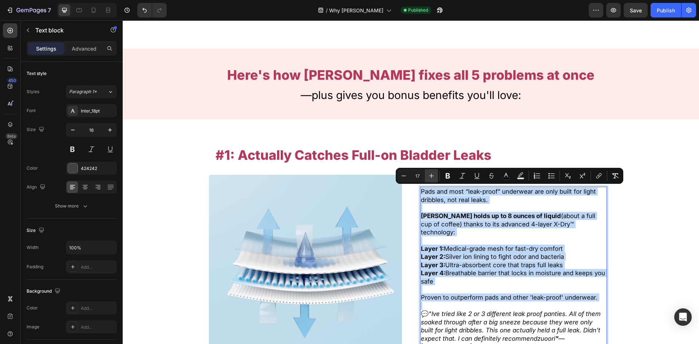
type input "18"
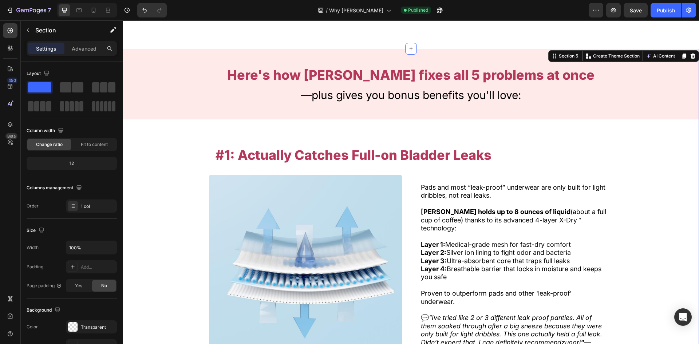
click at [500, 240] on span "Layer 1: Medical-grade mesh for fast-dry comfort" at bounding box center [496, 244] width 150 height 8
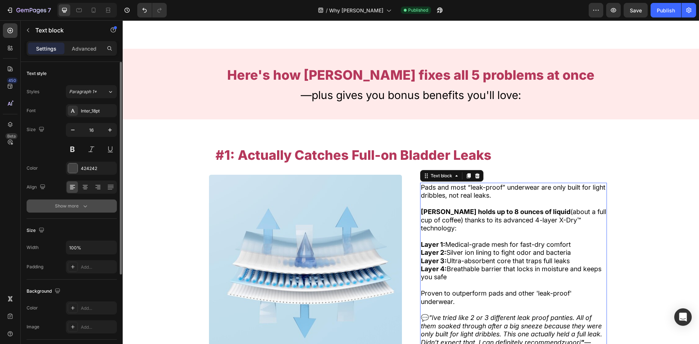
click at [81, 200] on button "Show more" at bounding box center [72, 205] width 90 height 13
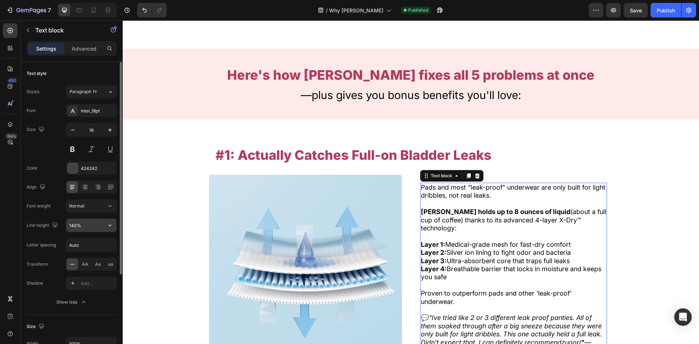
click at [89, 224] on input "140%" at bounding box center [91, 225] width 50 height 13
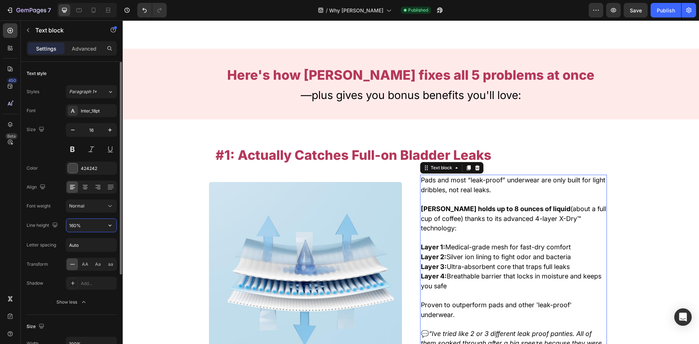
click at [92, 231] on input "160%" at bounding box center [91, 225] width 50 height 13
type input "160%"
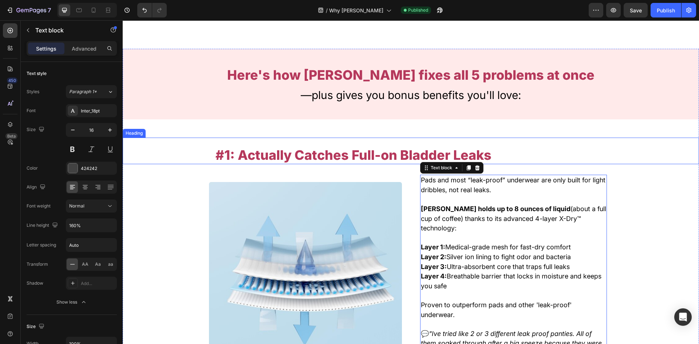
click at [553, 101] on div "Here's how Zuoori fixes all 5 problems at once Heading —plus gives you bonus be…" at bounding box center [410, 84] width 403 height 71
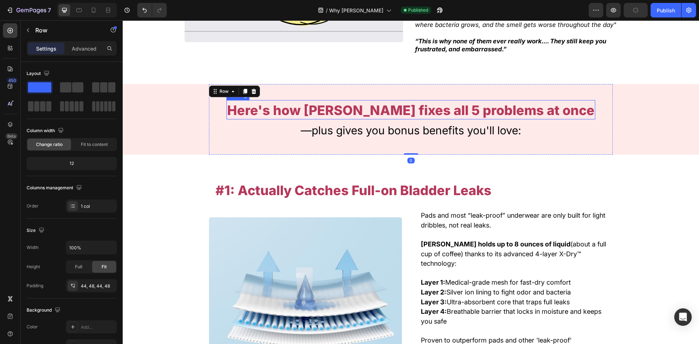
scroll to position [258, 0]
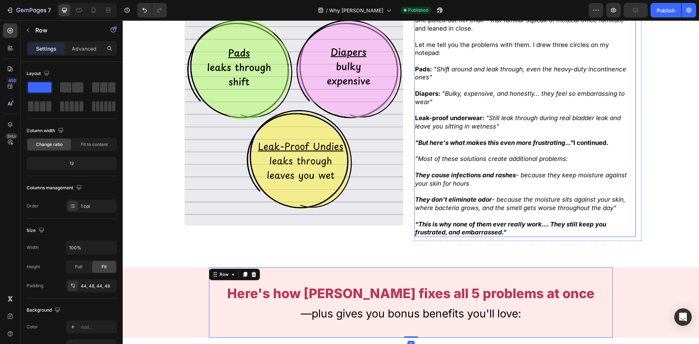
click at [506, 171] on p "They cause infections and rashes - because they keep moisture against your skin…" at bounding box center [524, 179] width 219 height 16
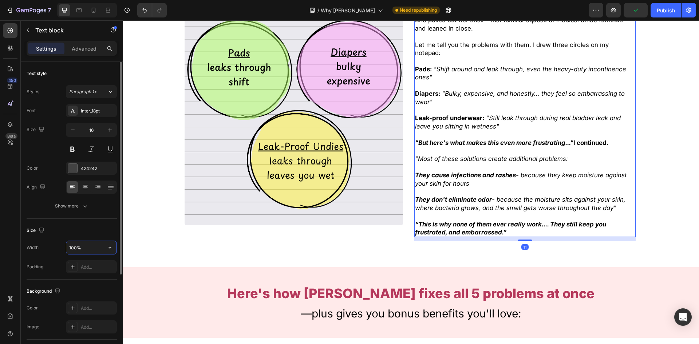
click at [96, 251] on input "100%" at bounding box center [91, 247] width 50 height 13
drag, startPoint x: 95, startPoint y: 196, endPoint x: 95, endPoint y: 202, distance: 6.5
click at [95, 197] on div "Font Inter_18pt Size 16 Color 424242 Align Show more" at bounding box center [72, 158] width 90 height 108
click at [95, 202] on button "Show more" at bounding box center [72, 205] width 90 height 13
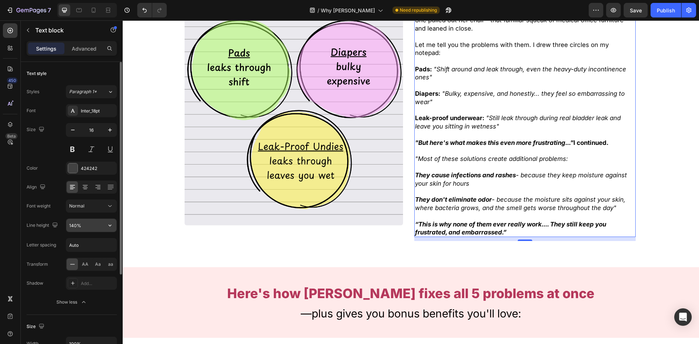
click at [99, 225] on input "140%" at bounding box center [91, 225] width 50 height 13
paste input "6"
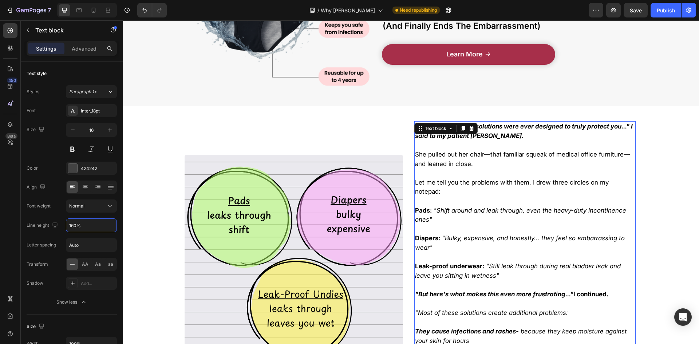
scroll to position [117, 0]
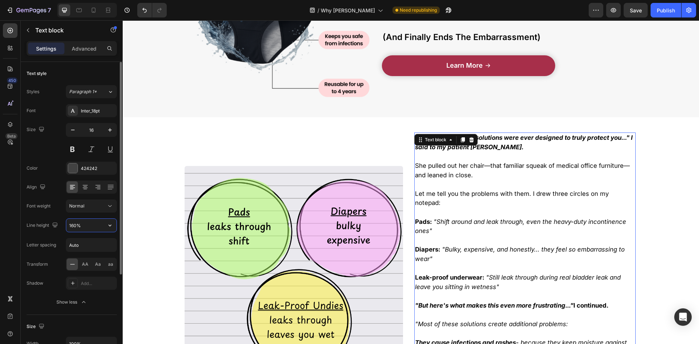
click at [80, 221] on input "160%" at bounding box center [91, 225] width 50 height 13
click at [79, 221] on input "160%" at bounding box center [91, 225] width 50 height 13
click at [79, 224] on input "160%" at bounding box center [91, 225] width 50 height 13
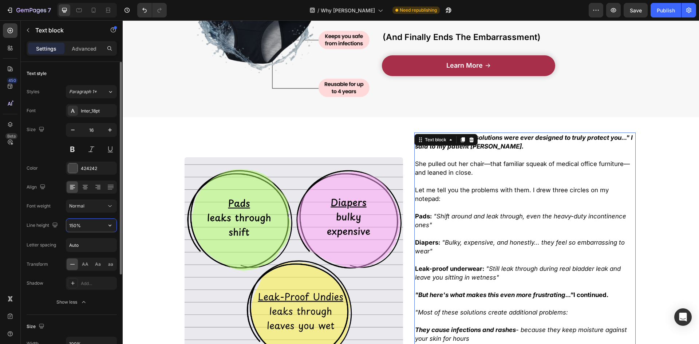
click at [94, 228] on input "150%" at bounding box center [91, 225] width 50 height 13
click at [92, 227] on input "150%" at bounding box center [91, 225] width 50 height 13
click at [92, 230] on input "150%" at bounding box center [91, 225] width 50 height 13
click at [89, 227] on input "150%" at bounding box center [91, 225] width 50 height 13
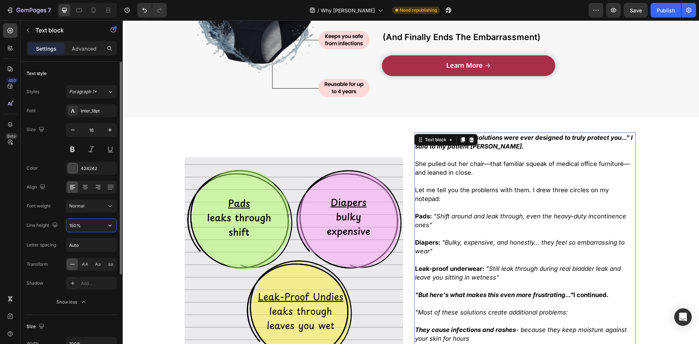
click at [89, 227] on input "150%" at bounding box center [91, 225] width 50 height 13
type input "150%"
click at [498, 212] on p "Pads: "Shift around and leak through, even the heavy-duty incontinence ones"" at bounding box center [524, 220] width 219 height 17
click at [436, 159] on p "Rich Text Editor. Editing area: main" at bounding box center [524, 155] width 219 height 9
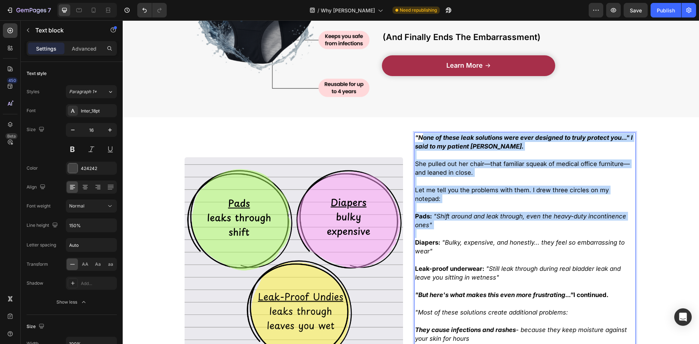
drag, startPoint x: 420, startPoint y: 146, endPoint x: 486, endPoint y: 227, distance: 104.7
click at [486, 227] on div ""None of these leak solutions were ever designed to truly protect you..." I sai…" at bounding box center [524, 263] width 221 height 263
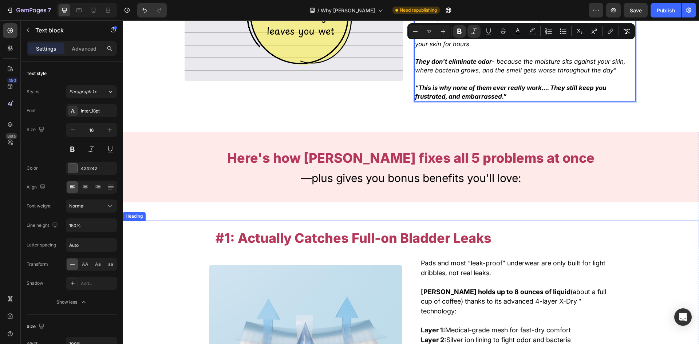
scroll to position [553, 0]
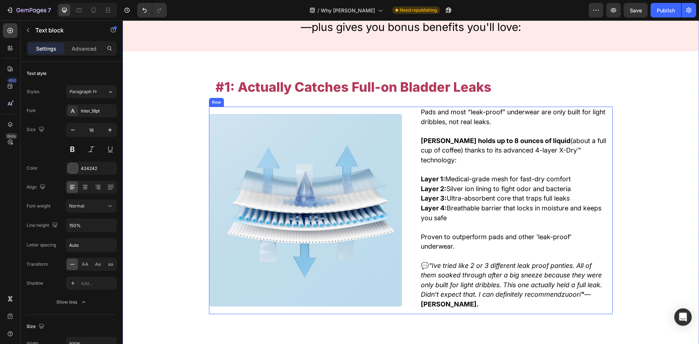
click at [472, 194] on span "Layer 3: Ultra-absorbent core that traps full leaks" at bounding box center [495, 198] width 149 height 8
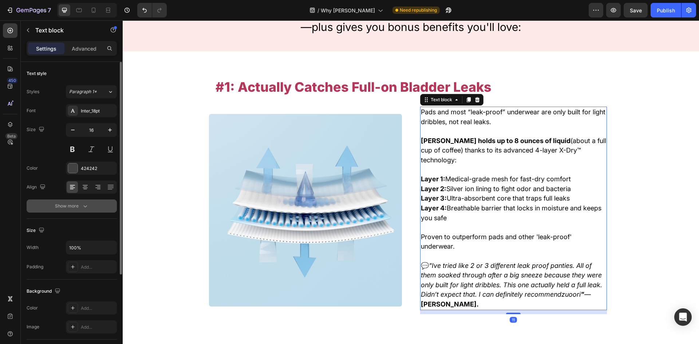
click at [94, 207] on button "Show more" at bounding box center [72, 205] width 90 height 13
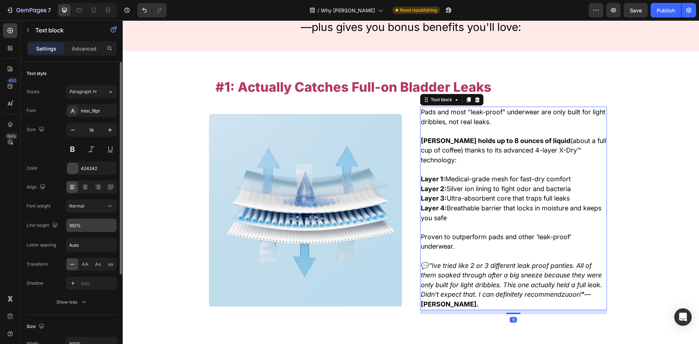
drag, startPoint x: 91, startPoint y: 217, endPoint x: 93, endPoint y: 225, distance: 8.6
click at [91, 220] on div "Font Inter_18pt Size 16 Color 424242 Align Font weight Normal Line height 160% …" at bounding box center [72, 206] width 90 height 204
click at [93, 225] on input "160%" at bounding box center [91, 225] width 50 height 13
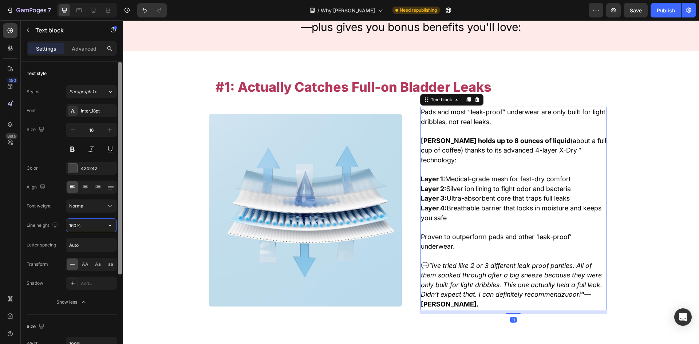
paste input "5"
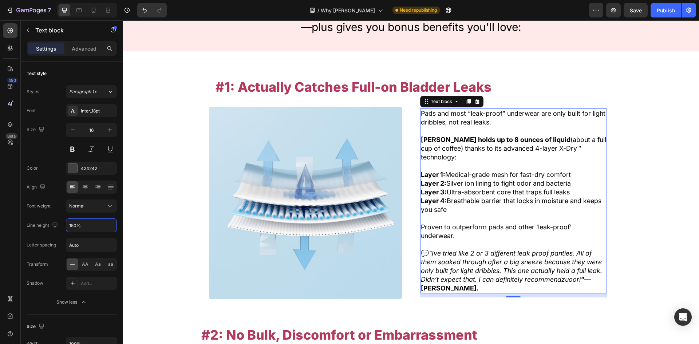
type input "150%"
click at [454, 223] on span "Proven to outperform pads and other 'leak-proof' underwear." at bounding box center [496, 231] width 151 height 16
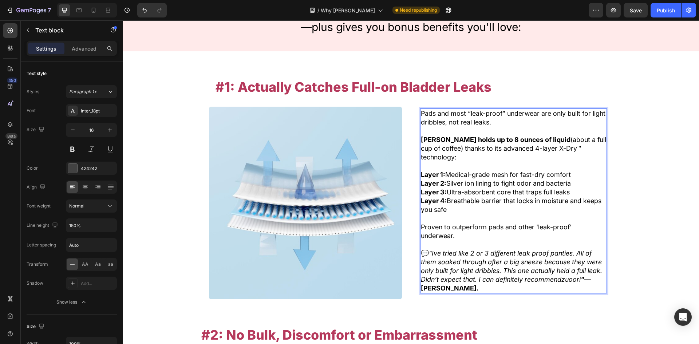
drag, startPoint x: 469, startPoint y: 276, endPoint x: 471, endPoint y: 282, distance: 6.0
click at [469, 276] on icon ""Ive tried like 2 or 3 different leak proof panties. All of them soaked through…" at bounding box center [511, 266] width 181 height 34
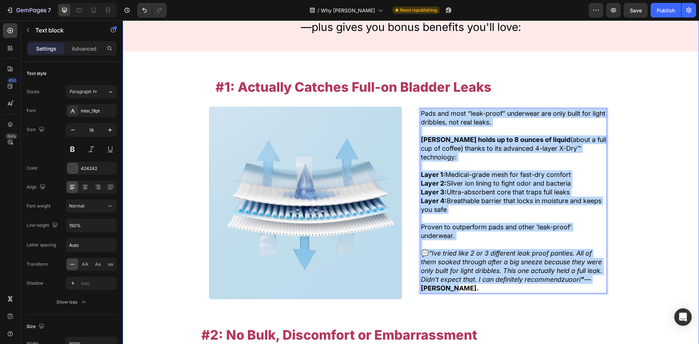
drag, startPoint x: 471, startPoint y: 282, endPoint x: 375, endPoint y: 102, distance: 203.4
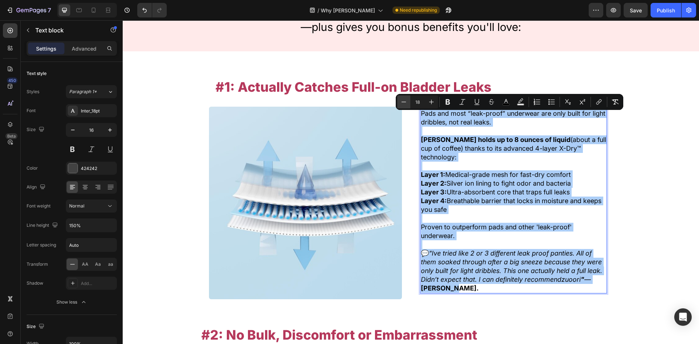
drag, startPoint x: 404, startPoint y: 102, endPoint x: 406, endPoint y: 107, distance: 5.9
click at [404, 102] on icon "Editor contextual toolbar" at bounding box center [403, 102] width 5 height 0
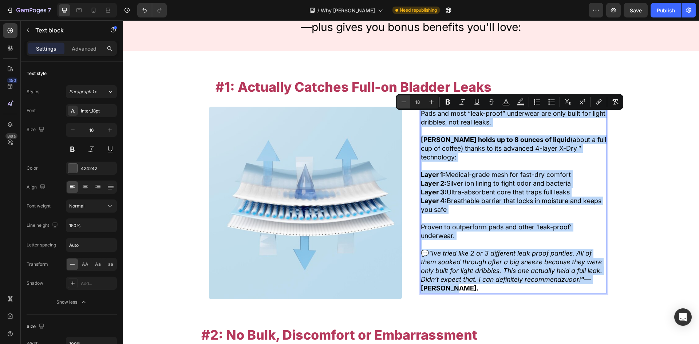
type input "17"
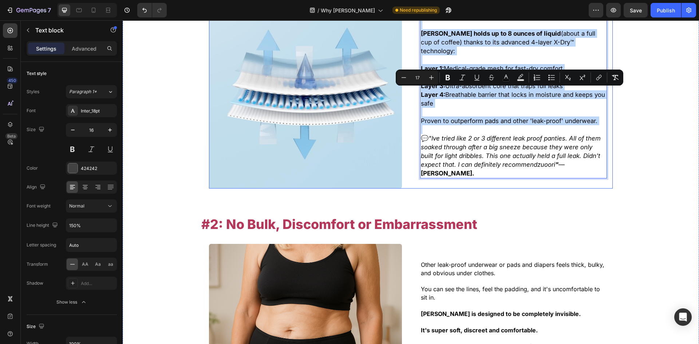
scroll to position [772, 0]
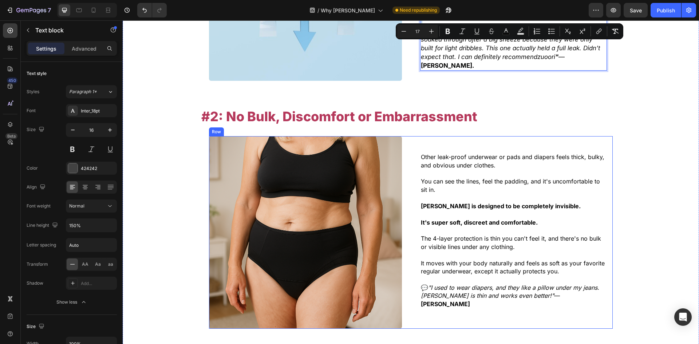
click at [458, 215] on p at bounding box center [513, 214] width 185 height 8
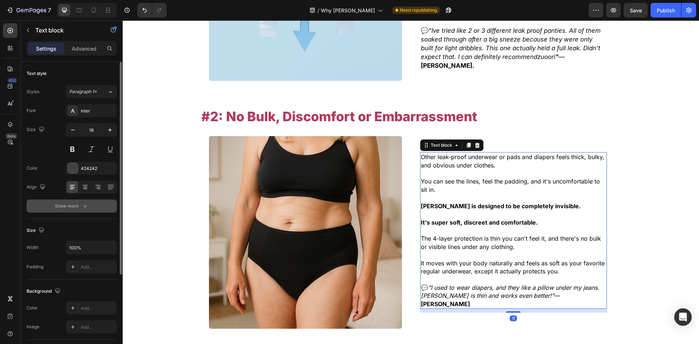
click at [78, 200] on button "Show more" at bounding box center [72, 205] width 90 height 13
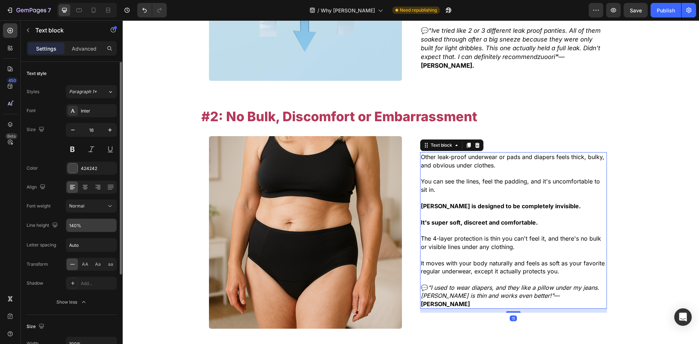
drag, startPoint x: 90, startPoint y: 218, endPoint x: 90, endPoint y: 222, distance: 4.4
click at [90, 219] on div "Font Inter Size 16 Color 424242 Align Font weight Normal Line height 140% Lette…" at bounding box center [72, 206] width 90 height 204
click at [90, 222] on input "140%" at bounding box center [91, 225] width 50 height 13
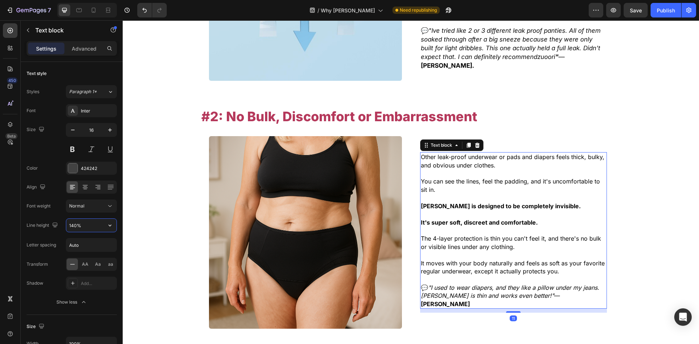
paste input "5"
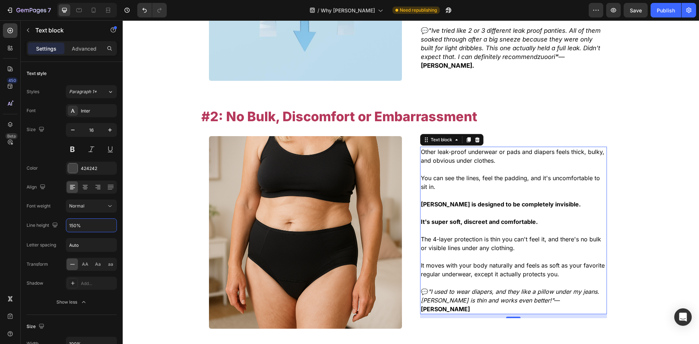
type input "150%"
drag, startPoint x: 504, startPoint y: 270, endPoint x: 562, endPoint y: 300, distance: 65.9
click at [504, 270] on span "It moves with your body naturally and feels as soft as your favorite regular un…" at bounding box center [513, 270] width 184 height 16
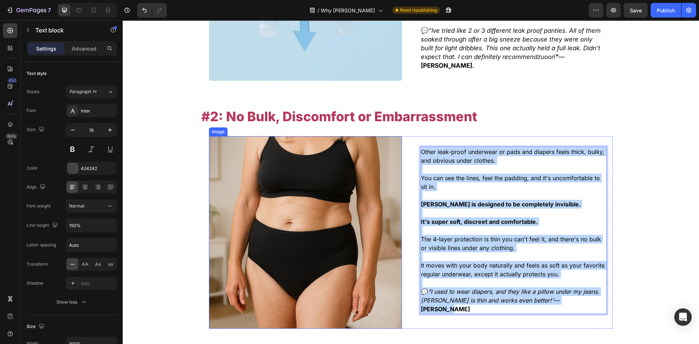
drag, startPoint x: 564, startPoint y: 300, endPoint x: 412, endPoint y: 141, distance: 220.0
click at [379, 144] on div "Other leak-proof underwear or pads and diapers feels thick, bulky, and obvious …" at bounding box center [410, 232] width 403 height 192
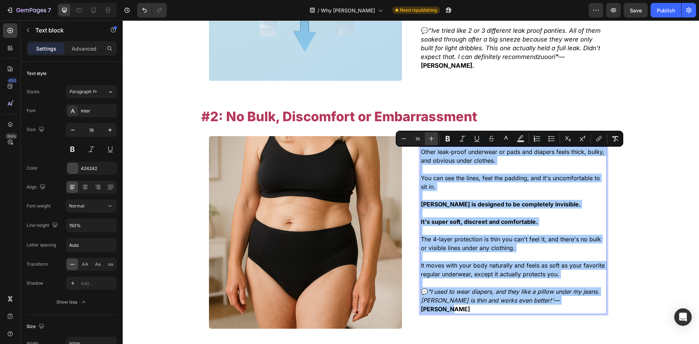
click at [426, 137] on button "Plus" at bounding box center [431, 138] width 13 height 13
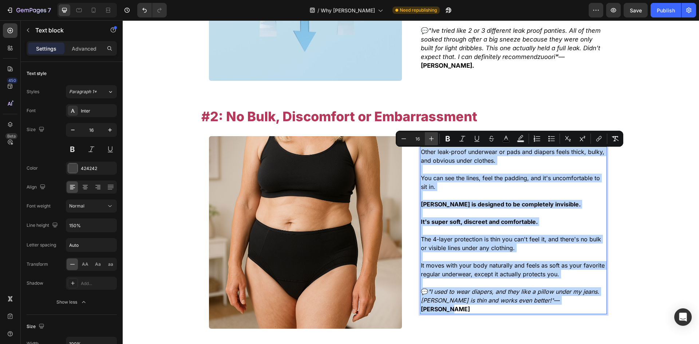
type input "17"
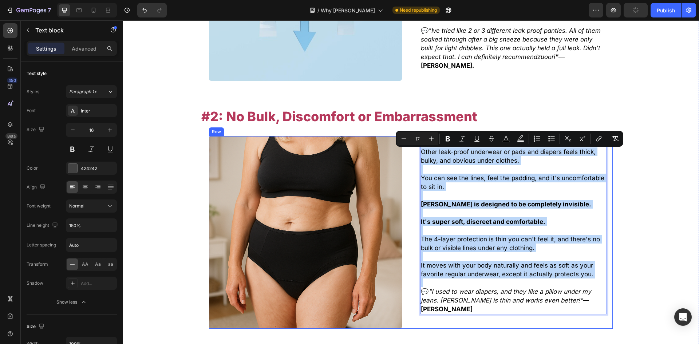
click at [363, 174] on img at bounding box center [305, 232] width 192 height 192
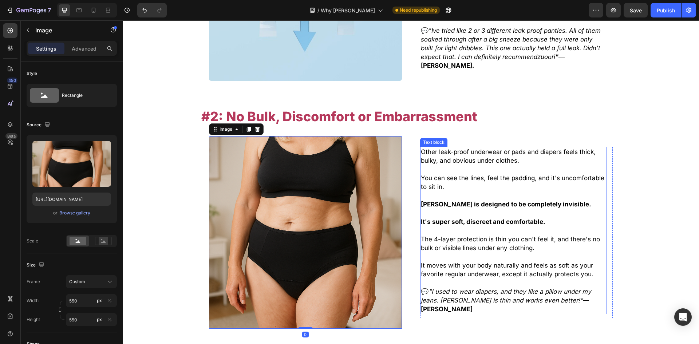
click at [443, 188] on p "You can see the lines, feel the padding, and it's uncomfortable to sit in." at bounding box center [513, 182] width 185 height 17
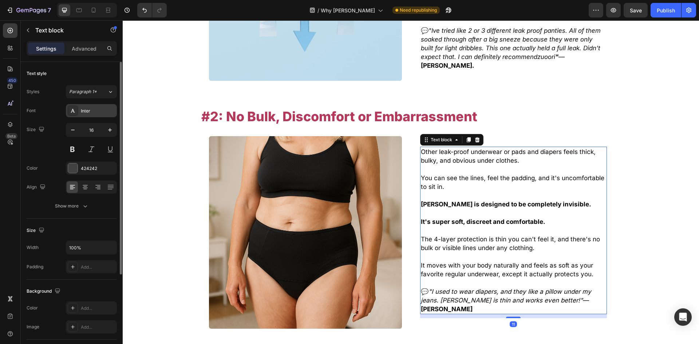
click at [86, 110] on div "Inter" at bounding box center [98, 111] width 34 height 7
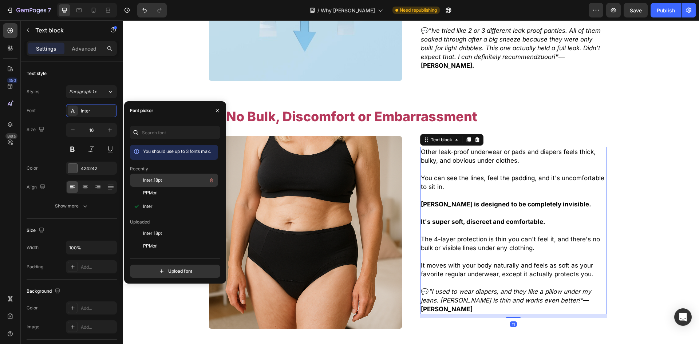
click at [156, 177] on span "Inter_18pt" at bounding box center [152, 180] width 19 height 7
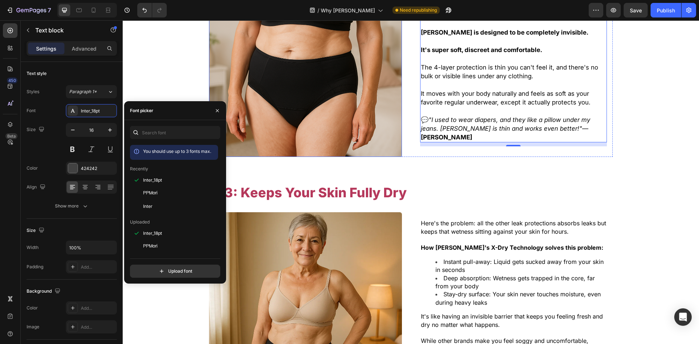
scroll to position [954, 0]
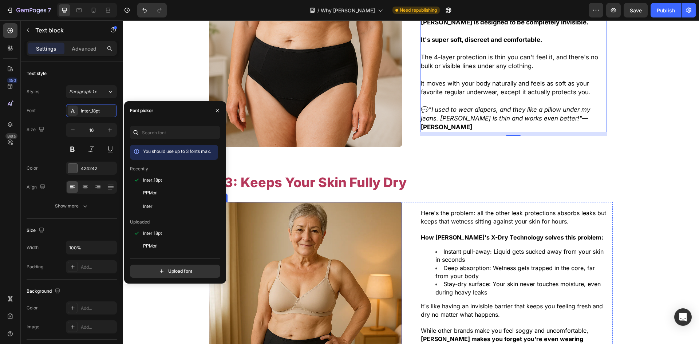
click at [454, 224] on span "Here's the problem: all the other leak protections absorbs leaks but keeps that…" at bounding box center [513, 216] width 185 height 15
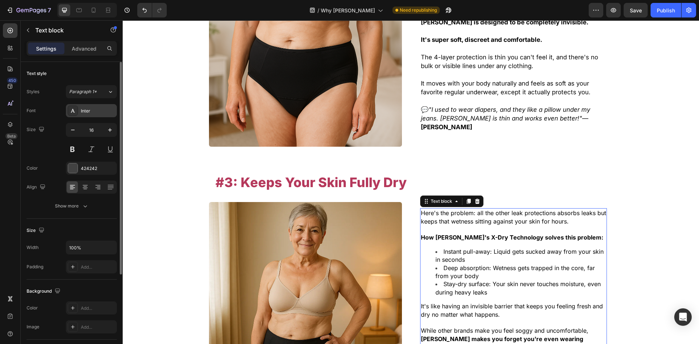
click at [77, 114] on div at bounding box center [73, 111] width 10 height 10
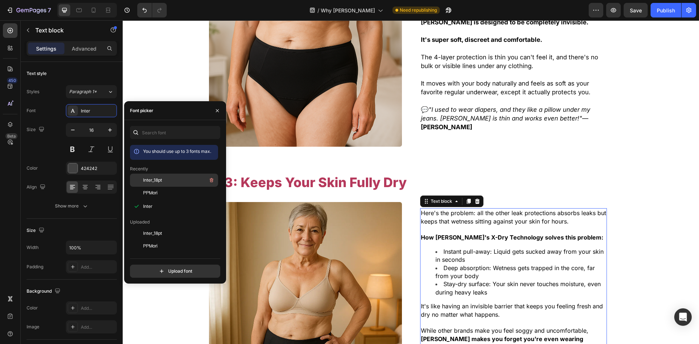
click at [170, 178] on div "Inter_18pt" at bounding box center [179, 180] width 73 height 9
click at [449, 274] on span "Deep absorption: Wetness gets trapped in the core, far from your body" at bounding box center [519, 271] width 168 height 15
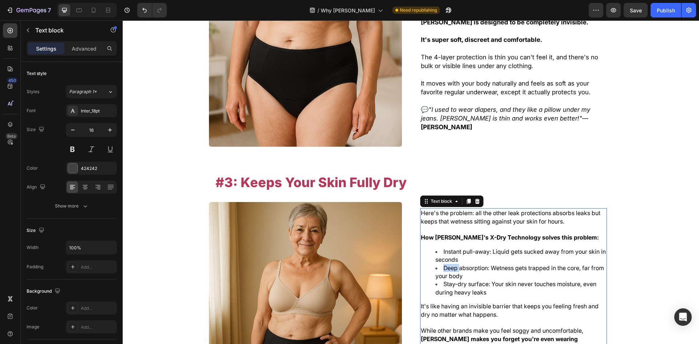
click at [450, 274] on span "Deep absorption: Wetness gets trapped in the core, far from your body" at bounding box center [519, 271] width 168 height 15
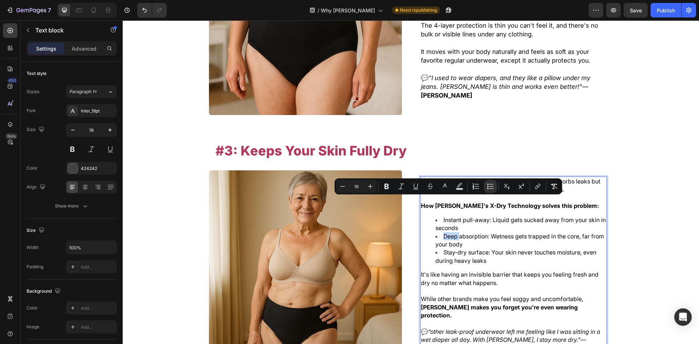
scroll to position [1026, 0]
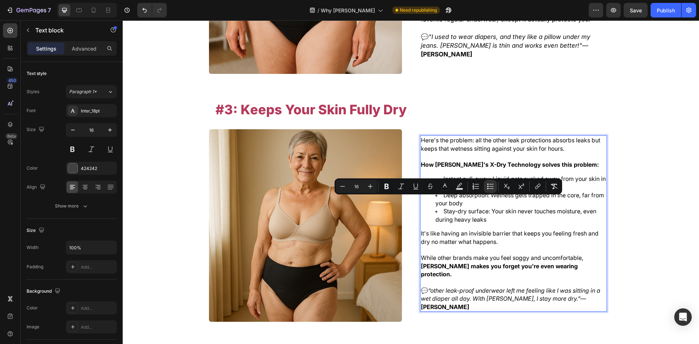
click at [492, 245] on span "It's like having an invisible barrier that keeps you feeling fresh and dry no m…" at bounding box center [510, 237] width 178 height 15
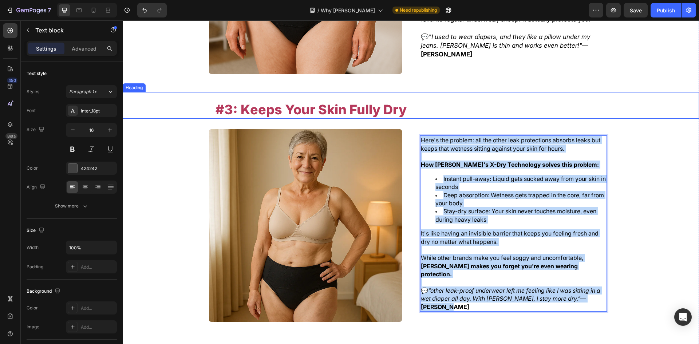
drag, startPoint x: 590, startPoint y: 295, endPoint x: 377, endPoint y: 124, distance: 273.8
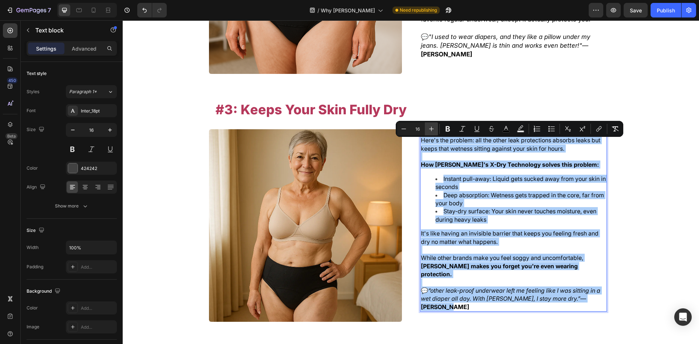
click at [429, 130] on icon "Editor contextual toolbar" at bounding box center [431, 128] width 7 height 7
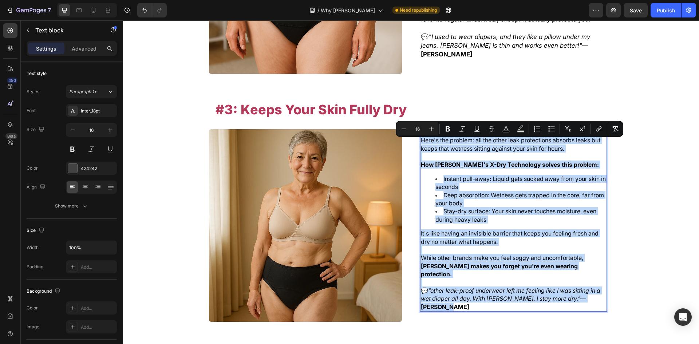
type input "17"
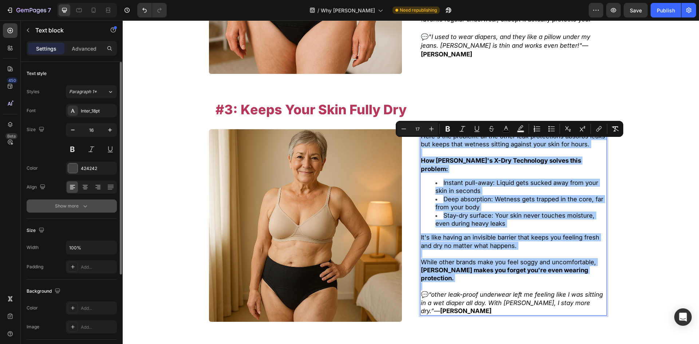
click at [86, 209] on icon "button" at bounding box center [84, 205] width 7 height 7
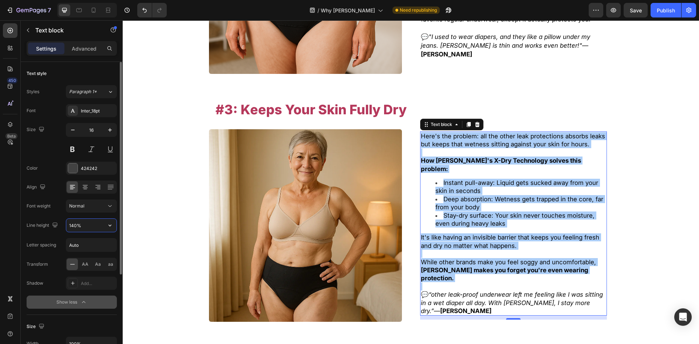
click at [89, 222] on input "140%" at bounding box center [91, 225] width 50 height 13
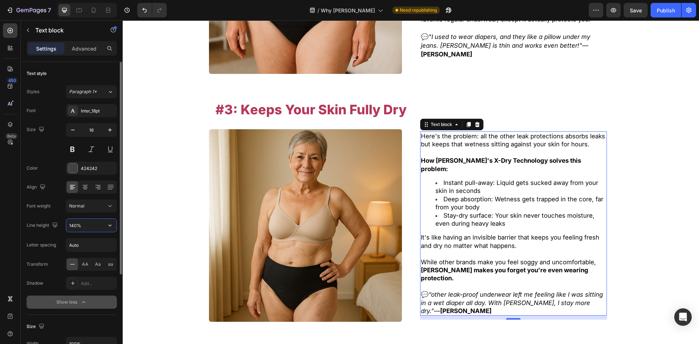
click at [90, 223] on input "140%" at bounding box center [91, 225] width 50 height 13
paste input "5"
type input "150%"
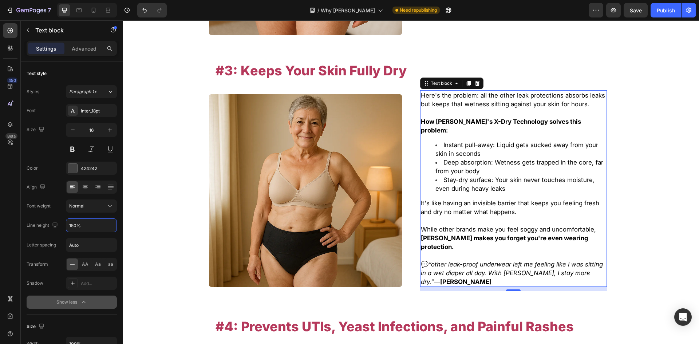
scroll to position [1245, 0]
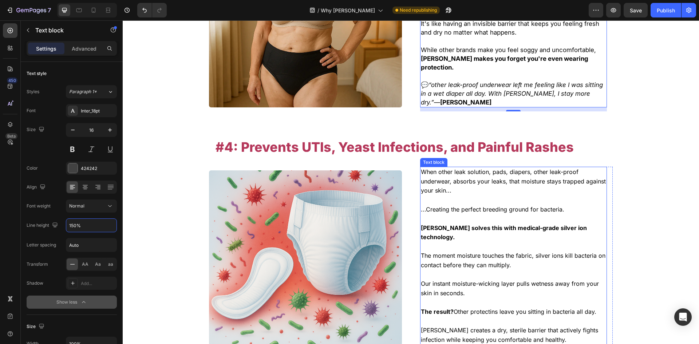
click at [447, 214] on p at bounding box center [513, 218] width 185 height 9
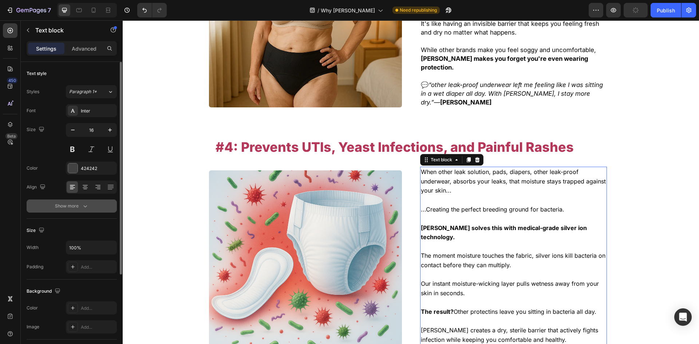
click at [92, 206] on button "Show more" at bounding box center [72, 205] width 90 height 13
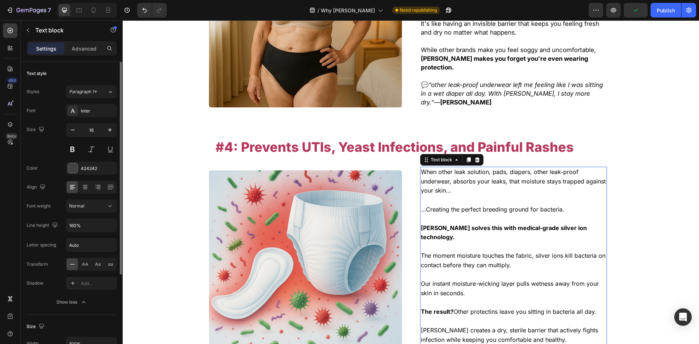
click at [94, 216] on div "Font Inter Size 16 Color 424242 Align Font weight Normal Line height 160% Lette…" at bounding box center [72, 206] width 90 height 204
click at [98, 224] on input "160%" at bounding box center [91, 225] width 50 height 13
paste input "5"
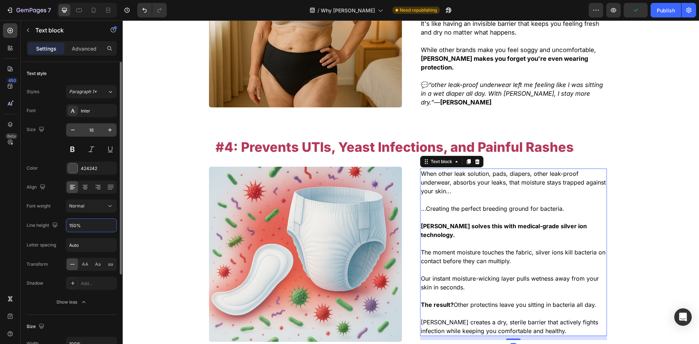
type input "150%"
click at [84, 111] on div "Inter" at bounding box center [98, 111] width 34 height 7
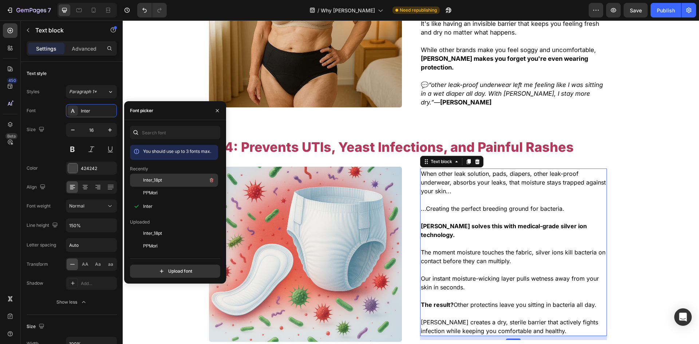
click at [156, 176] on div "Inter_18pt" at bounding box center [179, 180] width 73 height 9
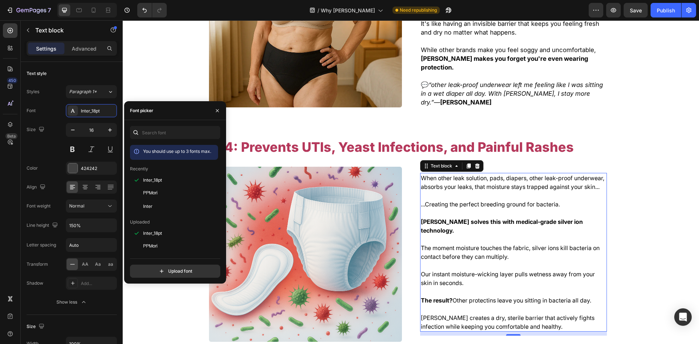
click at [602, 286] on div "When other leak solution, pads, diapers, other leak-proof underwear, absorbs yo…" at bounding box center [516, 254] width 192 height 163
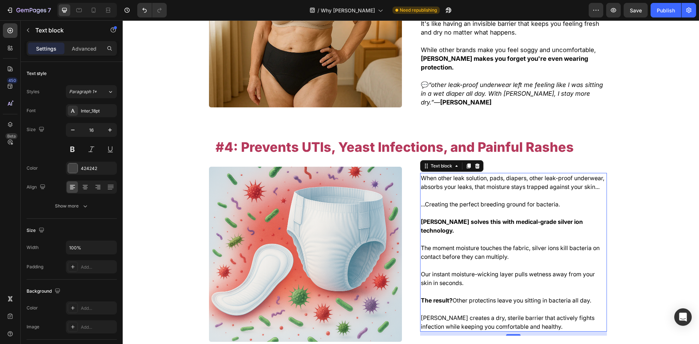
drag, startPoint x: 493, startPoint y: 236, endPoint x: 468, endPoint y: 216, distance: 32.1
click at [455, 202] on div "When other leak solution, pads, diapers, other leak-proof underwear, absorbs yo…" at bounding box center [513, 252] width 187 height 159
click at [485, 235] on p at bounding box center [513, 239] width 185 height 9
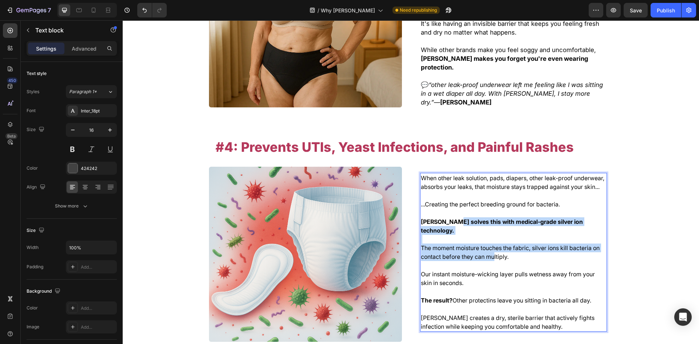
drag, startPoint x: 482, startPoint y: 235, endPoint x: 450, endPoint y: 220, distance: 35.7
click at [450, 220] on div "When other leak solution, pads, diapers, other leak-proof underwear, absorbs yo…" at bounding box center [513, 252] width 187 height 159
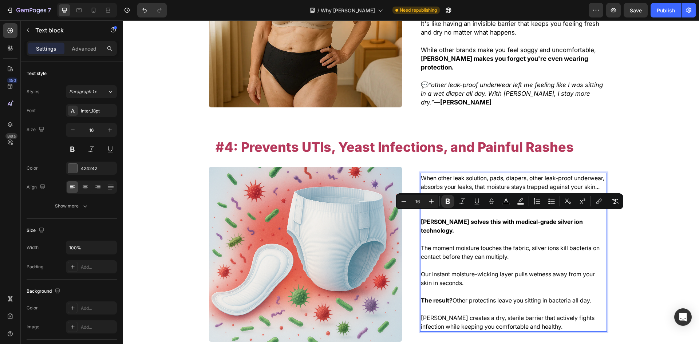
drag, startPoint x: 540, startPoint y: 310, endPoint x: 544, endPoint y: 313, distance: 4.9
click at [541, 313] on p "[PERSON_NAME] creates a dry, sterile barrier that actively fights infection whi…" at bounding box center [513, 321] width 185 height 17
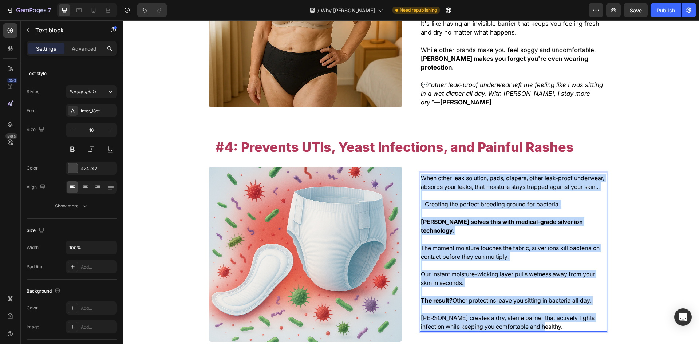
drag, startPoint x: 548, startPoint y: 314, endPoint x: 426, endPoint y: 150, distance: 203.7
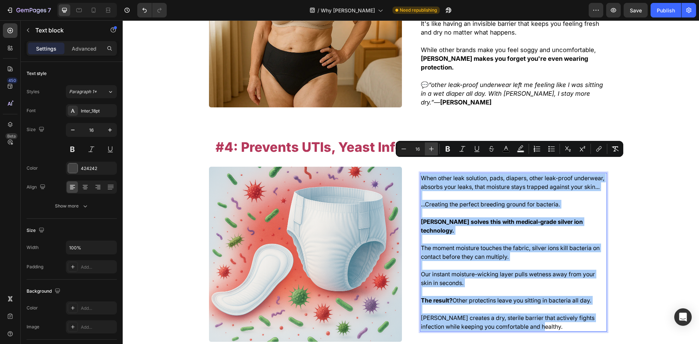
drag, startPoint x: 436, startPoint y: 150, endPoint x: 370, endPoint y: 161, distance: 66.0
click at [436, 150] on button "Plus" at bounding box center [431, 148] width 13 height 13
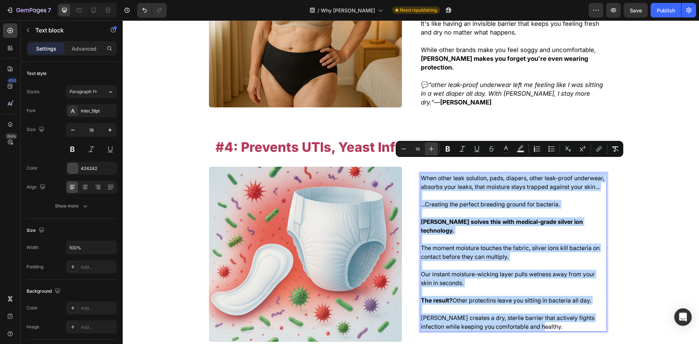
type input "17"
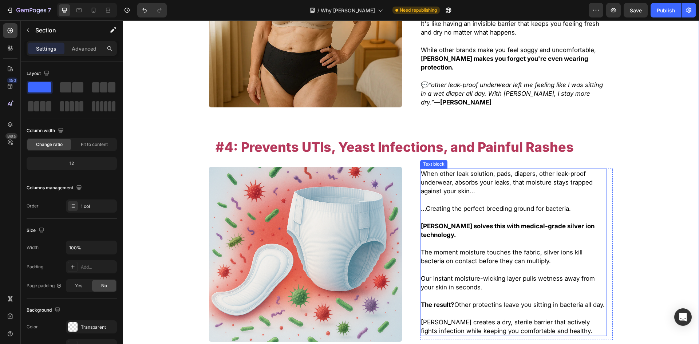
click at [525, 222] on strong "[PERSON_NAME] solves this with medical-grade silver ion technology." at bounding box center [508, 230] width 174 height 16
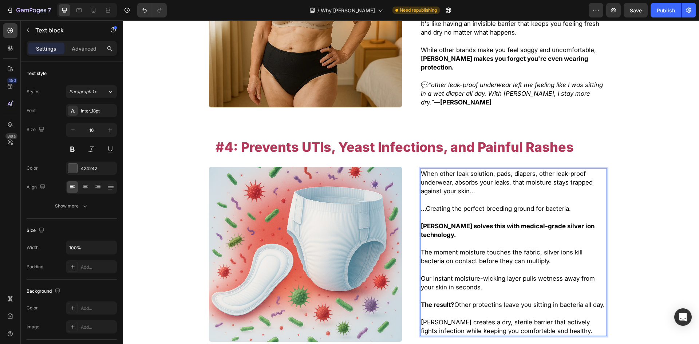
click at [514, 275] on span "Our instant moisture-wicking layer pulls wetness away from your skin in seconds." at bounding box center [508, 283] width 174 height 16
click at [492, 249] on span "The moment moisture touches the fabric, silver ions kill bacteria on contact be…" at bounding box center [502, 257] width 162 height 16
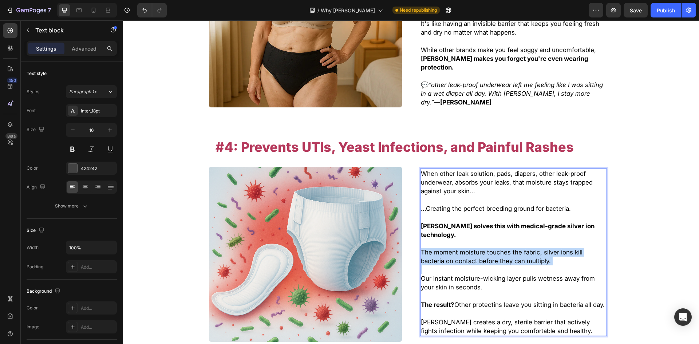
click at [492, 249] on span "The moment moisture touches the fabric, silver ions kill bacteria on contact be…" at bounding box center [502, 257] width 162 height 16
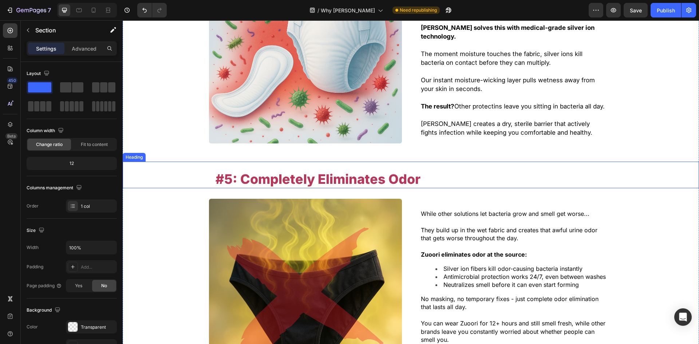
scroll to position [1499, 0]
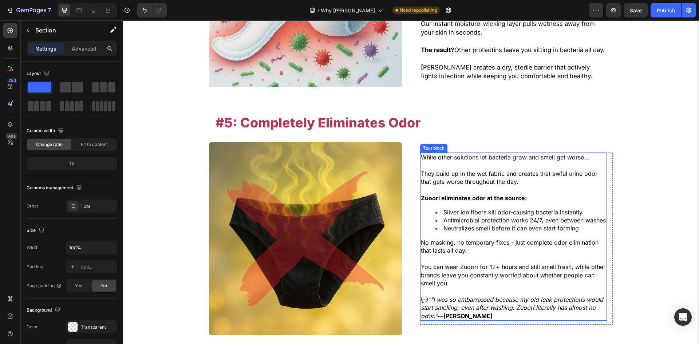
click at [487, 224] on span "Neutralizes smell before it can even start forming" at bounding box center [510, 227] width 135 height 7
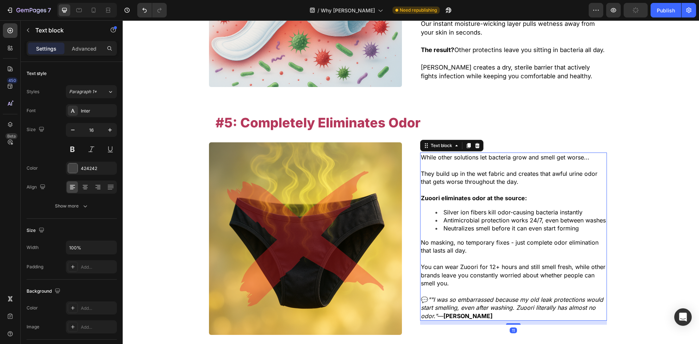
click at [506, 272] on p "You can wear Zuoori for 12+ hours and still smell fresh, while other brands lea…" at bounding box center [513, 275] width 185 height 24
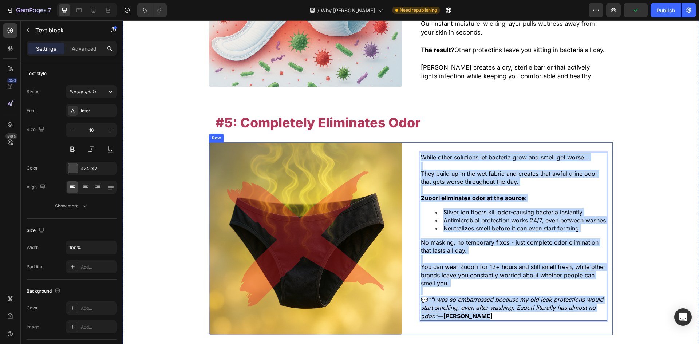
drag, startPoint x: 487, startPoint y: 305, endPoint x: 367, endPoint y: 94, distance: 242.6
click at [367, 94] on div ""Here's How Zuoori Fixes all 4 Problems at Once" Heading —plus gives you bonus …" at bounding box center [411, 133] width 576 height 2196
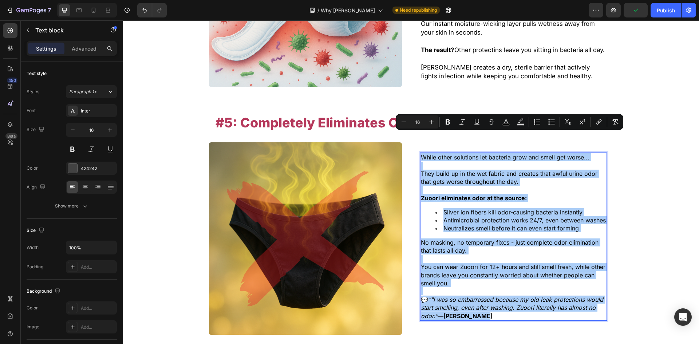
drag, startPoint x: 435, startPoint y: 123, endPoint x: 442, endPoint y: 128, distance: 8.2
click at [435, 123] on button "Plus" at bounding box center [431, 121] width 13 height 13
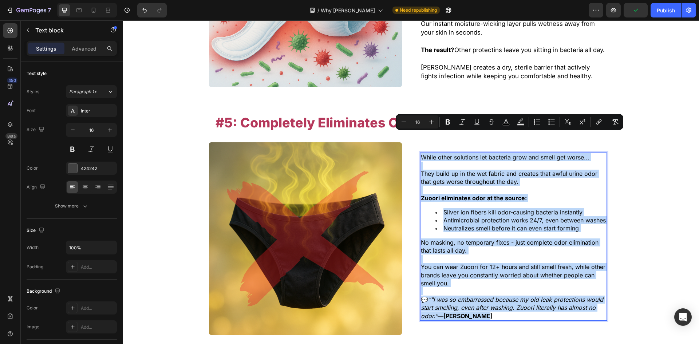
type input "17"
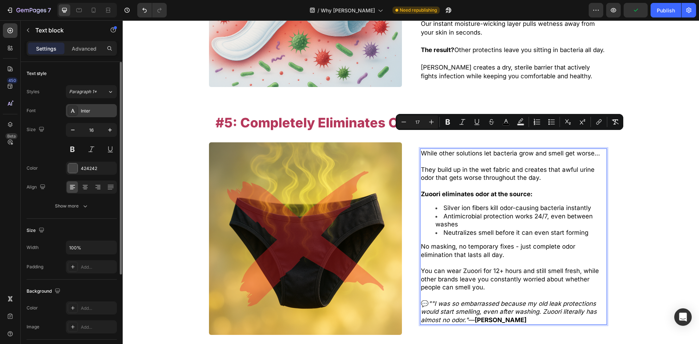
click at [99, 114] on div "Inter" at bounding box center [98, 111] width 34 height 7
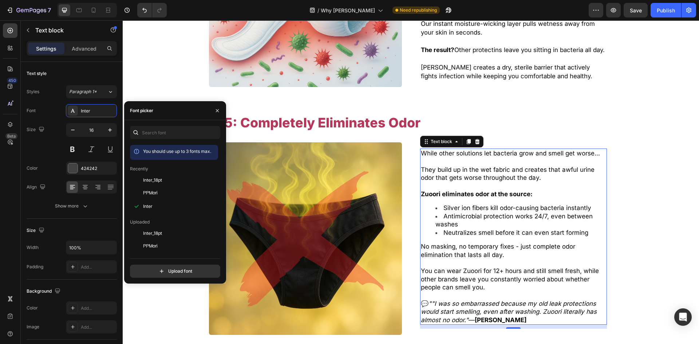
drag, startPoint x: 157, startPoint y: 179, endPoint x: 220, endPoint y: 188, distance: 63.9
click at [157, 179] on span "Inter_18pt" at bounding box center [152, 180] width 19 height 7
click at [504, 142] on div "While other solutions let bacteria grow and smell get worse... They build up in…" at bounding box center [516, 238] width 192 height 192
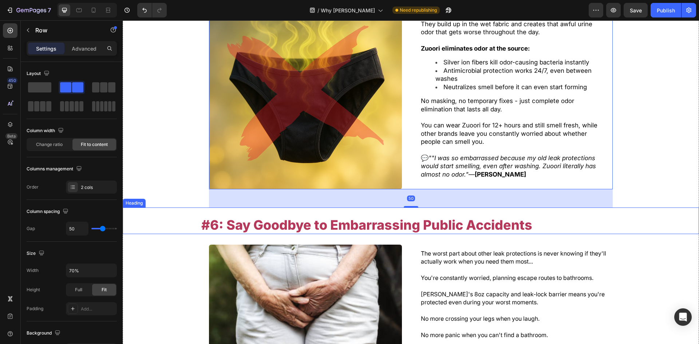
click at [442, 217] on span "#6: Say Goodbye to Embarrassing Public Accidents" at bounding box center [366, 225] width 331 height 16
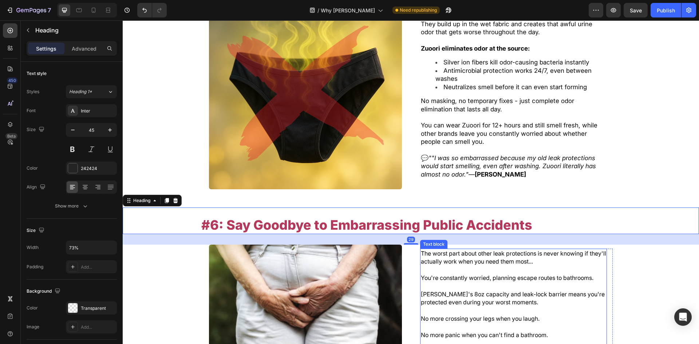
click at [462, 274] on span "You're constantly worried, planning escape routes to bathrooms." at bounding box center [507, 277] width 172 height 7
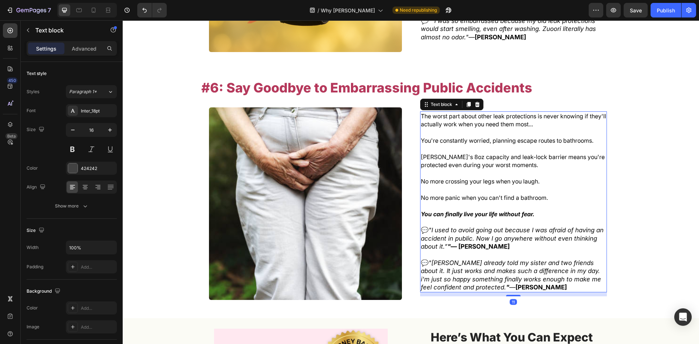
scroll to position [1790, 0]
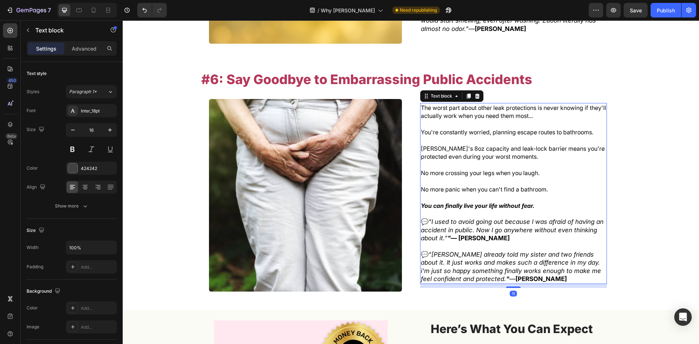
click at [474, 202] on strong "You can finally live your life without fear." at bounding box center [478, 205] width 114 height 7
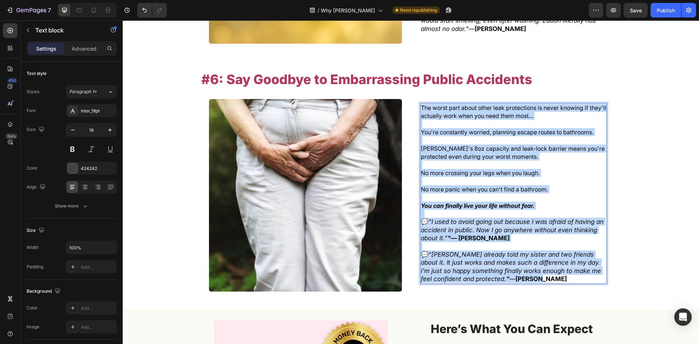
drag, startPoint x: 531, startPoint y: 262, endPoint x: 378, endPoint y: 76, distance: 240.8
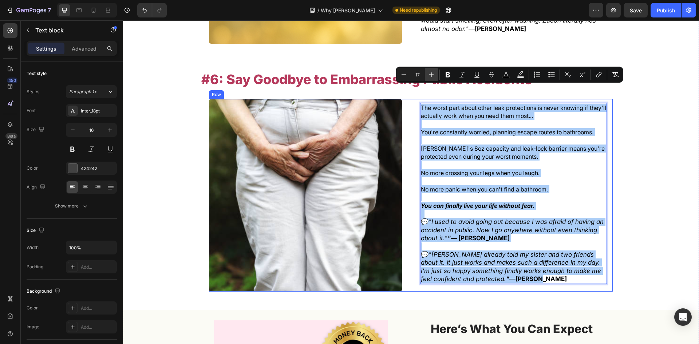
click at [431, 75] on icon "Editor contextual toolbar" at bounding box center [431, 74] width 7 height 7
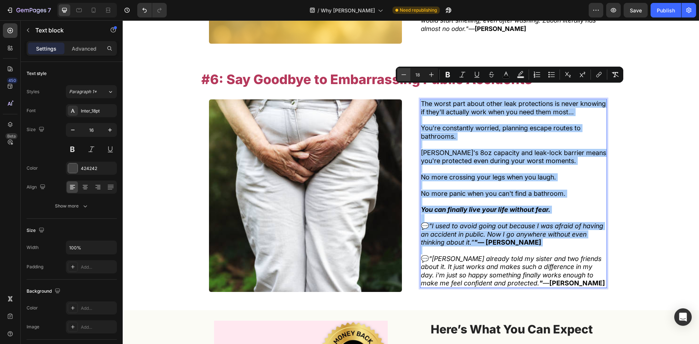
click at [406, 77] on icon "Editor contextual toolbar" at bounding box center [403, 74] width 7 height 7
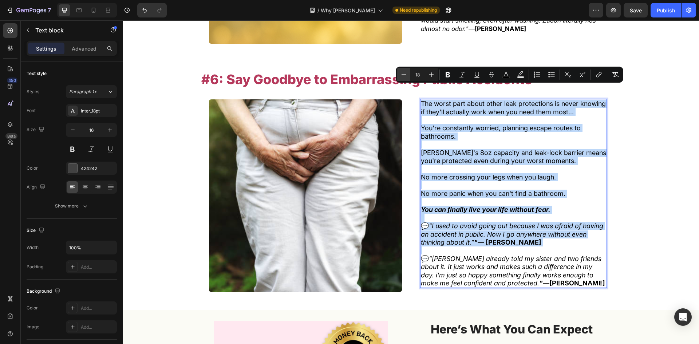
type input "17"
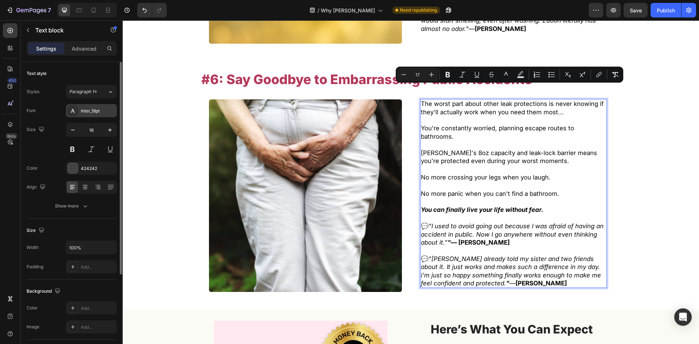
click at [97, 109] on div "Inter_18pt" at bounding box center [98, 111] width 34 height 7
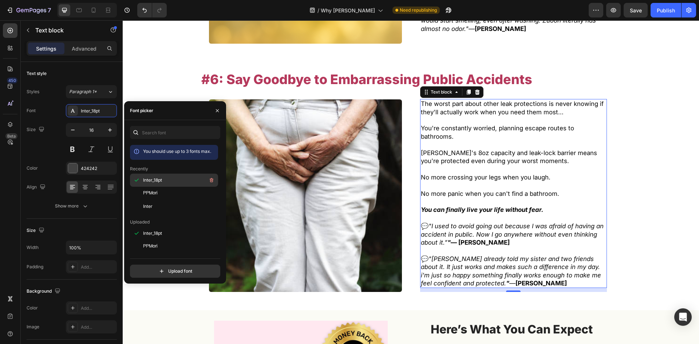
click at [162, 181] on div "Inter_18pt" at bounding box center [179, 180] width 73 height 9
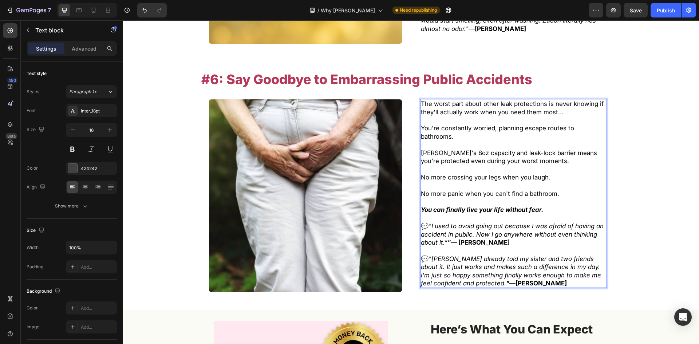
drag, startPoint x: 534, startPoint y: 263, endPoint x: 506, endPoint y: 258, distance: 28.4
click at [534, 263] on p "💬 "Ive already told my sister and two friends about it. It just works and makes…" at bounding box center [513, 271] width 185 height 33
click at [87, 204] on button "Show more" at bounding box center [72, 205] width 90 height 13
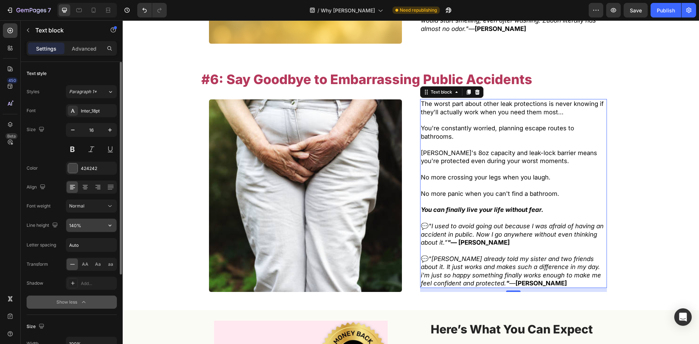
click at [91, 225] on input "140%" at bounding box center [91, 225] width 50 height 13
paste input "5"
type input "150%"
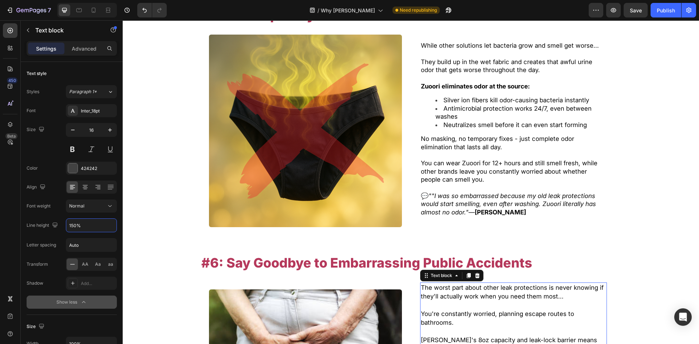
scroll to position [1572, 0]
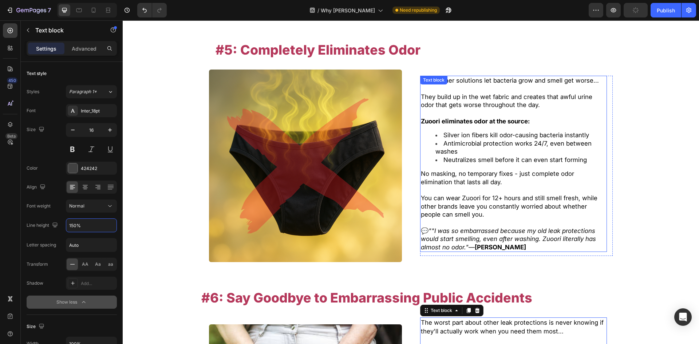
click at [467, 131] on li "Silver ion fibers kill odor-causing bacteria instantly" at bounding box center [520, 135] width 171 height 8
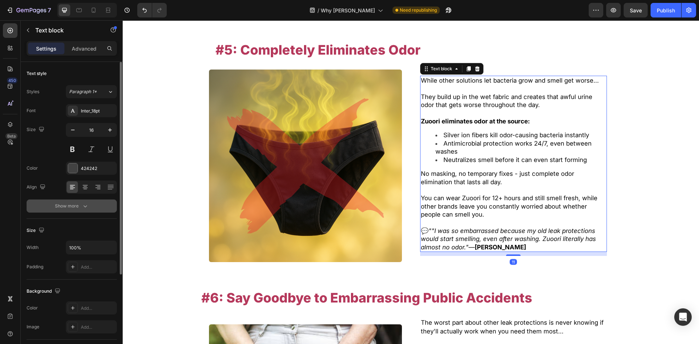
click at [91, 198] on div "Font Inter_18pt Size 16 Color 424242 Align Show more" at bounding box center [72, 158] width 90 height 108
click at [84, 210] on button "Show more" at bounding box center [72, 205] width 90 height 13
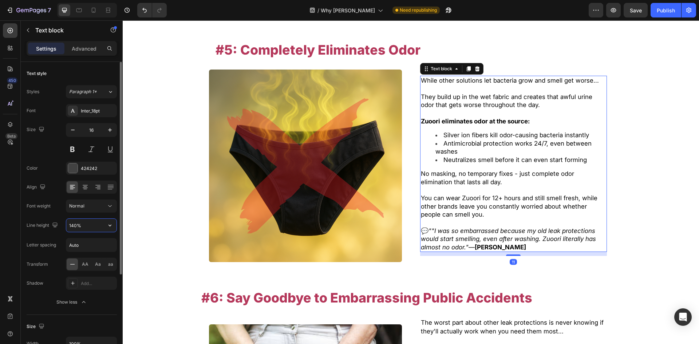
click at [87, 223] on input "140%" at bounding box center [91, 225] width 50 height 13
drag, startPoint x: 87, startPoint y: 223, endPoint x: 99, endPoint y: 224, distance: 12.0
click at [87, 223] on input "140%" at bounding box center [91, 225] width 50 height 13
paste input "5"
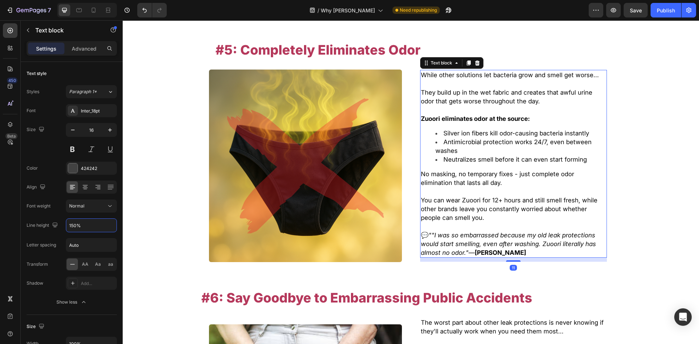
type input "150%"
click at [465, 196] on span "You can wear Zuoori for 12+ hours and still smell fresh, while other brands lea…" at bounding box center [509, 208] width 176 height 25
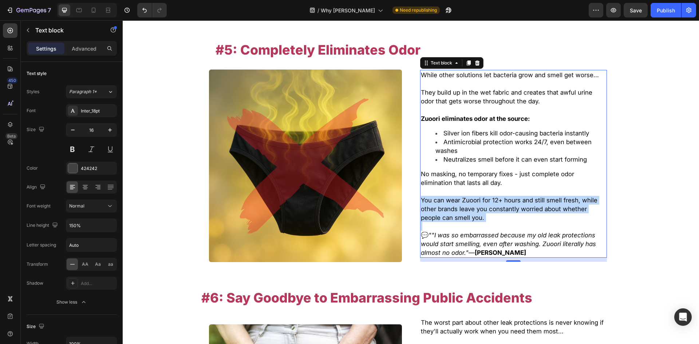
click at [465, 196] on span "You can wear Zuoori for 12+ hours and still smell fresh, while other brands lea…" at bounding box center [509, 208] width 176 height 25
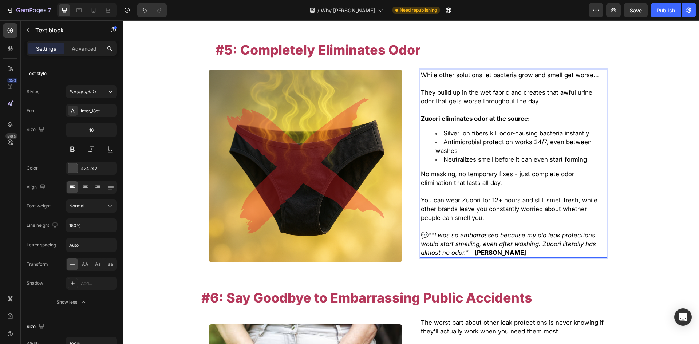
click at [541, 238] on p "💬 ""I was so embarrassed because my old leak protections would start smelling, …" at bounding box center [513, 244] width 185 height 26
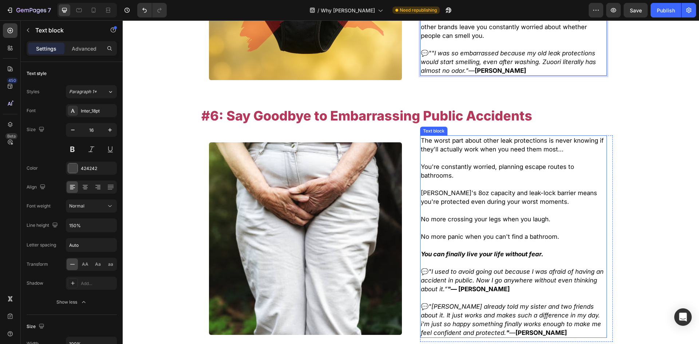
click at [497, 189] on span "[PERSON_NAME]'s 8oz capacity and leak-lock barrier means you're protected even …" at bounding box center [509, 197] width 176 height 16
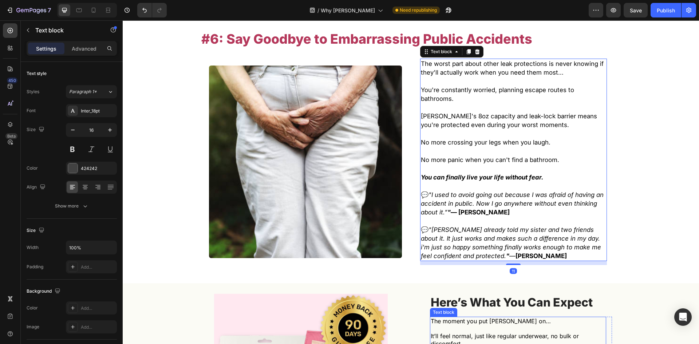
scroll to position [2045, 0]
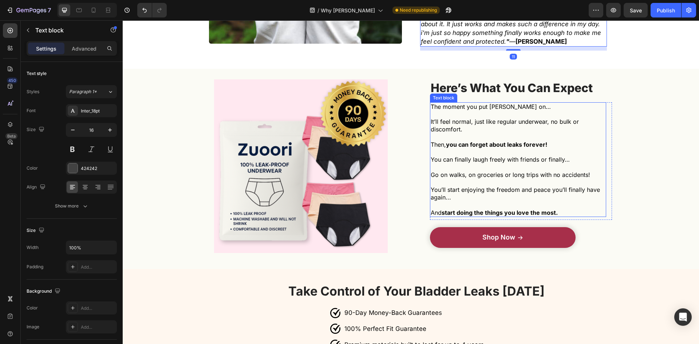
click at [466, 186] on span "You’ll start enjoying the freedom and peace you’ll finally have again..." at bounding box center [514, 193] width 169 height 15
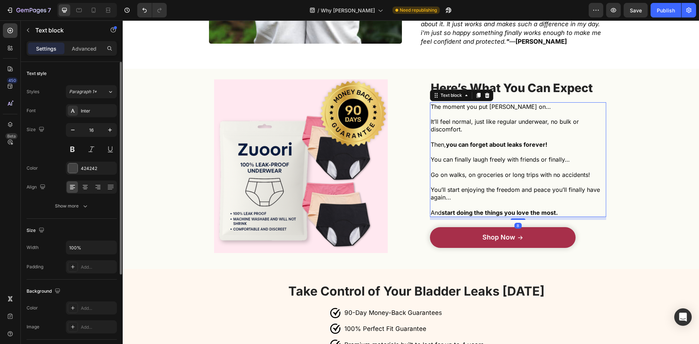
click at [81, 120] on div "Font Inter Size 16 Color 424242 Align Show more" at bounding box center [72, 158] width 90 height 108
click at [86, 113] on div "Inter" at bounding box center [98, 111] width 34 height 7
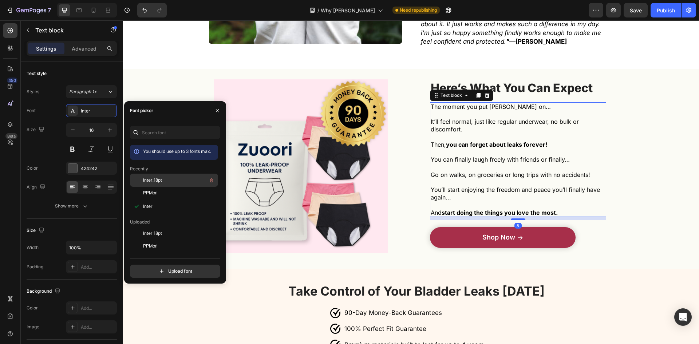
click at [172, 183] on div "Inter_18pt" at bounding box center [179, 180] width 73 height 9
click at [529, 201] on p at bounding box center [517, 205] width 175 height 8
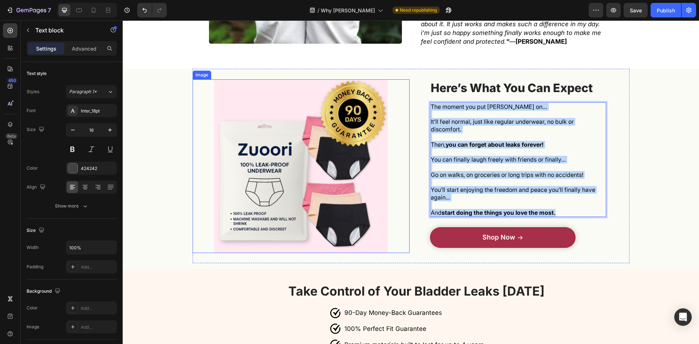
drag, startPoint x: 567, startPoint y: 197, endPoint x: 388, endPoint y: 92, distance: 207.4
click at [388, 92] on div "Image Here’s What You Can Expect Heading Here’s What You Can Expect Heading The…" at bounding box center [410, 166] width 437 height 194
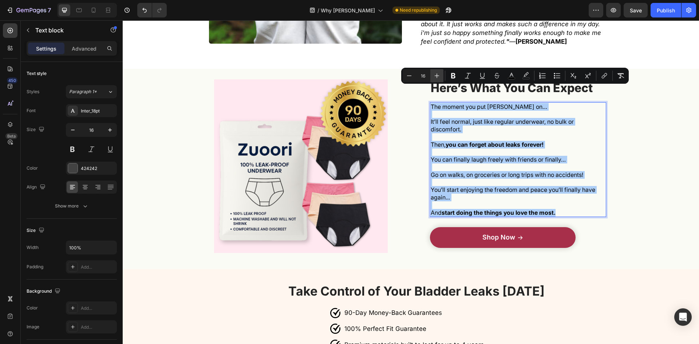
click at [436, 78] on icon "Editor contextual toolbar" at bounding box center [436, 75] width 7 height 7
type input "17"
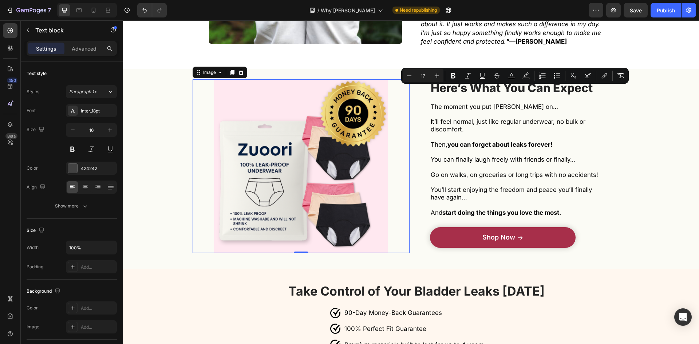
click at [374, 127] on img at bounding box center [301, 166] width 174 height 174
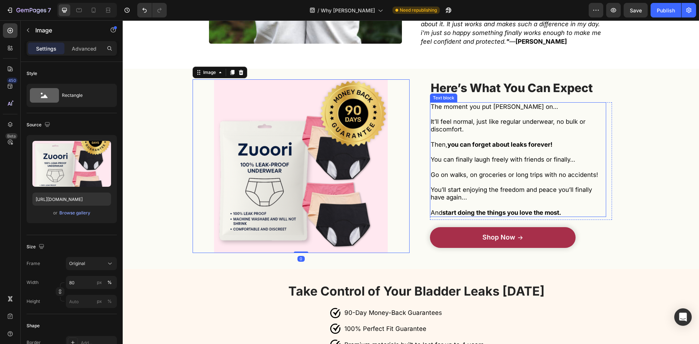
click at [484, 179] on p "Rich Text Editor. Editing area: main" at bounding box center [517, 183] width 175 height 8
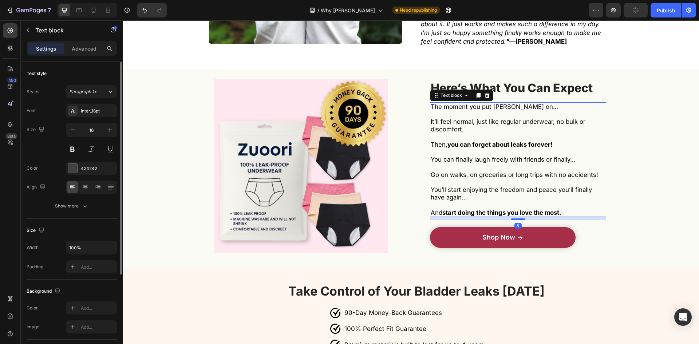
click at [77, 279] on div "Text style Styles Paragraph 1* Font Inter_18pt Size 16 Color 424242 Align Show …" at bounding box center [72, 309] width 90 height 60
click at [92, 228] on div "Size" at bounding box center [72, 230] width 90 height 12
click at [84, 208] on icon "button" at bounding box center [84, 205] width 7 height 7
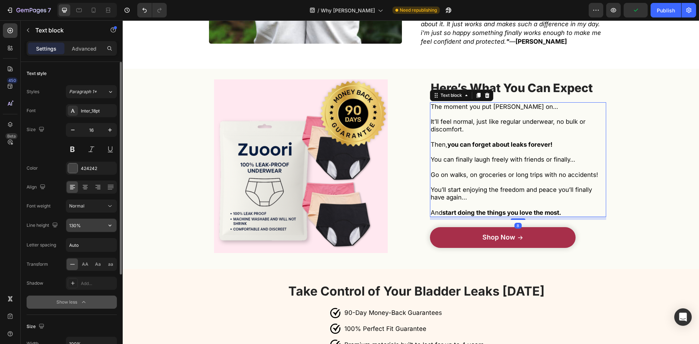
drag, startPoint x: 87, startPoint y: 216, endPoint x: 94, endPoint y: 226, distance: 11.9
click at [94, 226] on input "130%" at bounding box center [91, 225] width 50 height 13
paste input "5"
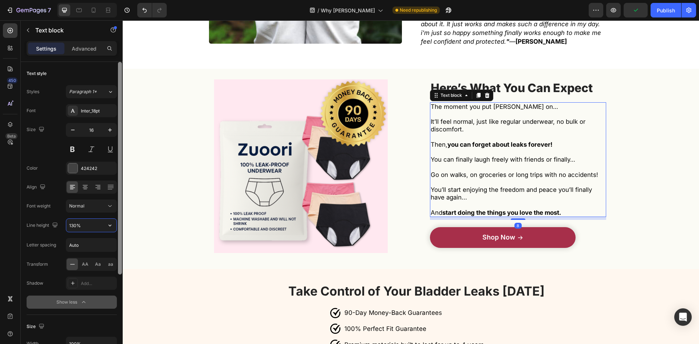
type input "150%"
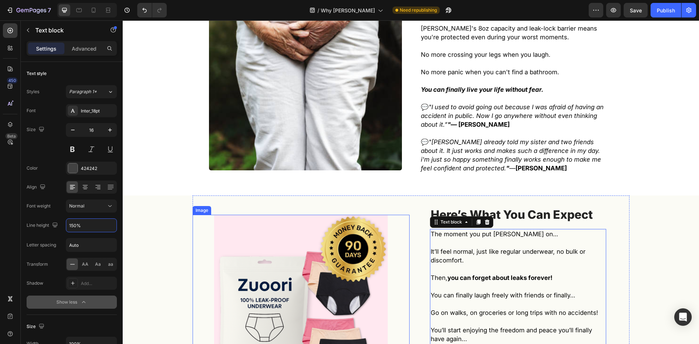
scroll to position [1863, 0]
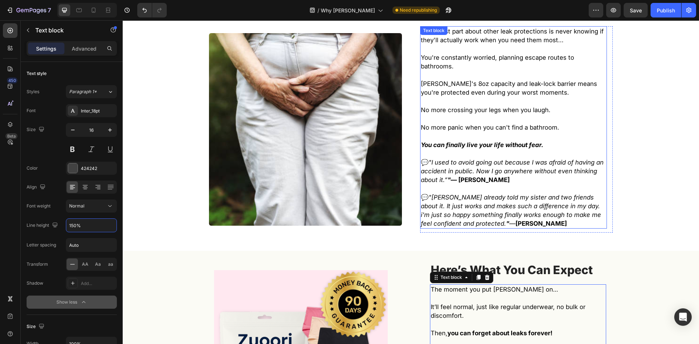
click at [461, 140] on p "You can finally live your life without fear." at bounding box center [513, 148] width 185 height 17
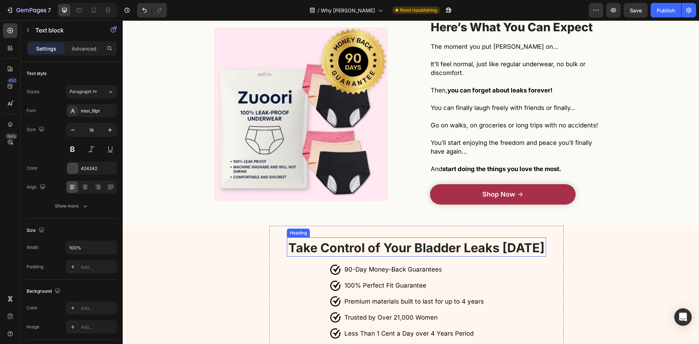
scroll to position [2191, 0]
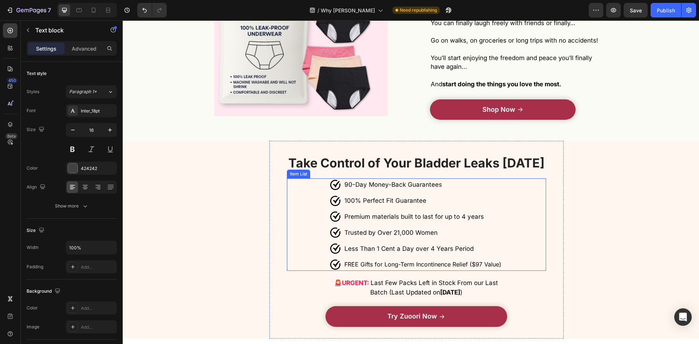
click at [367, 155] on strong "Take Control of Your Bladder Leaks [DATE]" at bounding box center [416, 162] width 256 height 15
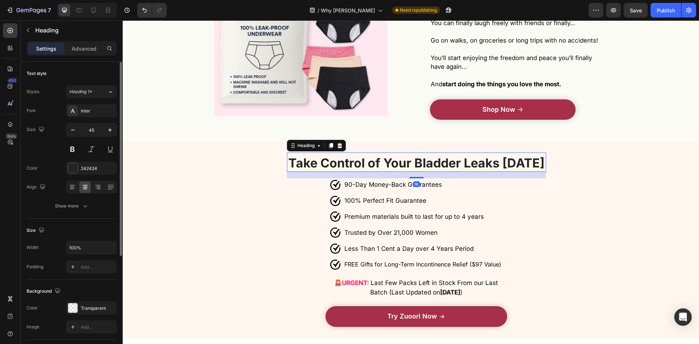
click at [99, 118] on div "Font Inter Size 45 Color 242424 Align Show more" at bounding box center [72, 158] width 90 height 108
click at [388, 193] on div "90-Day Money-Back Guarantee s 100% Perfect Fit Guarantee Premium materials buil…" at bounding box center [416, 224] width 172 height 92
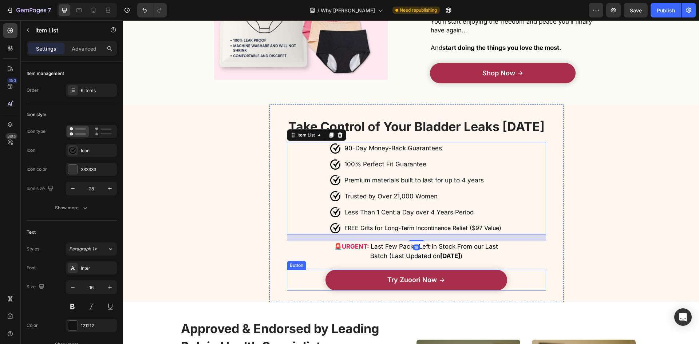
drag, startPoint x: 389, startPoint y: 257, endPoint x: 372, endPoint y: 236, distance: 26.6
click at [389, 270] on link "Try Zuoori Now" at bounding box center [415, 280] width 181 height 21
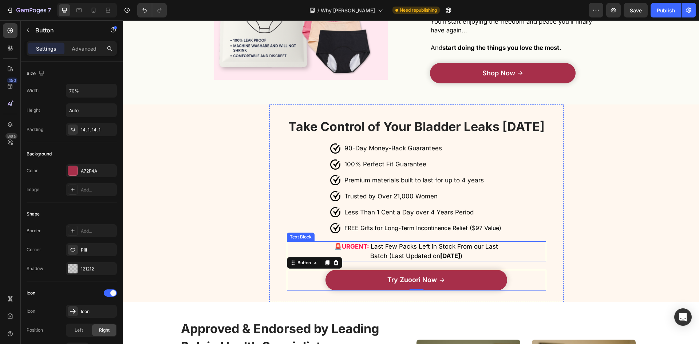
click at [371, 242] on p "🚨 URGENT: Last Few Packs Left in Stock From our Last Batch (Last Updated on Aug…" at bounding box center [416, 251] width 180 height 19
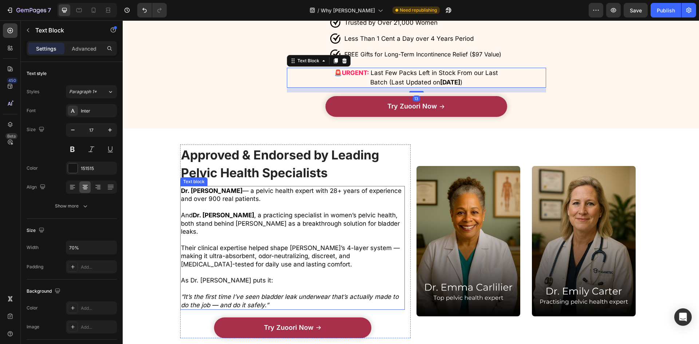
scroll to position [2409, 0]
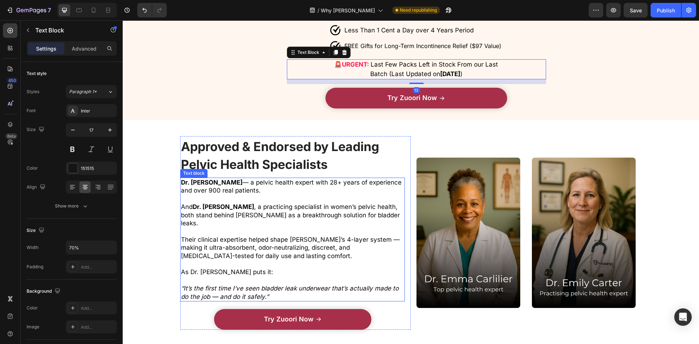
click at [290, 203] on span "And Dr. Emily Carter , a practicing specialist in women’s pelvic health, both s…" at bounding box center [290, 215] width 219 height 24
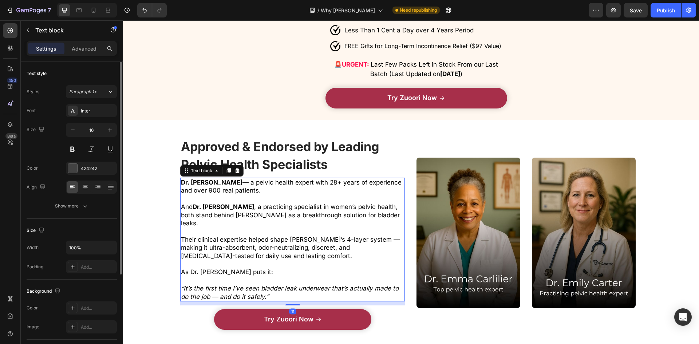
click at [86, 103] on div "Styles Paragraph 1* Font Inter Size 16 Color 424242 Align Show more" at bounding box center [72, 148] width 90 height 127
click at [98, 111] on div "Inter" at bounding box center [98, 111] width 34 height 7
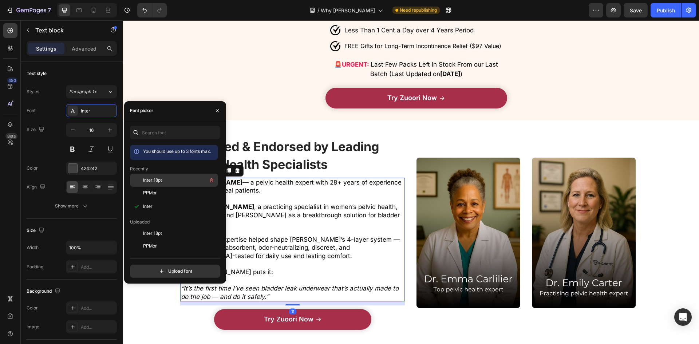
click at [157, 177] on span "Inter_18pt" at bounding box center [152, 180] width 19 height 7
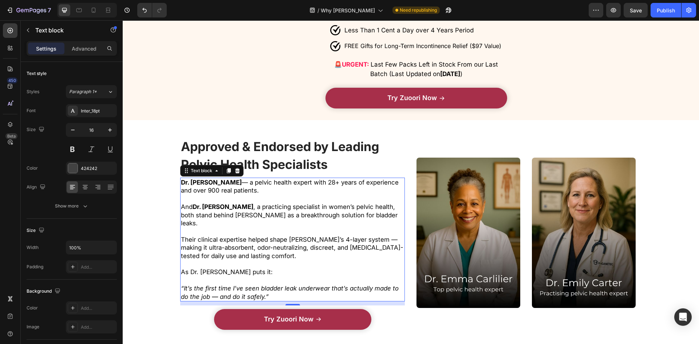
click at [302, 268] on p "As Dr. [PERSON_NAME] puts it:" at bounding box center [292, 272] width 223 height 8
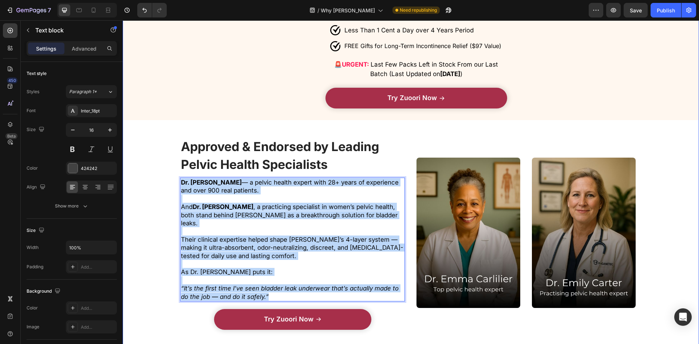
drag, startPoint x: 281, startPoint y: 273, endPoint x: 152, endPoint y: 149, distance: 179.3
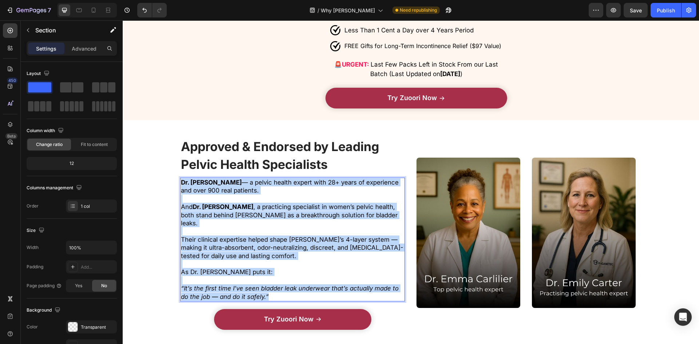
drag, startPoint x: 136, startPoint y: 175, endPoint x: 145, endPoint y: 179, distance: 9.3
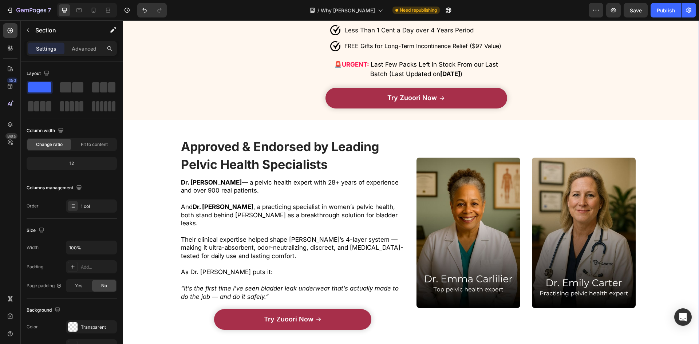
click at [234, 227] on p "Rich Text Editor. Editing area: main" at bounding box center [292, 231] width 223 height 8
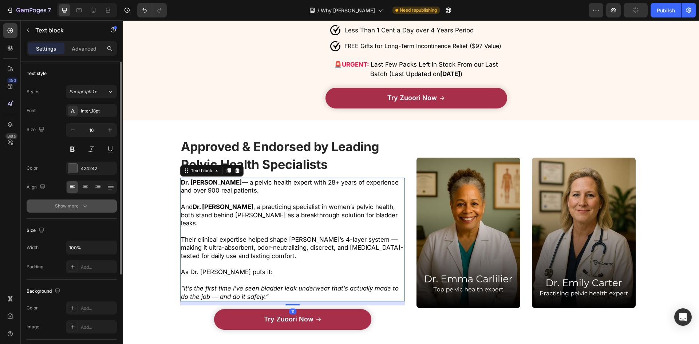
click at [93, 210] on button "Show more" at bounding box center [72, 205] width 90 height 13
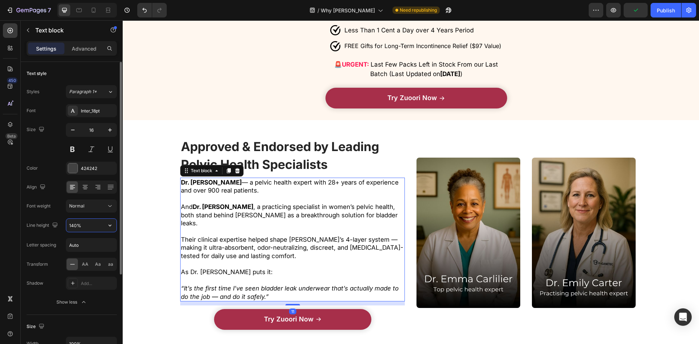
click at [91, 229] on input "140%" at bounding box center [91, 225] width 50 height 13
paste input "5"
type input "150%"
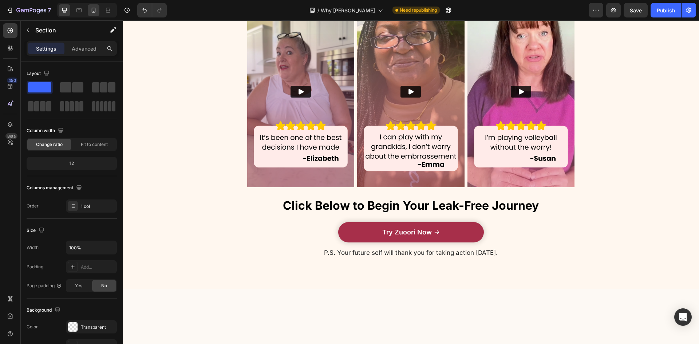
scroll to position [2700, 0]
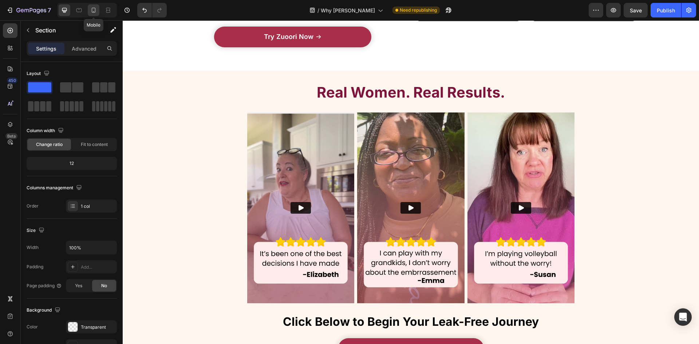
click at [90, 13] on icon at bounding box center [93, 10] width 7 height 7
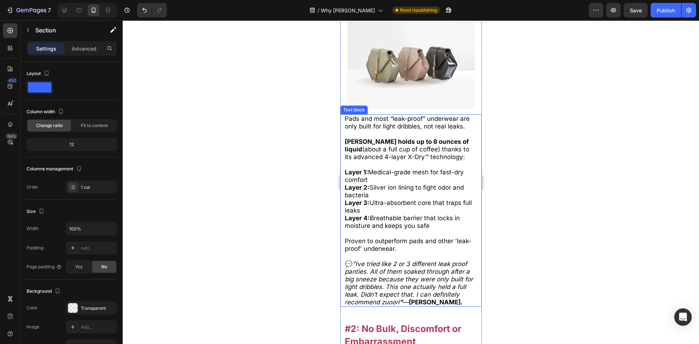
scroll to position [1079, 0]
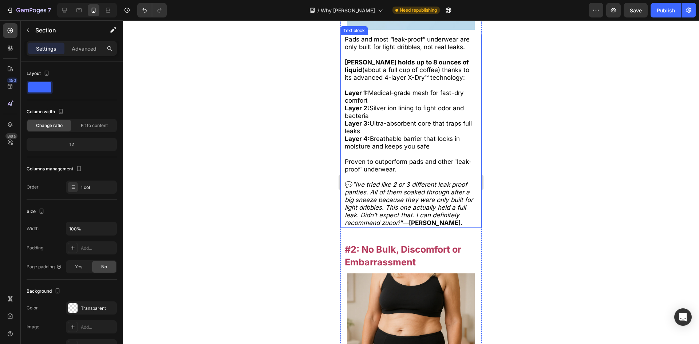
click at [394, 184] on icon ""Ive tried like 2 or 3 different leak proof panties. All of them soaked through…" at bounding box center [408, 203] width 128 height 45
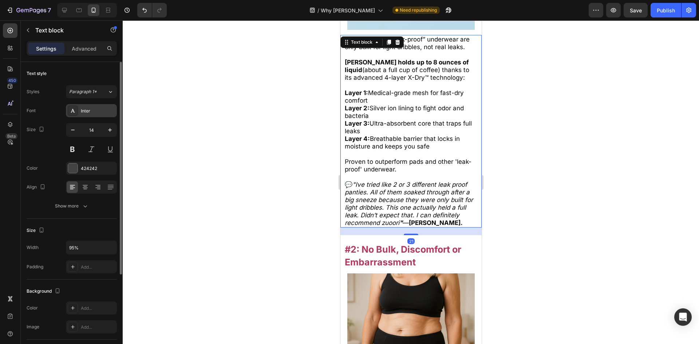
click at [107, 112] on div "Inter" at bounding box center [91, 110] width 51 height 13
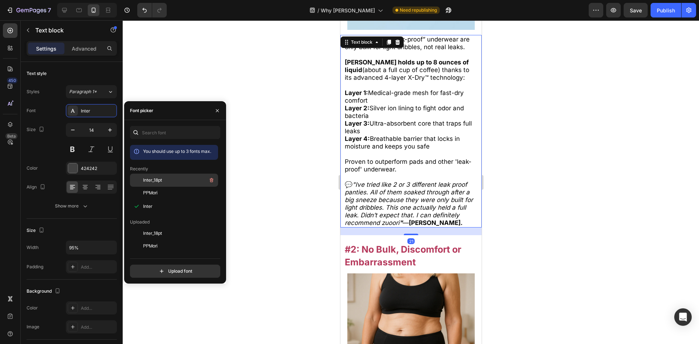
click at [162, 180] on div "Inter_18pt" at bounding box center [179, 180] width 73 height 9
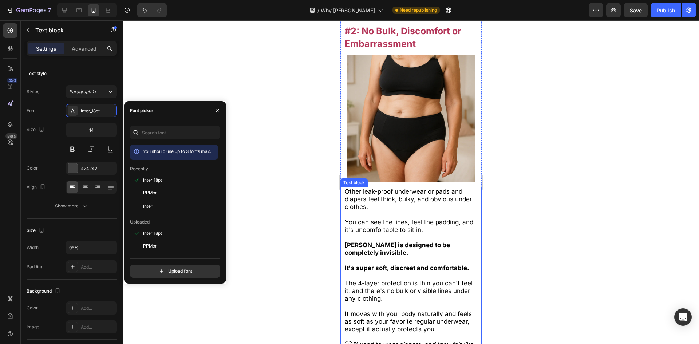
click at [394, 241] on strong "[PERSON_NAME] is designed to be completely invisible." at bounding box center [396, 248] width 105 height 15
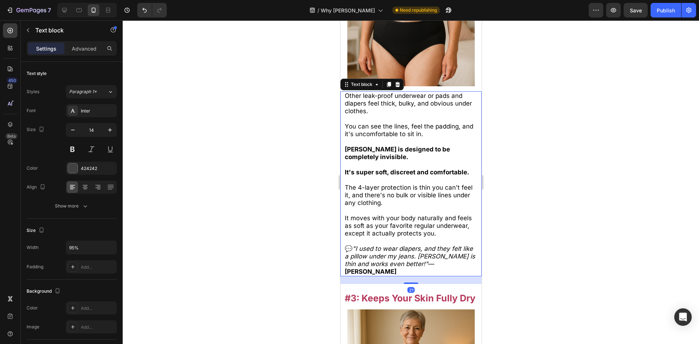
scroll to position [1407, 0]
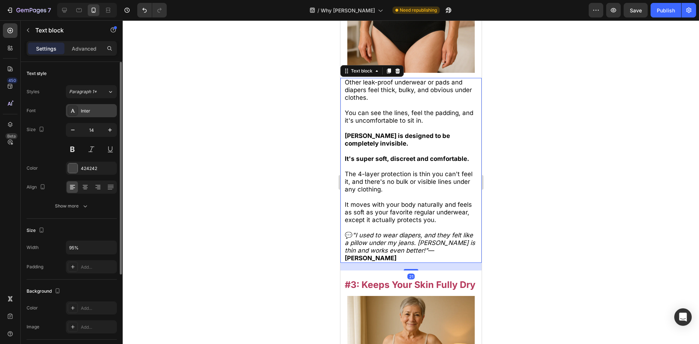
click at [95, 109] on div "Inter" at bounding box center [98, 111] width 34 height 7
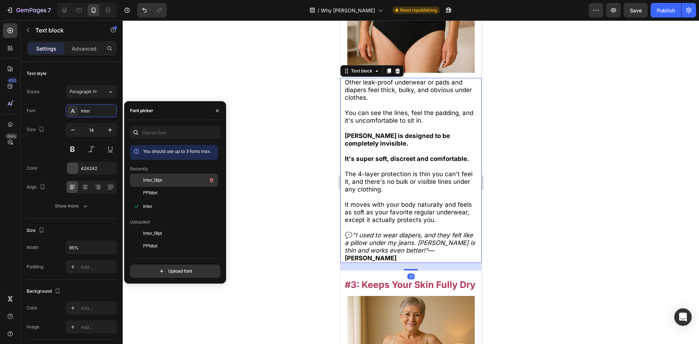
click at [165, 181] on div "Inter_18pt" at bounding box center [179, 180] width 73 height 9
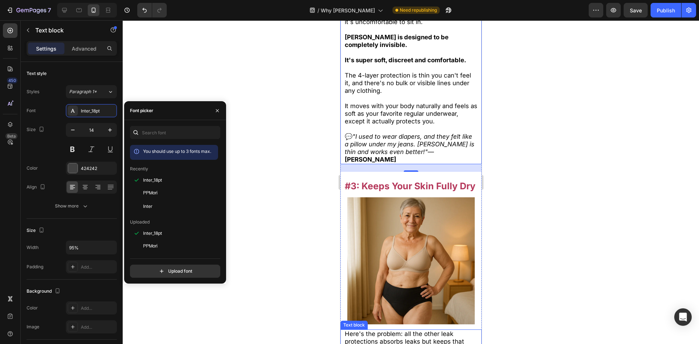
scroll to position [1661, 0]
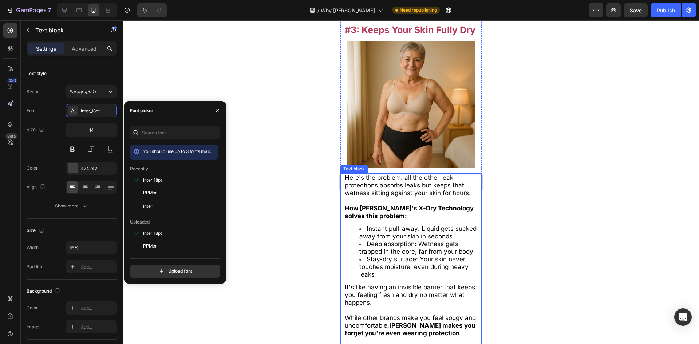
click at [412, 233] on li "Instant pull-away: Liquid gets sucked away from your skin in seconds" at bounding box center [418, 232] width 118 height 15
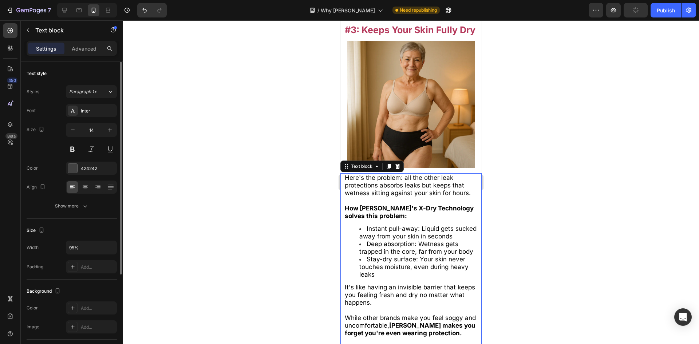
click at [98, 112] on div "Inter" at bounding box center [98, 111] width 34 height 7
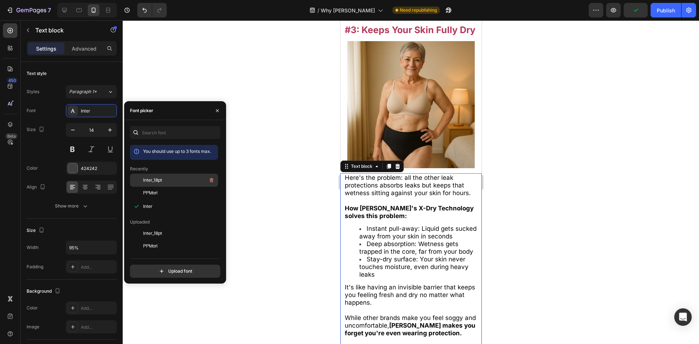
click at [171, 179] on div "Inter_18pt" at bounding box center [179, 180] width 73 height 9
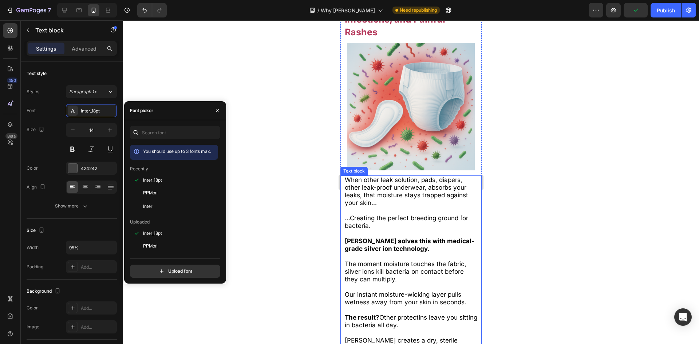
scroll to position [2062, 0]
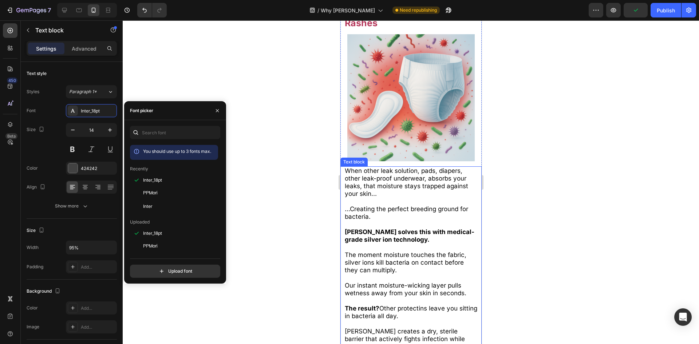
click at [398, 205] on span "...Creating the perfect breeding ground for bacteria." at bounding box center [405, 212] width 123 height 15
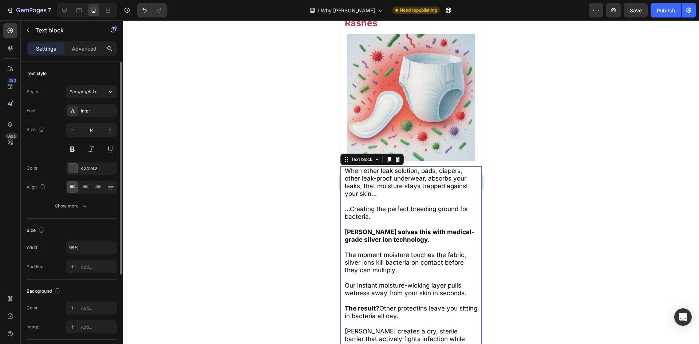
drag, startPoint x: 76, startPoint y: 107, endPoint x: 97, endPoint y: 117, distance: 23.1
click at [76, 107] on div at bounding box center [73, 111] width 10 height 10
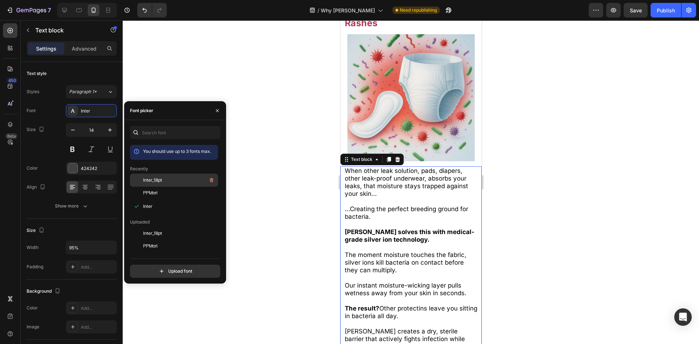
click at [167, 227] on div "Inter_18pt" at bounding box center [174, 233] width 88 height 13
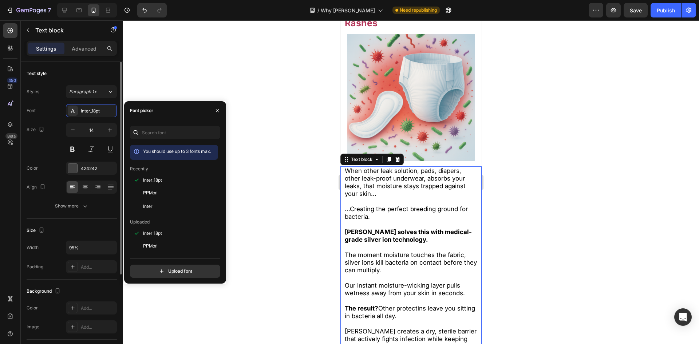
click at [85, 198] on div "Font Inter_18pt Size 14 Color 424242 Align Show more" at bounding box center [72, 158] width 90 height 108
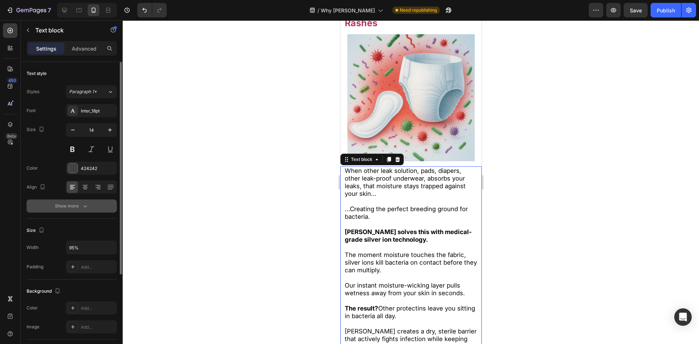
click at [86, 201] on button "Show more" at bounding box center [72, 205] width 90 height 13
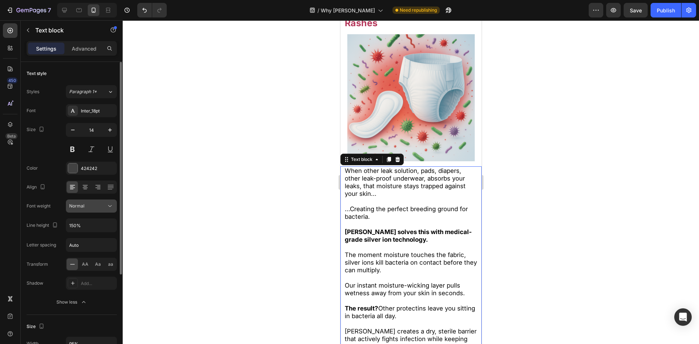
click at [90, 205] on div "Normal" at bounding box center [87, 206] width 37 height 7
click at [92, 206] on div "Normal" at bounding box center [87, 206] width 37 height 7
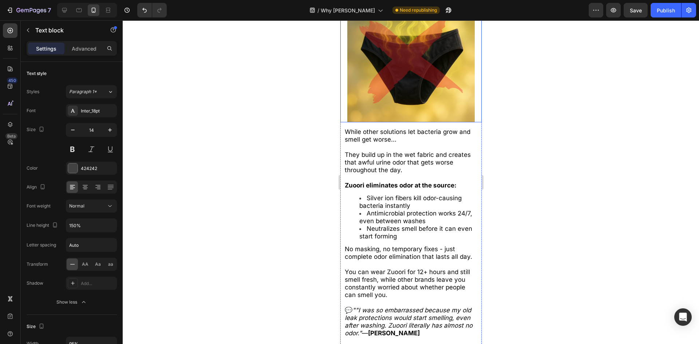
scroll to position [2498, 0]
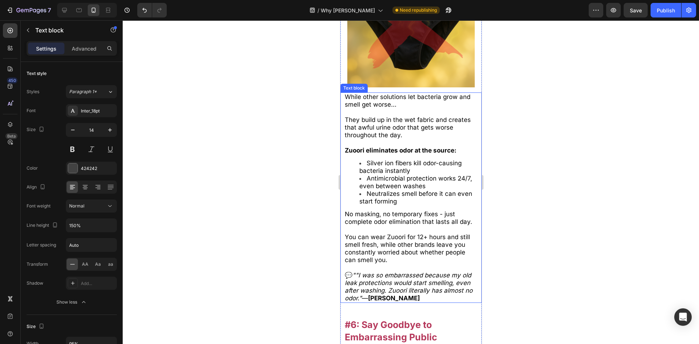
click at [403, 210] on span "No masking, no temporary fixes - just complete odor elimination that lasts all …" at bounding box center [407, 217] width 127 height 15
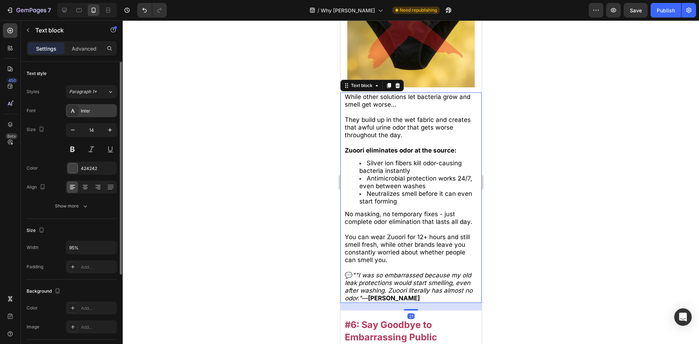
click at [88, 110] on div "Inter" at bounding box center [98, 111] width 34 height 7
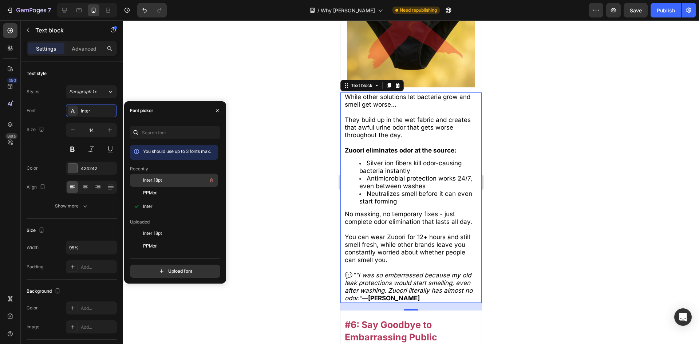
click at [166, 180] on div "Inter_18pt" at bounding box center [179, 180] width 73 height 9
click at [355, 271] on icon """I was so embarrassed because my old leak protections would start smelling, ev…" at bounding box center [407, 286] width 127 height 30
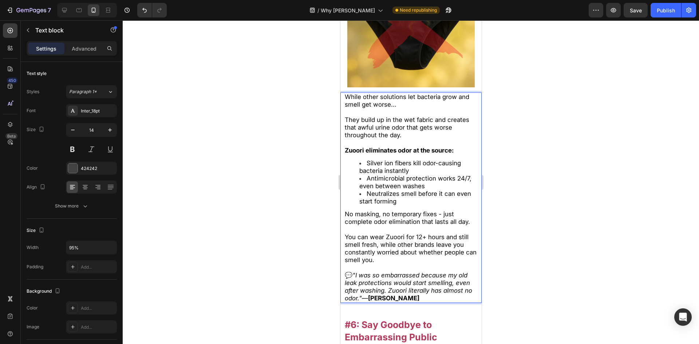
click at [278, 245] on div at bounding box center [411, 181] width 576 height 323
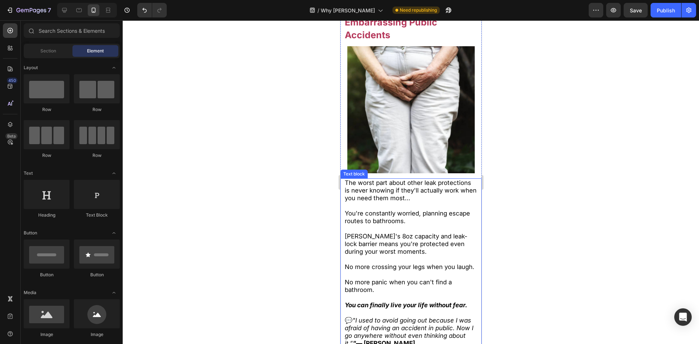
scroll to position [2826, 0]
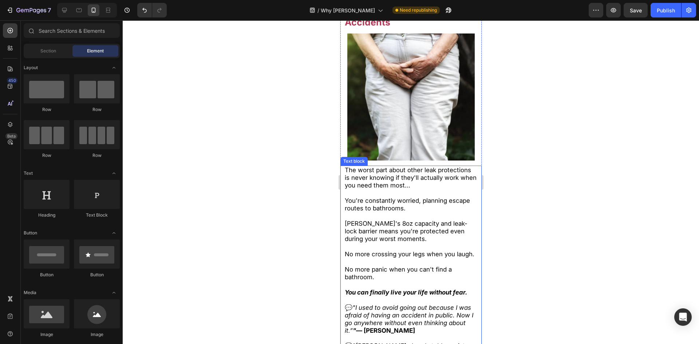
click at [396, 220] on span "[PERSON_NAME]'s 8oz capacity and leak-lock barrier means you're protected even …" at bounding box center [405, 231] width 123 height 23
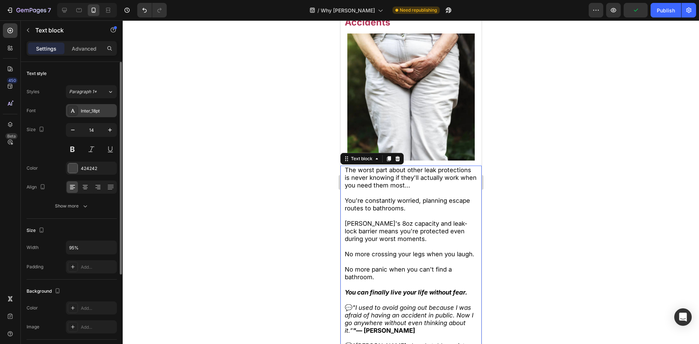
click at [93, 112] on div "Inter_18pt" at bounding box center [98, 111] width 34 height 7
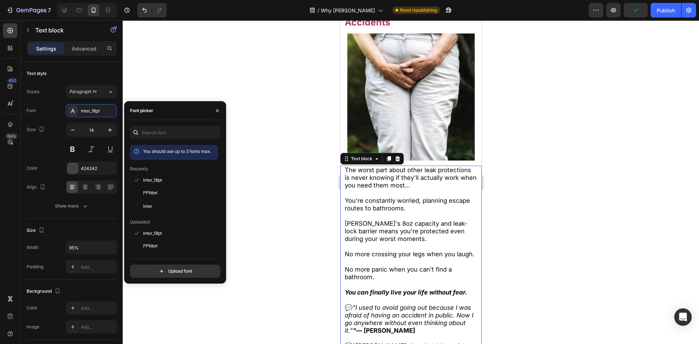
drag, startPoint x: 160, startPoint y: 175, endPoint x: 270, endPoint y: 186, distance: 110.5
click at [160, 227] on div "Inter_18pt" at bounding box center [174, 233] width 88 height 13
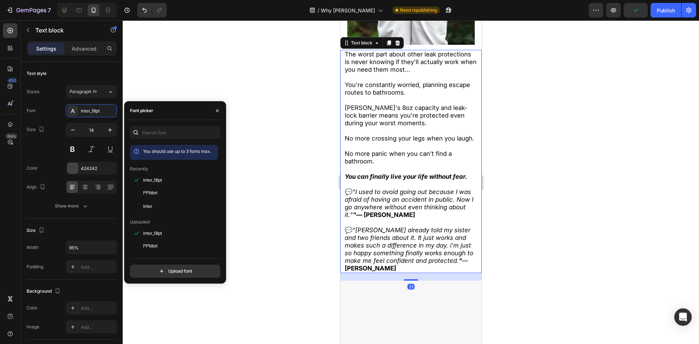
scroll to position [2971, 0]
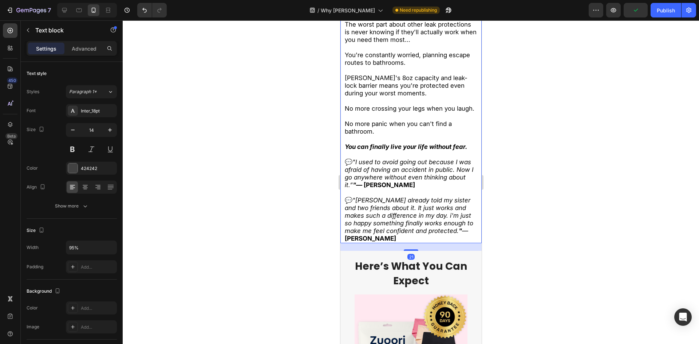
click at [298, 164] on div at bounding box center [411, 181] width 576 height 323
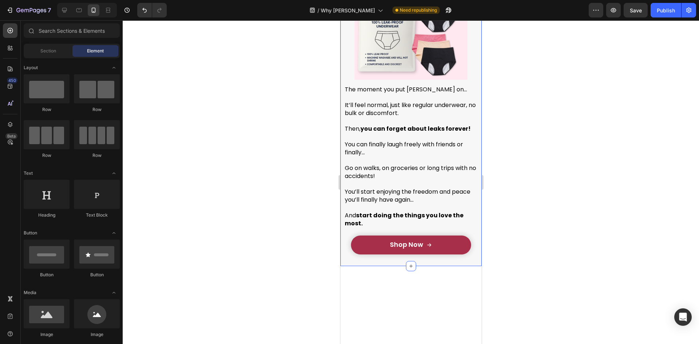
scroll to position [3299, 0]
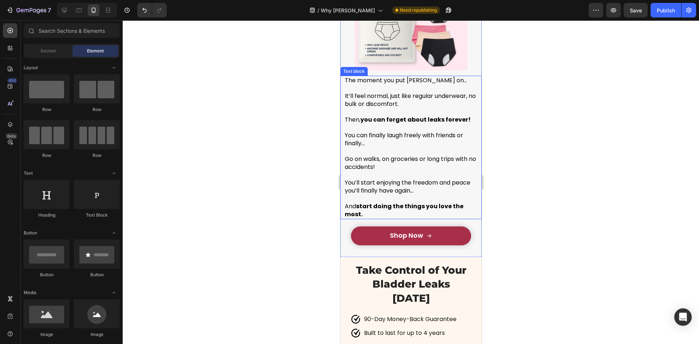
click at [374, 166] on span "Go on walks, on groceries or long trips with no accidents!" at bounding box center [409, 163] width 131 height 16
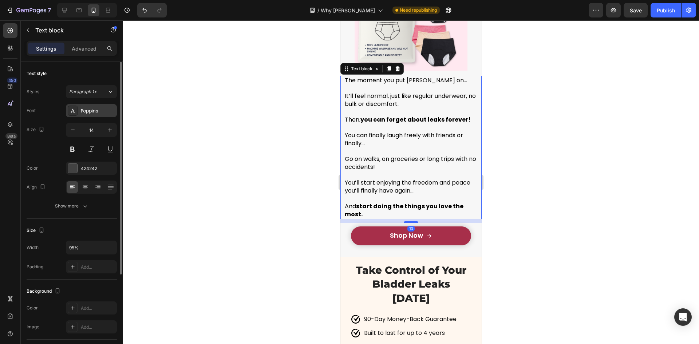
click at [87, 108] on div "Poppins" at bounding box center [98, 111] width 34 height 7
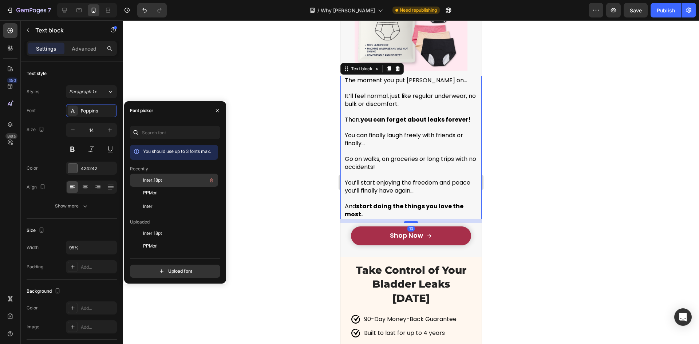
drag, startPoint x: 160, startPoint y: 180, endPoint x: 169, endPoint y: 178, distance: 9.6
click at [160, 180] on span "Inter_18pt" at bounding box center [152, 180] width 19 height 7
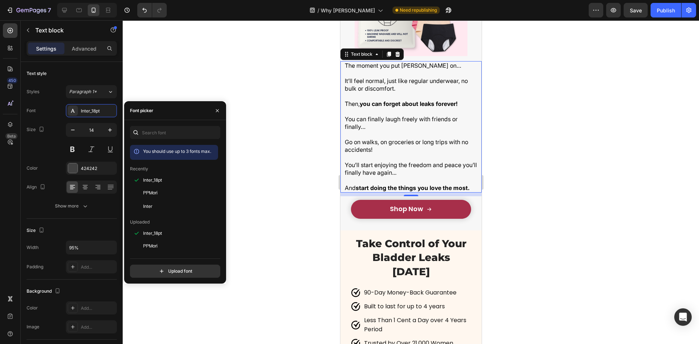
scroll to position [3335, 0]
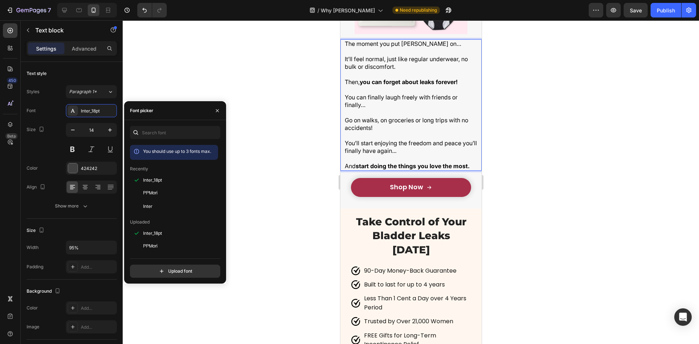
click at [387, 132] on p "Rich Text Editor. Editing area: main" at bounding box center [410, 136] width 133 height 8
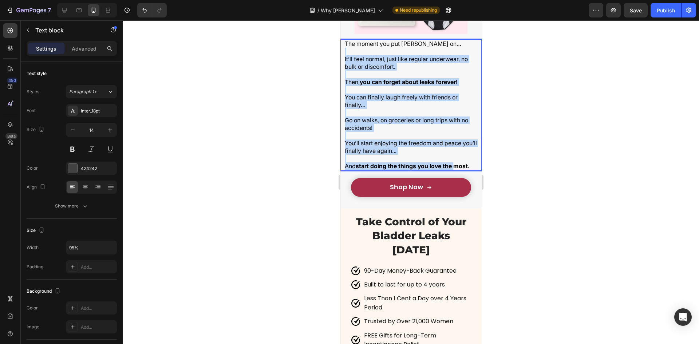
drag, startPoint x: 446, startPoint y: 153, endPoint x: 320, endPoint y: 48, distance: 163.7
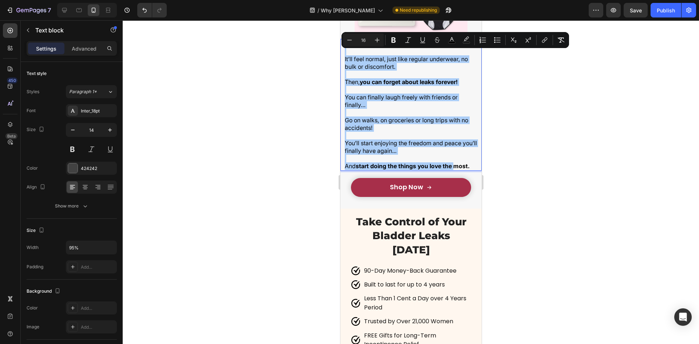
click at [331, 57] on div at bounding box center [411, 181] width 576 height 323
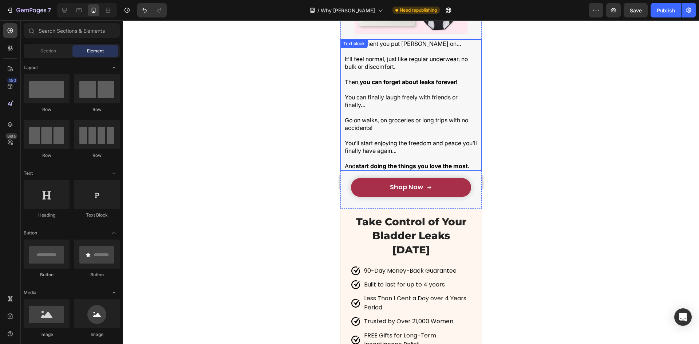
click at [416, 119] on span "Go on walks, on groceries or long trips with no accidents!" at bounding box center [405, 123] width 123 height 15
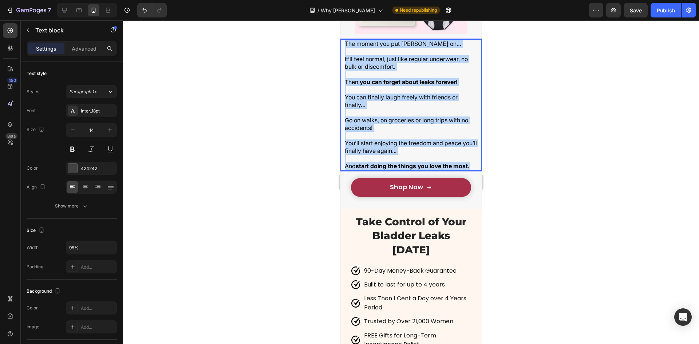
drag, startPoint x: 472, startPoint y: 162, endPoint x: 315, endPoint y: 27, distance: 206.9
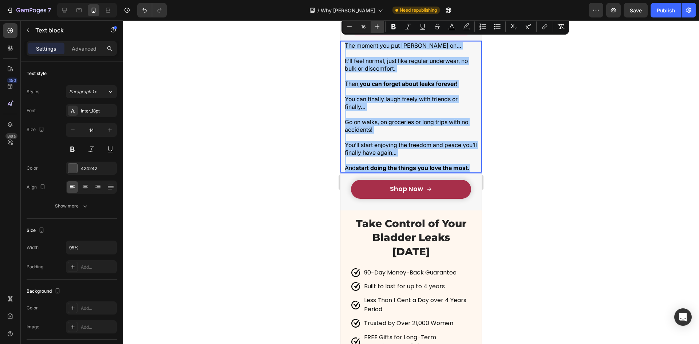
click at [372, 31] on button "Plus" at bounding box center [376, 26] width 13 height 13
type input "17"
click at [282, 63] on div at bounding box center [411, 181] width 576 height 323
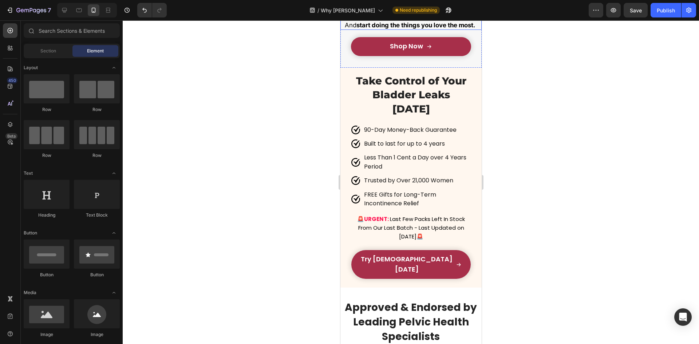
scroll to position [3479, 0]
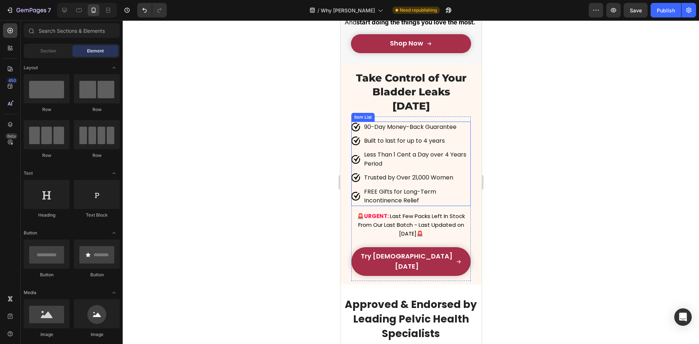
click at [403, 142] on span "Built to last for up to 4 years" at bounding box center [403, 140] width 81 height 8
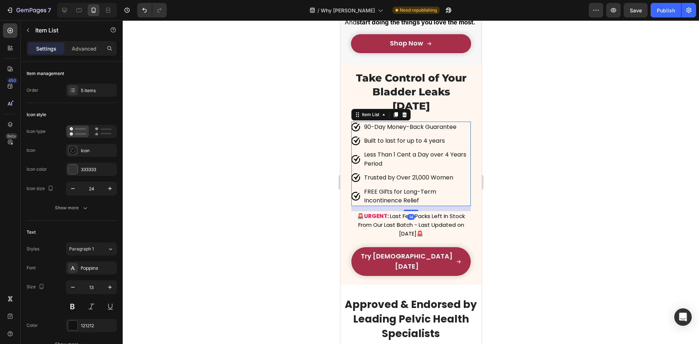
click at [406, 227] on span "Last Few Packs Left In Stock From Our Last Batch - Last Updated on August 15th🚨" at bounding box center [411, 224] width 107 height 25
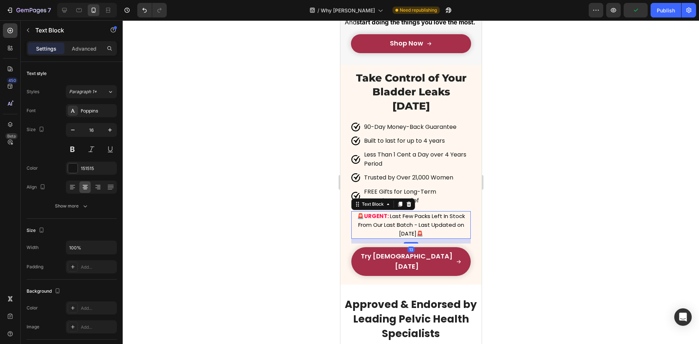
click at [405, 231] on span "Last Few Packs Left In Stock From Our Last Batch - Last Updated on August 15th🚨" at bounding box center [411, 224] width 107 height 25
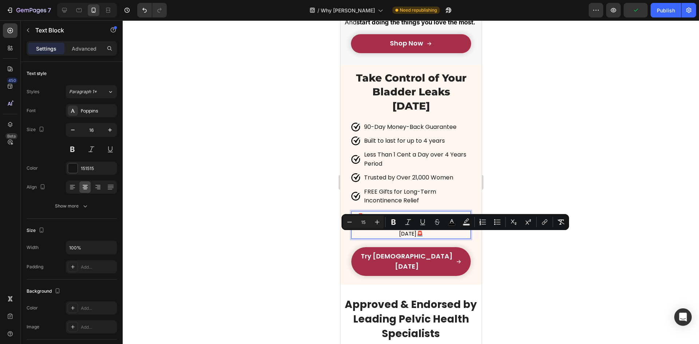
click at [410, 237] on span "Last Few Packs Left In Stock From Our Last Batch - Last Updated on August 15th🚨" at bounding box center [411, 224] width 107 height 25
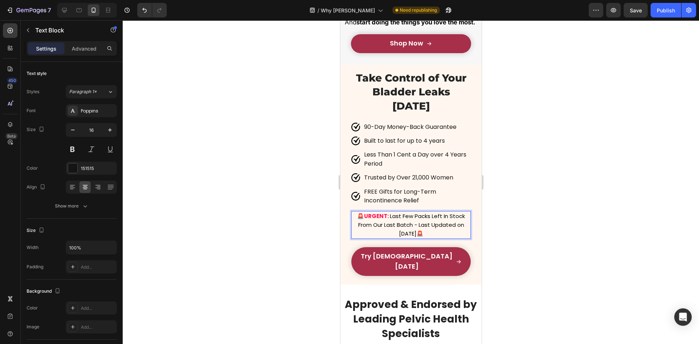
drag, startPoint x: 290, startPoint y: 221, endPoint x: 7, endPoint y: 204, distance: 283.6
click at [290, 221] on div at bounding box center [411, 181] width 576 height 323
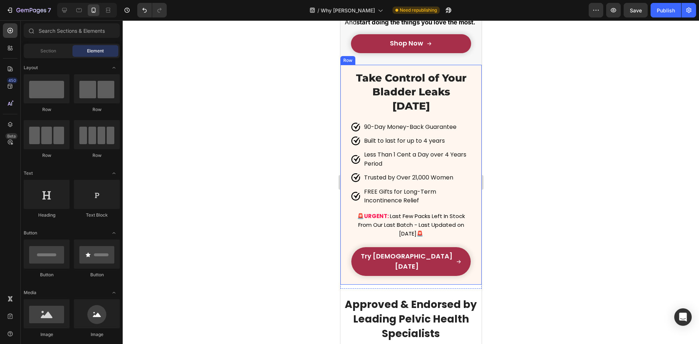
click at [441, 224] on span "Last Few Packs Left In Stock From Our Last Batch - Last Updated on August 26th🚨" at bounding box center [411, 224] width 107 height 25
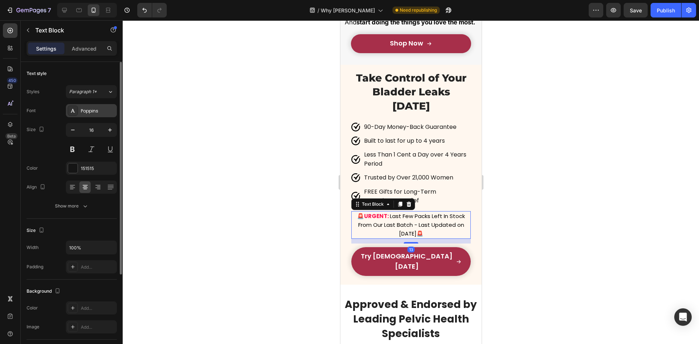
drag, startPoint x: 90, startPoint y: 106, endPoint x: 96, endPoint y: 107, distance: 6.1
click at [90, 106] on div "Poppins" at bounding box center [91, 110] width 51 height 13
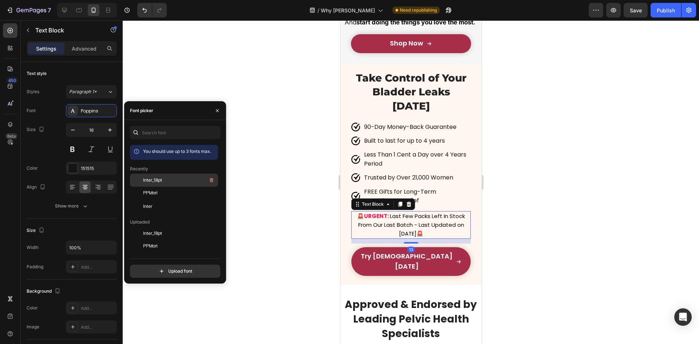
click at [159, 227] on div "Inter_18pt" at bounding box center [174, 233] width 88 height 13
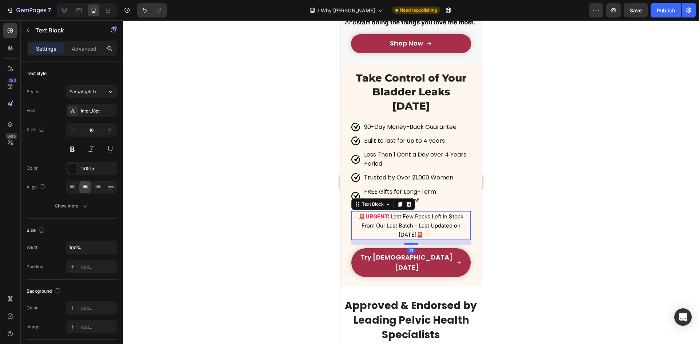
click at [293, 157] on div at bounding box center [411, 181] width 576 height 323
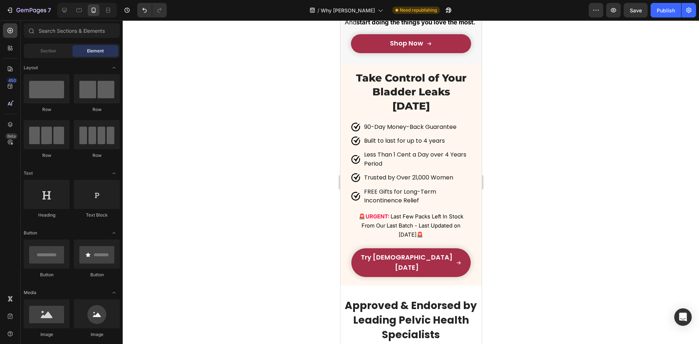
click at [398, 224] on p "🚨 URGENT: Last Few Packs Left In Stock From Our Last Batch - Last Updated on Au…" at bounding box center [410, 225] width 118 height 27
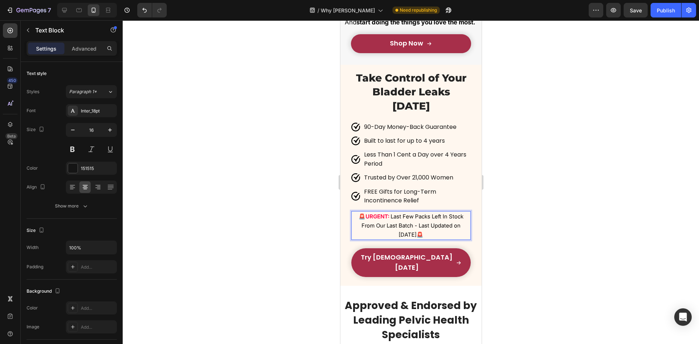
click at [398, 224] on p "🚨 URGENT: Last Few Packs Left In Stock From Our Last Batch - Last Updated on Au…" at bounding box center [410, 225] width 118 height 27
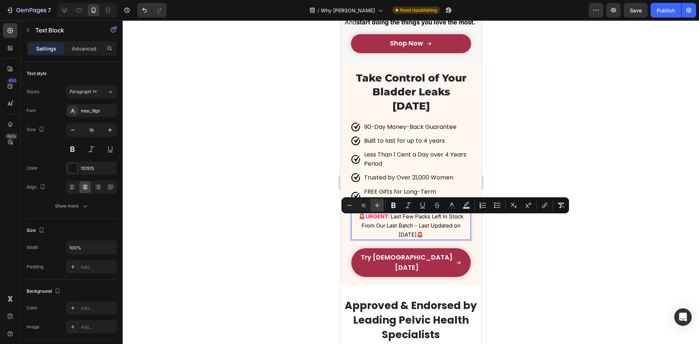
click at [373, 209] on button "Plus" at bounding box center [376, 205] width 13 height 13
type input "17"
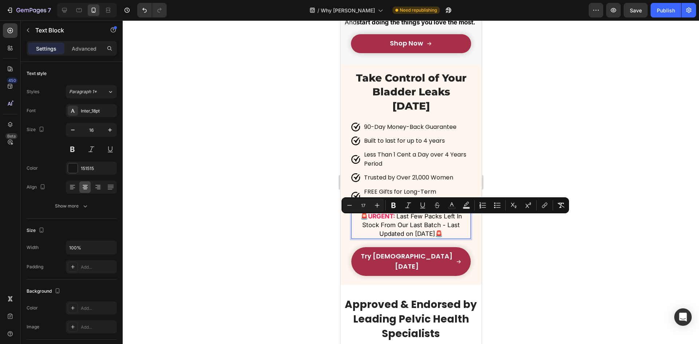
click at [307, 228] on div at bounding box center [411, 181] width 576 height 323
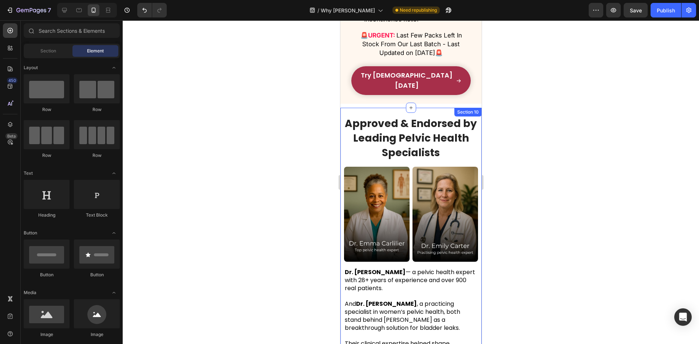
scroll to position [3733, 0]
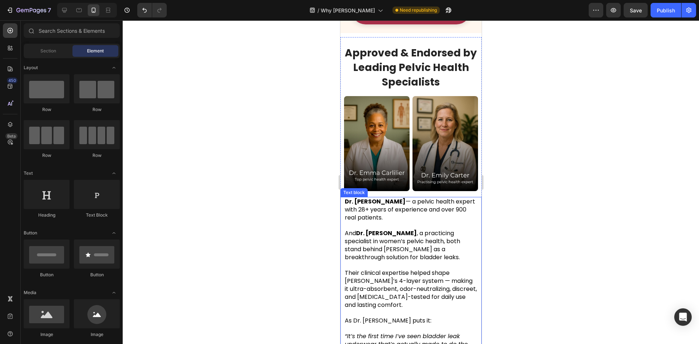
click at [416, 261] on p at bounding box center [410, 265] width 133 height 8
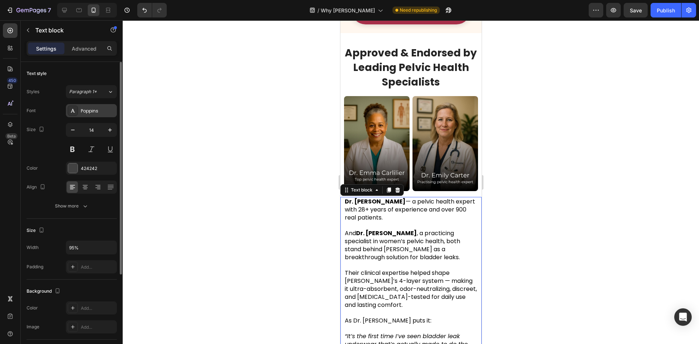
click at [100, 111] on div "Poppins" at bounding box center [98, 111] width 34 height 7
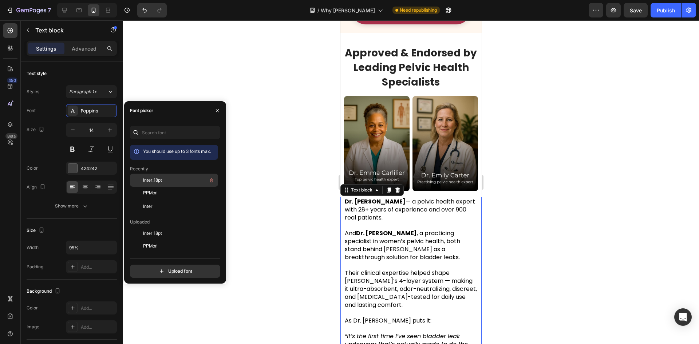
drag, startPoint x: 162, startPoint y: 174, endPoint x: 166, endPoint y: 177, distance: 4.7
click at [165, 227] on div "Inter_18pt" at bounding box center [174, 233] width 88 height 13
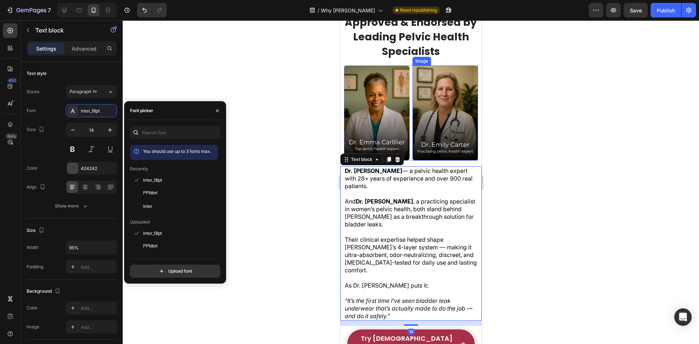
scroll to position [3770, 0]
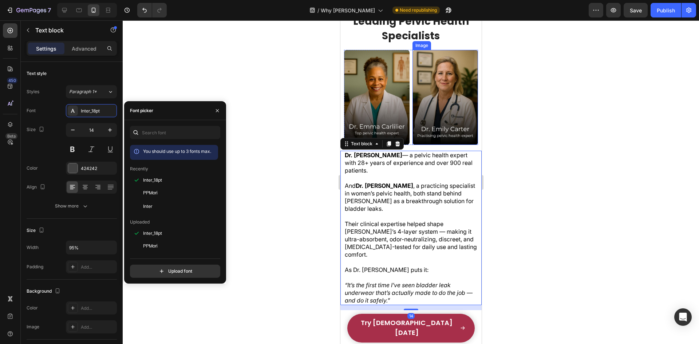
click at [403, 35] on strong "Approved & Endorsed by Leading Pelvic Health Specialists" at bounding box center [410, 21] width 132 height 43
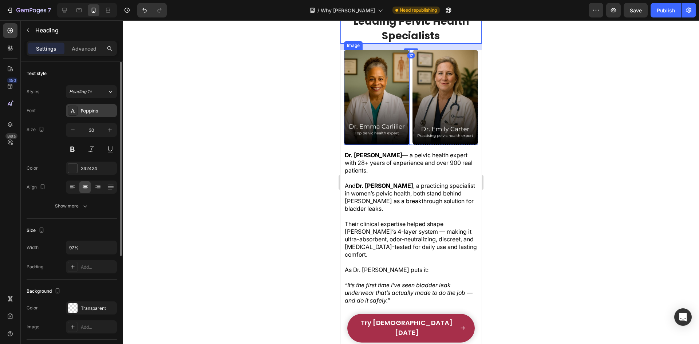
click at [103, 115] on div "Poppins" at bounding box center [91, 110] width 51 height 13
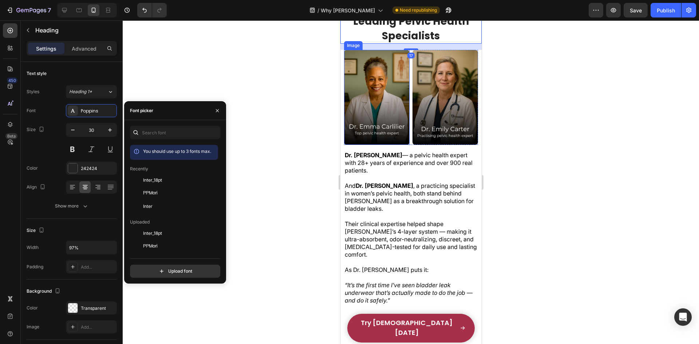
drag, startPoint x: 152, startPoint y: 177, endPoint x: 264, endPoint y: 170, distance: 112.3
click at [152, 177] on span "Inter_18pt" at bounding box center [152, 180] width 19 height 7
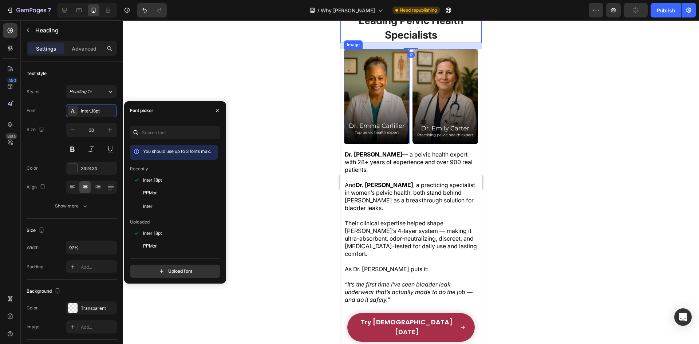
click at [424, 229] on span "Their clinical expertise helped shape [PERSON_NAME]’s 4-layer system — making i…" at bounding box center [410, 238] width 132 height 38
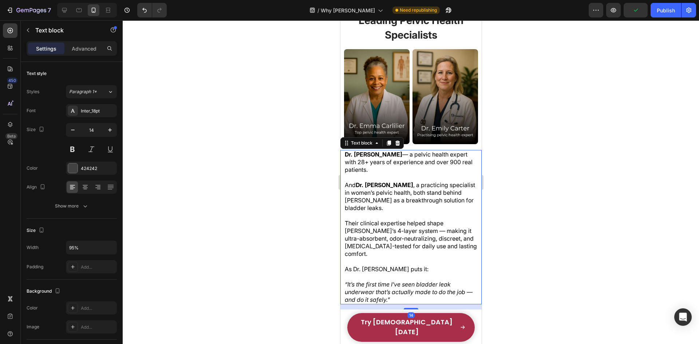
drag, startPoint x: 418, startPoint y: 271, endPoint x: 412, endPoint y: 279, distance: 9.6
click at [418, 281] on icon "“It’s the first time I’ve seen bladder leak underwear that’s actually made to d…" at bounding box center [408, 292] width 128 height 23
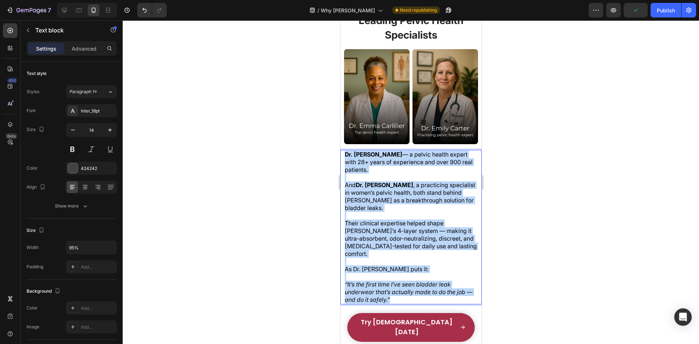
drag, startPoint x: 392, startPoint y: 273, endPoint x: 353, endPoint y: 152, distance: 127.1
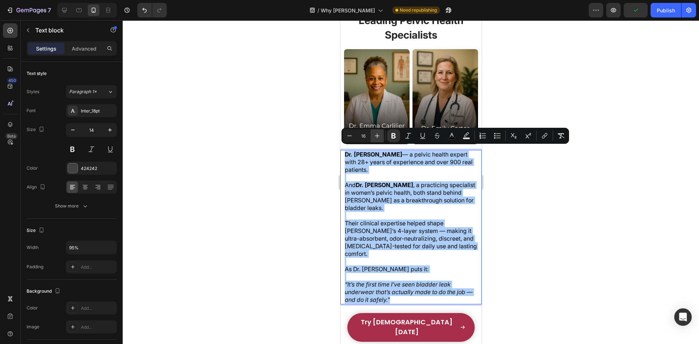
click at [379, 138] on icon "Editor contextual toolbar" at bounding box center [376, 135] width 7 height 7
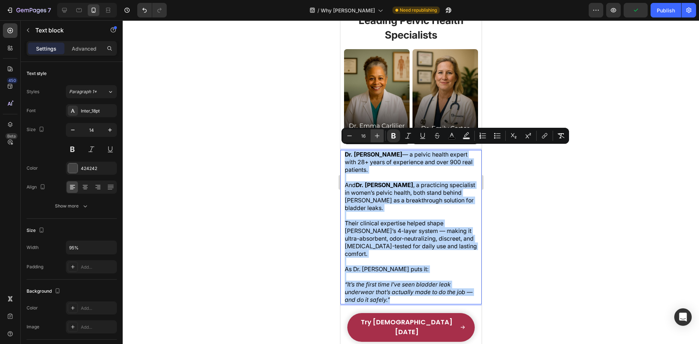
type input "17"
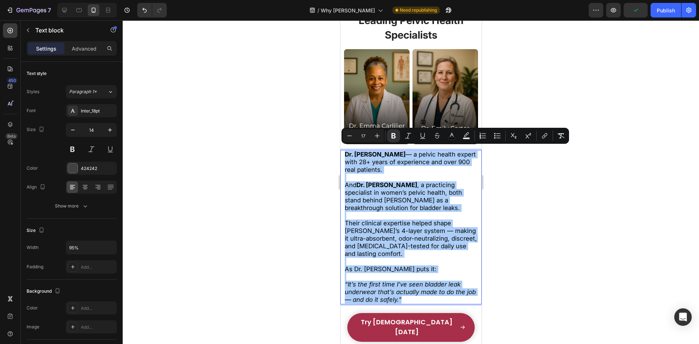
click at [261, 164] on div at bounding box center [411, 181] width 576 height 323
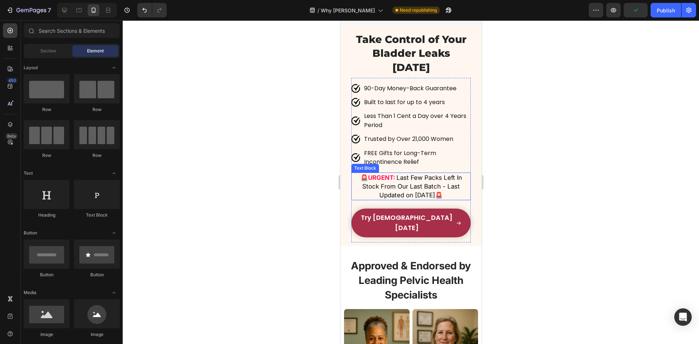
scroll to position [3516, 0]
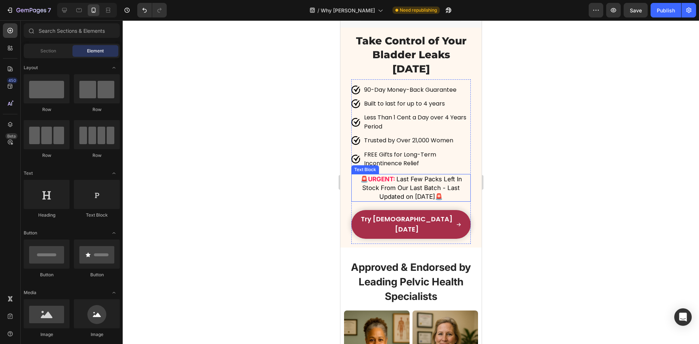
click at [391, 126] on span "Less Than 1 Cent a Day over 4 Years Period" at bounding box center [414, 121] width 102 height 17
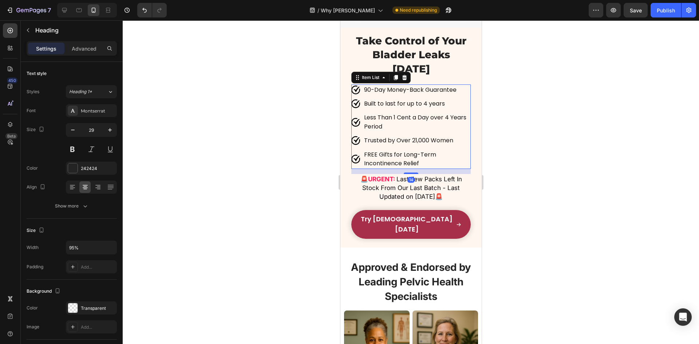
click at [411, 48] on span "Take Control of Your Bladder Leaks [DATE]" at bounding box center [410, 55] width 110 height 40
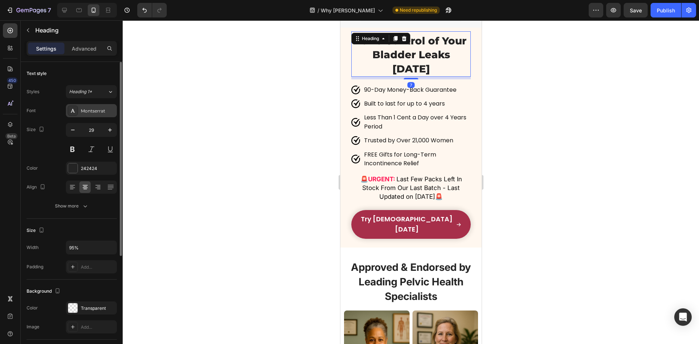
click at [88, 114] on div "Montserrat" at bounding box center [98, 111] width 34 height 7
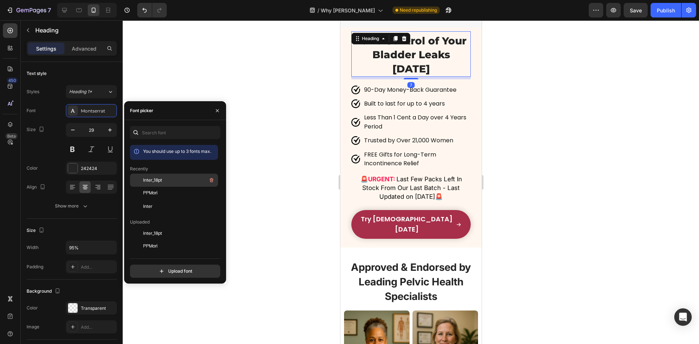
click at [165, 179] on div "Inter_18pt" at bounding box center [179, 180] width 73 height 9
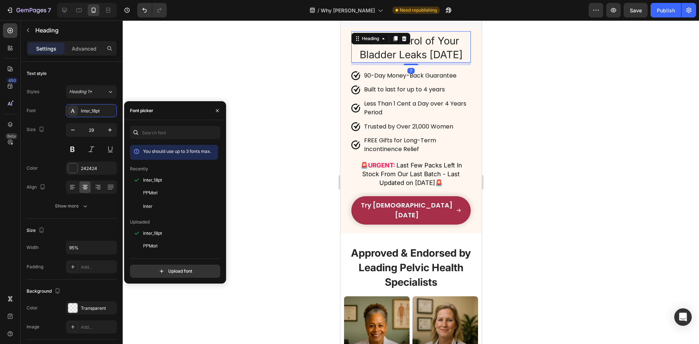
click at [277, 148] on div at bounding box center [411, 181] width 576 height 323
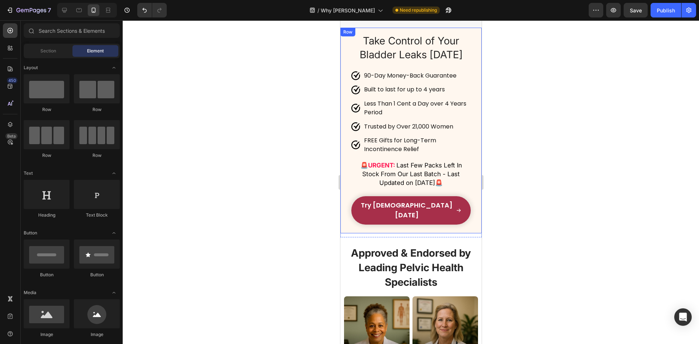
click at [392, 52] on span "Take Control of Your Bladder Leaks [DATE]" at bounding box center [410, 48] width 103 height 27
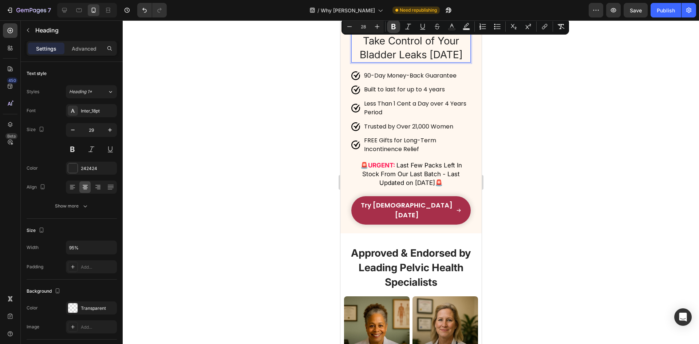
click at [391, 24] on icon "Editor contextual toolbar" at bounding box center [393, 26] width 4 height 5
click at [289, 76] on div at bounding box center [411, 181] width 576 height 323
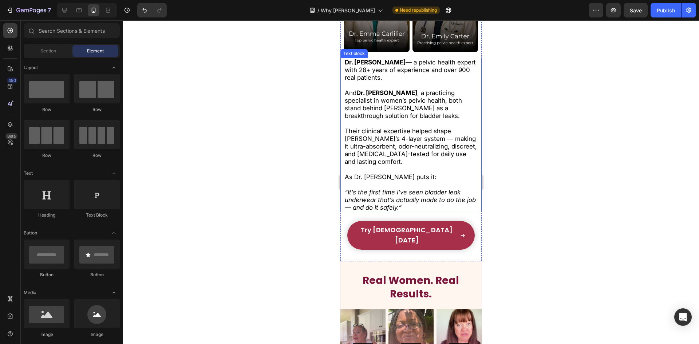
scroll to position [4025, 0]
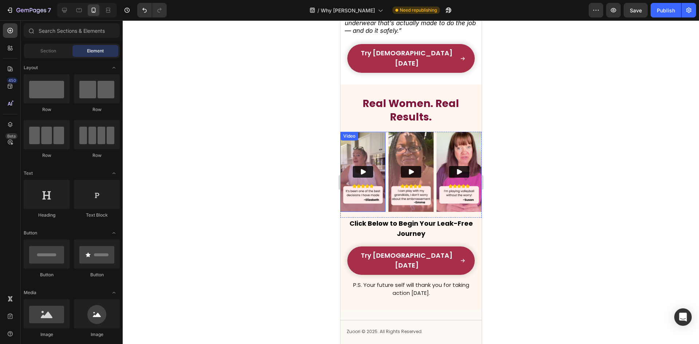
click at [390, 84] on div "Real Women. Real Results. Heading Real Women. Real Results. Heading "Over 21,00…" at bounding box center [410, 196] width 141 height 225
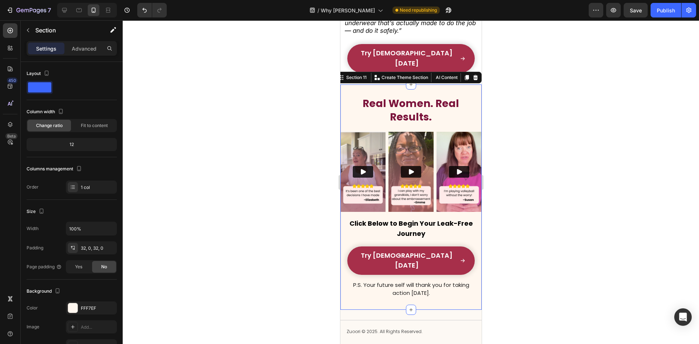
click at [396, 96] on strong "Real Women. Real Results." at bounding box center [410, 110] width 96 height 28
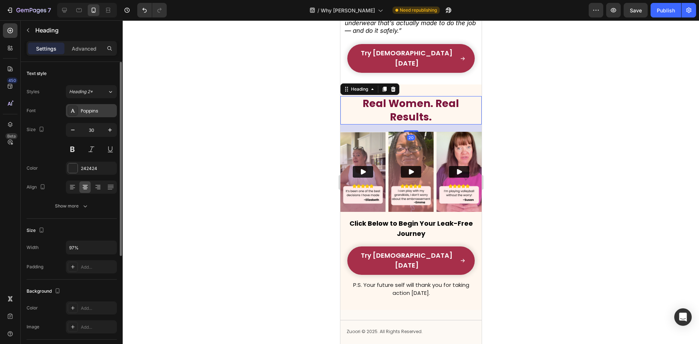
click at [92, 115] on div "Poppins" at bounding box center [91, 110] width 51 height 13
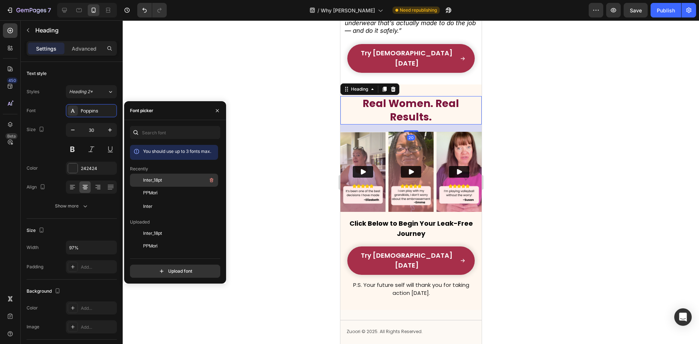
click at [159, 182] on span "Inter_18pt" at bounding box center [152, 180] width 19 height 7
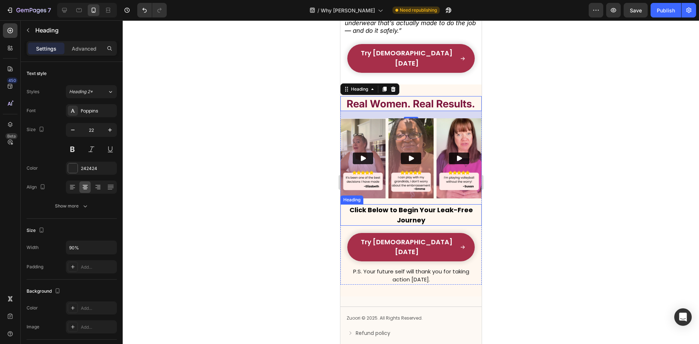
click at [407, 205] on strong "Click Below to Begin Your Leak-Free Journey" at bounding box center [410, 214] width 123 height 19
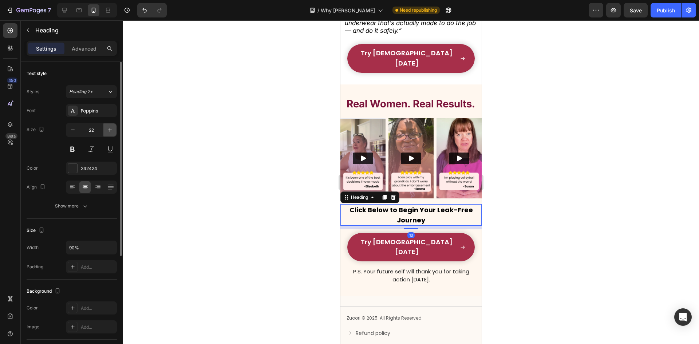
drag, startPoint x: 94, startPoint y: 111, endPoint x: 115, endPoint y: 131, distance: 28.6
click at [94, 111] on div "Poppins" at bounding box center [98, 111] width 34 height 7
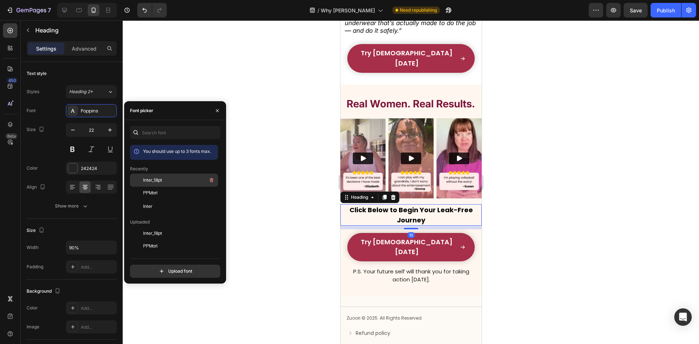
click at [163, 179] on div "Inter_18pt" at bounding box center [179, 180] width 73 height 9
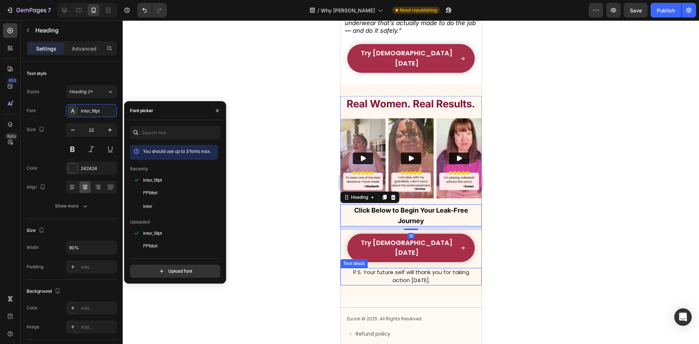
click at [383, 269] on p "P.S. Your future self will thank you for taking action [DATE]." at bounding box center [410, 277] width 126 height 16
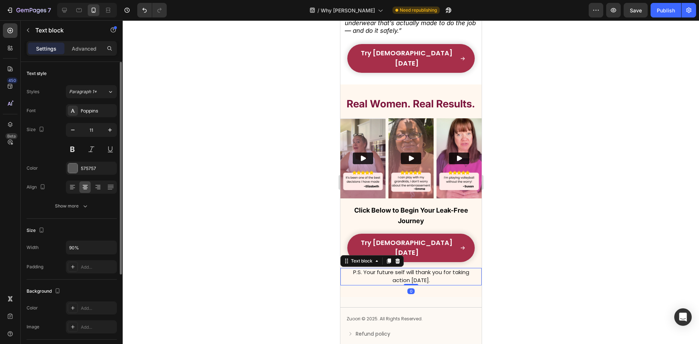
click at [86, 107] on div "Poppins" at bounding box center [91, 110] width 51 height 13
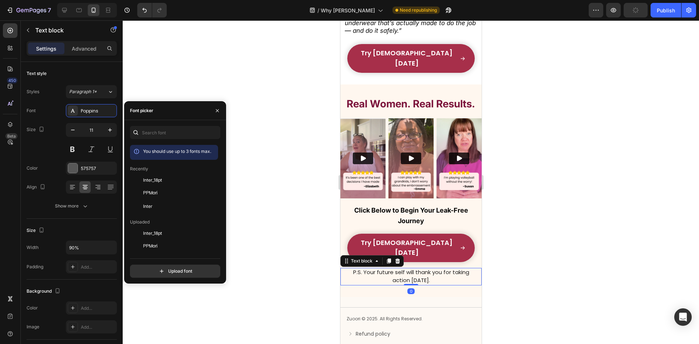
click at [163, 182] on div "Inter_18pt" at bounding box center [179, 180] width 73 height 9
click at [302, 195] on div at bounding box center [411, 181] width 576 height 323
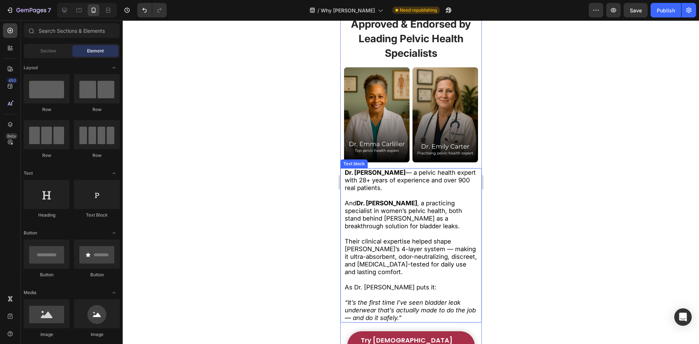
scroll to position [3734, 0]
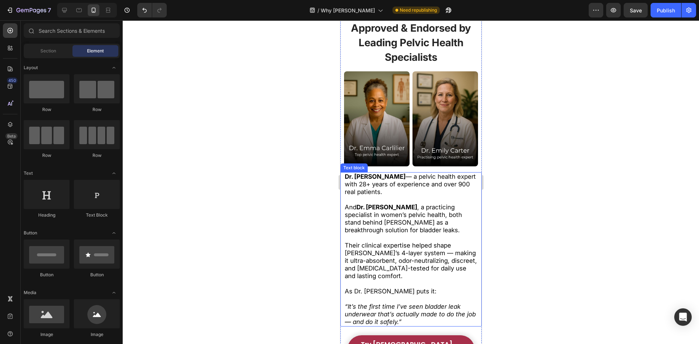
click at [398, 283] on p "Rich Text Editor. Editing area: main" at bounding box center [410, 284] width 133 height 8
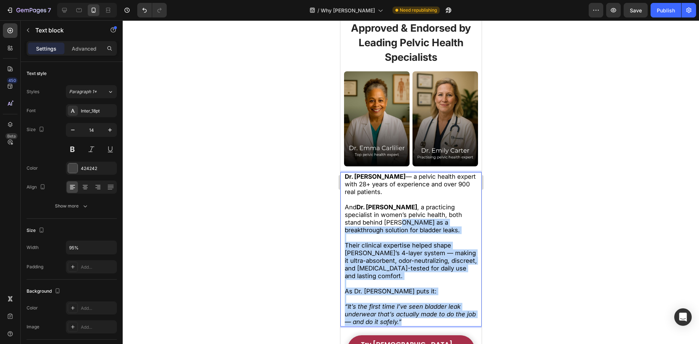
drag, startPoint x: 425, startPoint y: 321, endPoint x: 363, endPoint y: 228, distance: 111.4
click at [361, 215] on div "Dr. Emma Carlilier — a pelvic health expert with 28+ years of experience and ov…" at bounding box center [410, 249] width 134 height 154
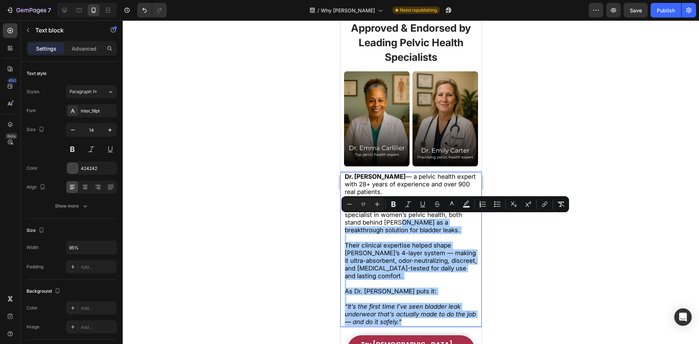
drag, startPoint x: 1, startPoint y: 214, endPoint x: 329, endPoint y: 234, distance: 328.5
click at [322, 237] on div at bounding box center [411, 181] width 576 height 323
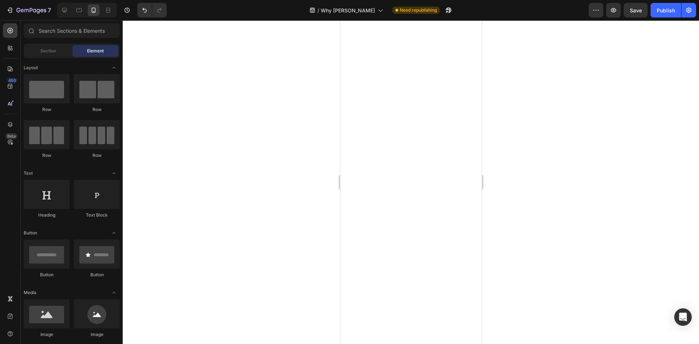
scroll to position [0, 0]
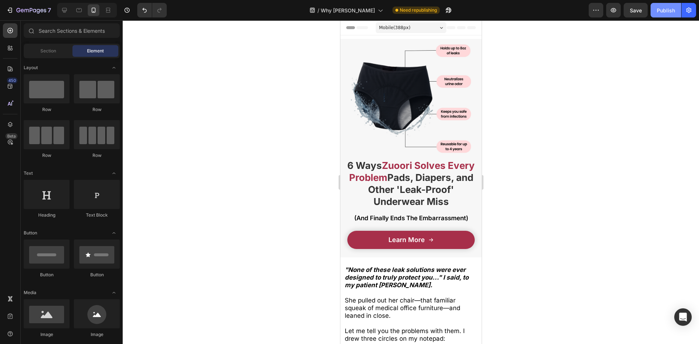
click at [664, 13] on div "Publish" at bounding box center [665, 11] width 18 height 8
click at [406, 183] on strong "Pads, Diapers, and Other 'Leak-Proof' Underwear Miss" at bounding box center [419, 189] width 105 height 35
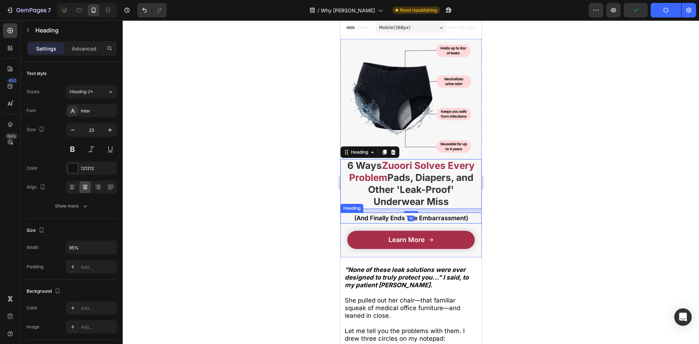
click at [390, 214] on span "(And Finally Ends The Embarrassment)" at bounding box center [411, 217] width 114 height 7
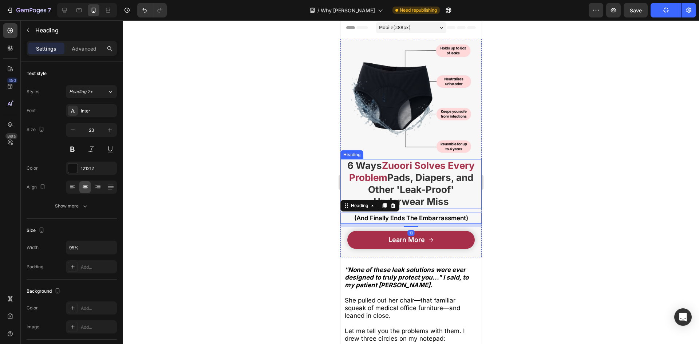
click at [381, 180] on strong "Pads, Diapers, and Other 'Leak-Proof' Underwear Miss" at bounding box center [419, 189] width 105 height 35
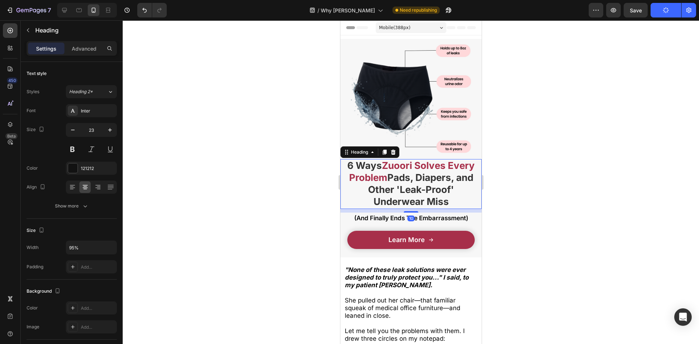
click at [262, 196] on div at bounding box center [411, 181] width 576 height 323
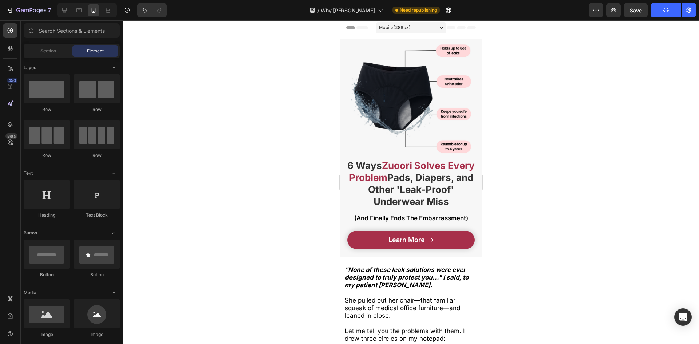
click at [366, 272] on strong ""None of these leak solutions were ever designed to truly protect you..." I sai…" at bounding box center [406, 277] width 124 height 23
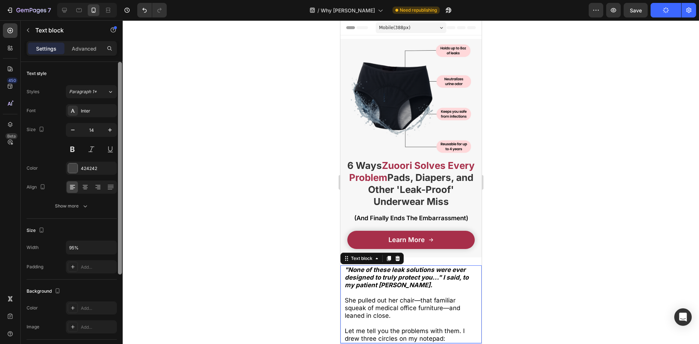
drag, startPoint x: 80, startPoint y: 105, endPoint x: 118, endPoint y: 136, distance: 49.2
click at [81, 106] on div "Inter" at bounding box center [91, 110] width 51 height 13
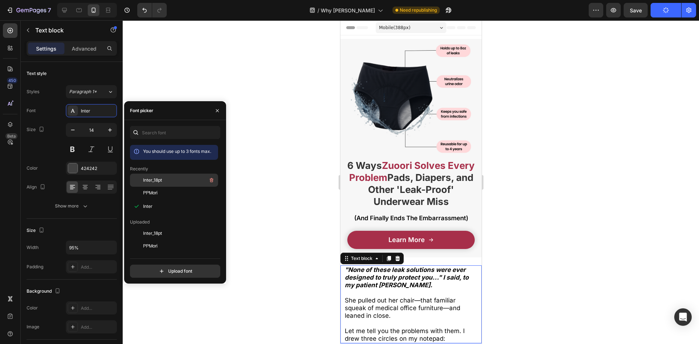
click at [159, 178] on span "Inter_18pt" at bounding box center [152, 180] width 19 height 7
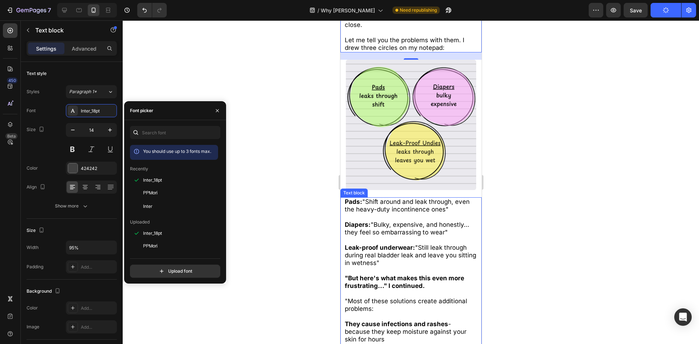
scroll to position [291, 0]
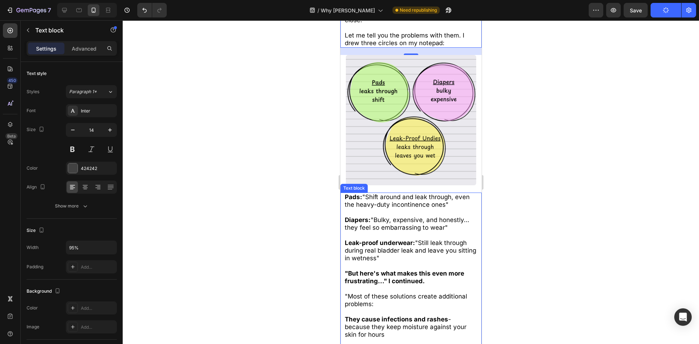
click at [395, 263] on p at bounding box center [410, 266] width 133 height 8
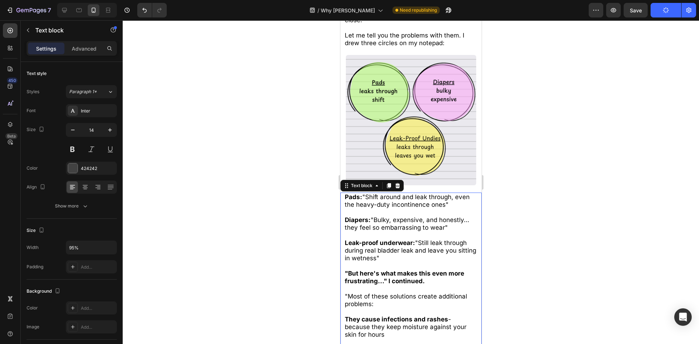
click at [400, 263] on p at bounding box center [410, 266] width 133 height 8
click at [277, 233] on div at bounding box center [411, 181] width 576 height 323
click at [409, 253] on p "Leak-proof underwear: "Still leak through during real bladder leak and leave yo…" at bounding box center [410, 250] width 133 height 23
click at [77, 110] on div at bounding box center [73, 111] width 10 height 10
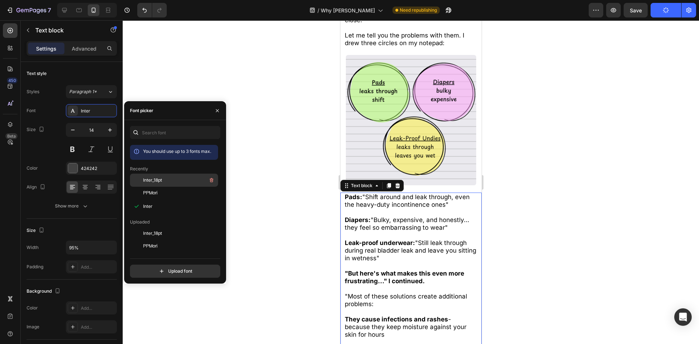
click at [160, 178] on span "Inter_18pt" at bounding box center [152, 180] width 19 height 7
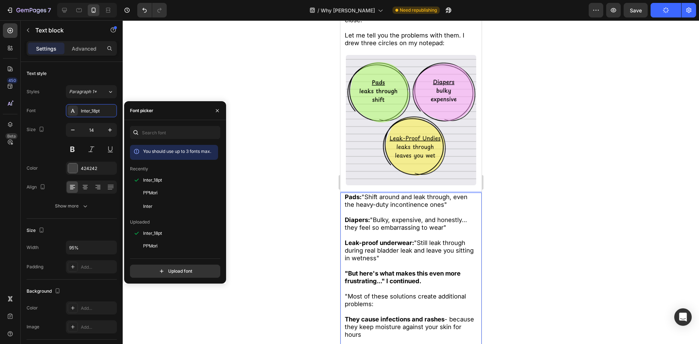
click at [379, 239] on strong "Leak-proof underwear:" at bounding box center [378, 242] width 69 height 7
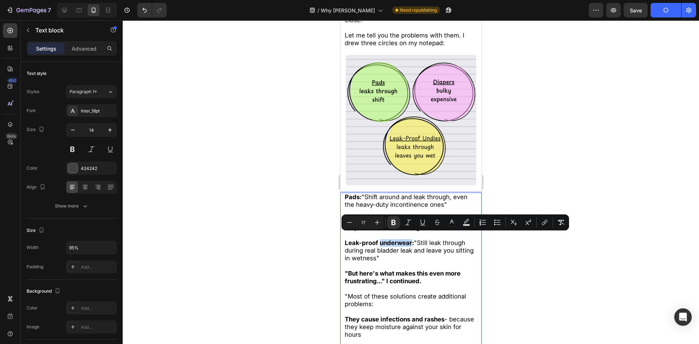
click at [379, 239] on strong "Leak-proof underwear:" at bounding box center [378, 242] width 69 height 7
click at [393, 245] on span "Leak-proof underwear: "Still leak through during real bladder leak and leave yo…" at bounding box center [408, 250] width 129 height 23
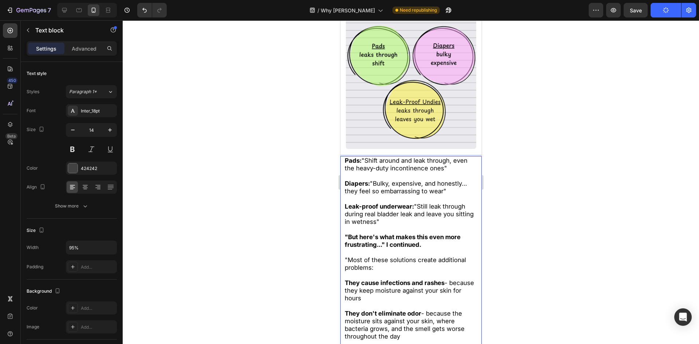
click at [534, 246] on div at bounding box center [411, 181] width 576 height 323
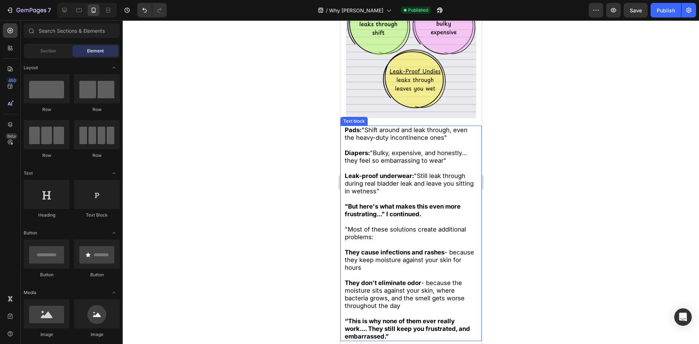
scroll to position [437, 0]
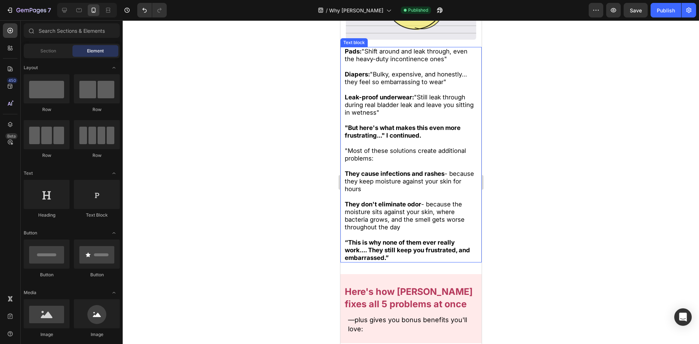
click at [401, 242] on strong "“This is why none of them ever really work.... They still keep you frustrated, …" at bounding box center [406, 250] width 125 height 23
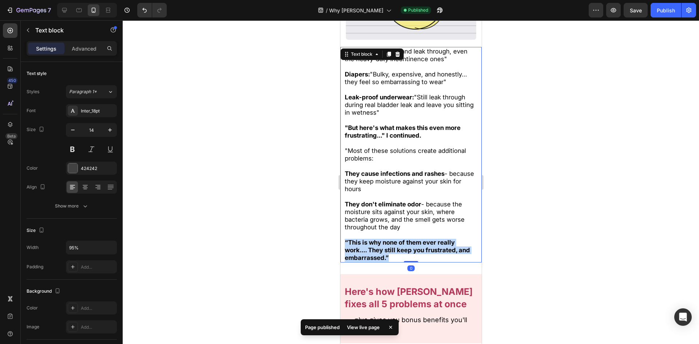
click at [401, 242] on strong "“This is why none of them ever really work.... They still keep you frustrated, …" at bounding box center [406, 250] width 125 height 23
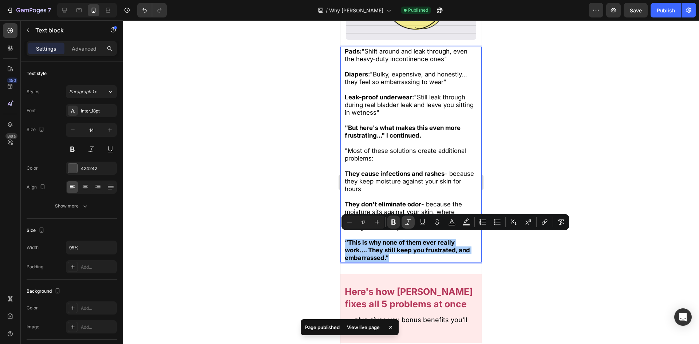
click at [410, 219] on icon "Editor contextual toolbar" at bounding box center [407, 221] width 7 height 7
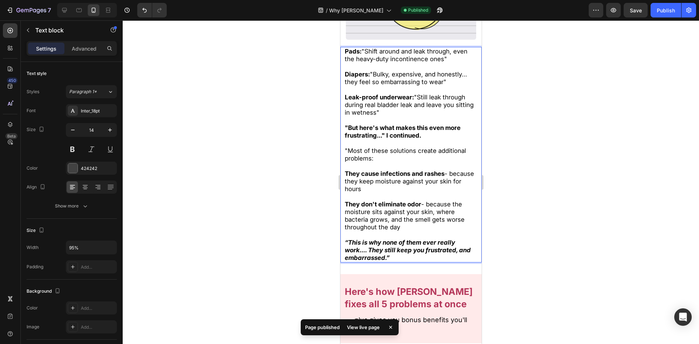
click at [401, 219] on p "They don't eliminate odor - because the moisture sits against your skin, where …" at bounding box center [410, 215] width 133 height 31
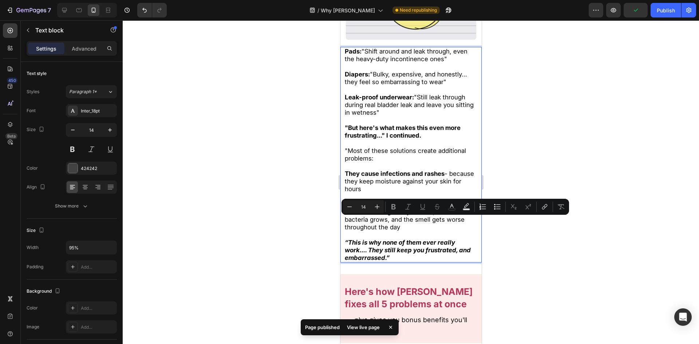
drag, startPoint x: 422, startPoint y: 226, endPoint x: 418, endPoint y: 225, distance: 3.8
click at [418, 225] on div "Pads: "Shift around and leak through, even the heavy-duty incontinence ones" Di…" at bounding box center [410, 154] width 134 height 215
click at [406, 240] on strong "“This is why none of them ever really work.... They still keep you frustrated, …" at bounding box center [407, 250] width 126 height 23
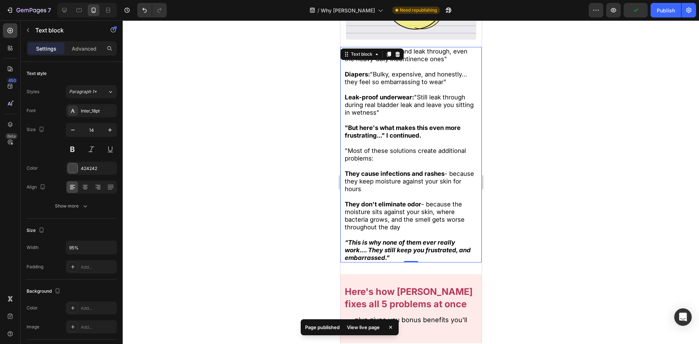
click at [280, 221] on div at bounding box center [411, 181] width 576 height 323
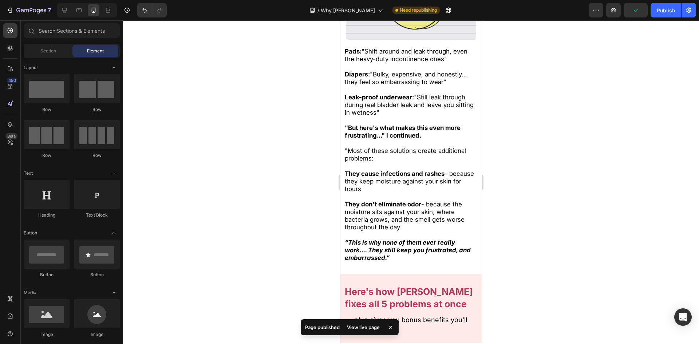
click at [385, 170] on strong "They cause infections and rashes" at bounding box center [394, 173] width 100 height 7
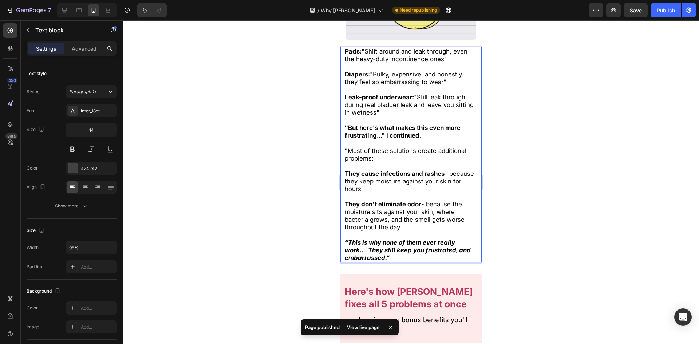
click at [393, 162] on p "Rich Text Editor. Editing area: main" at bounding box center [410, 166] width 133 height 8
click at [386, 153] on p ""Most of these solutions create additional problems:" at bounding box center [410, 154] width 133 height 15
drag, startPoint x: 344, startPoint y: 144, endPoint x: 444, endPoint y: 221, distance: 126.3
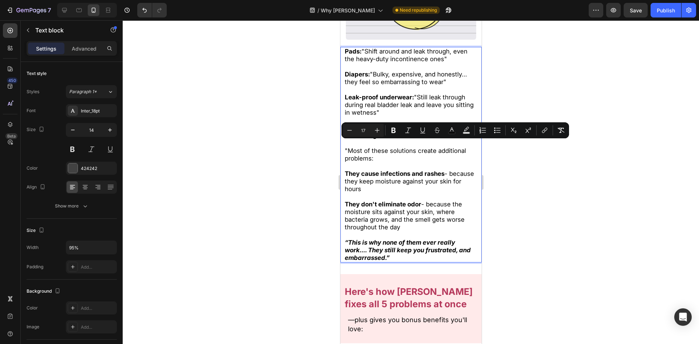
click at [409, 131] on icon "Editor contextual toolbar" at bounding box center [407, 130] width 7 height 7
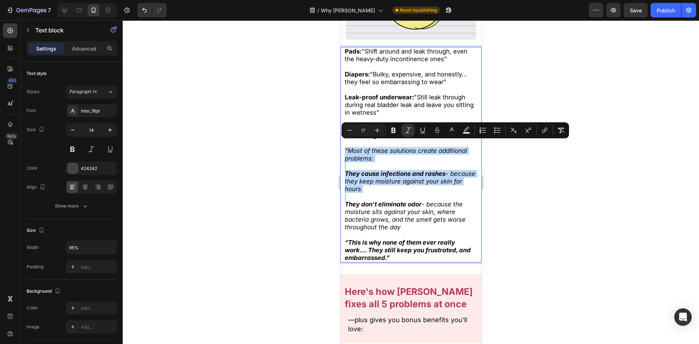
click at [421, 220] on p "They don't eliminate odor - because the moisture sits against your skin, where …" at bounding box center [410, 215] width 133 height 31
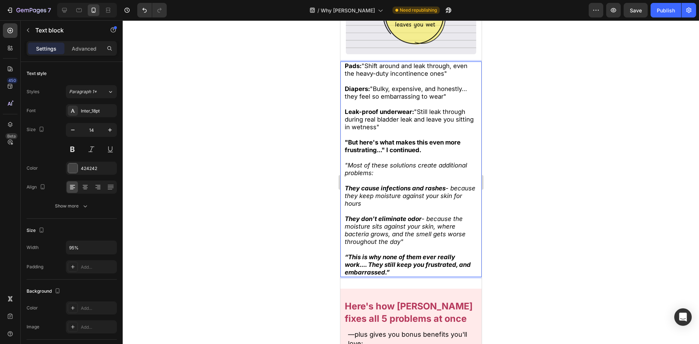
scroll to position [364, 0]
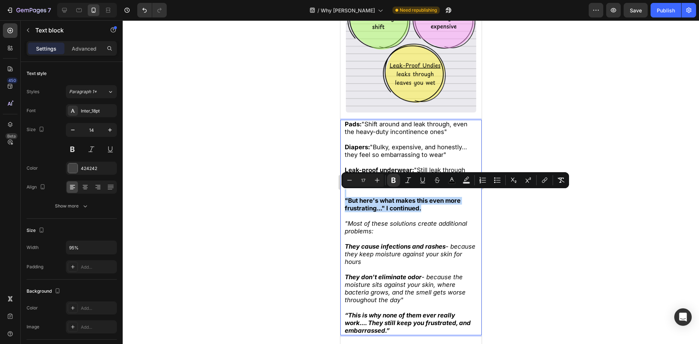
drag, startPoint x: 432, startPoint y: 203, endPoint x: 319, endPoint y: 189, distance: 114.4
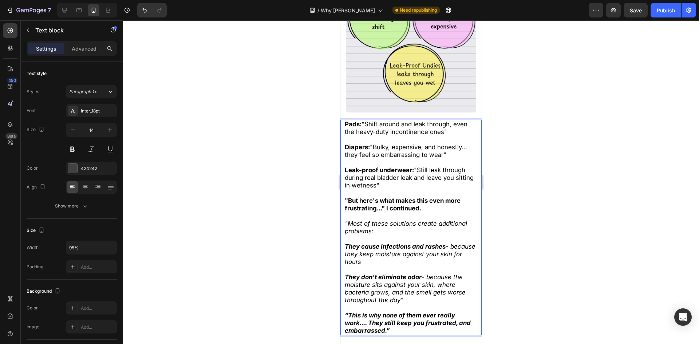
click at [398, 212] on p "Rich Text Editor. Editing area: main" at bounding box center [410, 216] width 133 height 8
drag, startPoint x: 385, startPoint y: 202, endPoint x: 334, endPoint y: 188, distance: 52.0
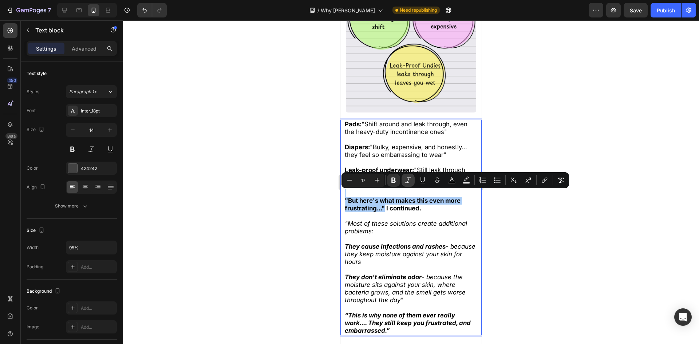
click at [410, 180] on icon "Editor contextual toolbar" at bounding box center [407, 179] width 7 height 7
click at [276, 189] on div at bounding box center [411, 181] width 576 height 323
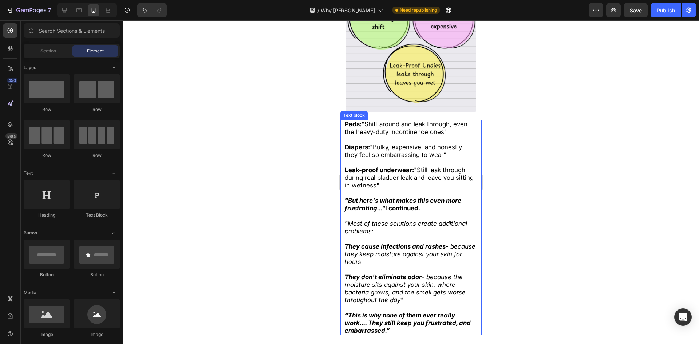
click at [375, 180] on span "Leak-proof underwear: "Still leak through during real bladder leak and leave yo…" at bounding box center [408, 177] width 129 height 23
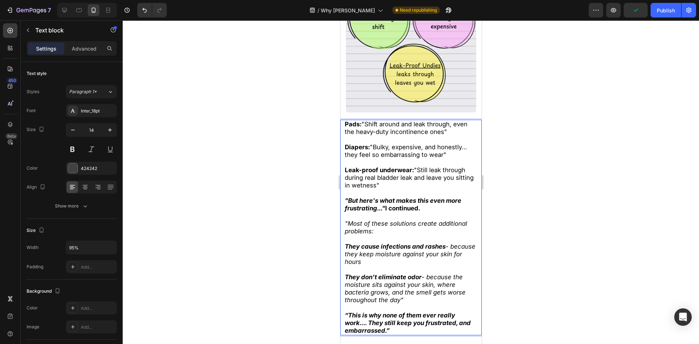
drag, startPoint x: 425, startPoint y: 167, endPoint x: 440, endPoint y: 180, distance: 20.1
click at [440, 180] on p "Leak-proof underwear: "Still leak through during real bladder leak and leave yo…" at bounding box center [410, 177] width 133 height 23
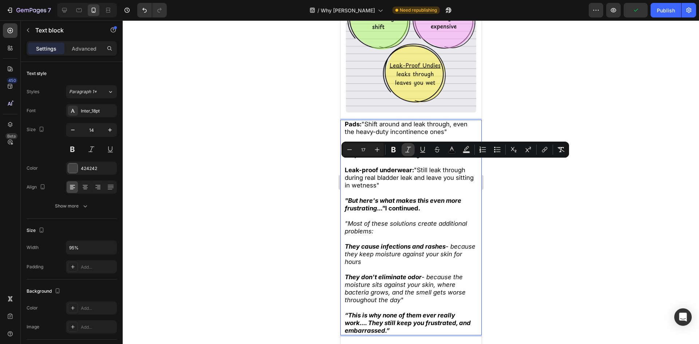
click at [407, 147] on icon "Editor contextual toolbar" at bounding box center [407, 149] width 7 height 7
drag, startPoint x: 532, startPoint y: 220, endPoint x: 497, endPoint y: 204, distance: 38.8
click at [531, 219] on div at bounding box center [411, 181] width 576 height 323
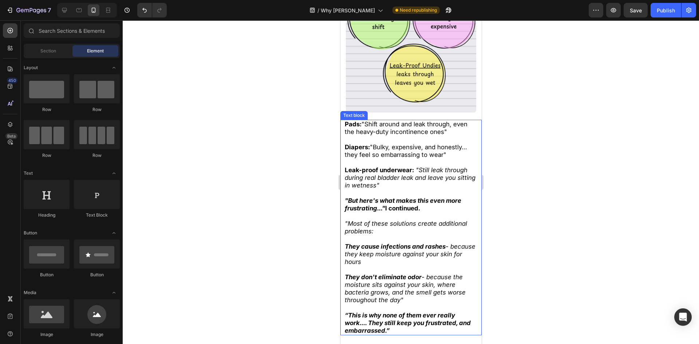
click at [425, 149] on span "Diapers: "Bulky, expensive, and honestly... they feel so embarrassing to wear"" at bounding box center [405, 150] width 122 height 15
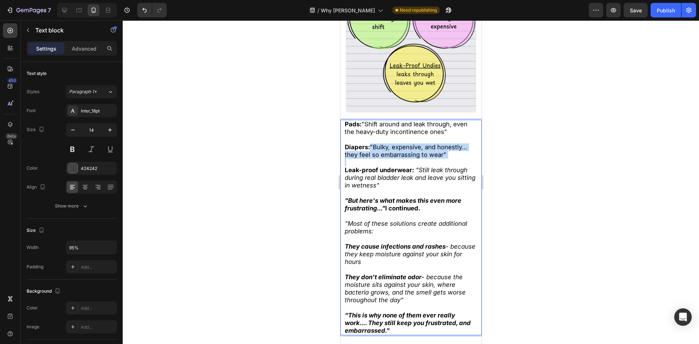
drag, startPoint x: 449, startPoint y: 152, endPoint x: 369, endPoint y: 139, distance: 80.6
click at [369, 139] on div "Pads: "Shift around and leak through, even the heavy-duty incontinence ones" Di…" at bounding box center [410, 227] width 134 height 215
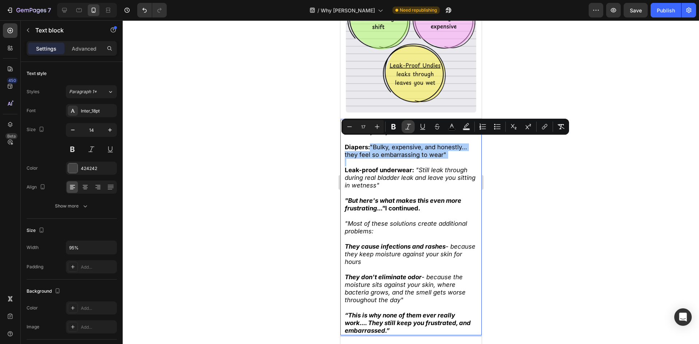
click at [410, 131] on button "Italic" at bounding box center [407, 126] width 13 height 13
click at [394, 120] on span "Pads: "Shift around and leak through, even the heavy-duty incontinence ones"" at bounding box center [405, 127] width 123 height 15
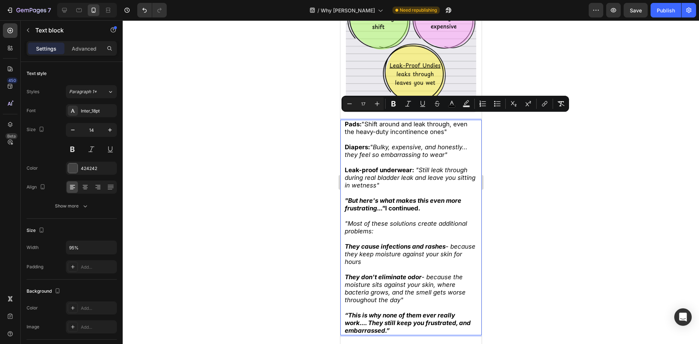
drag, startPoint x: 401, startPoint y: 122, endPoint x: 360, endPoint y: 119, distance: 40.9
click at [360, 120] on p "Pads: "Shift around and leak through, even the heavy-duty incontinence ones"" at bounding box center [410, 127] width 133 height 15
click at [409, 104] on icon "Editor contextual toolbar" at bounding box center [407, 103] width 7 height 7
drag, startPoint x: 294, startPoint y: 153, endPoint x: 0, endPoint y: 117, distance: 296.2
click at [294, 153] on div at bounding box center [411, 181] width 576 height 323
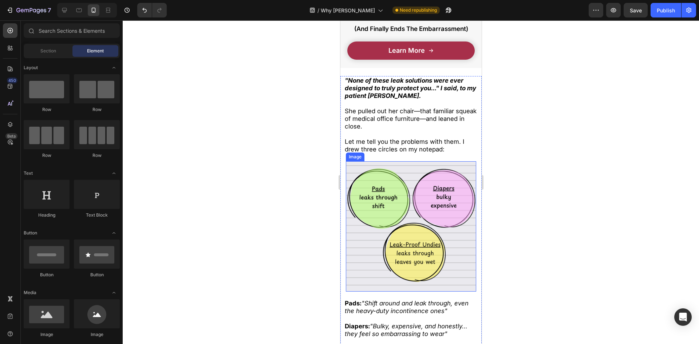
scroll to position [182, 0]
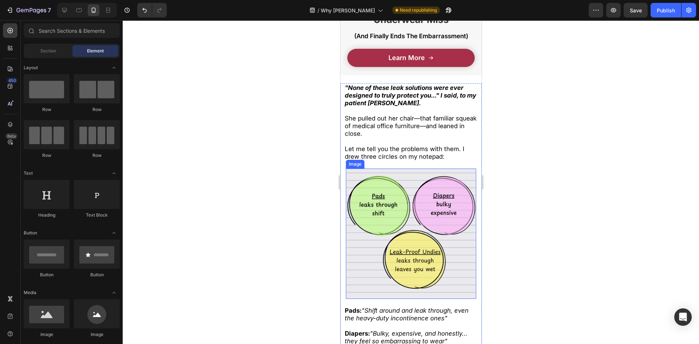
click at [425, 131] on p "She pulled out her chair—that familiar squeak of medical office furniture—and l…" at bounding box center [410, 126] width 133 height 23
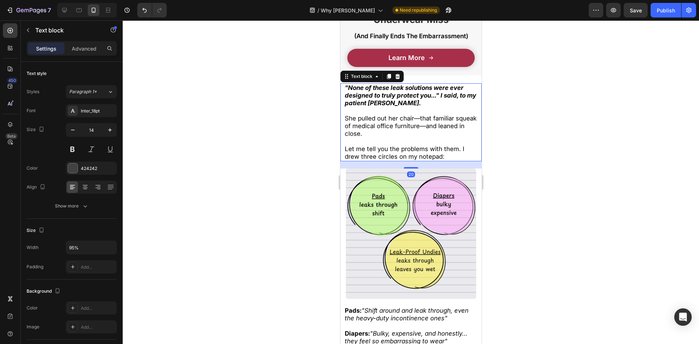
click at [269, 143] on div at bounding box center [411, 181] width 576 height 323
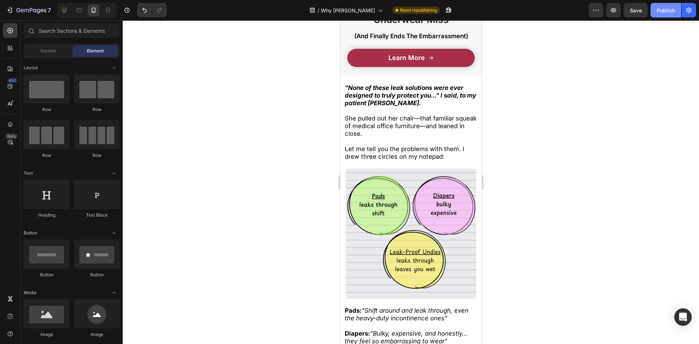
drag, startPoint x: 666, startPoint y: 16, endPoint x: 116, endPoint y: 15, distance: 549.8
click at [666, 16] on button "Publish" at bounding box center [665, 10] width 31 height 15
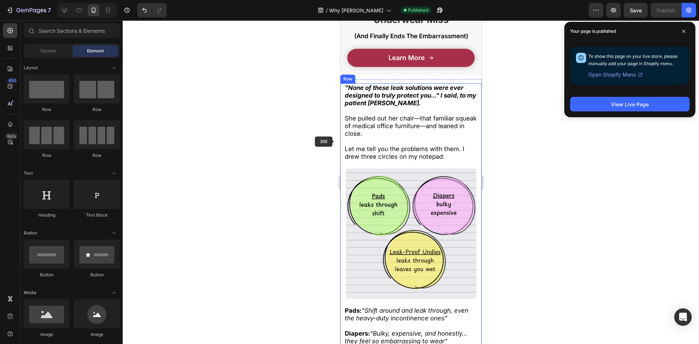
click at [343, 159] on div ""None of these leak solutions were ever designed to truly protect you..." I sai…" at bounding box center [410, 194] width 141 height 223
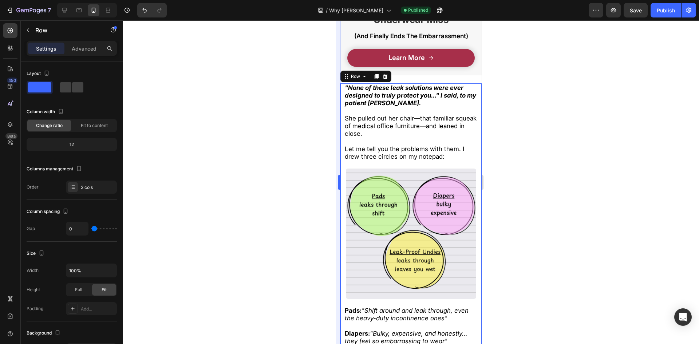
drag, startPoint x: 313, startPoint y: 143, endPoint x: 337, endPoint y: 128, distance: 28.1
click at [314, 143] on div at bounding box center [411, 181] width 576 height 323
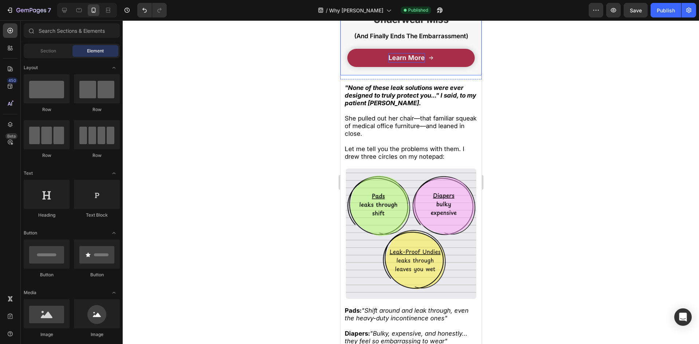
click at [395, 54] on span "Learn More" at bounding box center [406, 58] width 36 height 8
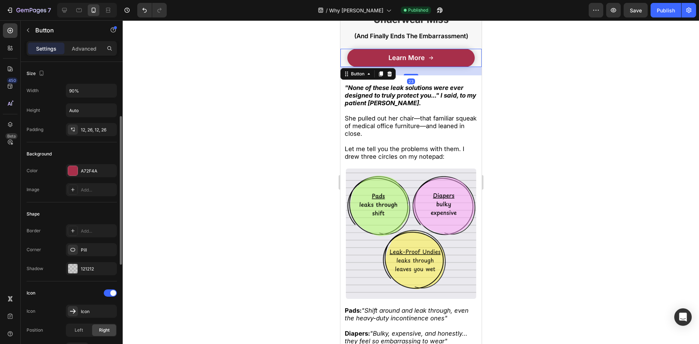
scroll to position [146, 0]
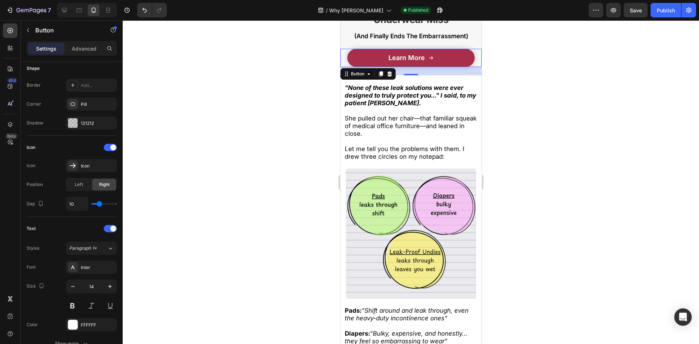
click at [1, 13] on div "7" at bounding box center [27, 10] width 54 height 15
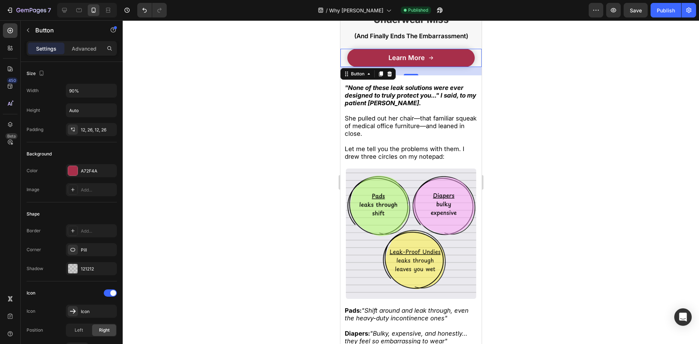
scroll to position [146, 0]
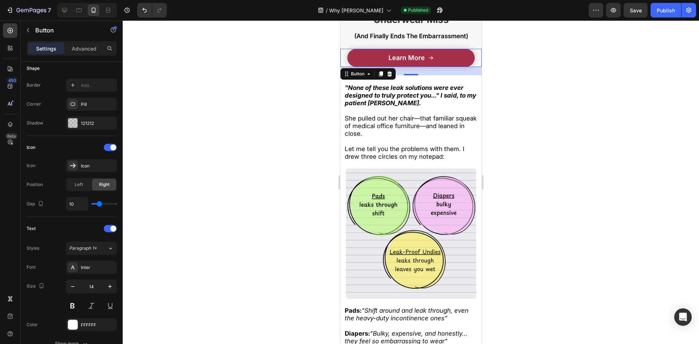
click at [216, 93] on div at bounding box center [411, 181] width 576 height 323
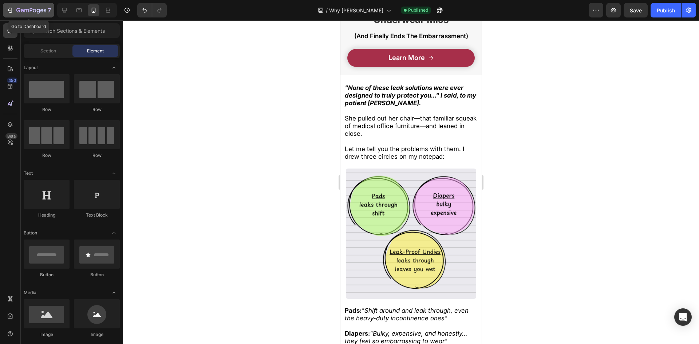
click at [9, 11] on icon "button" at bounding box center [9, 10] width 7 height 7
